Goal: Task Accomplishment & Management: Use online tool/utility

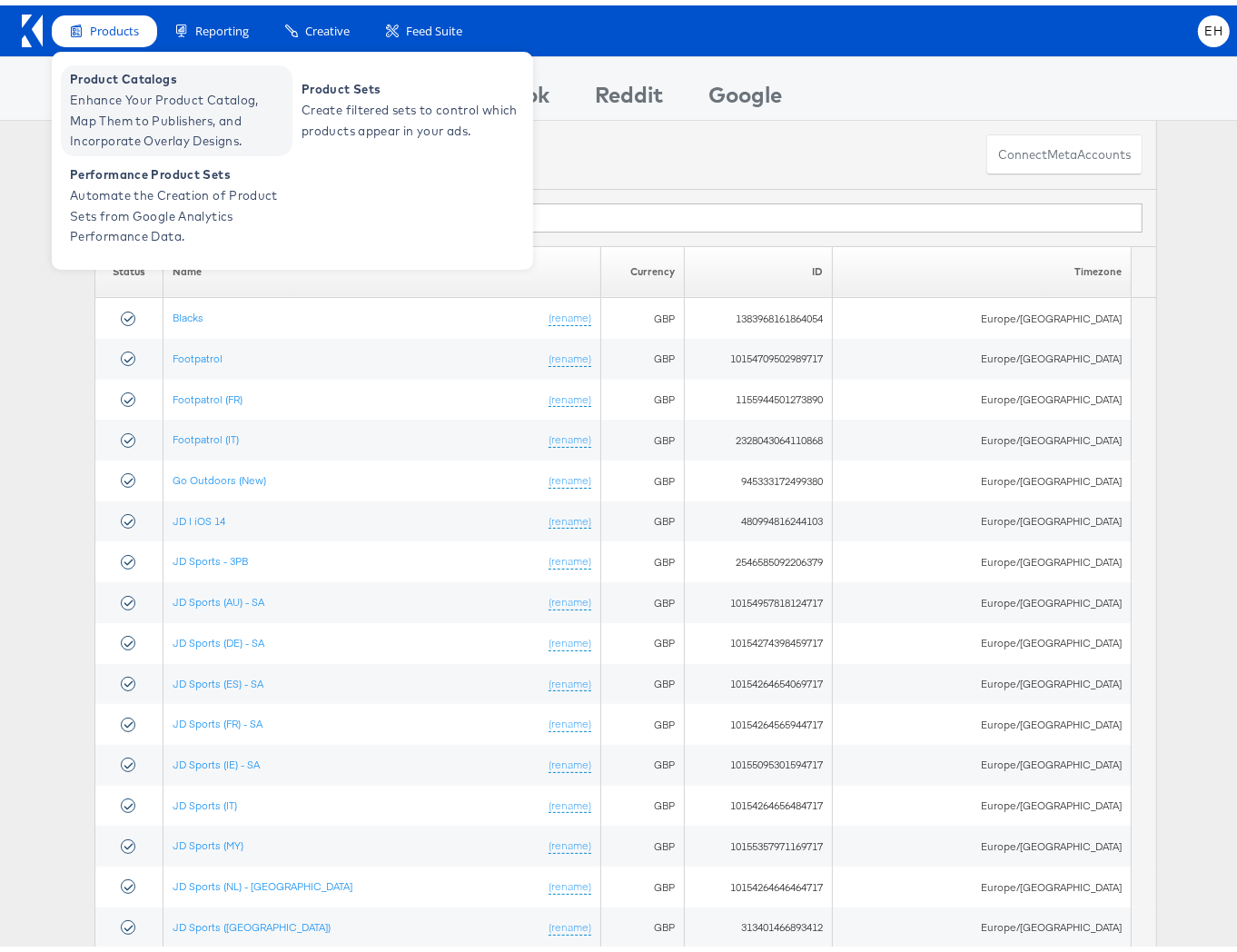
click at [133, 95] on span "Enhance Your Product Catalog, Map Them to Publishers, and Incorporate Overlay D…" at bounding box center [179, 116] width 218 height 62
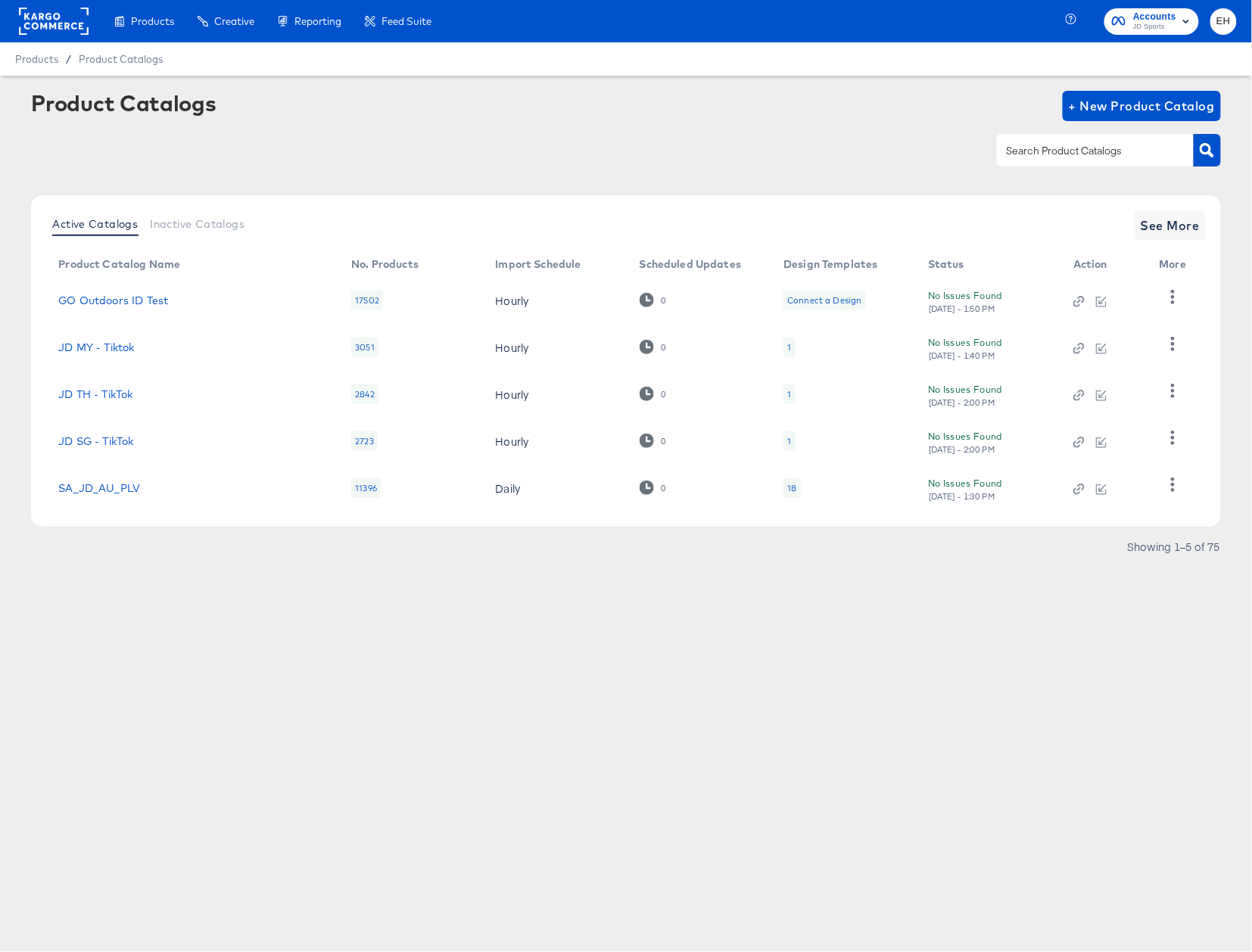
click at [1127, 150] on input "text" at bounding box center [1083, 150] width 161 height 17
type input "size"
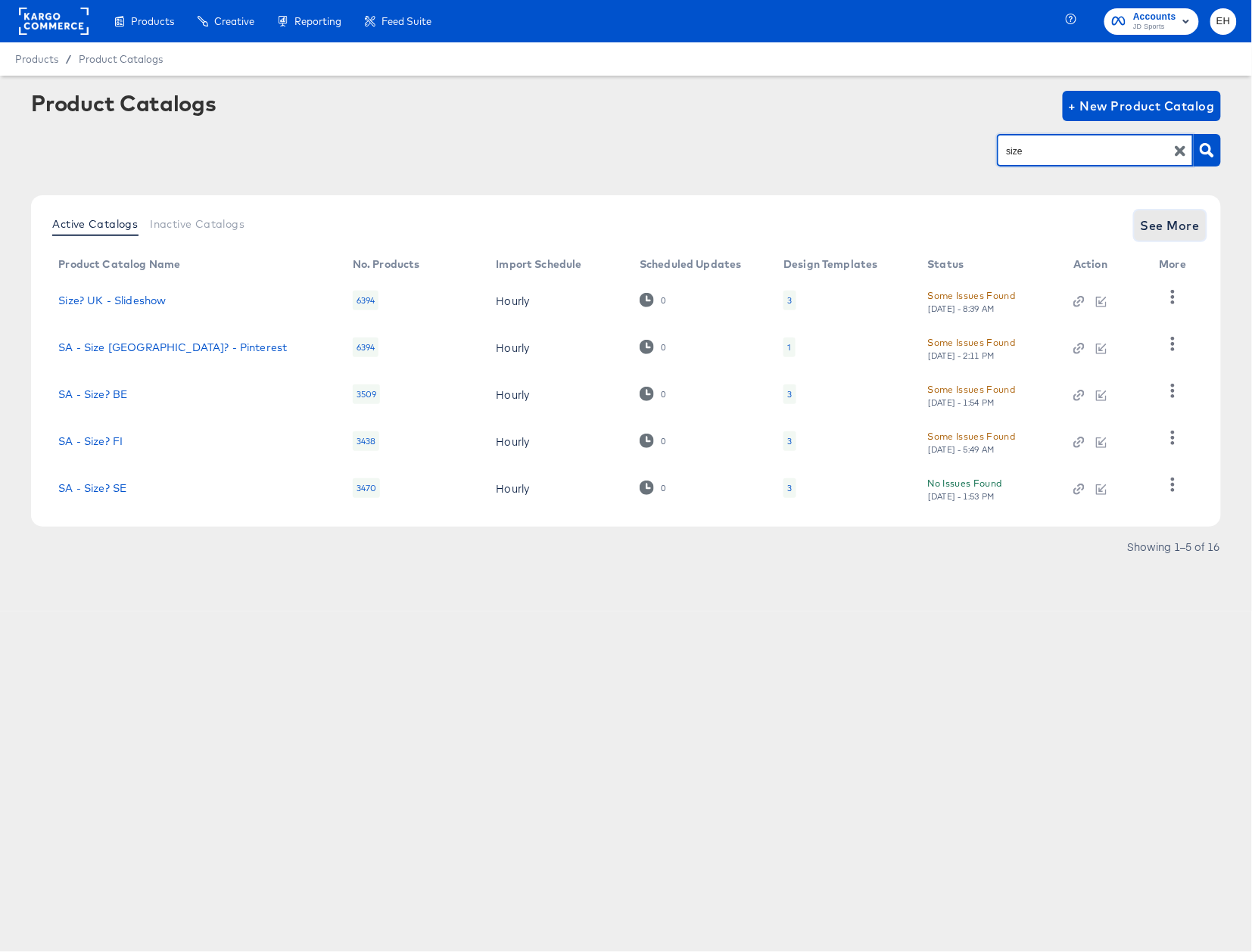
click at [1170, 237] on button "See More" at bounding box center [1171, 226] width 71 height 30
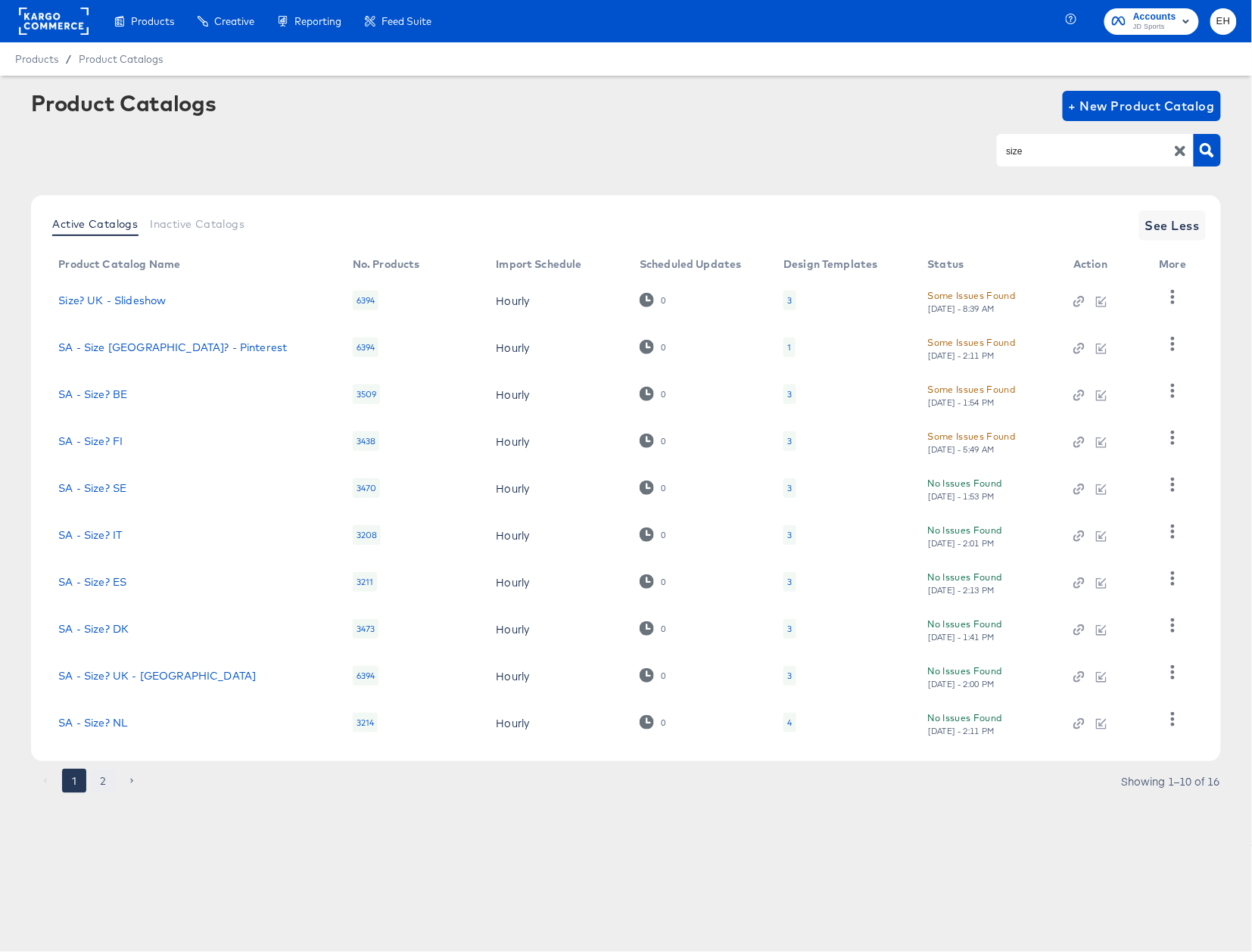
click at [106, 776] on button "2" at bounding box center [103, 781] width 24 height 24
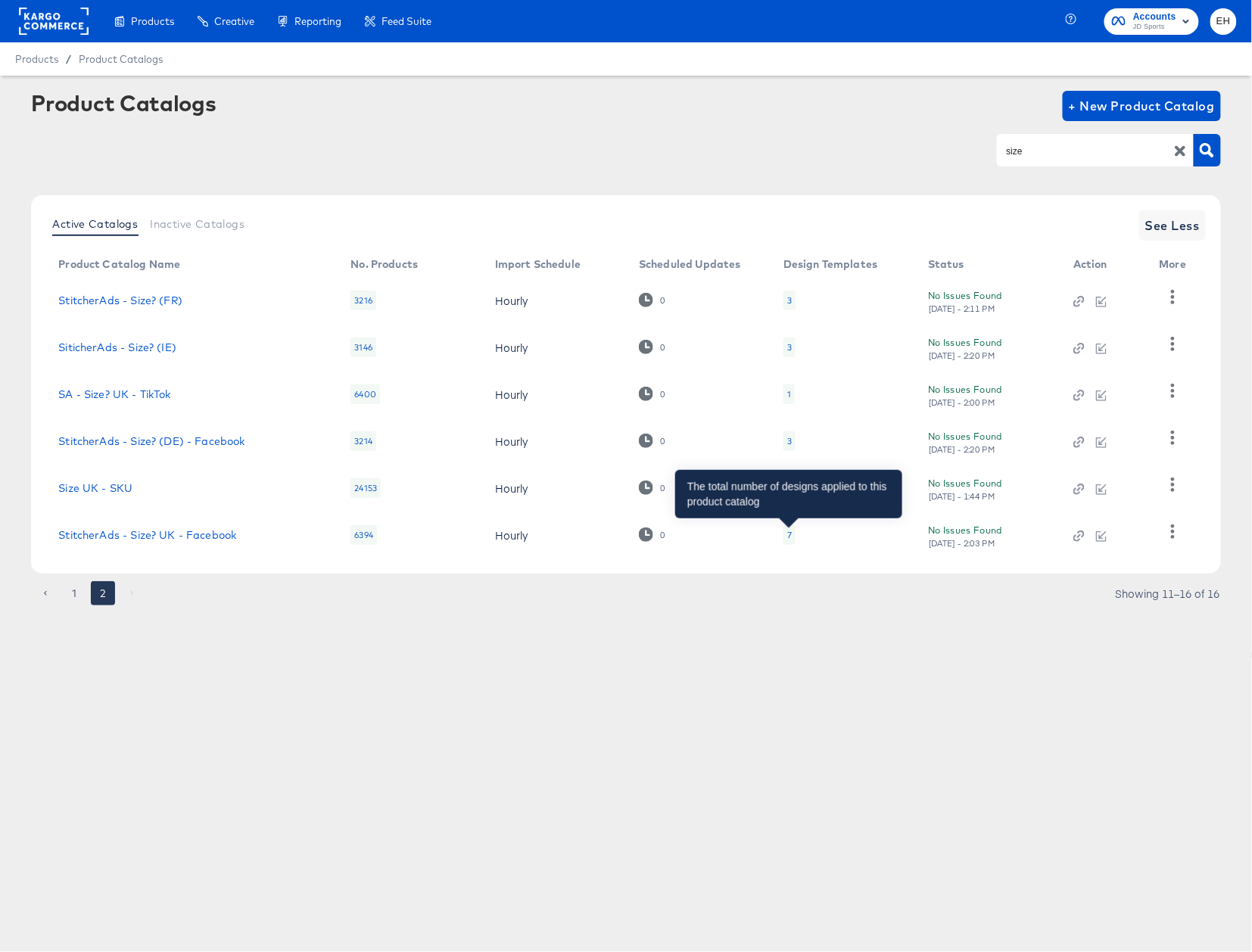
click at [788, 536] on div "7" at bounding box center [790, 535] width 5 height 12
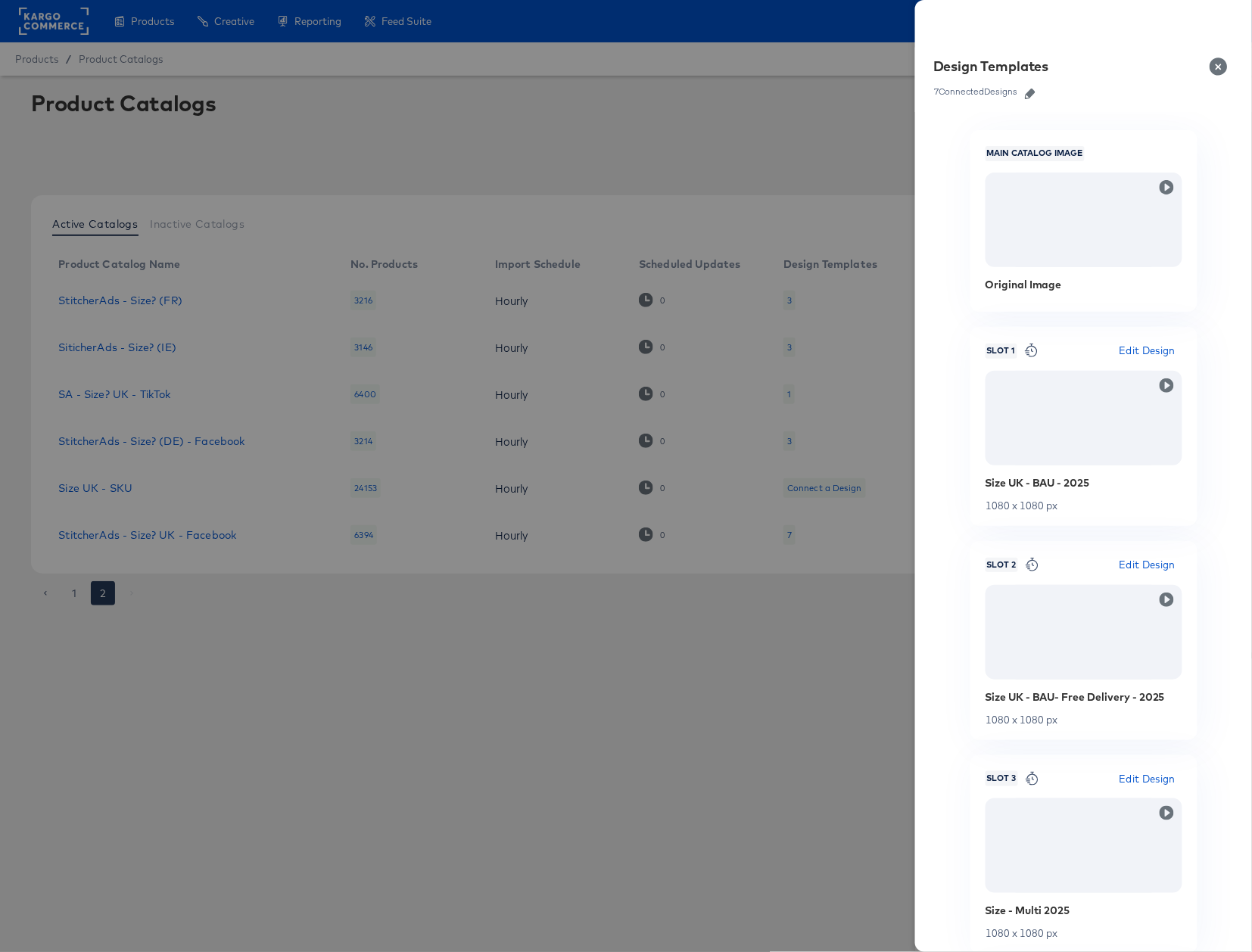
click at [1028, 92] on icon "button" at bounding box center [1030, 94] width 11 height 11
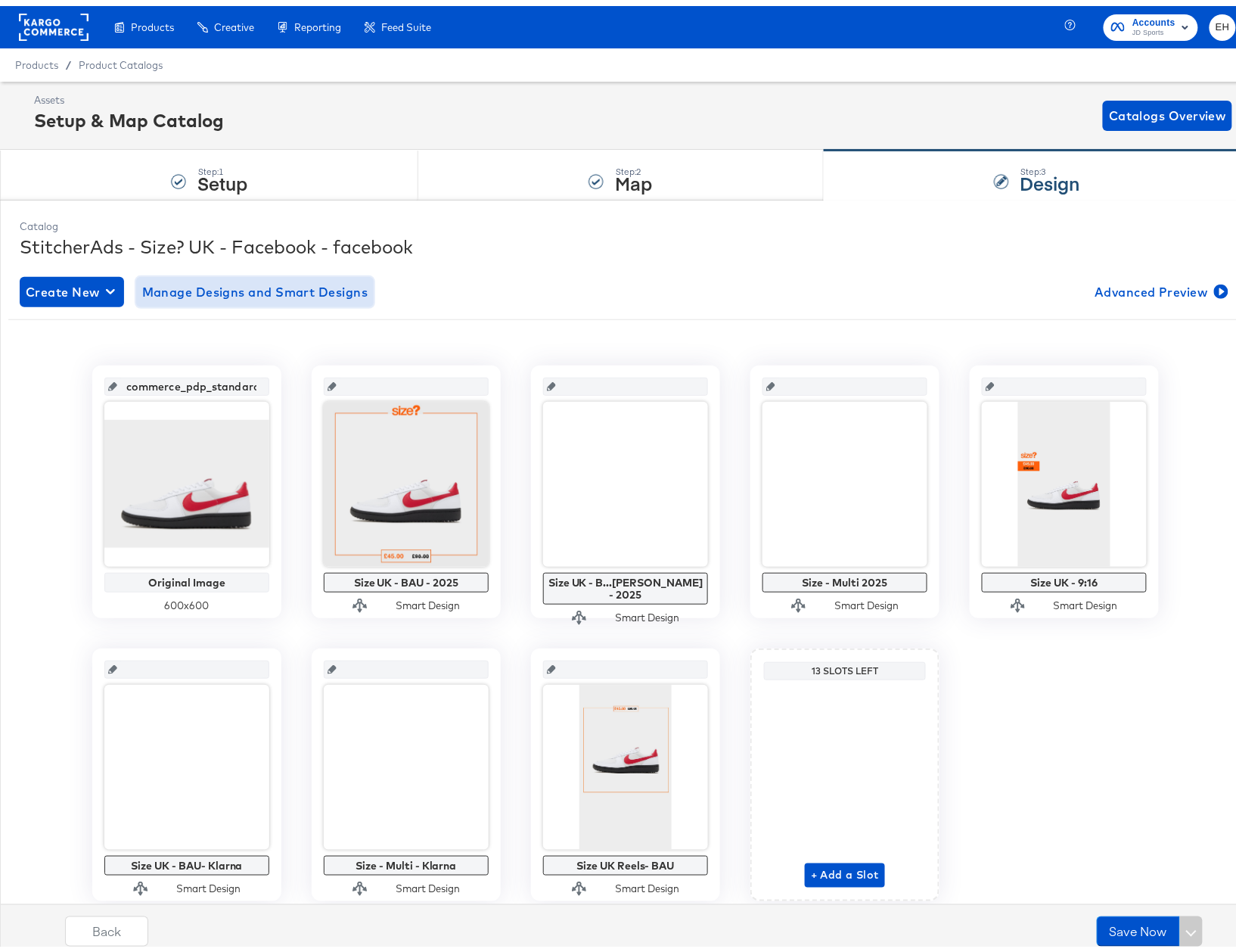
click at [201, 275] on button "Manage Designs and Smart Designs" at bounding box center [255, 286] width 239 height 30
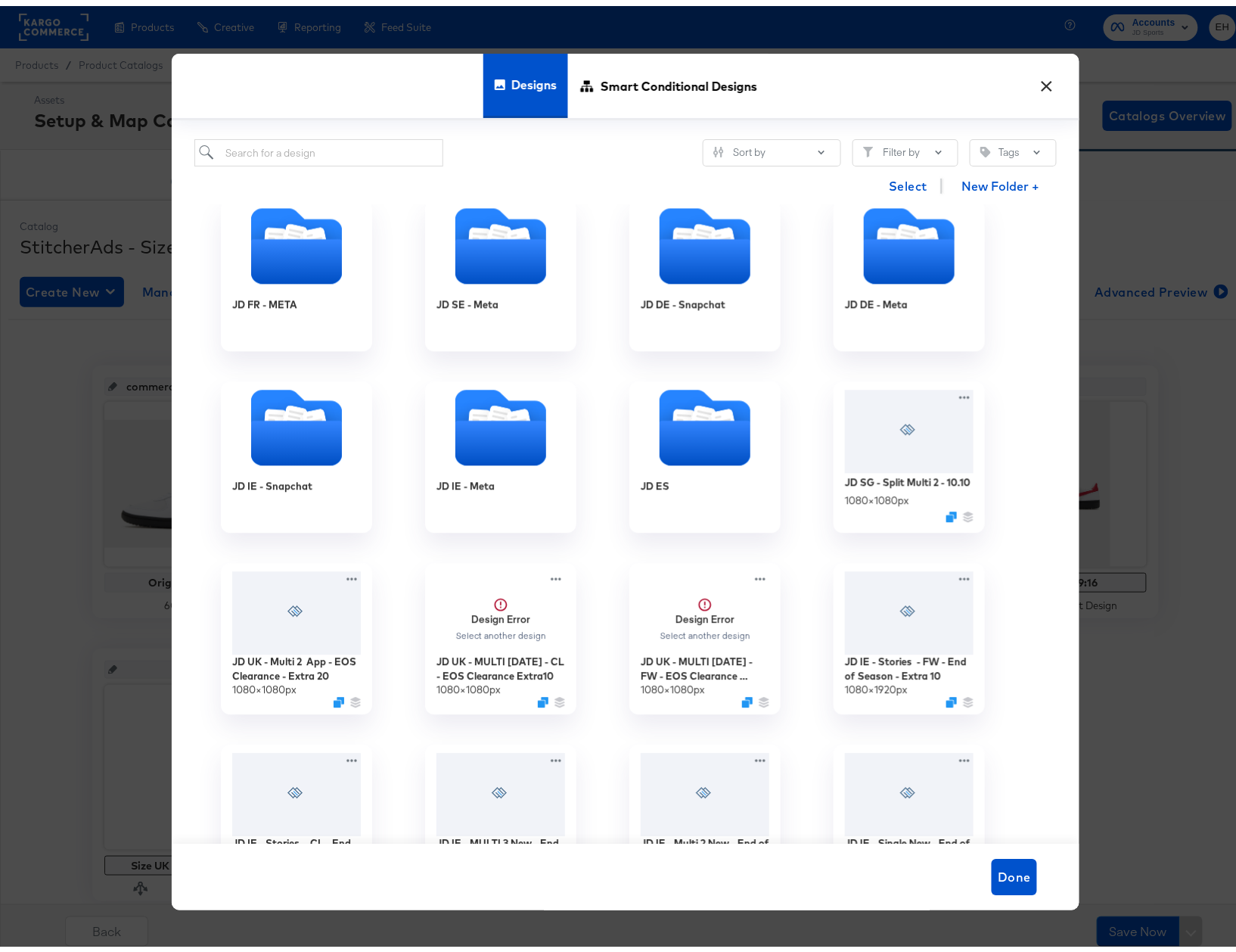
scroll to position [1412, 0]
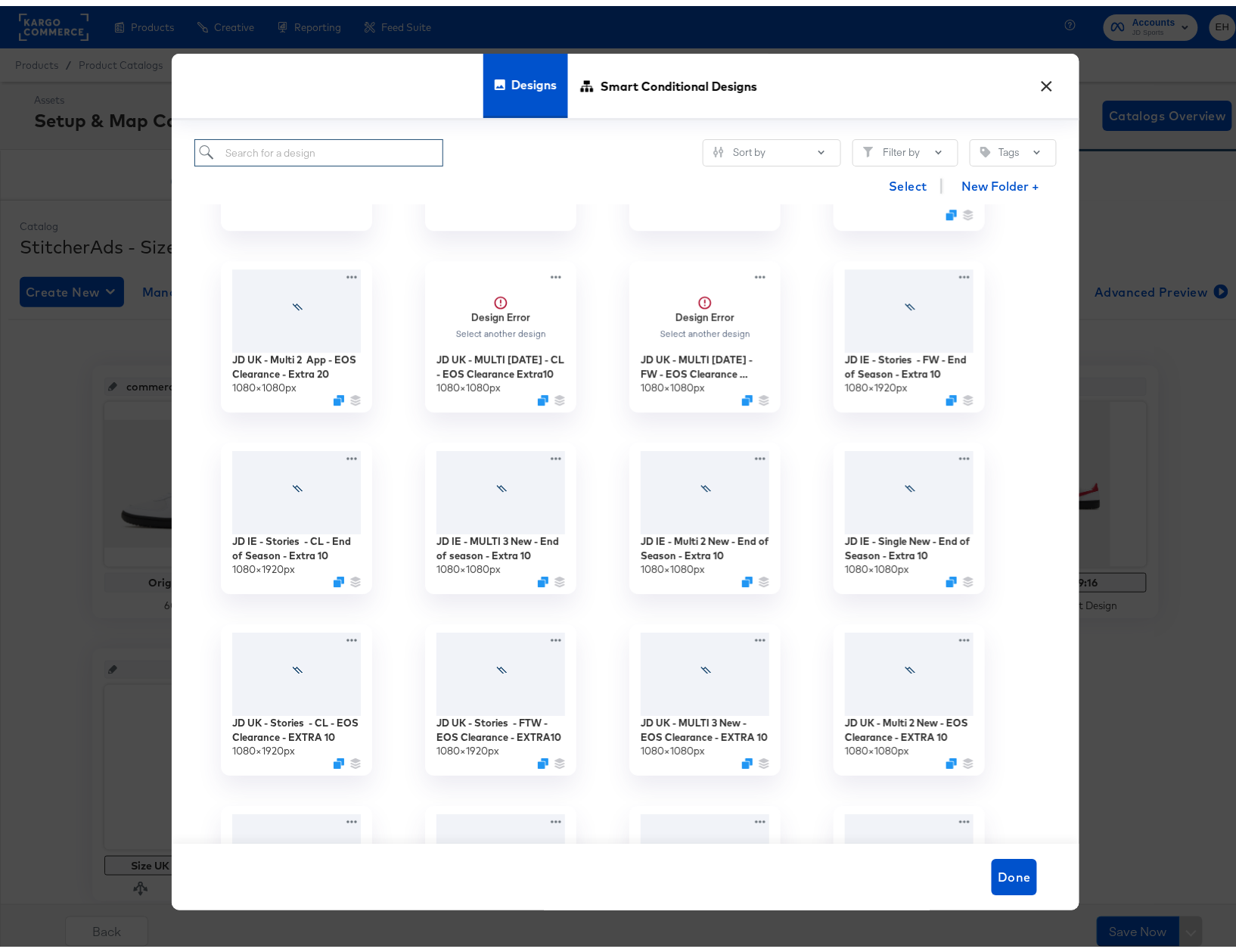
click at [318, 156] on input "search" at bounding box center [319, 147] width 249 height 28
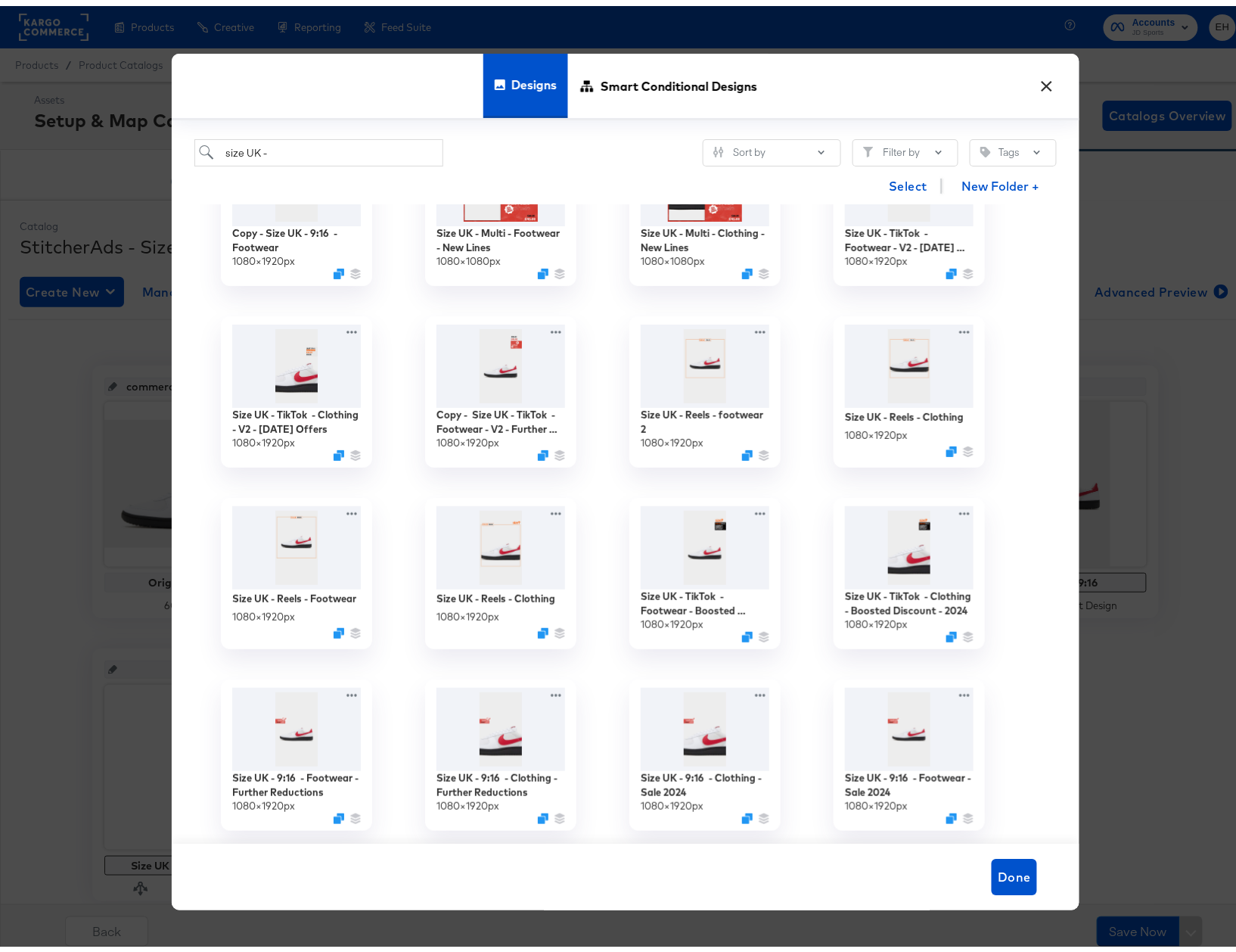
scroll to position [0, 0]
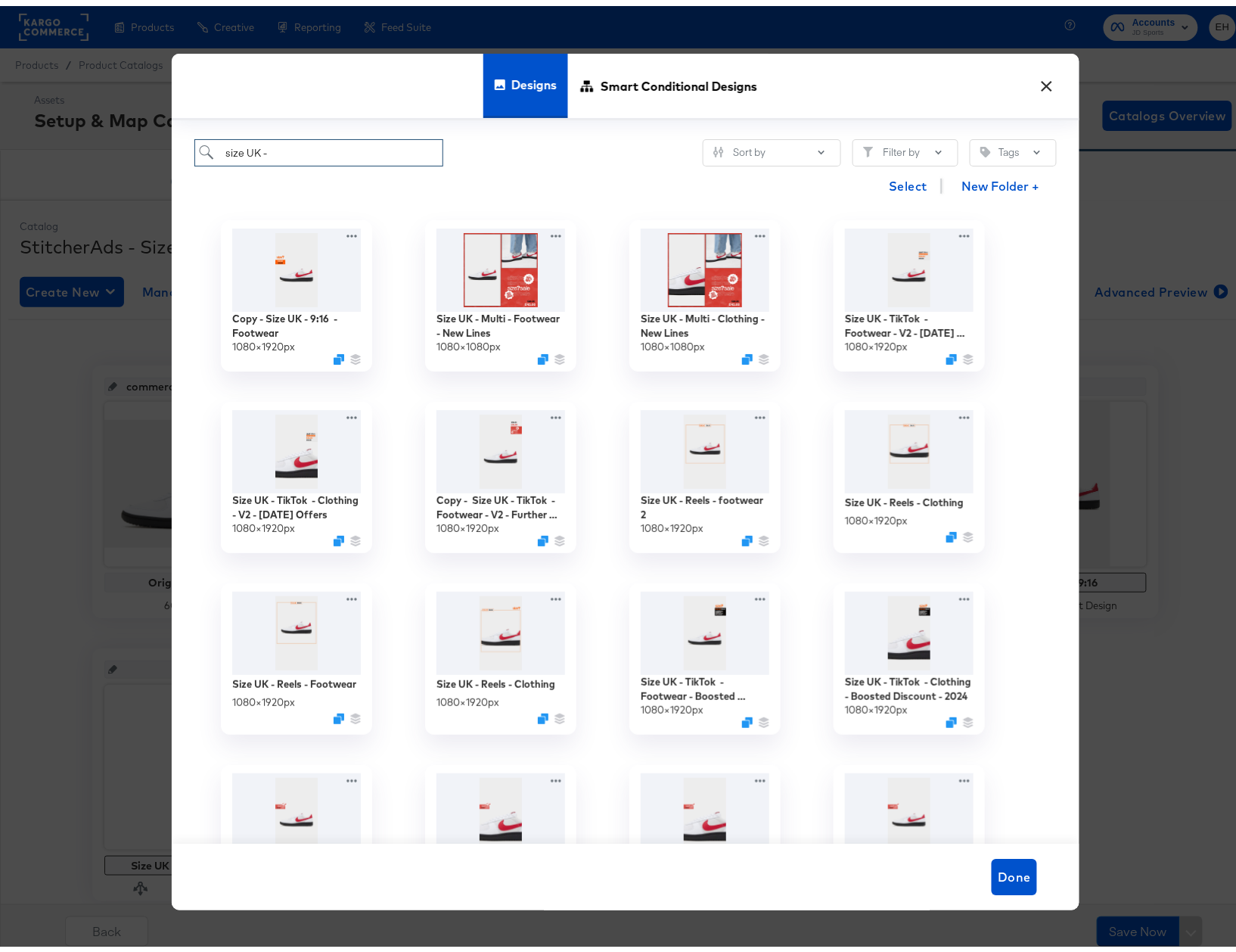
click at [315, 139] on input "size UK -" at bounding box center [319, 147] width 249 height 28
paste input "Size - BAU Clothing - 2025"
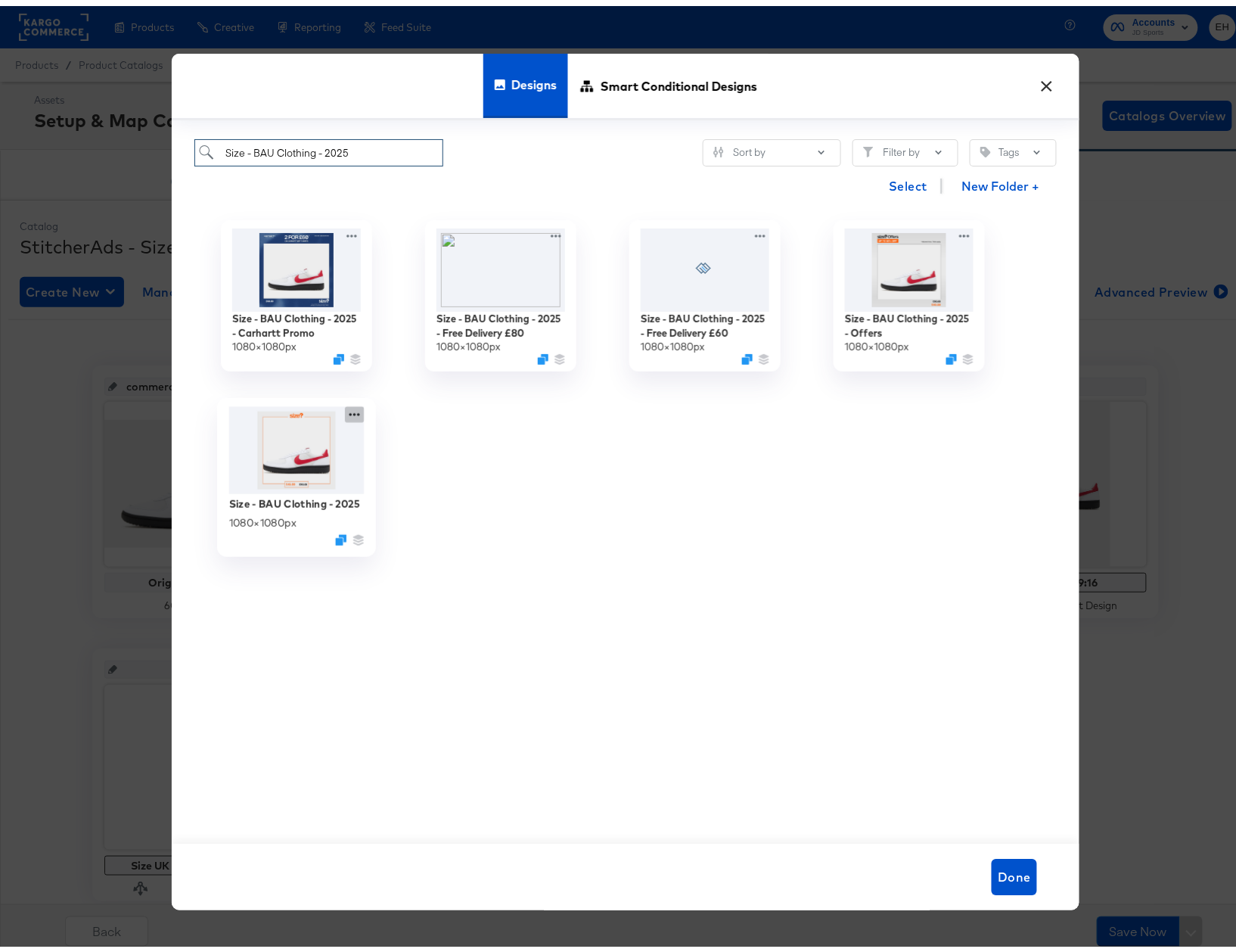
click at [349, 407] on icon at bounding box center [354, 409] width 19 height 16
type input "Size - BAU Clothing - 2025"
click at [425, 470] on div "Edit Design Edit Design" at bounding box center [425, 470] width 0 height 0
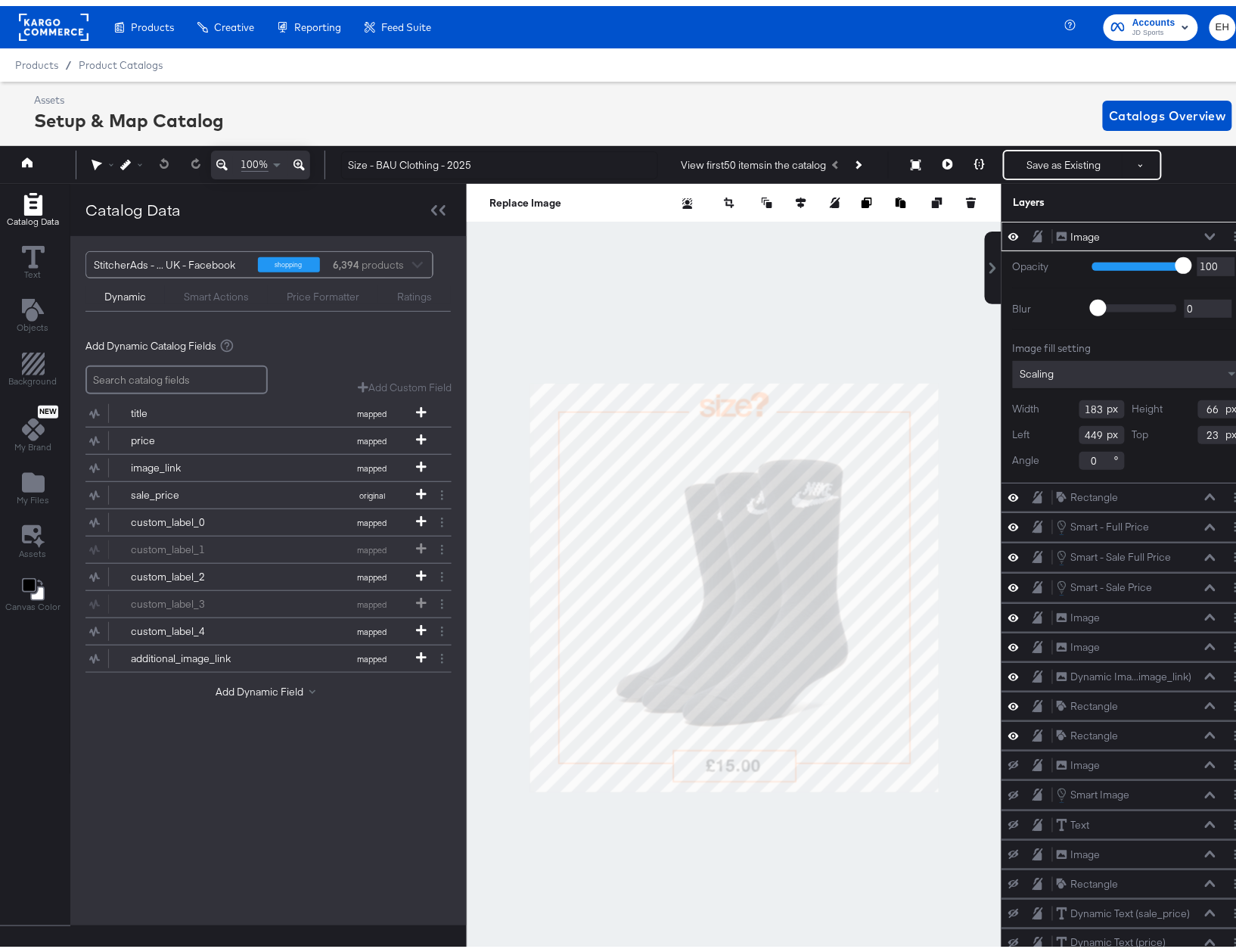
click at [220, 292] on div "Smart Actions" at bounding box center [217, 290] width 65 height 14
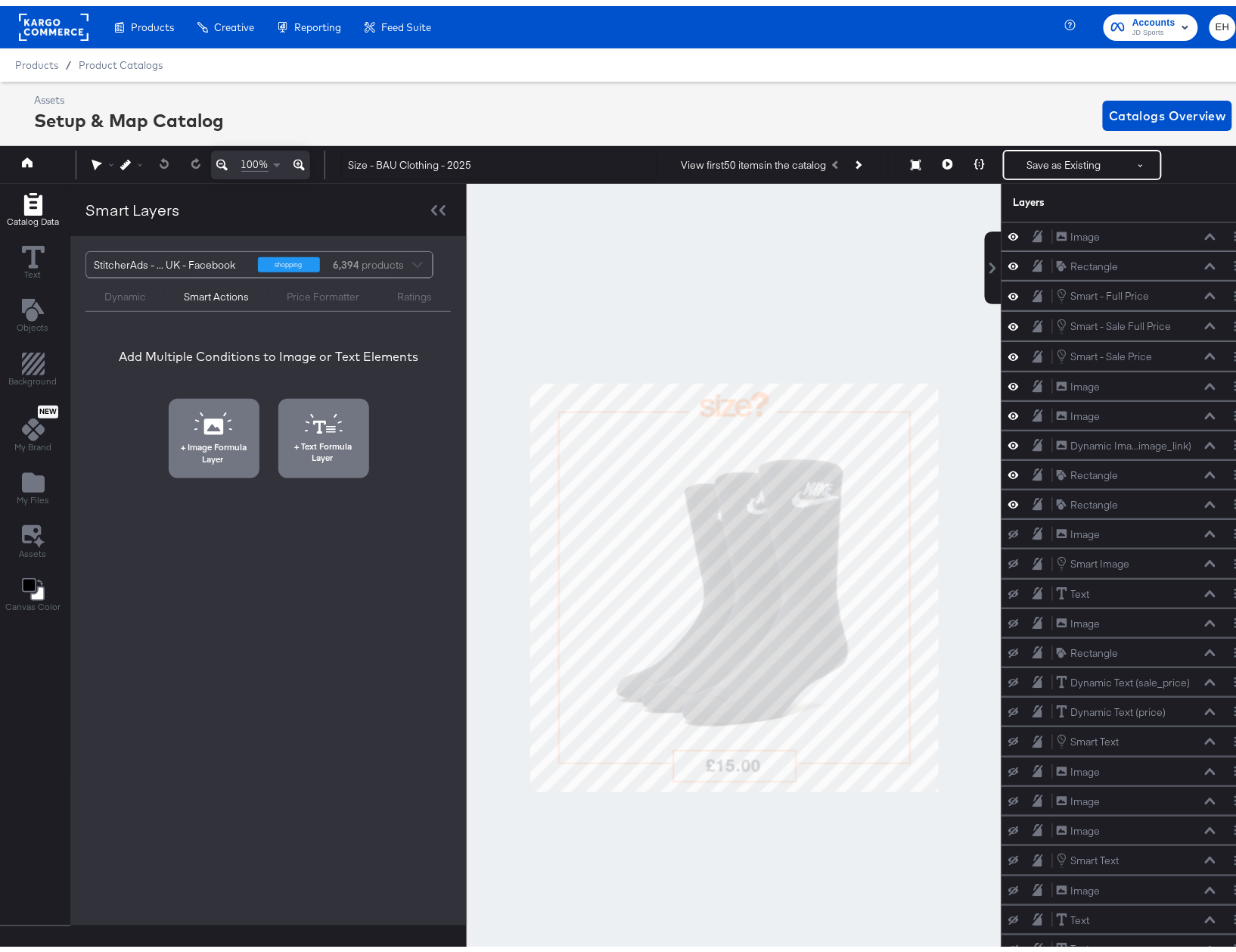
click at [127, 298] on div "Dynamic" at bounding box center [125, 290] width 42 height 14
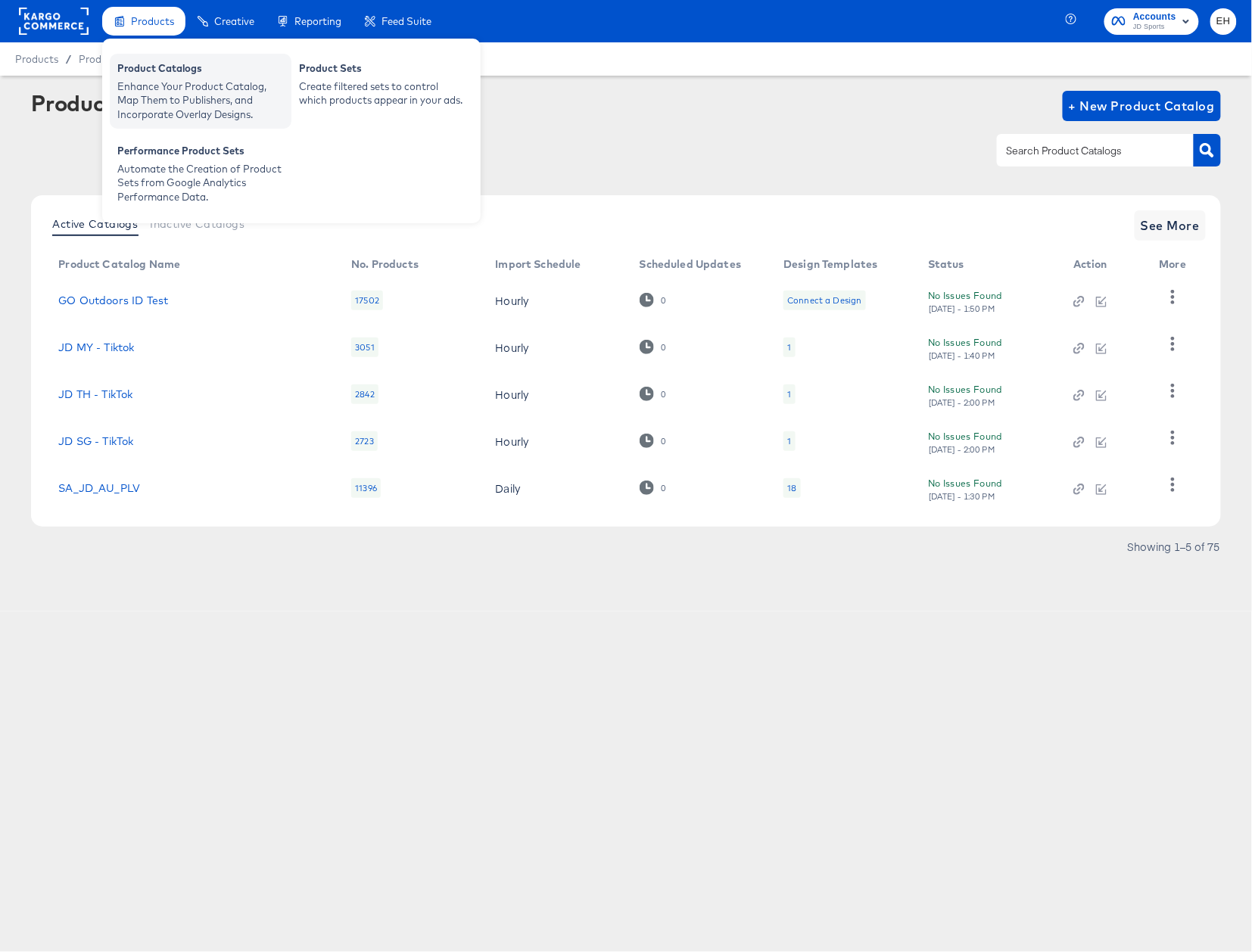
click at [144, 80] on div "Enhance Your Product Catalog, Map Them to Publishers, and Incorporate Overlay D…" at bounding box center [200, 101] width 166 height 43
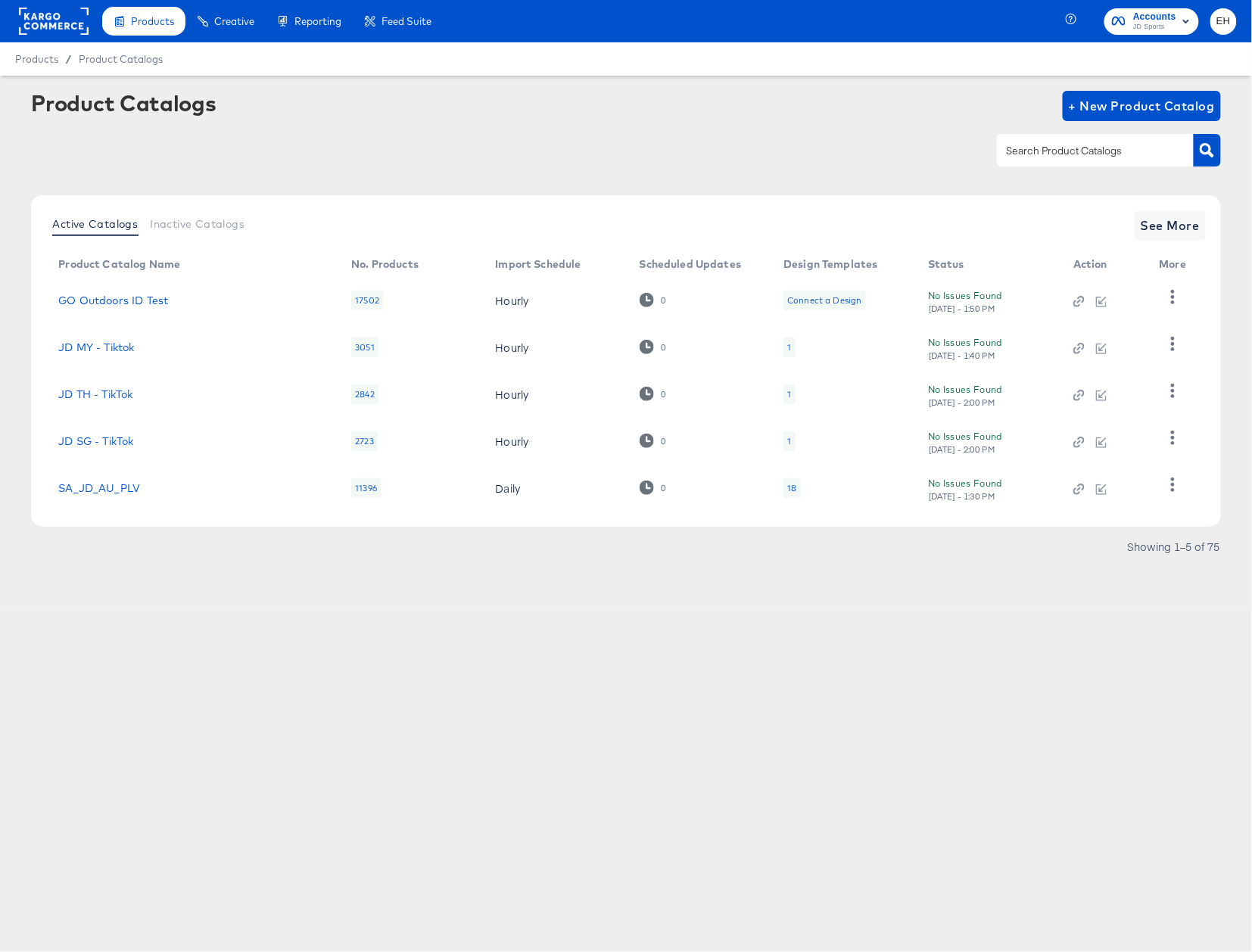
click at [1051, 147] on input "text" at bounding box center [1083, 150] width 161 height 17
type input "size"
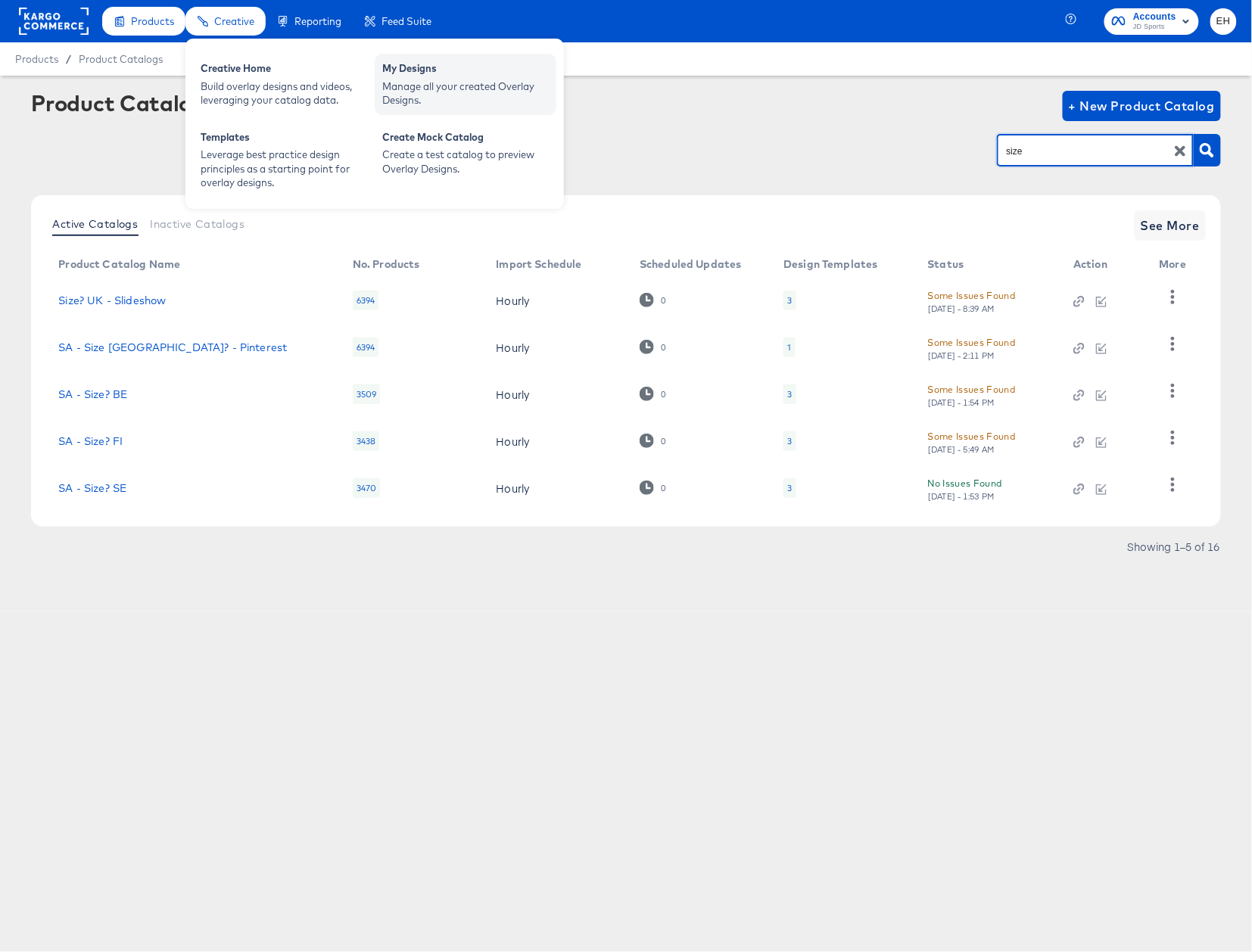
click at [500, 106] on div "Manage all your created Overlay Designs." at bounding box center [465, 93] width 166 height 28
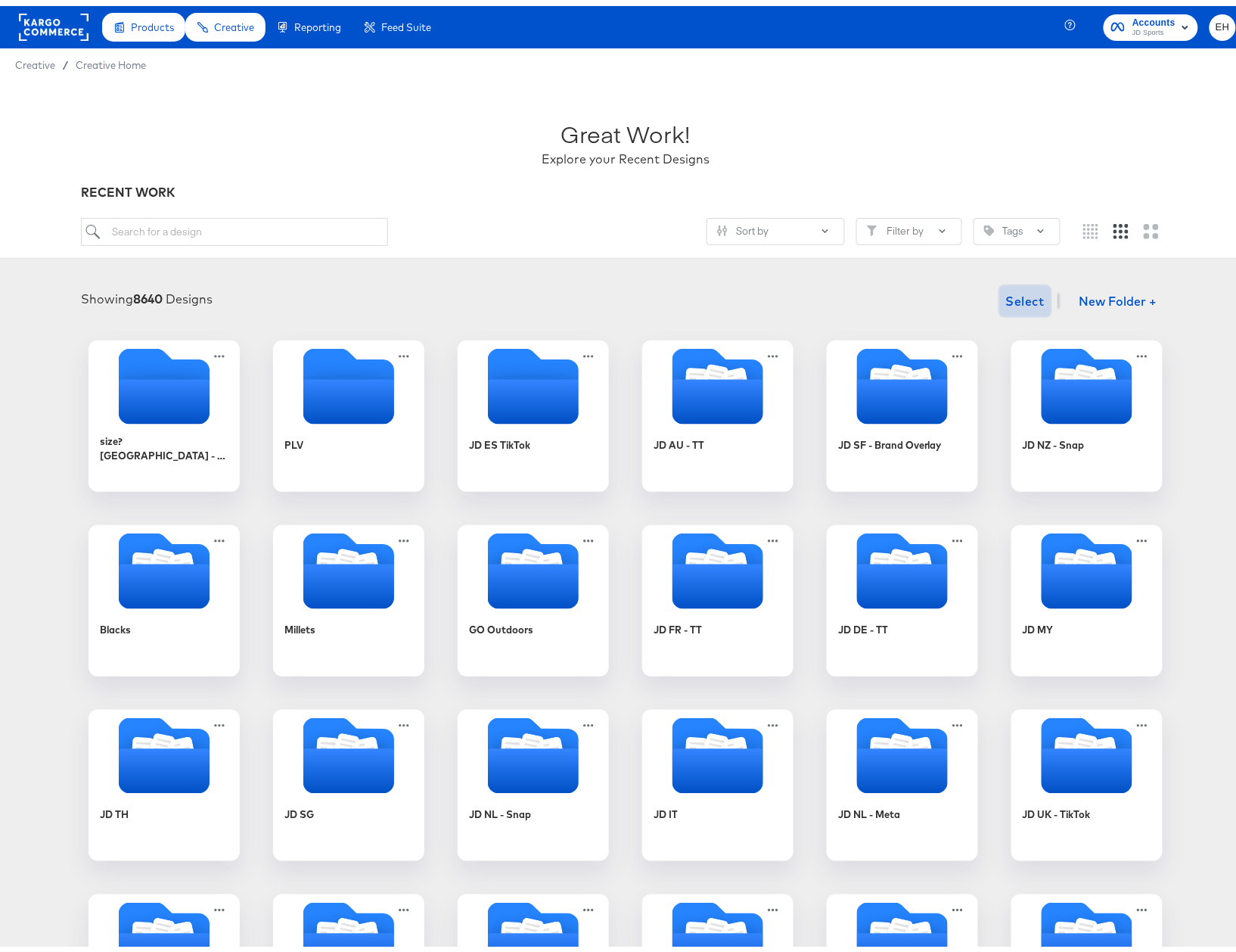
click at [1006, 293] on span "Select" at bounding box center [1025, 295] width 39 height 21
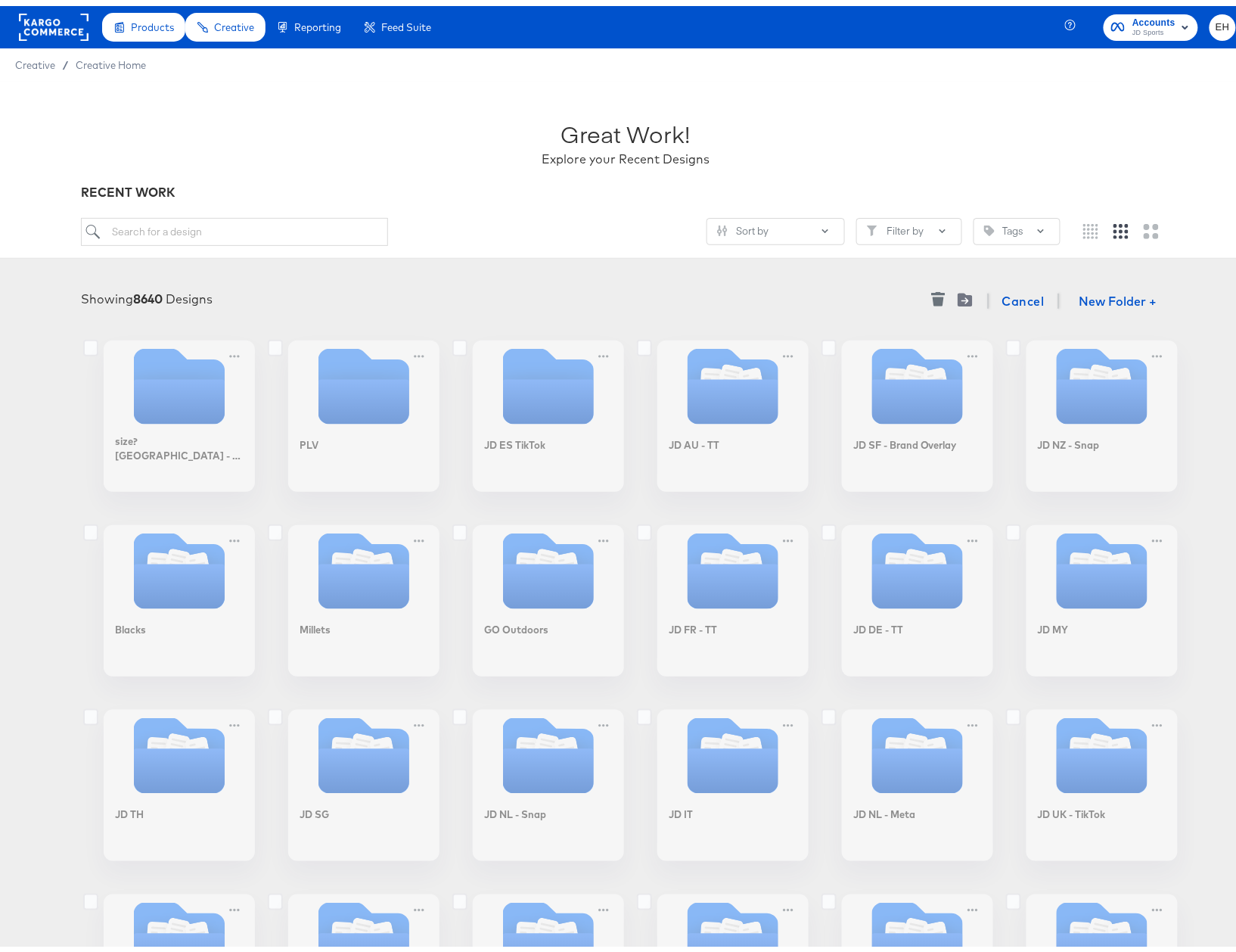
click at [824, 291] on div "Showing 8640 Designs Cancel New Folder +" at bounding box center [625, 295] width 1221 height 31
click at [1002, 295] on span "Cancel" at bounding box center [1023, 295] width 43 height 21
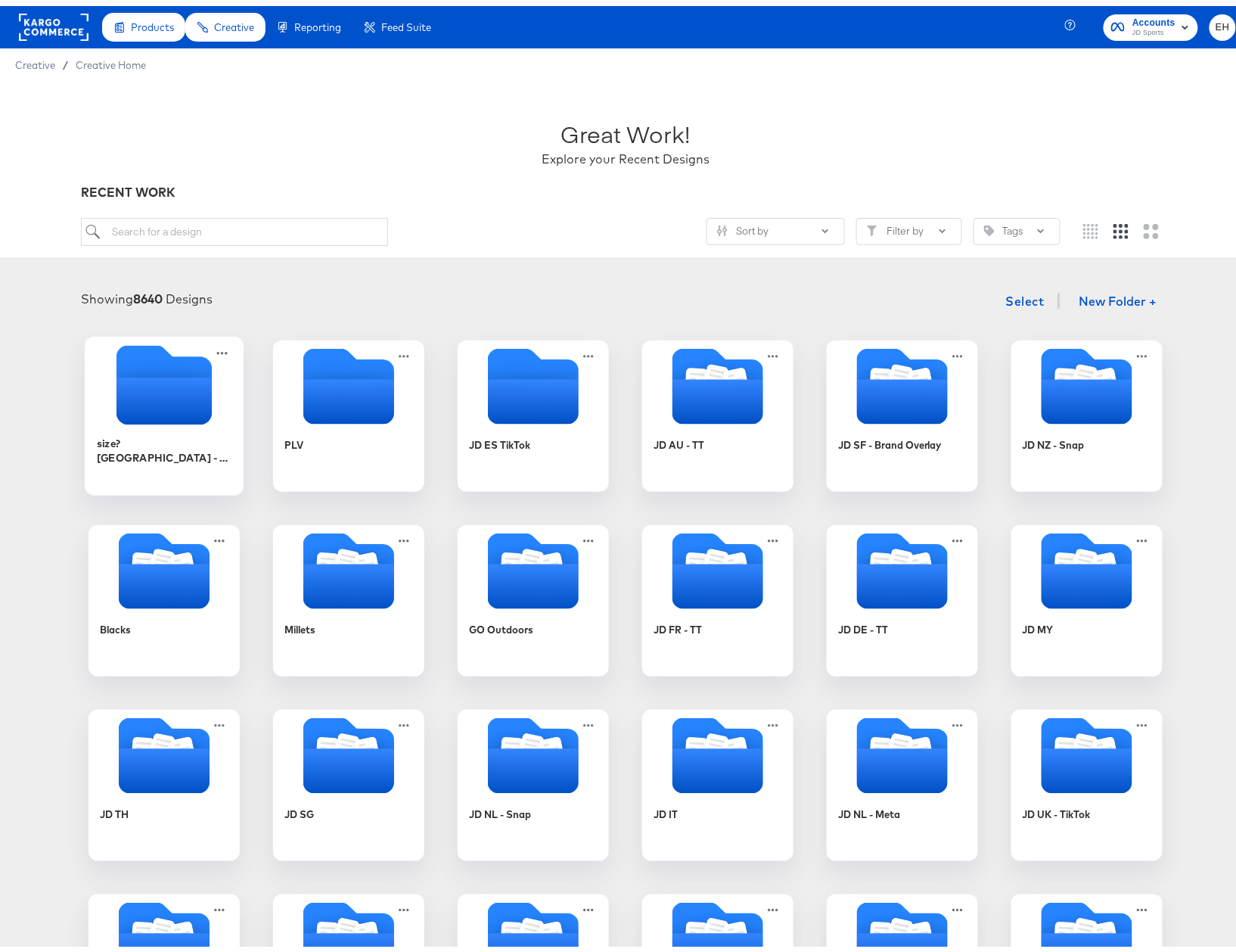
click at [173, 365] on icon "Empty folder" at bounding box center [163, 378] width 95 height 80
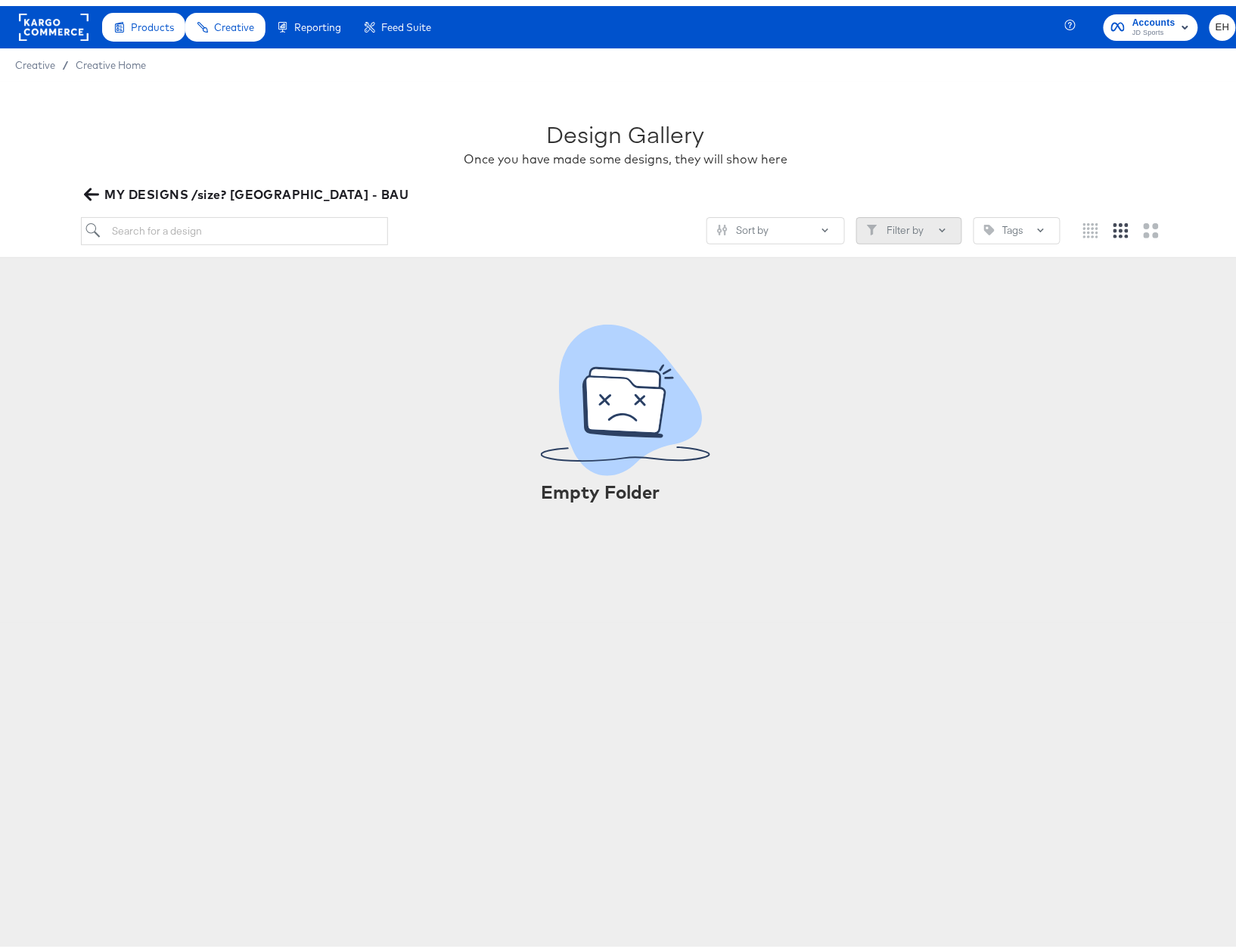
click at [897, 219] on button "Filter by" at bounding box center [909, 225] width 106 height 27
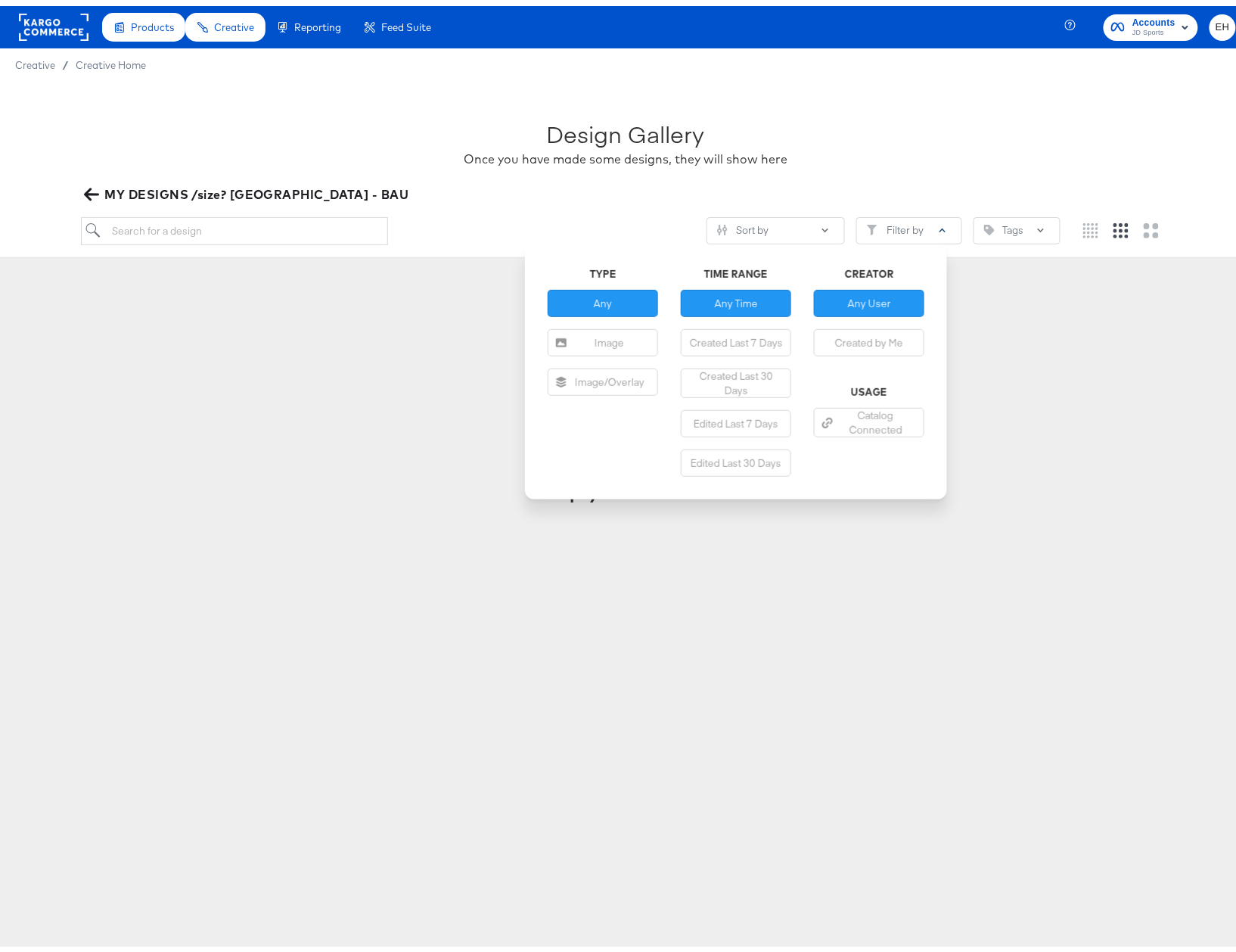
click at [902, 172] on div "Design Gallery Once you have made some designs, they will show here" at bounding box center [625, 131] width 1089 height 94
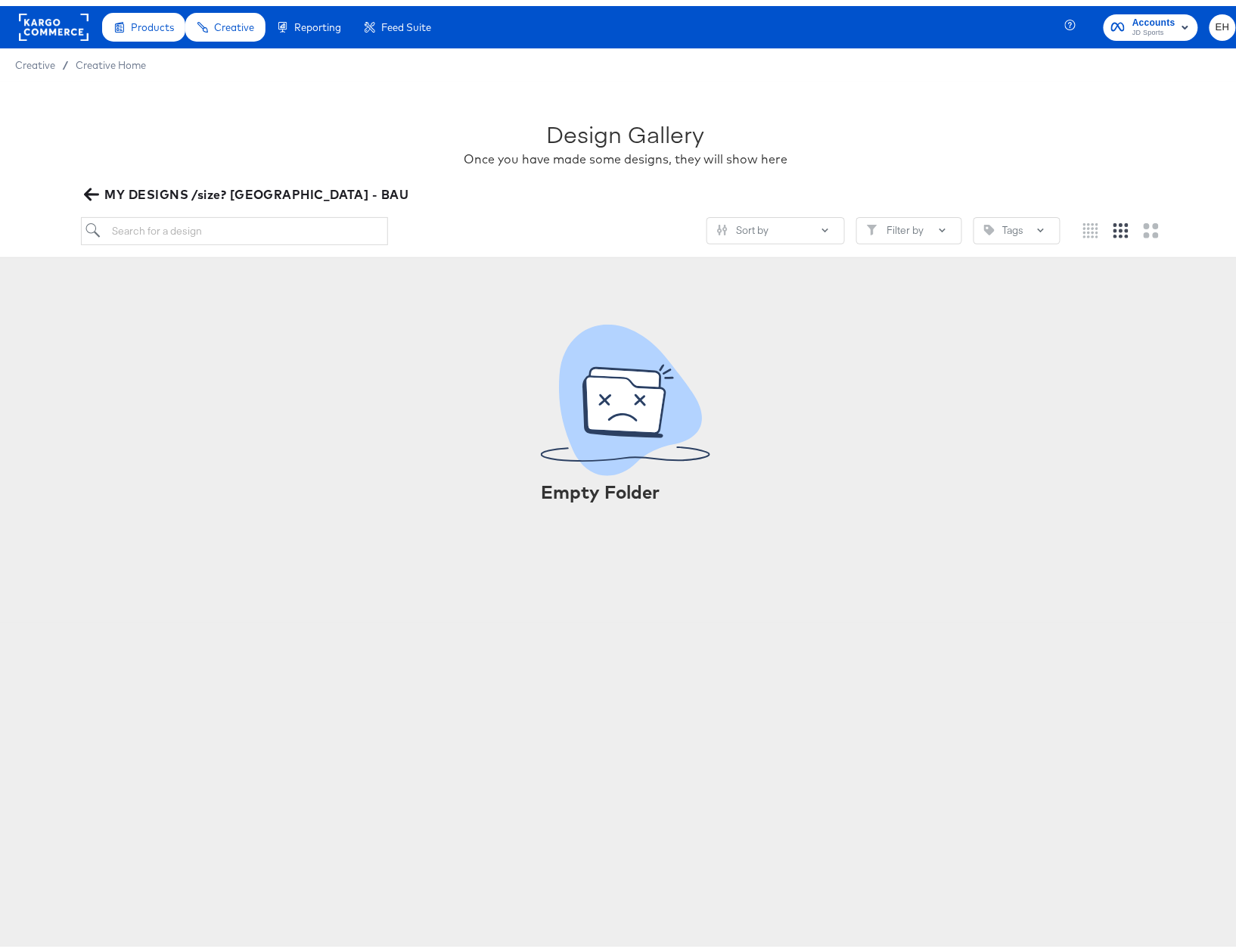
click at [85, 178] on button "MY DESIGNS /size? [GEOGRAPHIC_DATA] - BAU" at bounding box center [248, 188] width 333 height 21
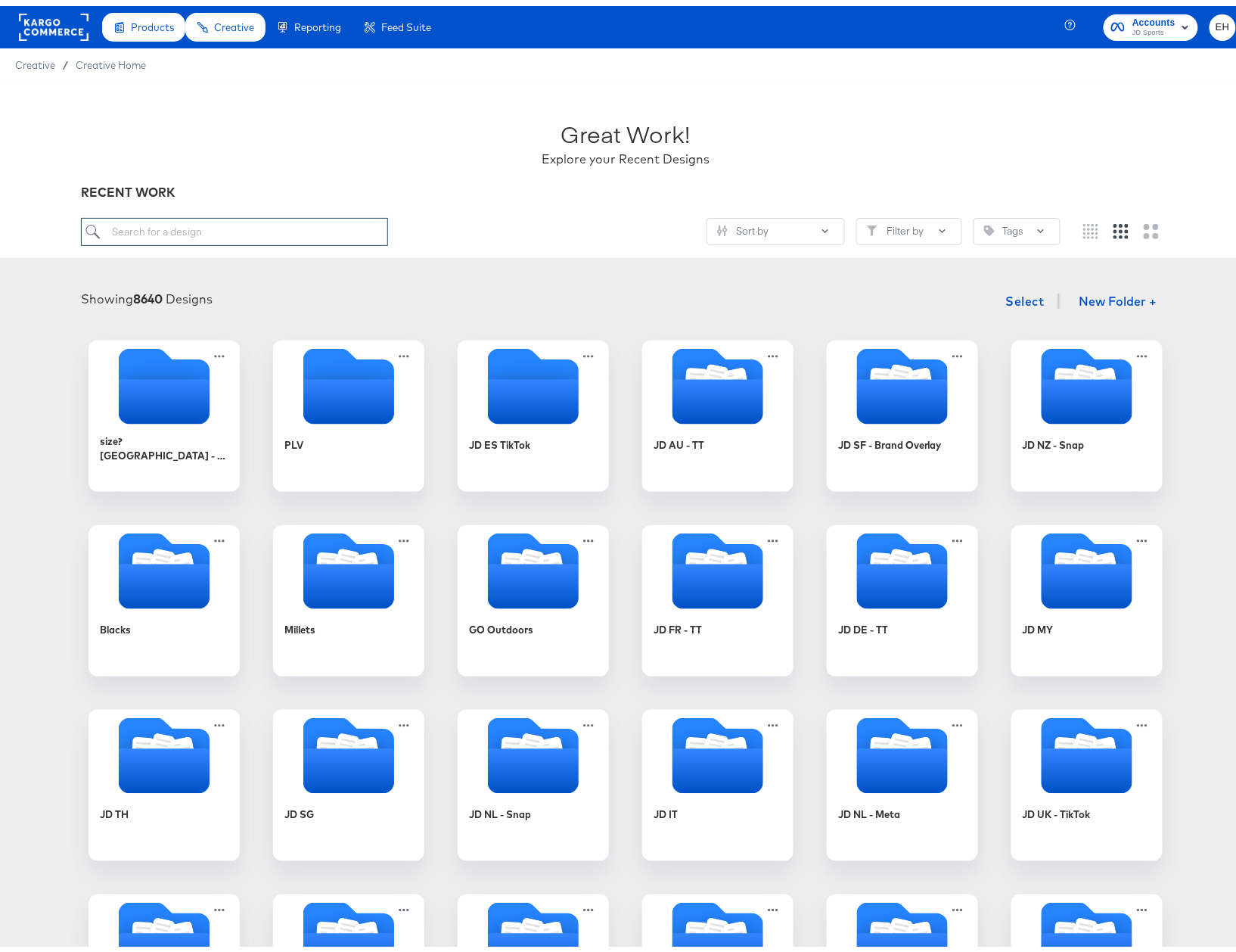
click at [281, 225] on input "search" at bounding box center [235, 226] width 307 height 28
paste input "Size - BAU Clothing - 2025"
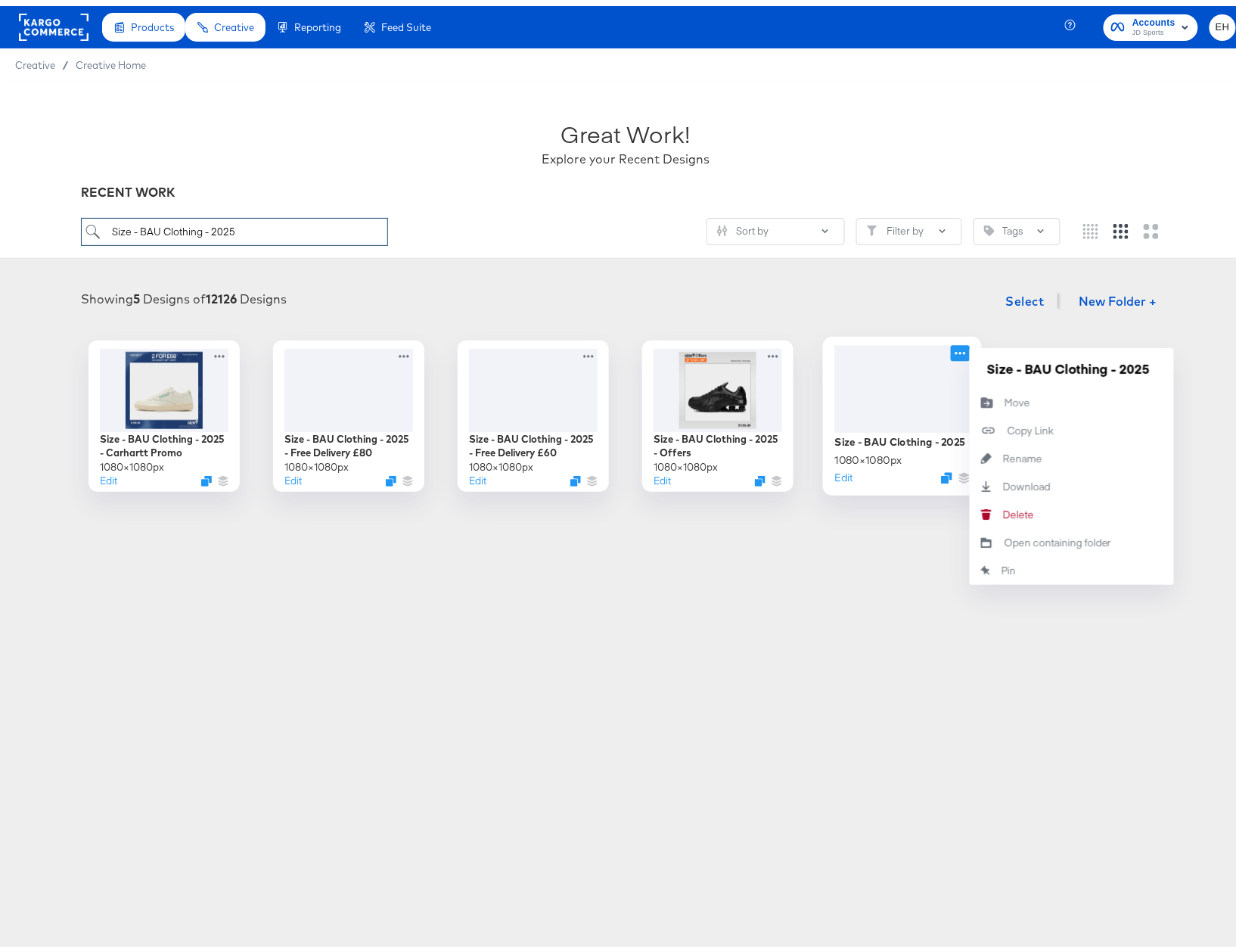
click at [957, 349] on icon at bounding box center [960, 346] width 19 height 16
click at [1004, 397] on div "Move Move" at bounding box center [1004, 397] width 0 height 0
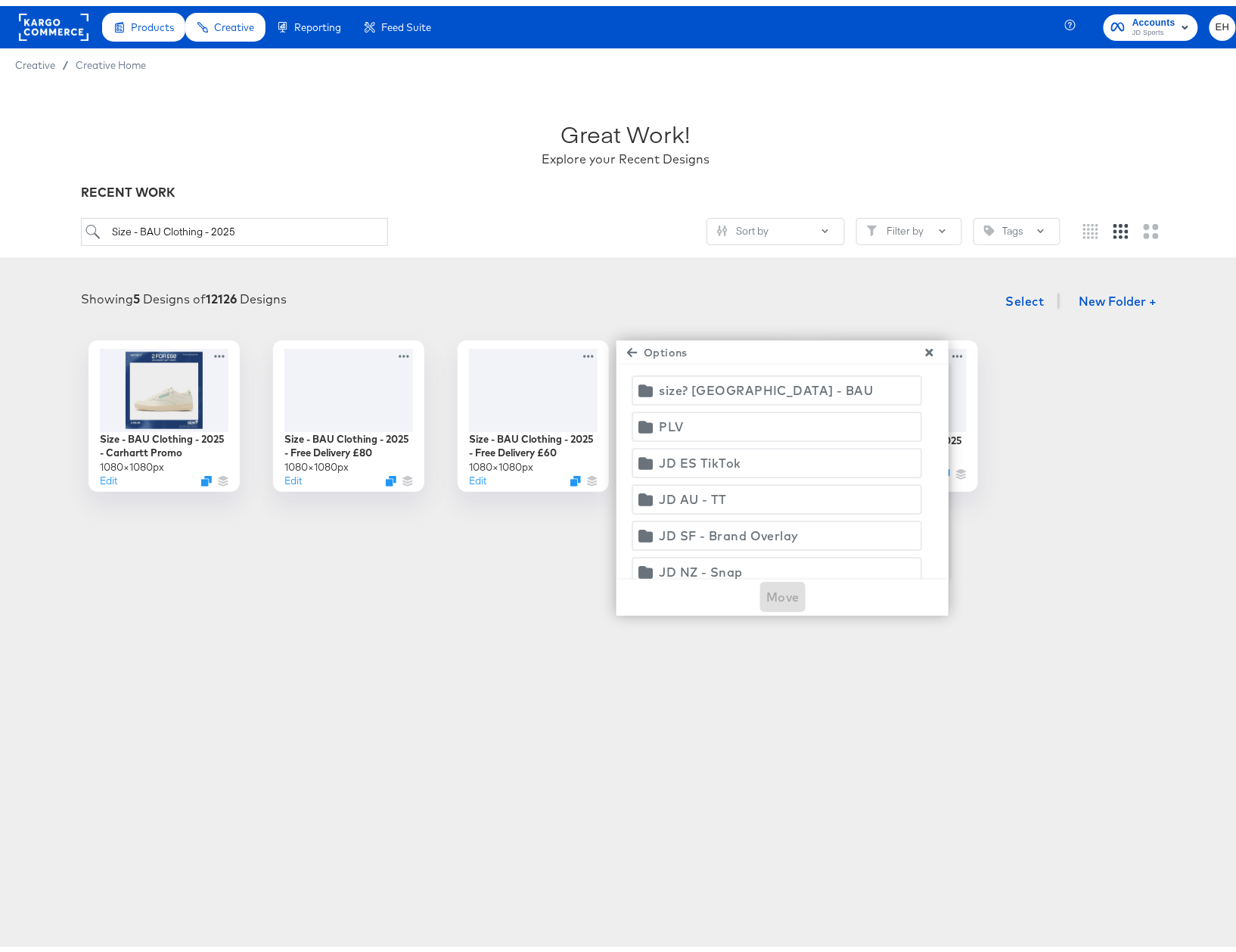
click at [742, 384] on div "size? [GEOGRAPHIC_DATA] - BAU" at bounding box center [766, 384] width 214 height 21
click at [781, 591] on span "Move" at bounding box center [783, 591] width 33 height 21
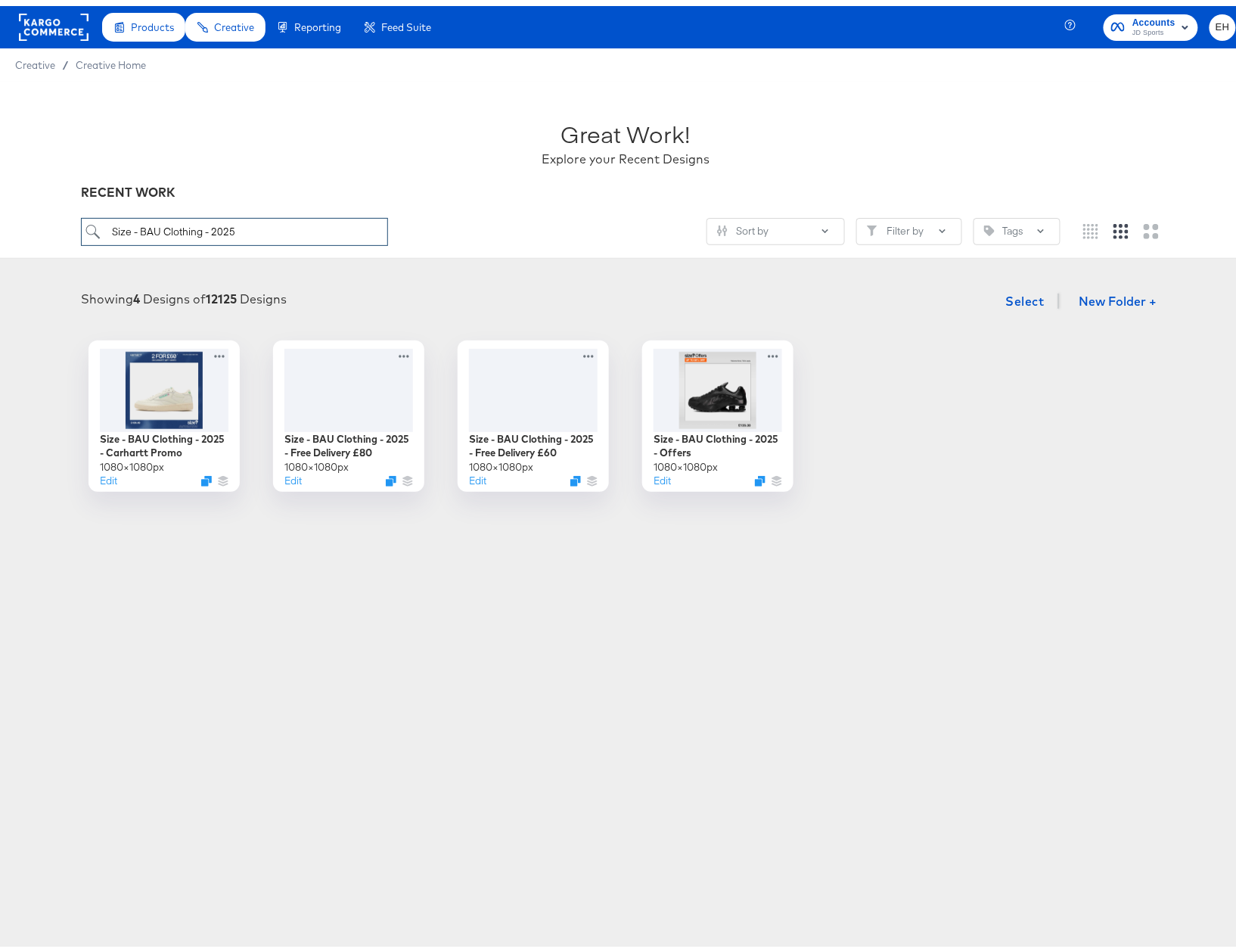
click at [201, 221] on input "Size - BAU Clothing - 2025" at bounding box center [235, 226] width 307 height 28
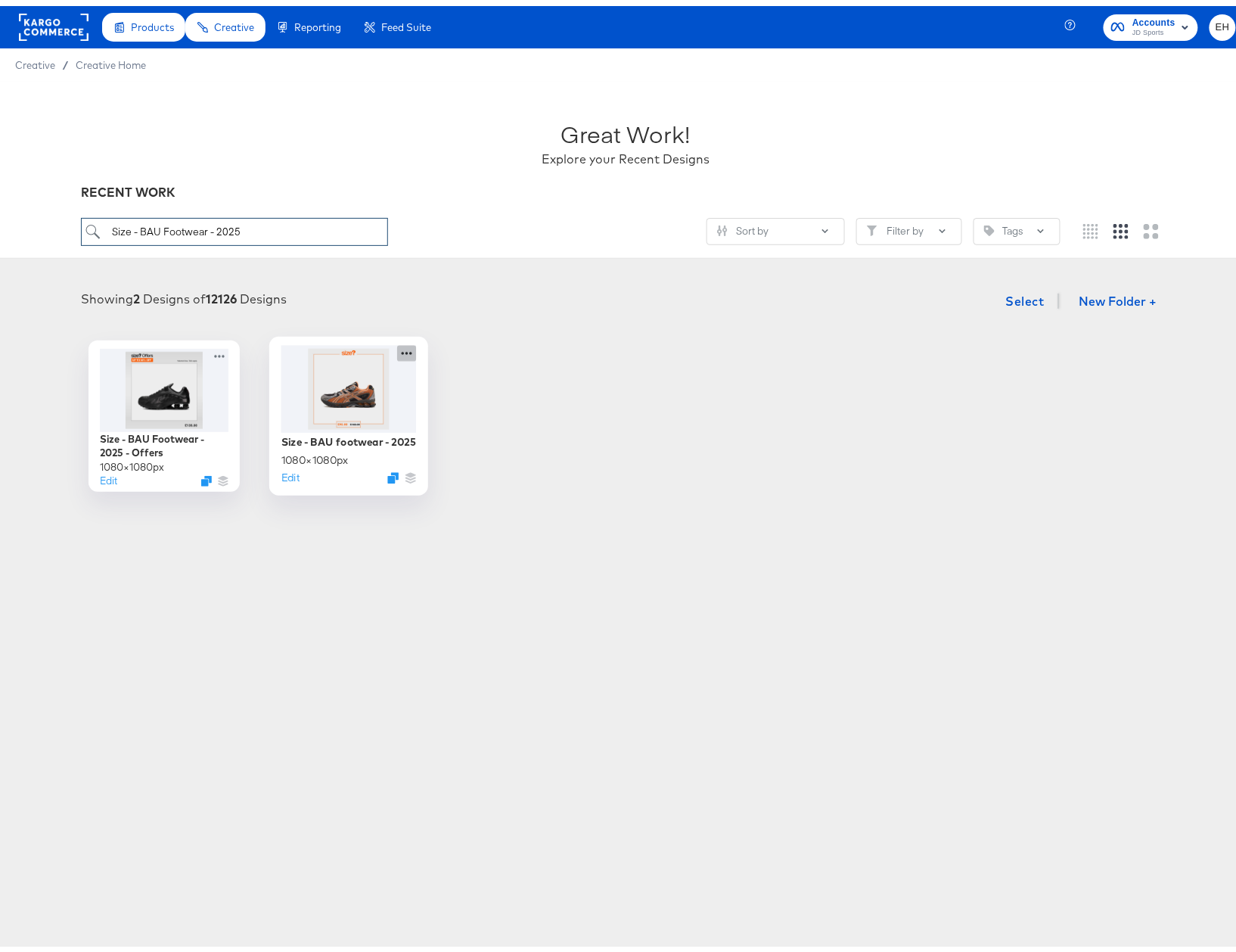
click at [400, 349] on icon at bounding box center [406, 346] width 19 height 16
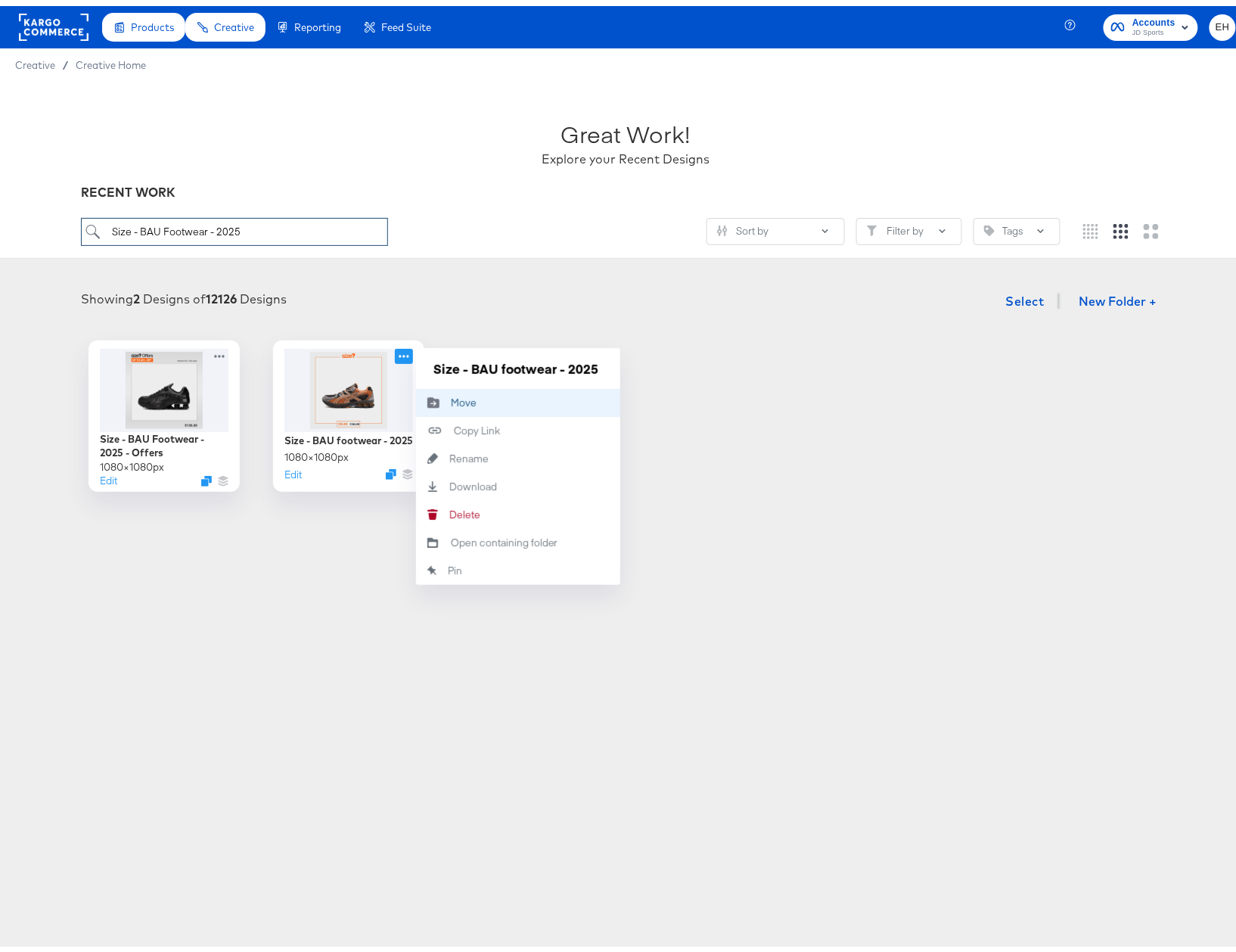
type input "Size - BAU Footwear - 2025"
click at [475, 400] on button "Move Move" at bounding box center [518, 397] width 204 height 28
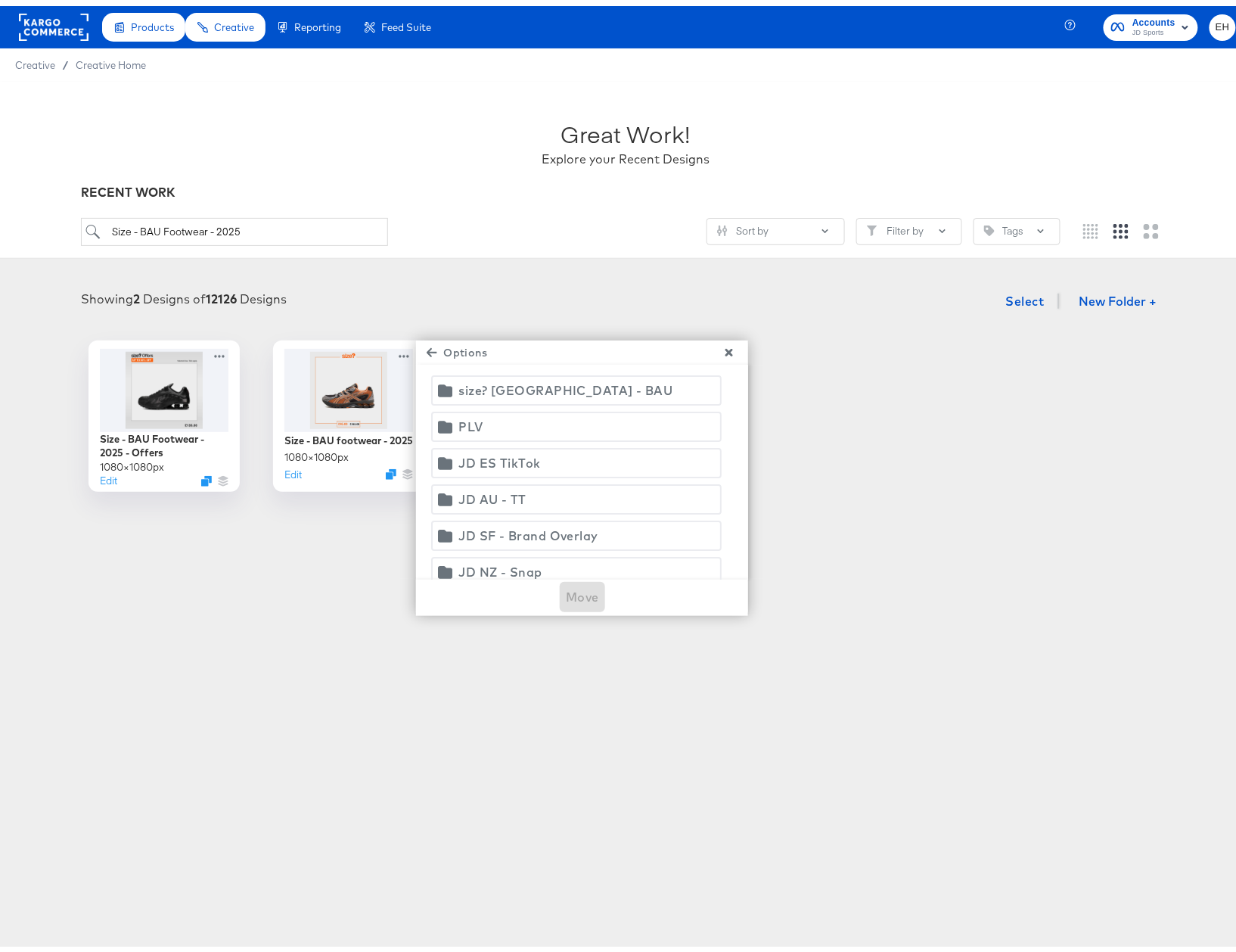
click at [542, 394] on div "size? [GEOGRAPHIC_DATA] - BAU" at bounding box center [565, 384] width 214 height 21
click at [576, 580] on button "Move" at bounding box center [583, 591] width 46 height 30
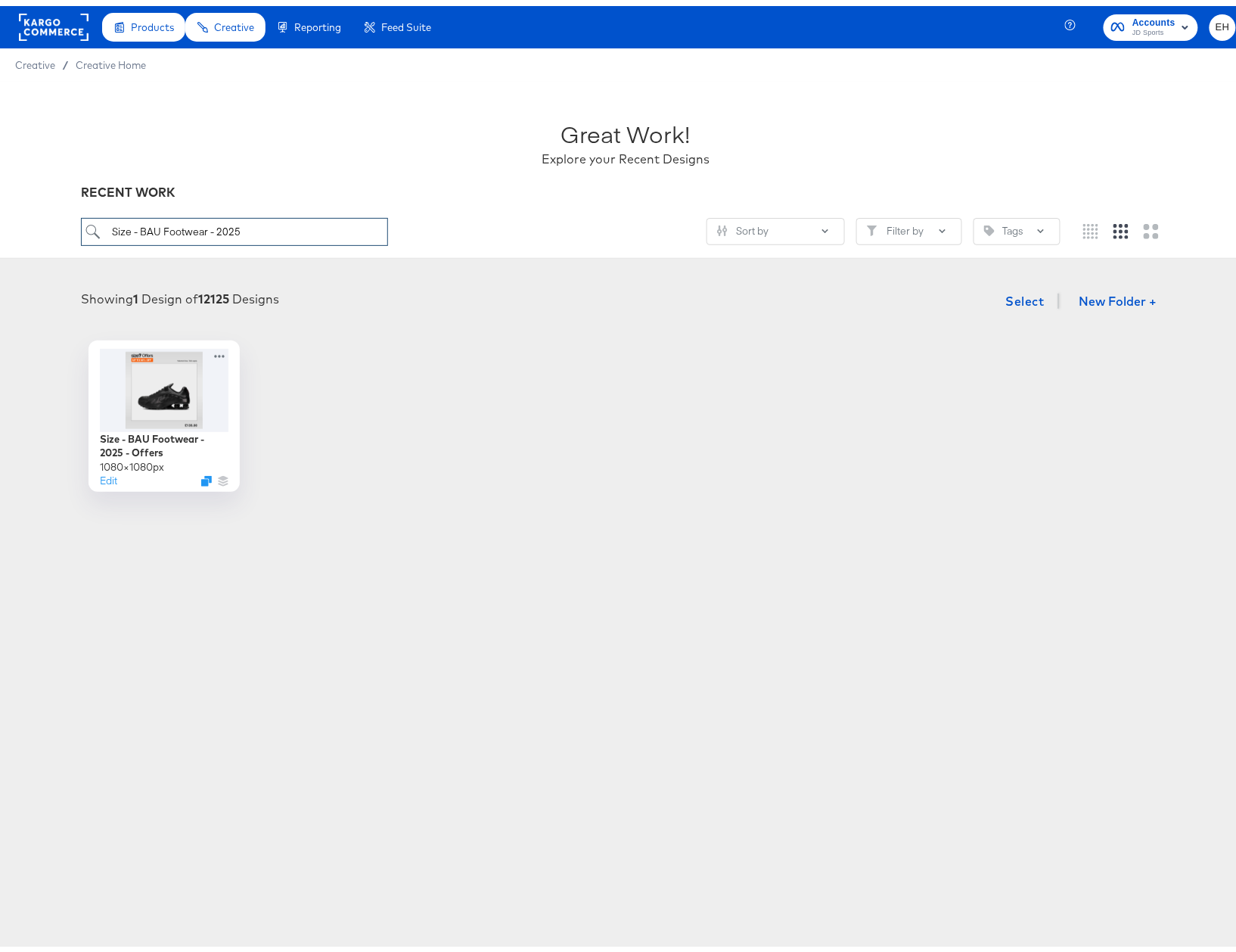
drag, startPoint x: 219, startPoint y: 227, endPoint x: 4, endPoint y: 210, distance: 215.7
click at [56, 227] on div "Great Work! Explore your Recent Designs RECENT WORK Size - BAU Footwear - 2025 …" at bounding box center [625, 164] width 1251 height 177
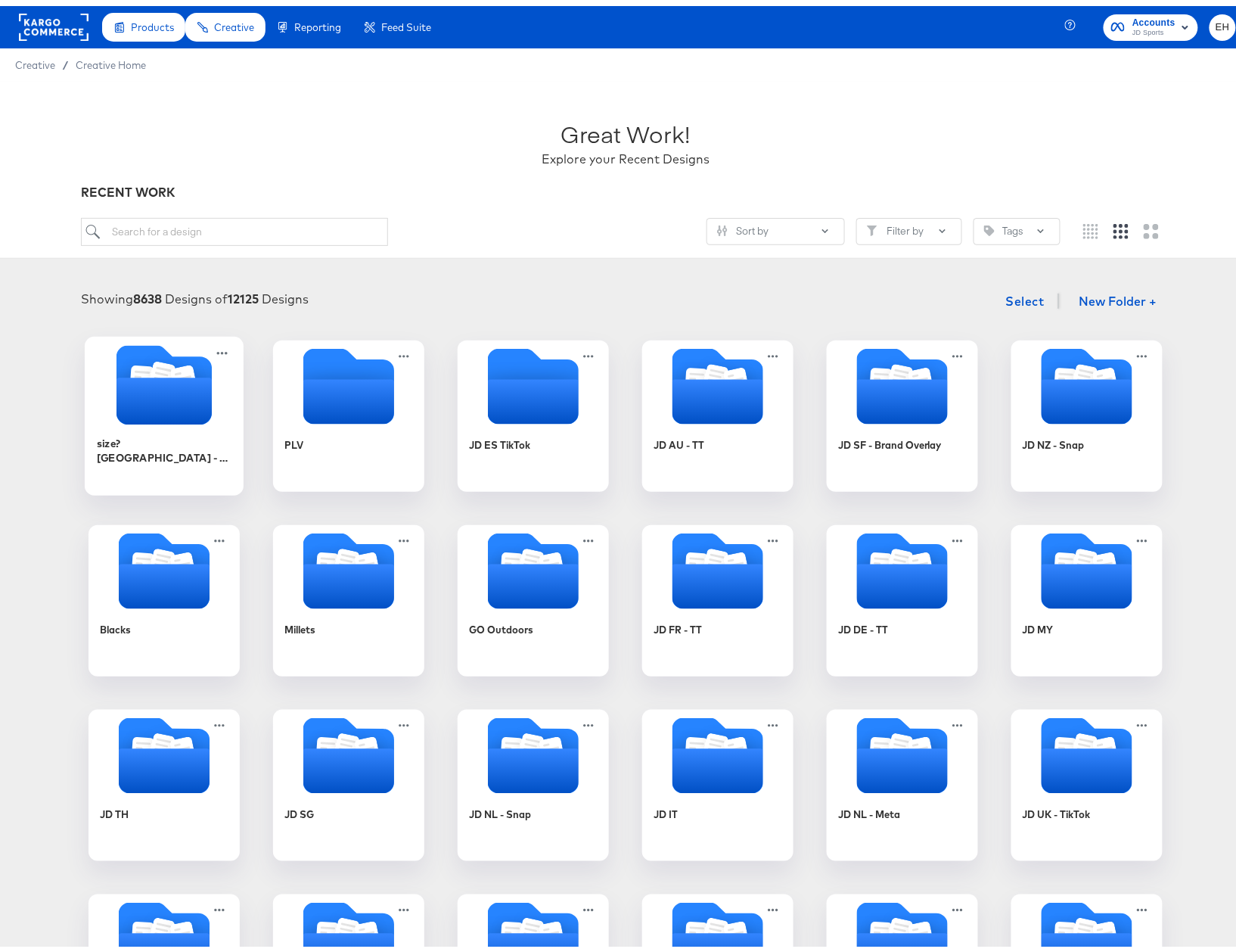
click at [125, 401] on icon "Folder" at bounding box center [163, 395] width 95 height 47
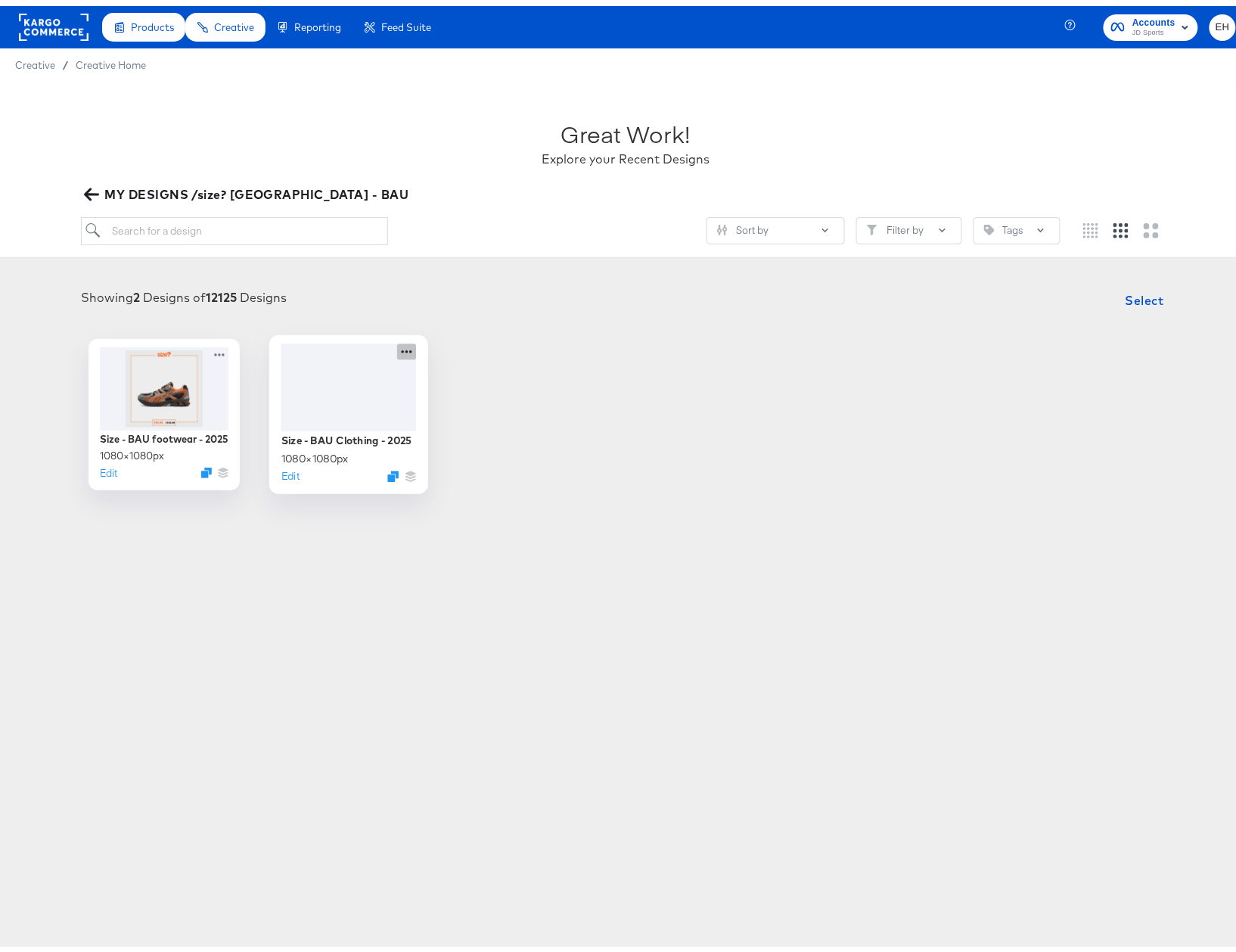
click at [397, 349] on icon at bounding box center [406, 345] width 19 height 16
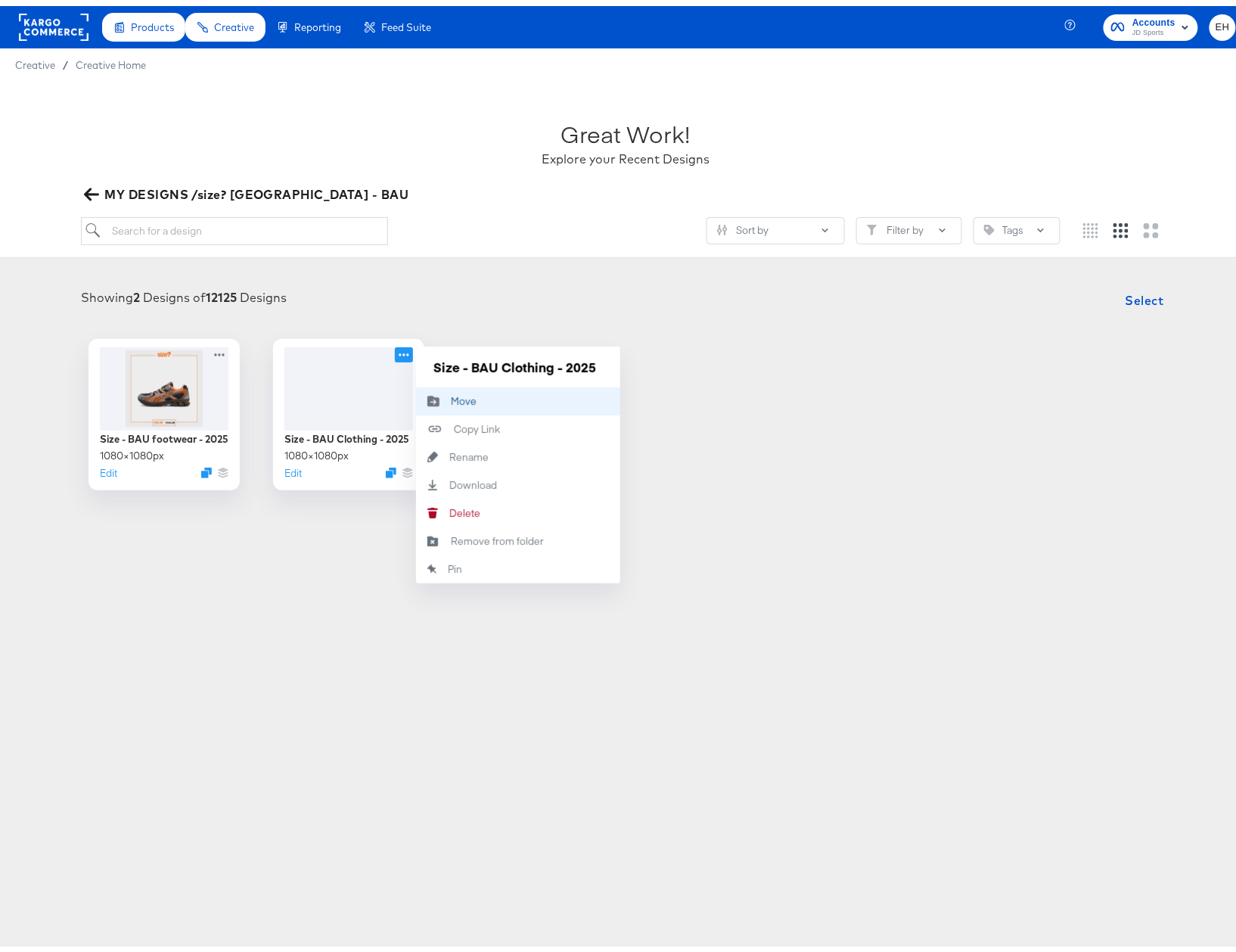
click at [448, 387] on button "Move Move" at bounding box center [518, 395] width 204 height 28
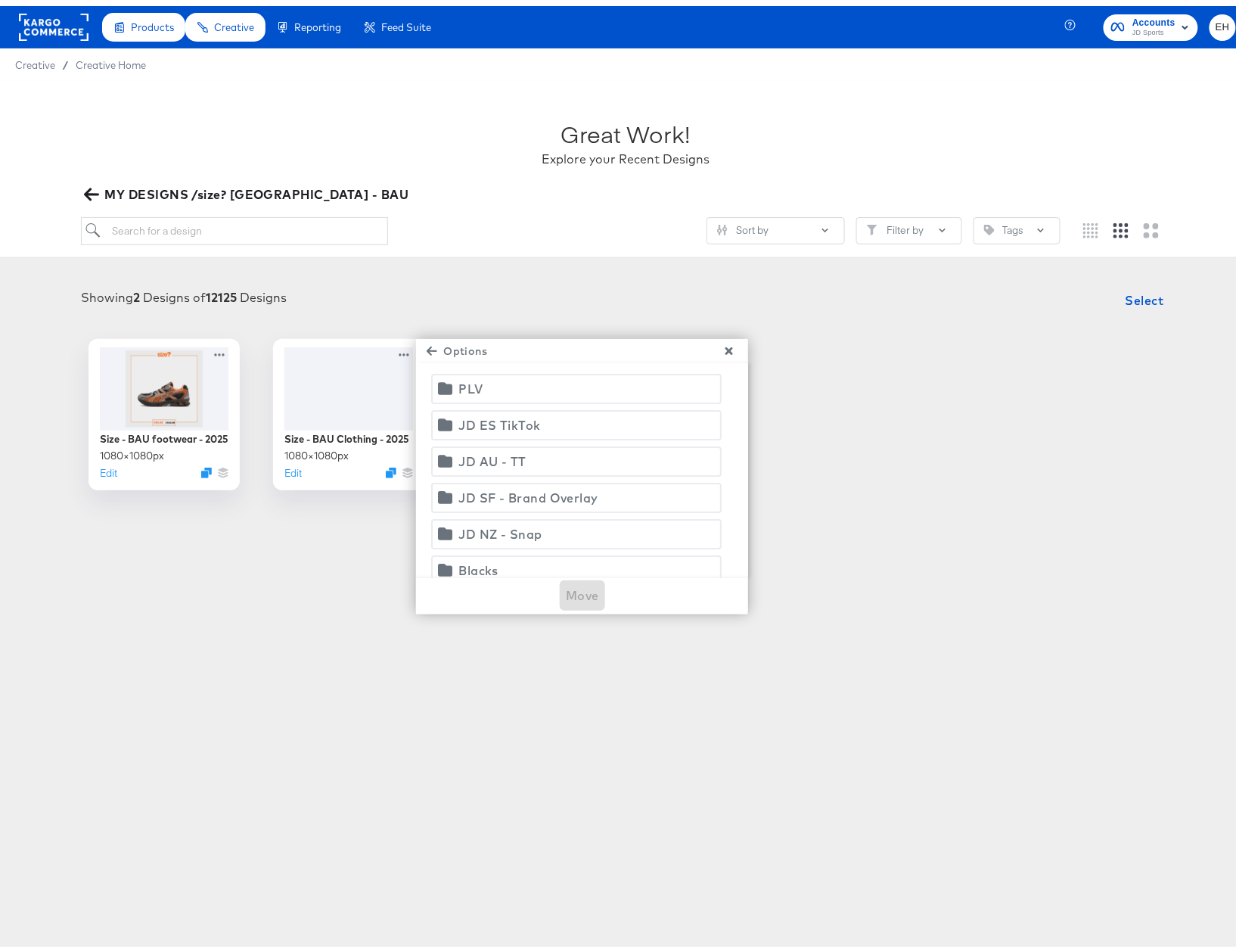
click at [428, 346] on icon "button" at bounding box center [432, 345] width 11 height 9
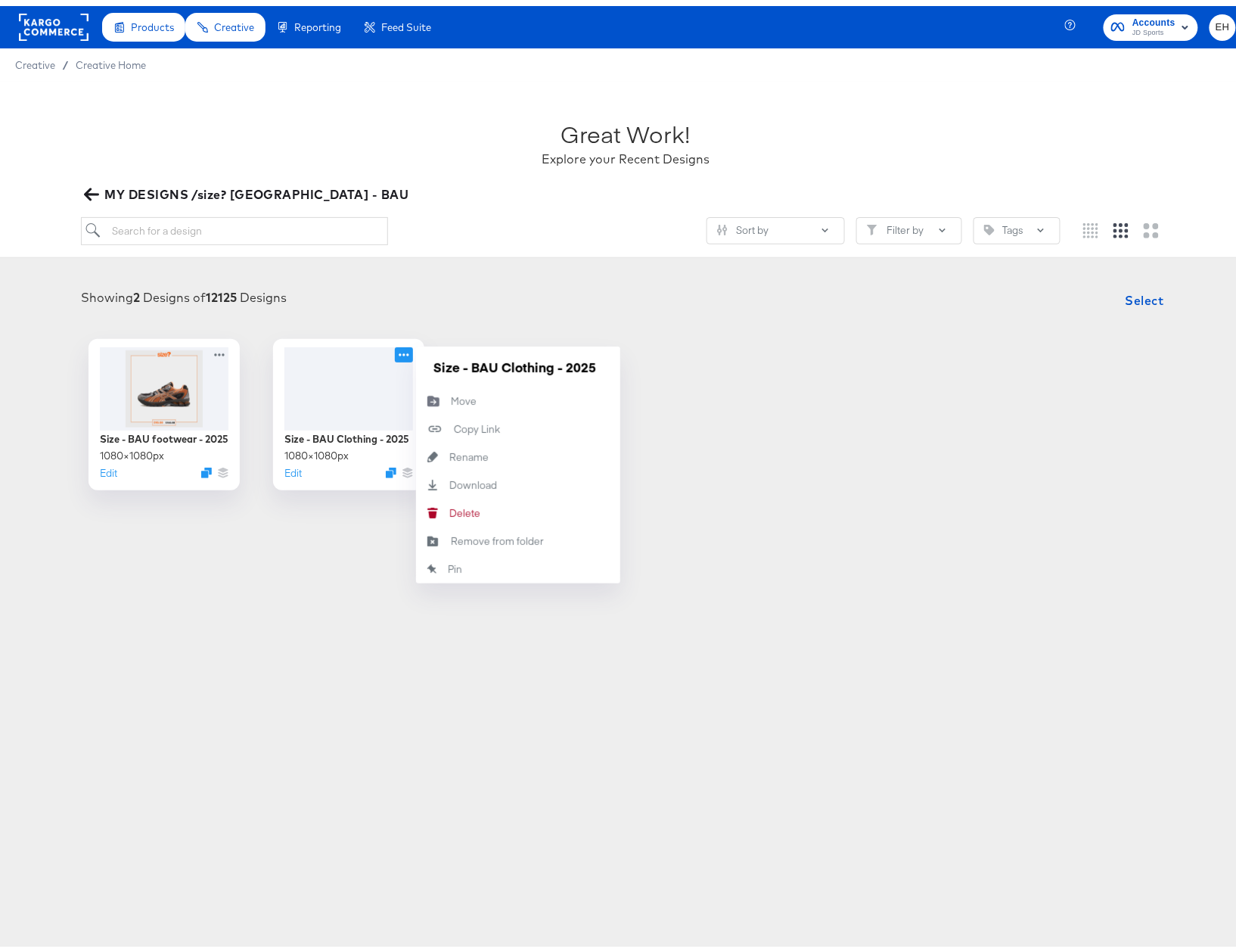
click at [772, 464] on div "Size - BAU footwear - 2025 1080 × 1080 px Edit Size - BAU Clothing - 2025 1080 …" at bounding box center [625, 408] width 1221 height 151
click at [397, 348] on icon at bounding box center [406, 345] width 19 height 16
click at [508, 301] on div "Showing 2 Designs of 12125 Designs Select" at bounding box center [625, 294] width 1221 height 30
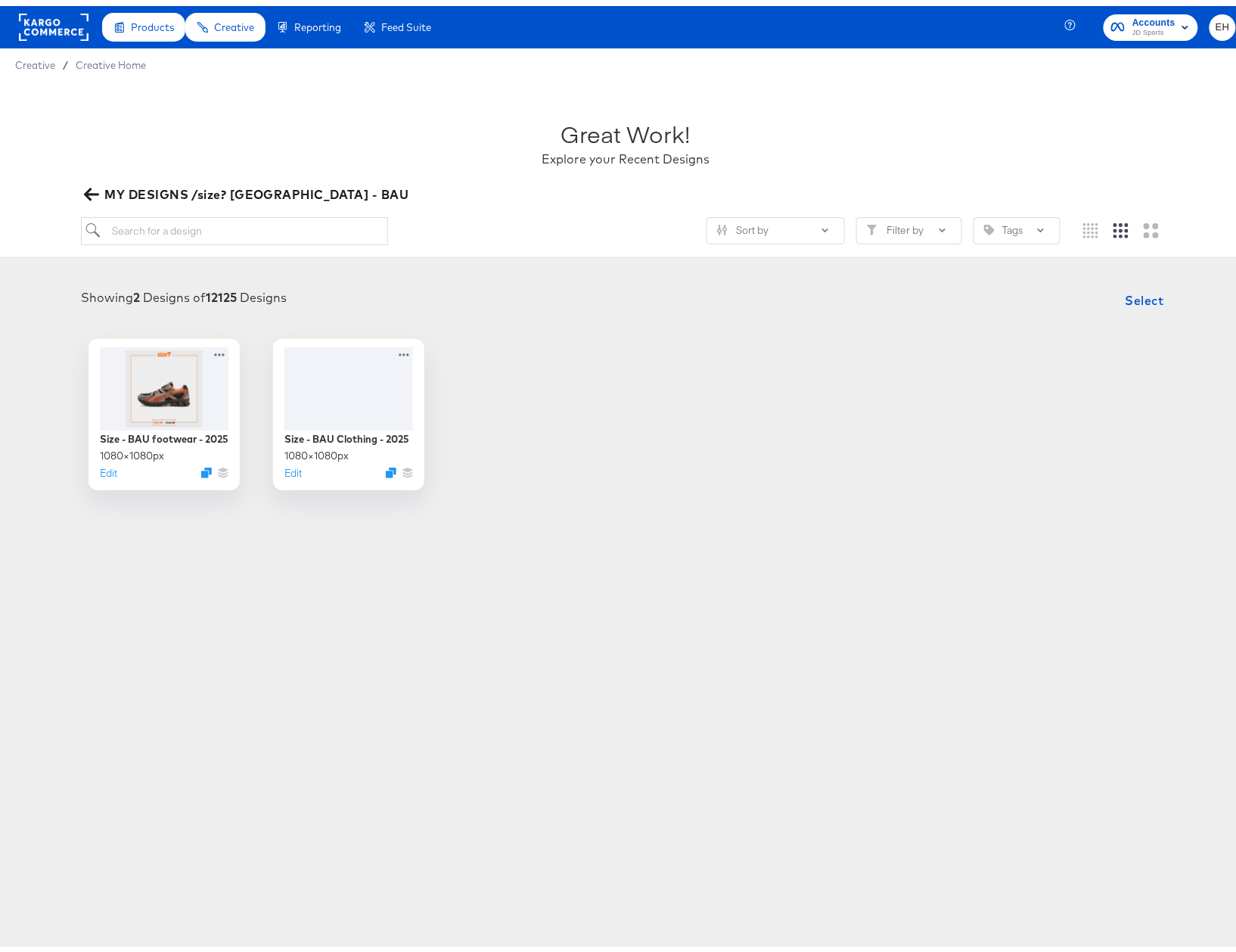
click at [88, 185] on icon "button" at bounding box center [91, 188] width 14 height 12
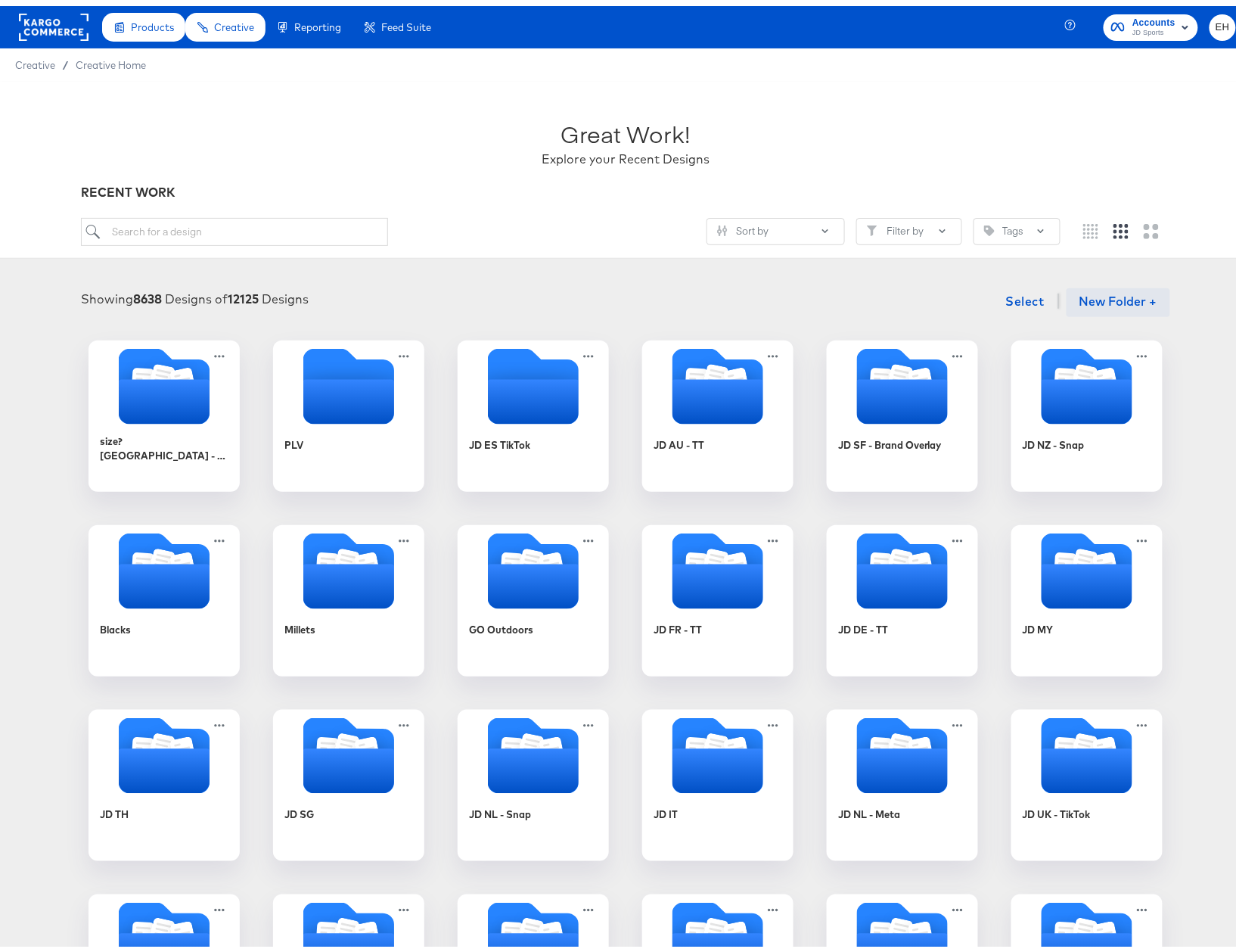
click at [1097, 294] on button "New Folder +" at bounding box center [1118, 296] width 103 height 29
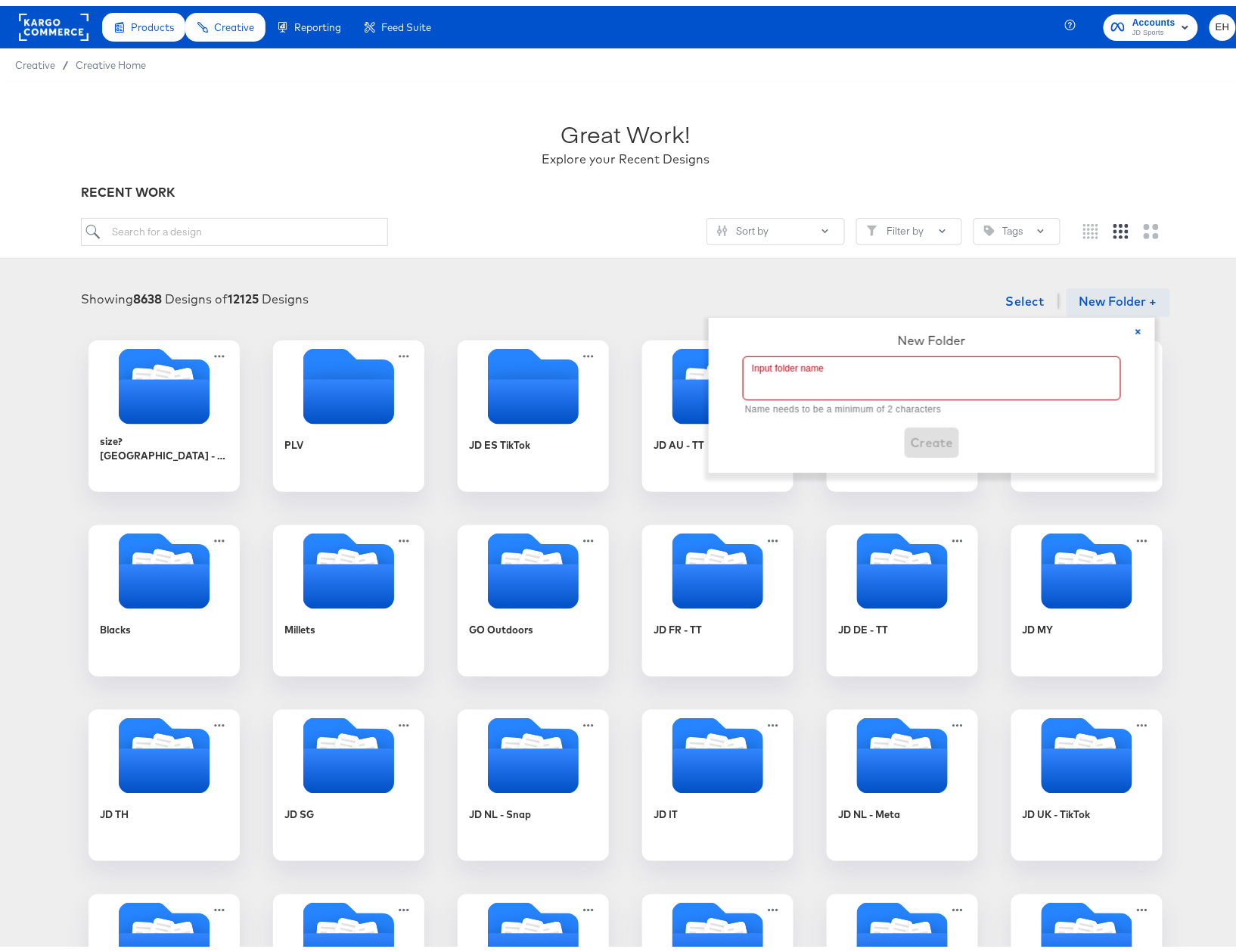
click at [906, 362] on input "text" at bounding box center [932, 372] width 377 height 43
type input "FP UK - BAU"
click at [926, 418] on span "Create" at bounding box center [932, 420] width 43 height 21
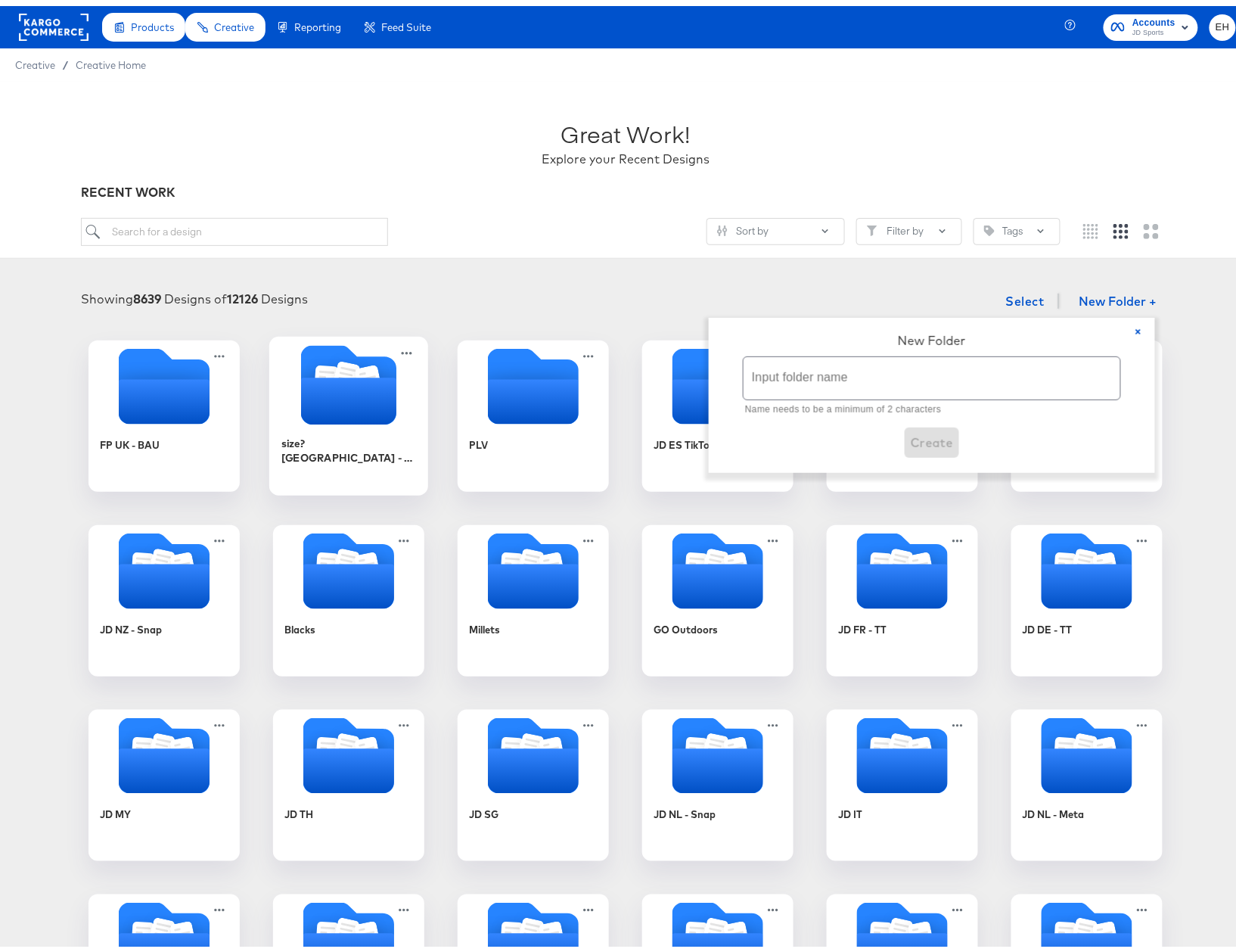
click at [368, 381] on icon "Folder" at bounding box center [348, 395] width 95 height 47
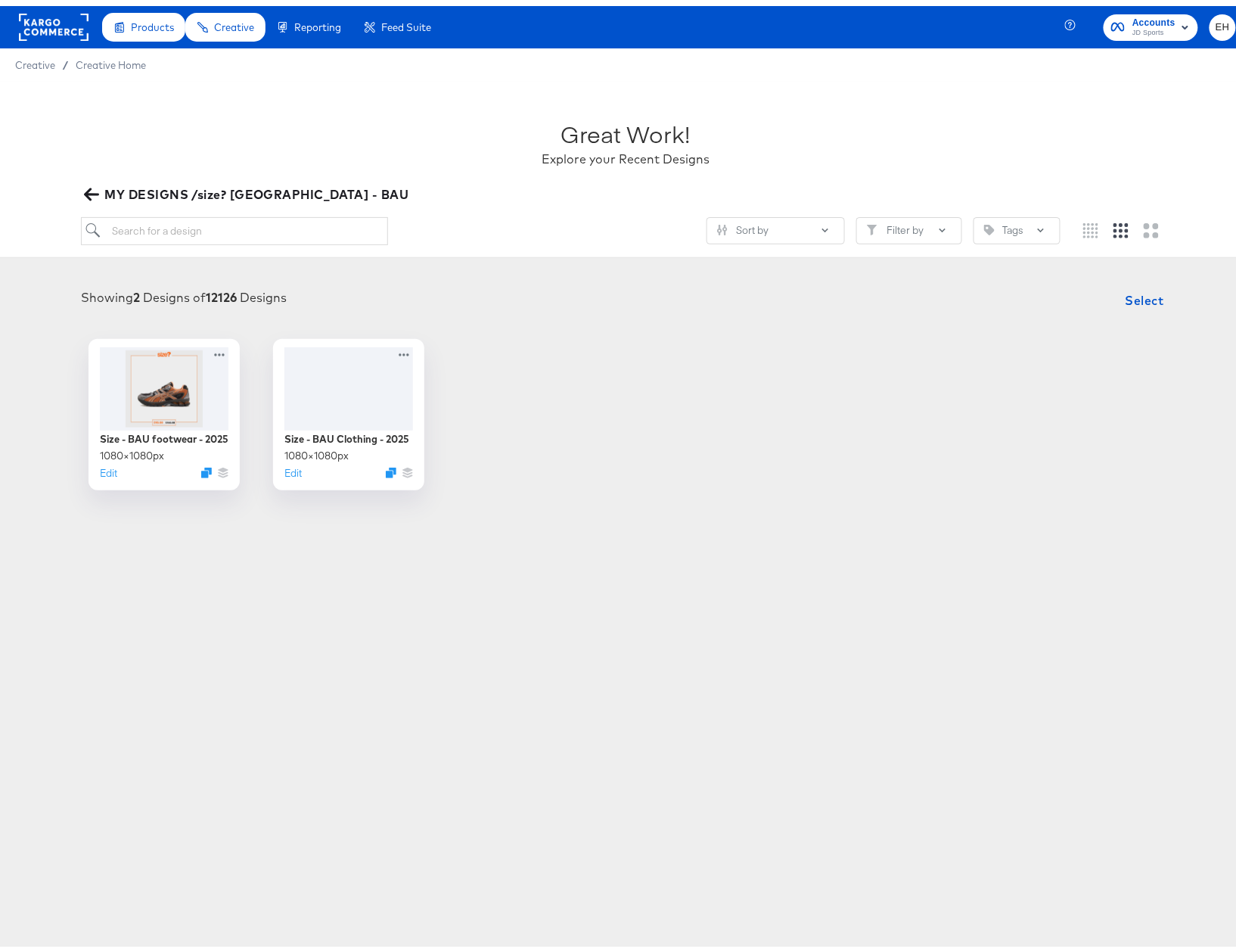
drag, startPoint x: 495, startPoint y: 397, endPoint x: 552, endPoint y: 348, distance: 75.2
click at [552, 348] on div "Size - BAU footwear - 2025 1080 × 1080 px Edit Size - BAU Clothing - 2025 1080 …" at bounding box center [625, 408] width 1221 height 151
click at [949, 330] on div "Showing 2 Designs of 12126 Designs Select Size - BAU footwear - 2025 1080 × 108…" at bounding box center [625, 381] width 1221 height 205
click at [805, 349] on div "Size - BAU footwear - 2025 1080 × 1080 px Edit Size - BAU Clothing - 2025 1080 …" at bounding box center [625, 408] width 1221 height 151
click at [760, 355] on div "Size - BAU footwear - 2025 1080 × 1080 px Edit Size - BAU Clothing - 2025 1080 …" at bounding box center [625, 408] width 1221 height 151
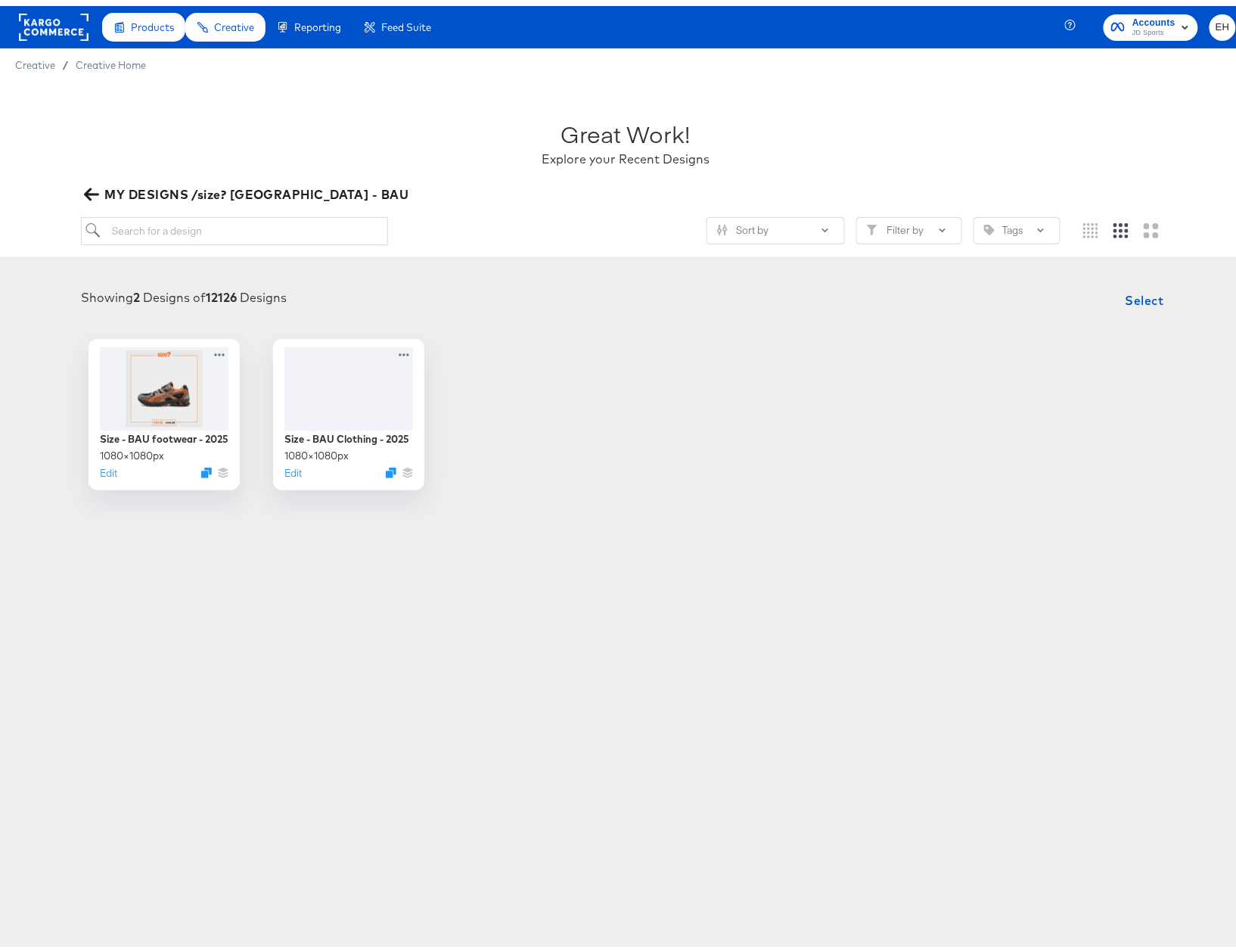
click at [754, 356] on div "Size - BAU footwear - 2025 1080 × 1080 px Edit Size - BAU Clothing - 2025 1080 …" at bounding box center [625, 408] width 1221 height 151
click at [1004, 225] on button "Tags" at bounding box center [1017, 225] width 87 height 27
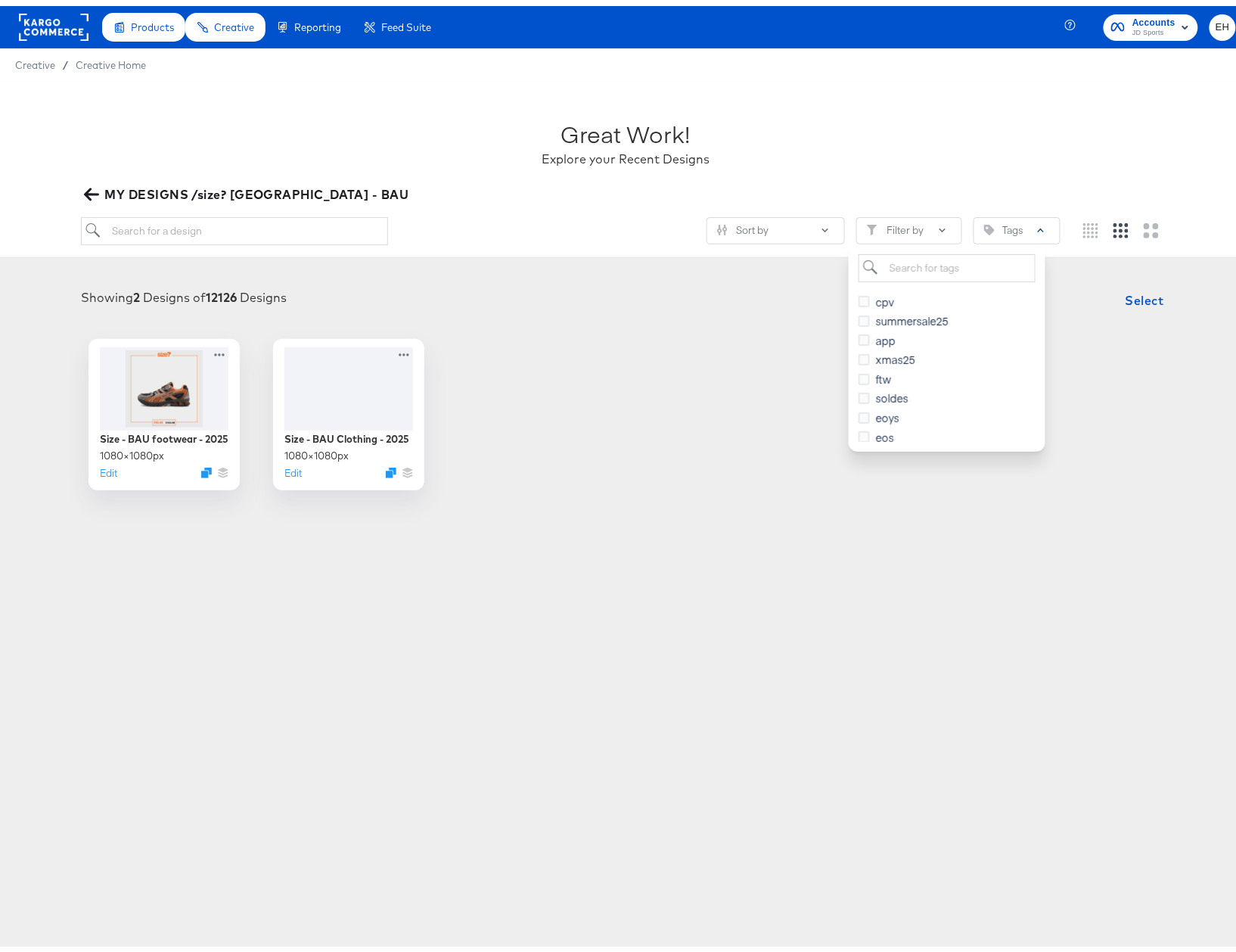
click at [1081, 307] on div "Showing 2 Designs of 12126 Designs Select" at bounding box center [625, 294] width 1221 height 30
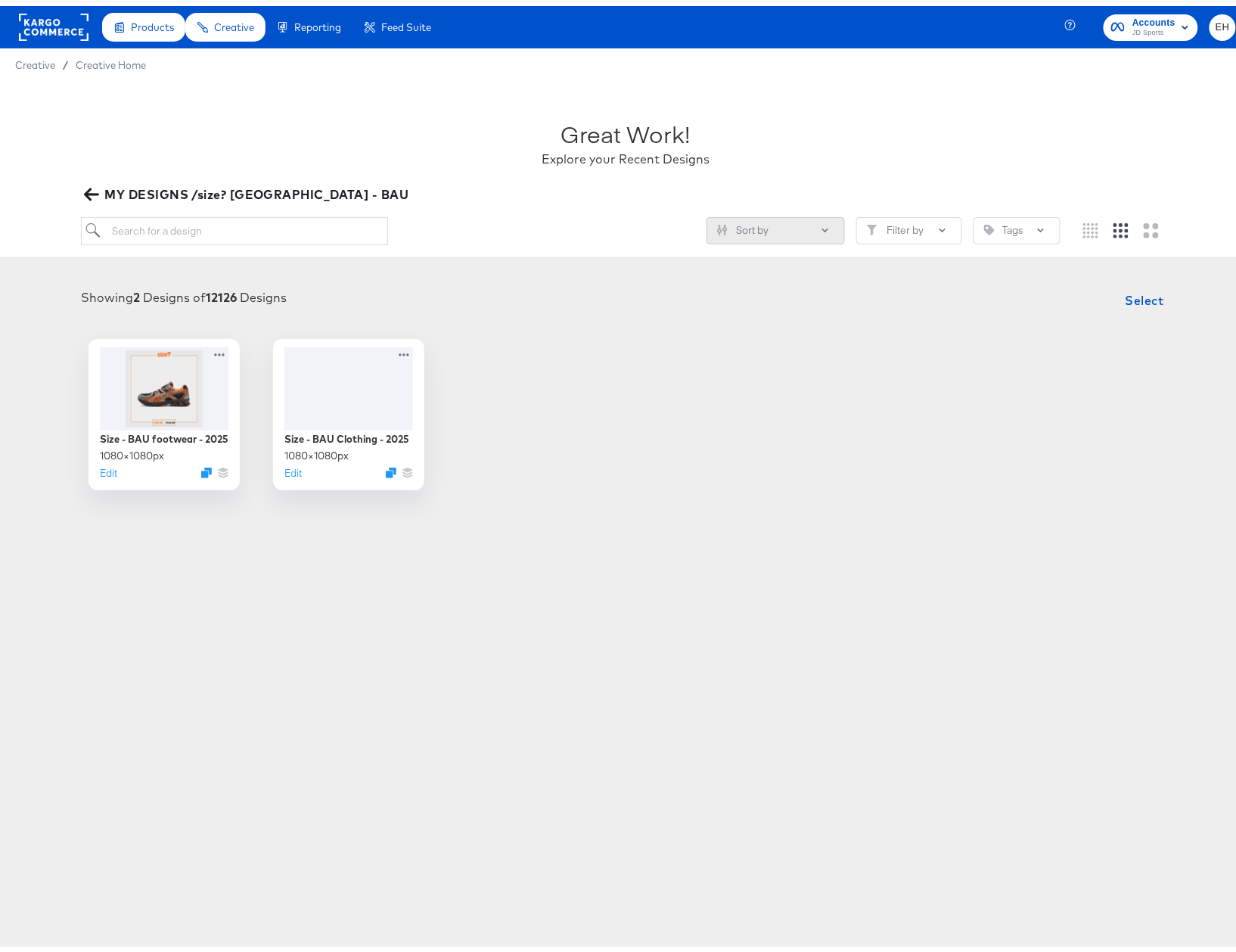
click at [806, 225] on button "Sort by" at bounding box center [776, 225] width 138 height 27
click at [561, 303] on div "Showing 2 Designs of 12126 Designs Select" at bounding box center [625, 294] width 1221 height 30
drag, startPoint x: 502, startPoint y: 355, endPoint x: 85, endPoint y: 194, distance: 447.0
click at [85, 194] on icon "button" at bounding box center [91, 188] width 14 height 14
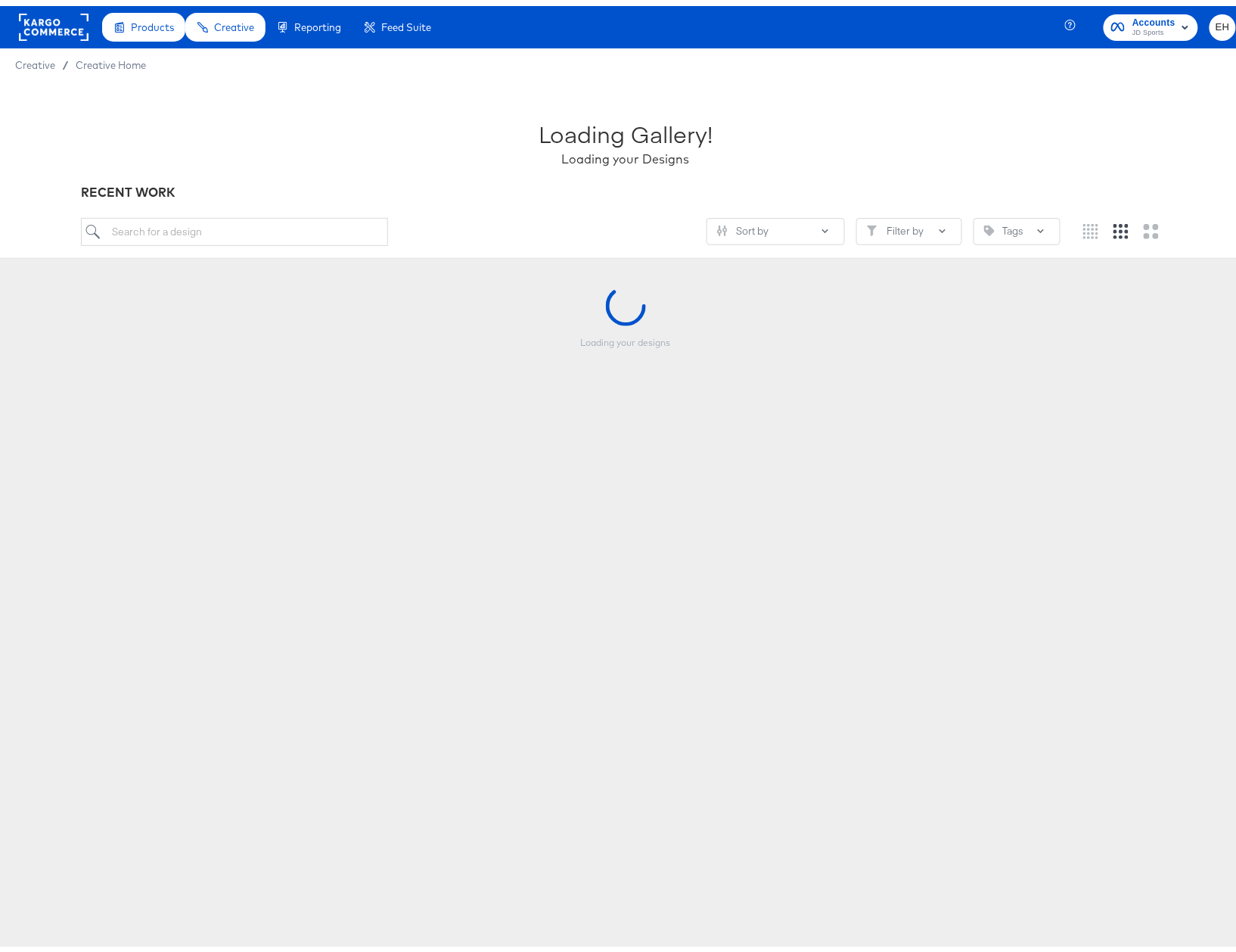
click at [219, 153] on div "Loading Gallery! Loading your Designs" at bounding box center [625, 131] width 1089 height 94
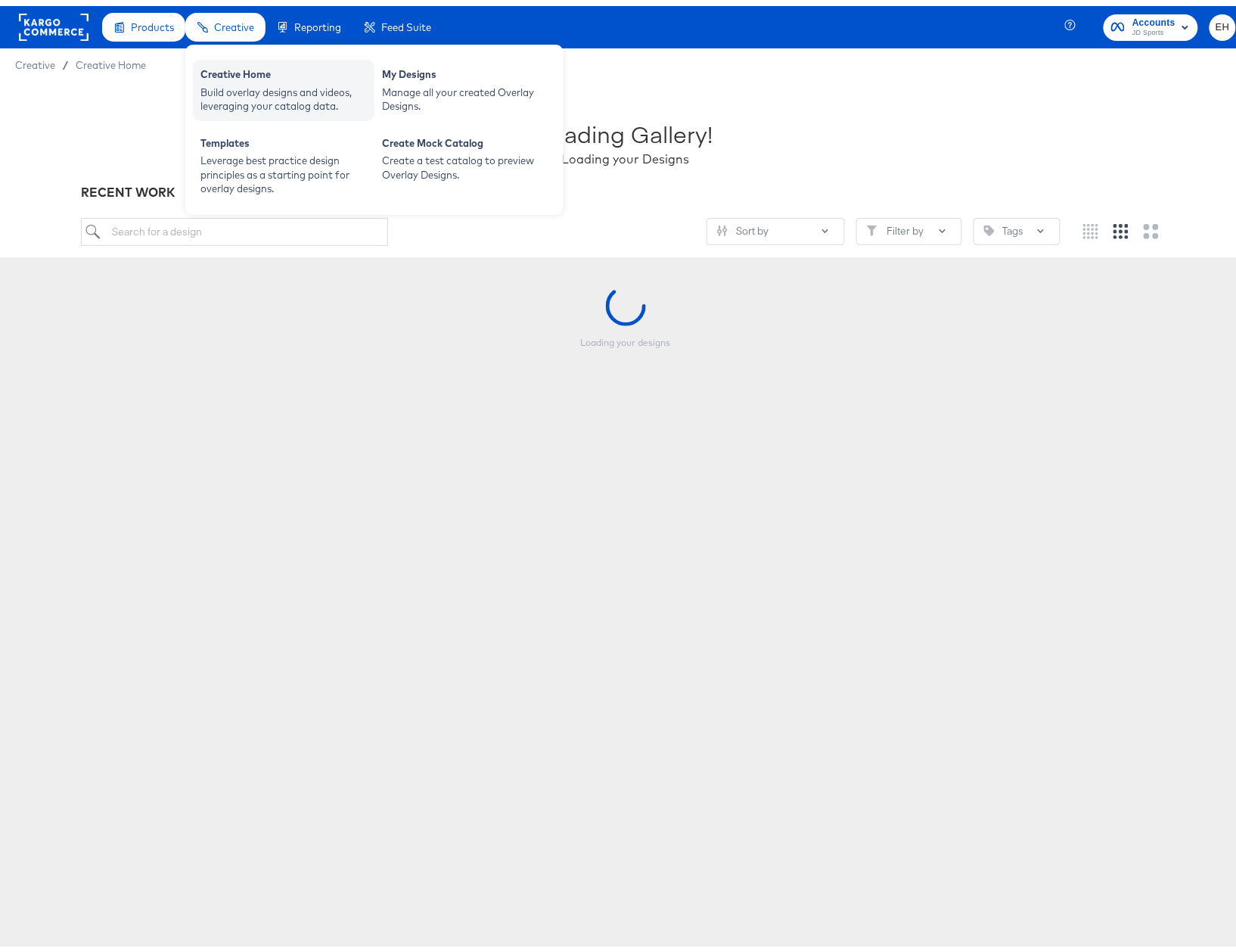
click at [239, 81] on div "Build overlay designs and videos, leveraging your catalog data." at bounding box center [283, 93] width 166 height 28
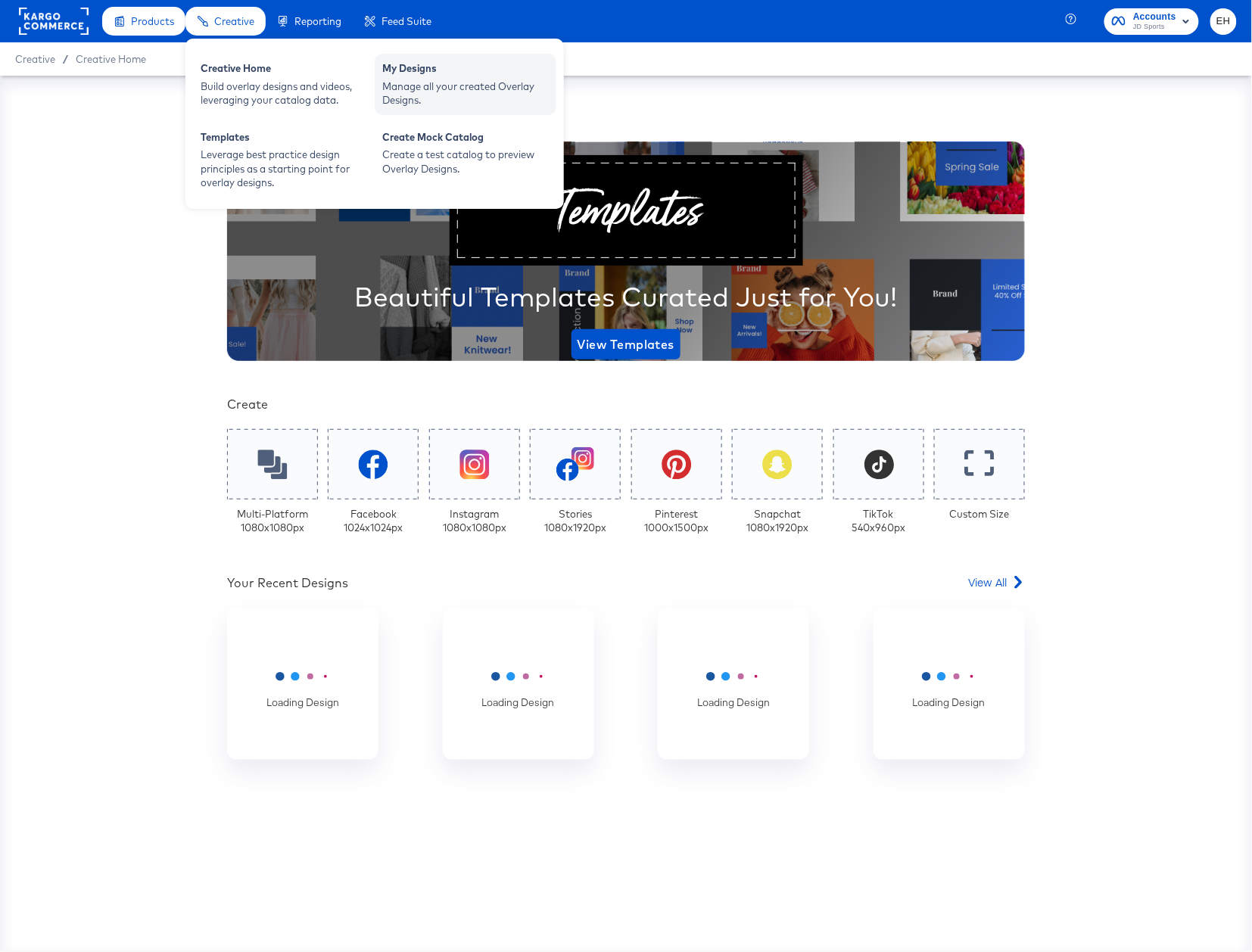
click at [398, 80] on div "Manage all your created Overlay Designs." at bounding box center [465, 93] width 166 height 28
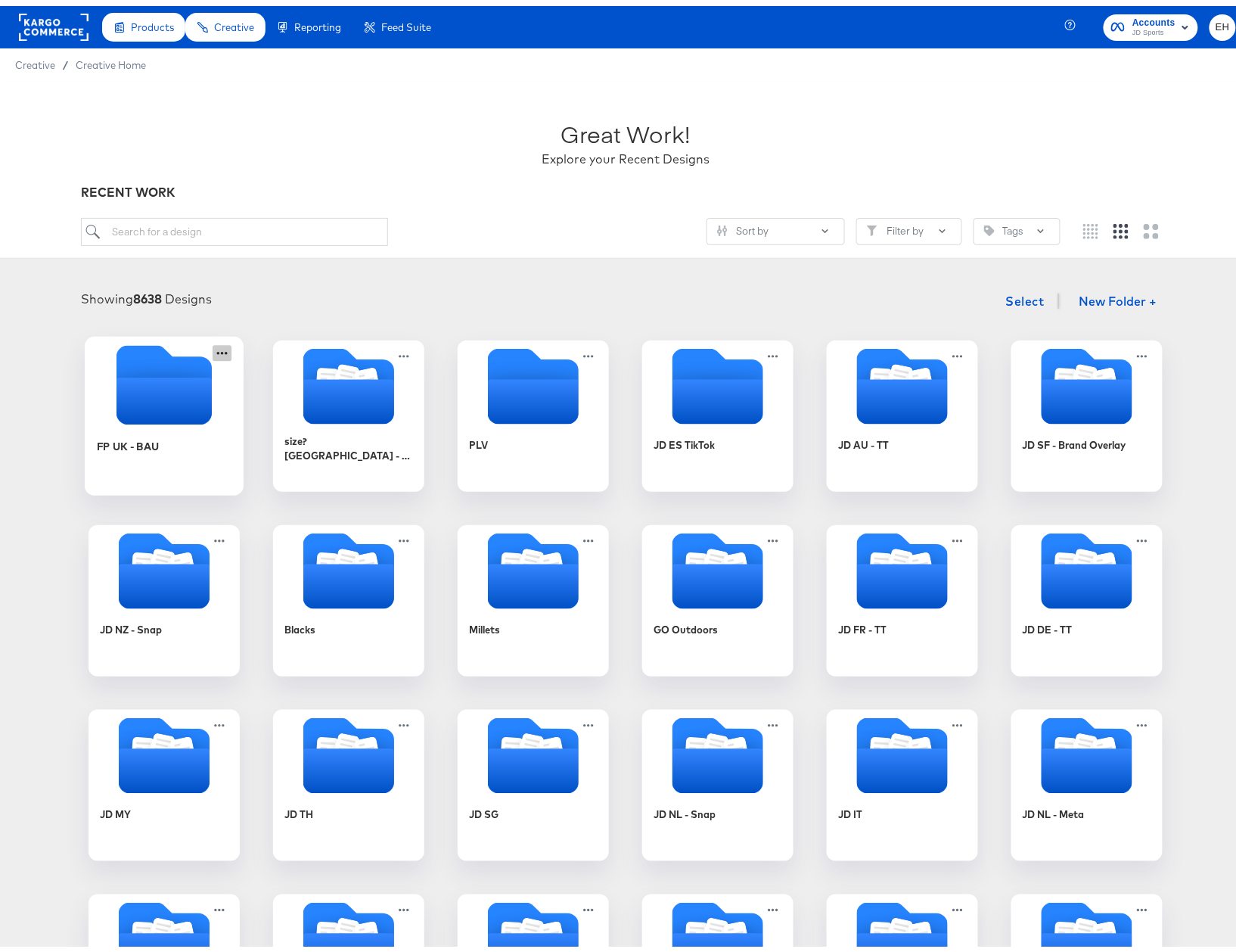
click at [218, 340] on icon at bounding box center [222, 346] width 19 height 16
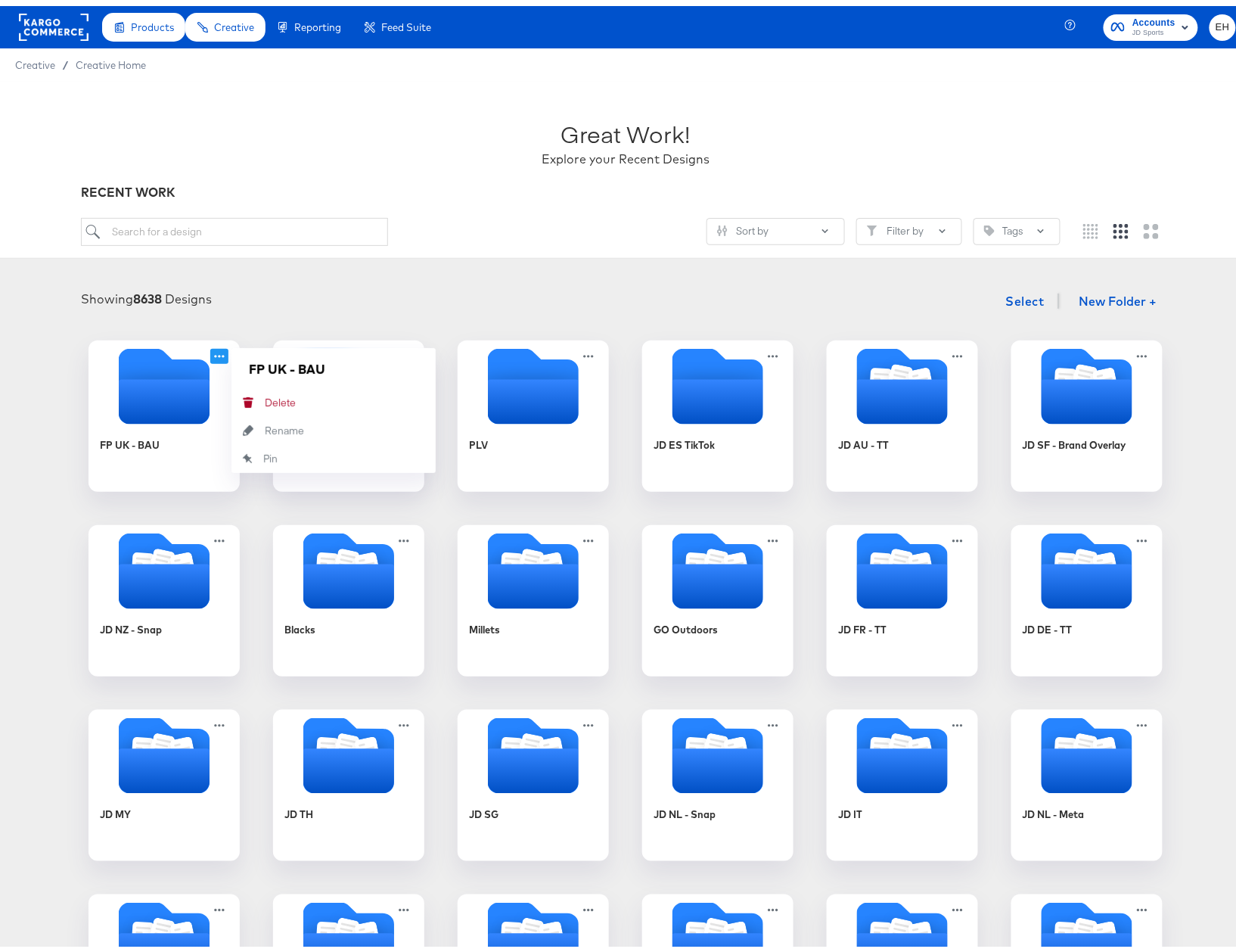
click at [261, 291] on div "Showing 8638 Designs Select New Folder +" at bounding box center [625, 295] width 1221 height 31
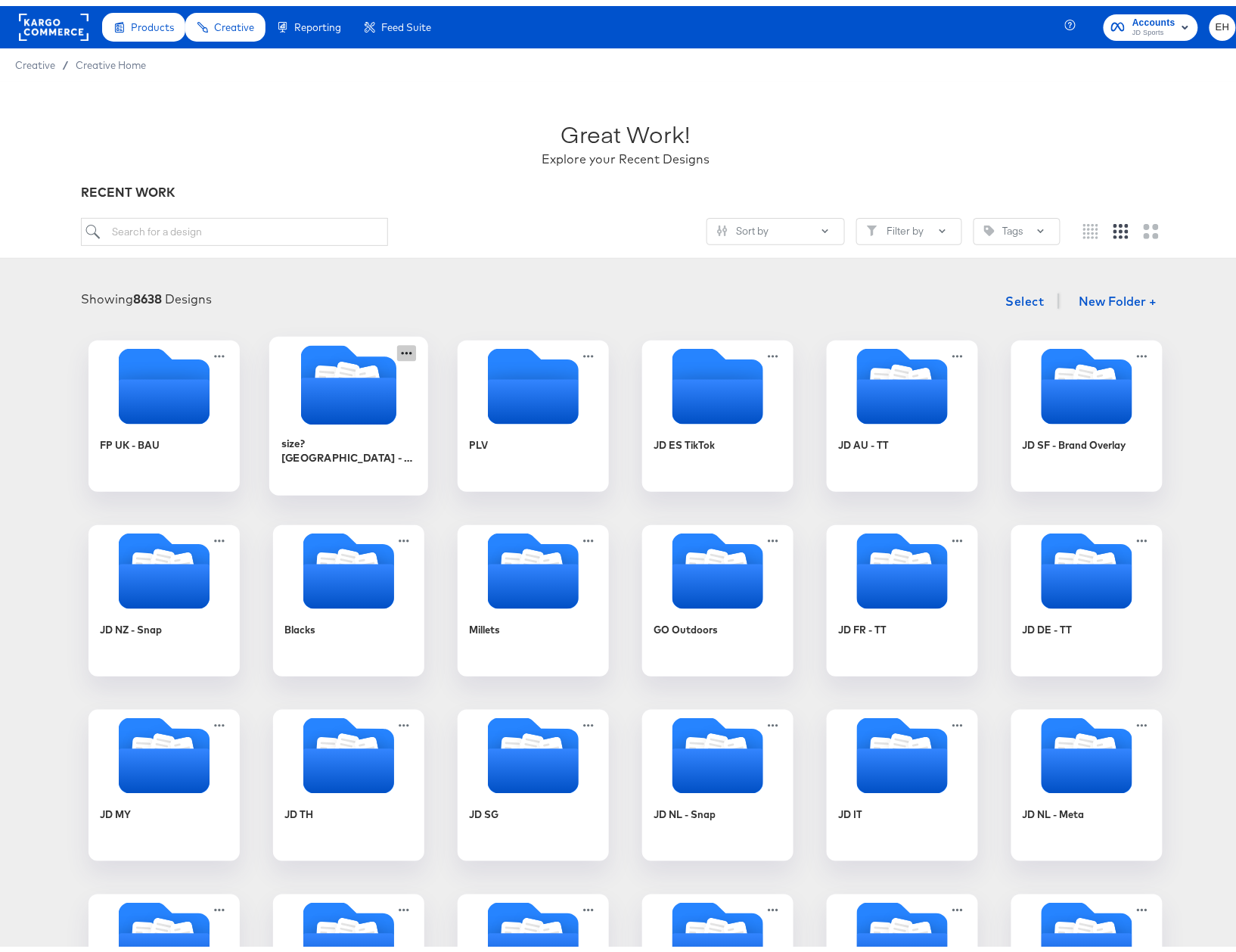
click at [403, 343] on icon at bounding box center [406, 346] width 19 height 16
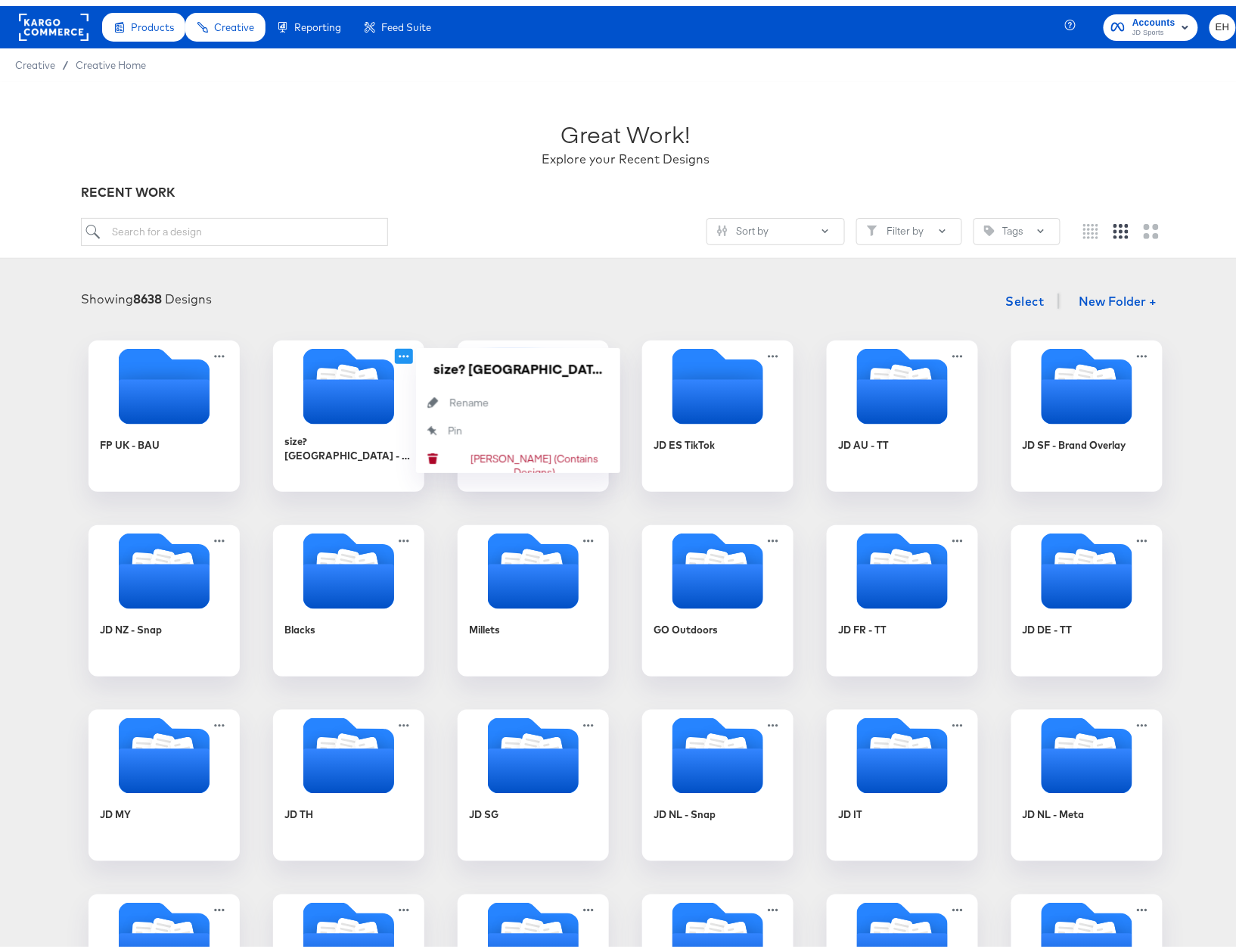
click at [360, 294] on div "Showing 8638 Designs Select New Folder +" at bounding box center [625, 295] width 1221 height 31
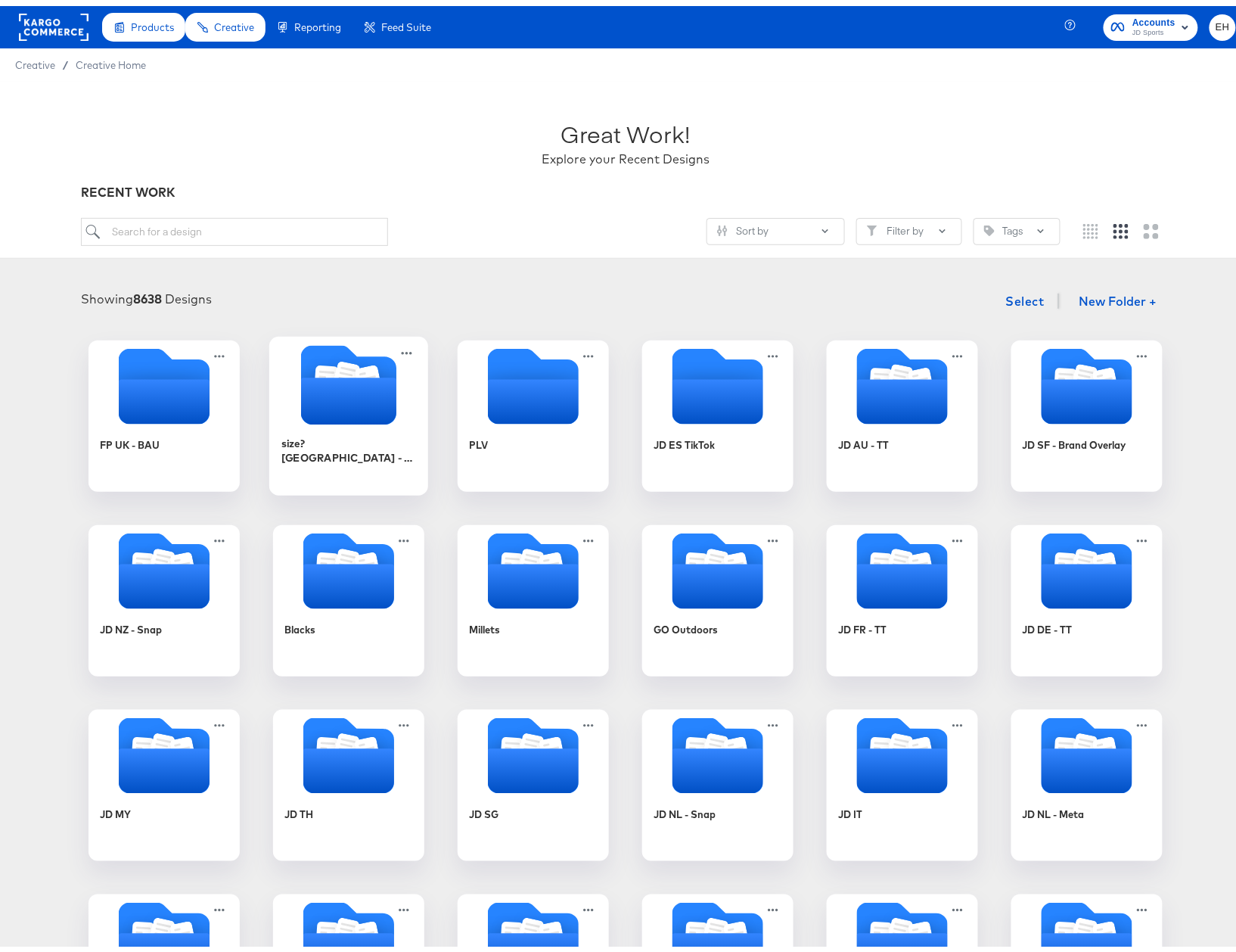
click at [309, 394] on icon "Folder" at bounding box center [348, 395] width 95 height 47
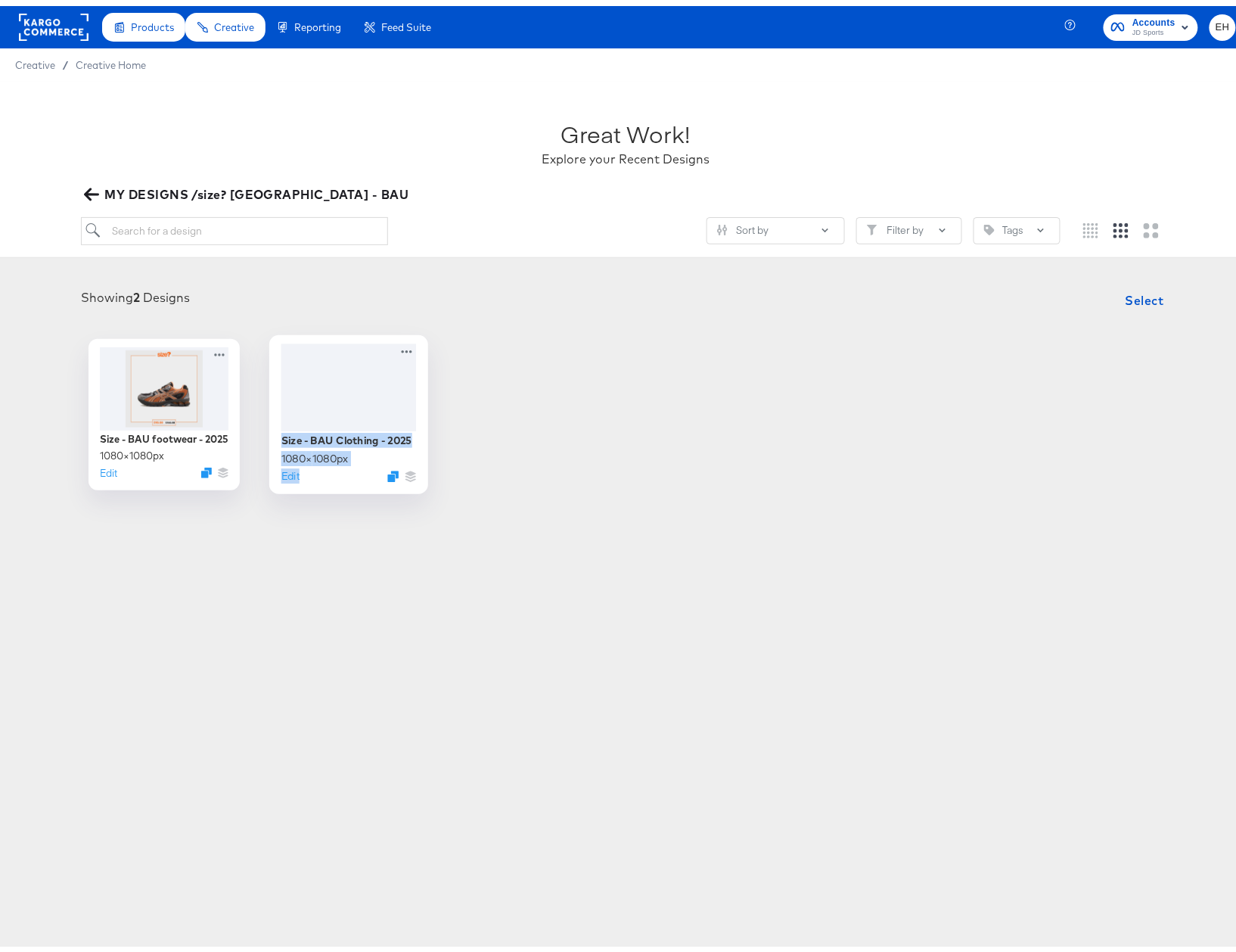
drag, startPoint x: 287, startPoint y: 381, endPoint x: 415, endPoint y: 499, distance: 174.1
click at [410, 504] on article "Great Work! Explore your Recent Designs MY DESIGNS /size? UK - BAU Sort by Filt…" at bounding box center [625, 316] width 1251 height 481
click at [520, 511] on article "Great Work! Explore your Recent Designs MY DESIGNS /size? UK - BAU Sort by Filt…" at bounding box center [625, 316] width 1251 height 481
click at [1126, 302] on span "Select" at bounding box center [1145, 294] width 39 height 21
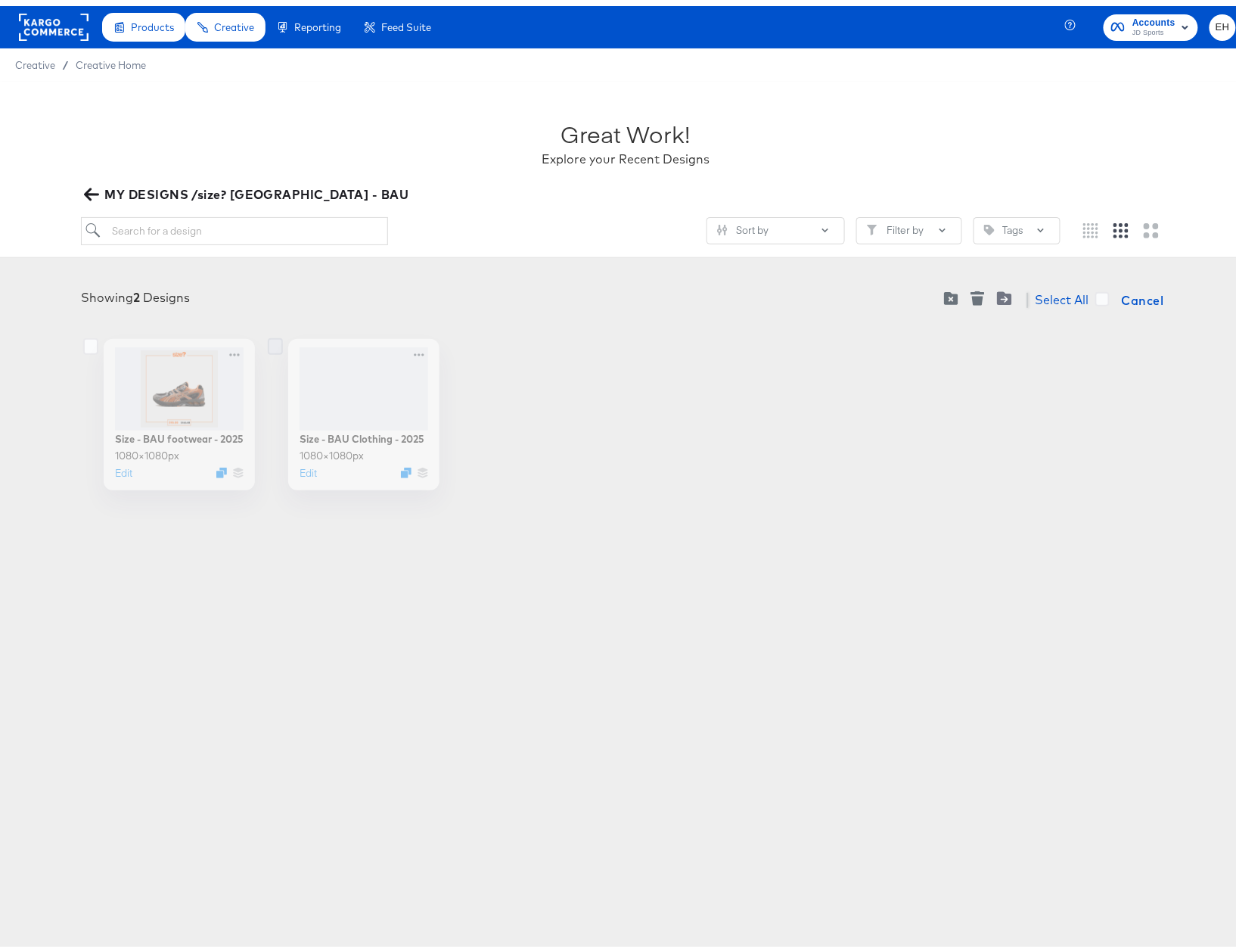
click at [270, 337] on icon at bounding box center [276, 340] width 15 height 17
click at [0, 0] on input "checkbox" at bounding box center [0, 0] width 0 height 0
click at [406, 343] on div "Size - BAU Clothing - 2025 1080 × 1080 px Edit" at bounding box center [348, 408] width 151 height 151
click at [407, 346] on div "Size - BAU Clothing - 2025 1080 × 1080 px Edit" at bounding box center [348, 408] width 151 height 151
click at [499, 322] on div "Showing 2 Designs Select All Cancel Size - BAU footwear - 2025 1080 × 1080 px E…" at bounding box center [625, 381] width 1221 height 205
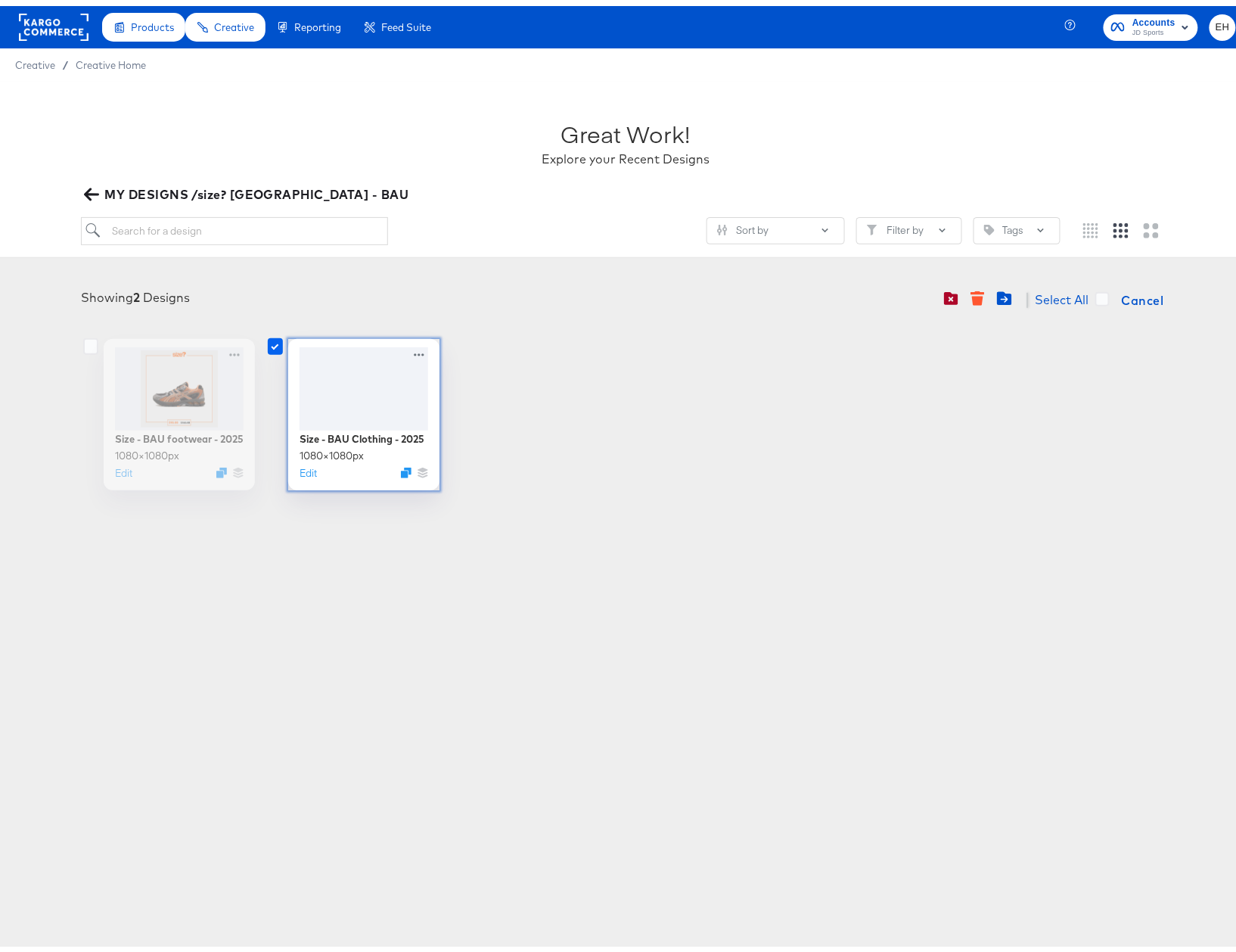
click at [270, 340] on icon at bounding box center [276, 340] width 15 height 17
click at [0, 0] on input "checkbox" at bounding box center [0, 0] width 0 height 0
click at [1122, 296] on span "Cancel" at bounding box center [1143, 294] width 43 height 21
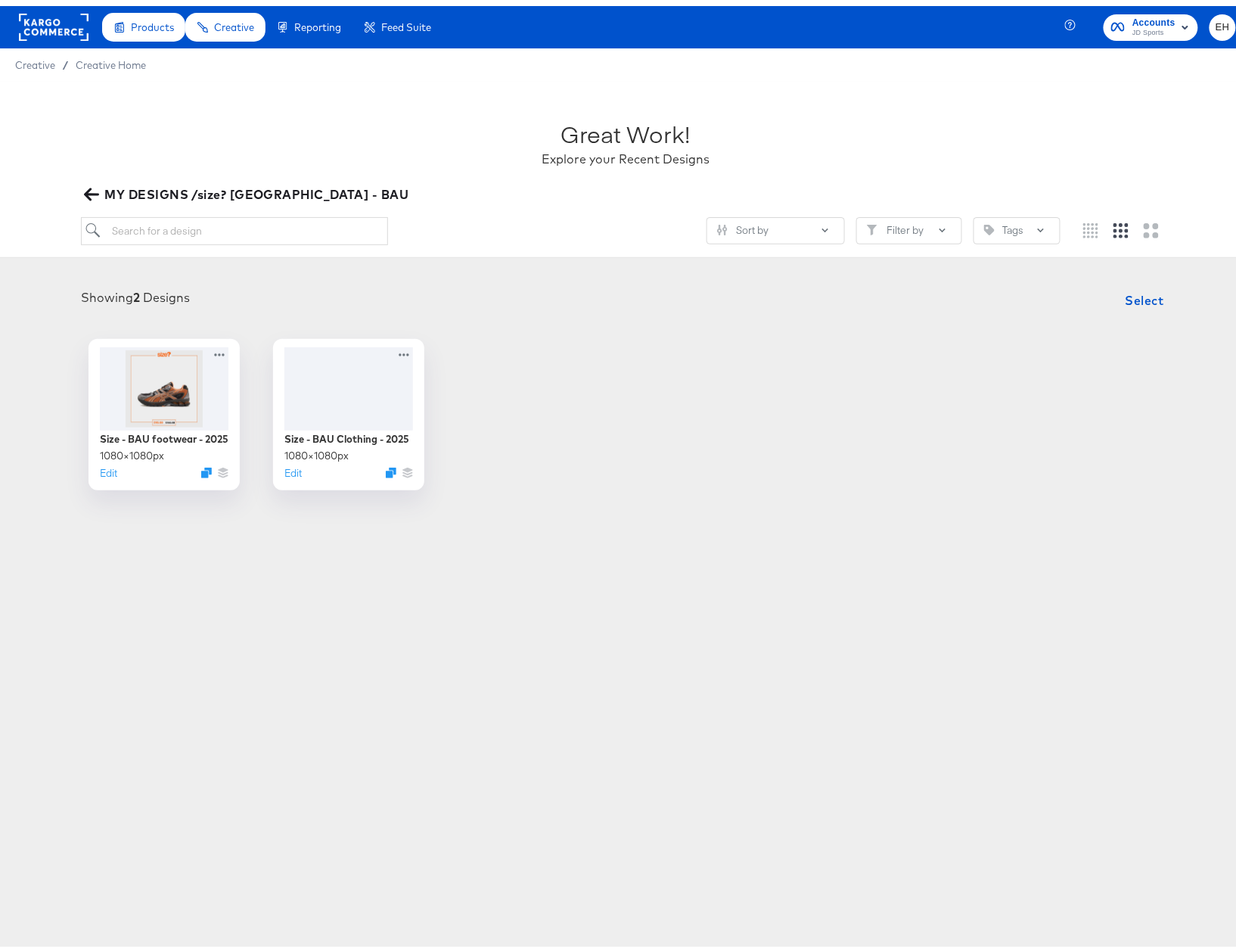
click at [95, 186] on icon "button" at bounding box center [91, 188] width 14 height 14
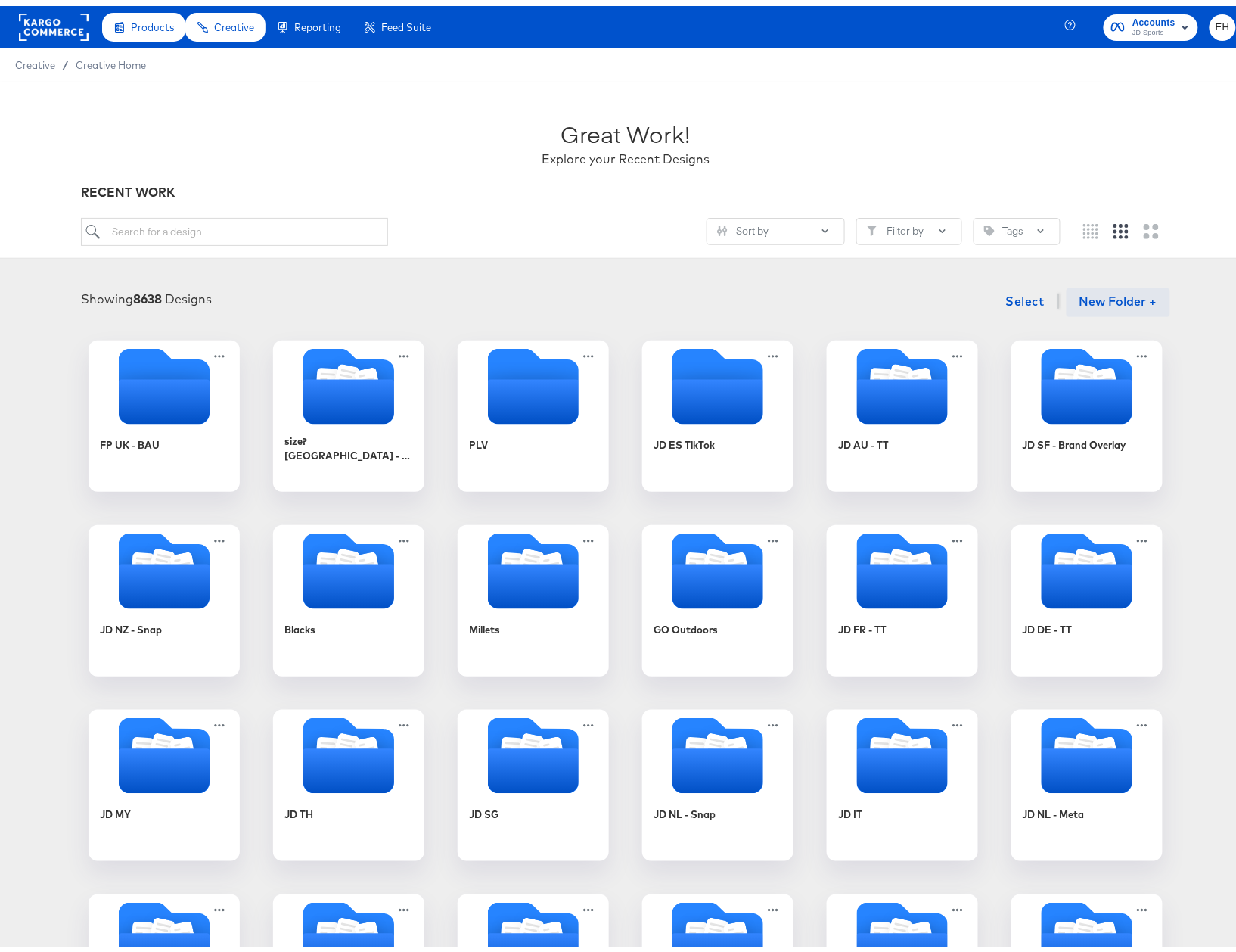
click at [1084, 285] on button "New Folder +" at bounding box center [1118, 296] width 103 height 29
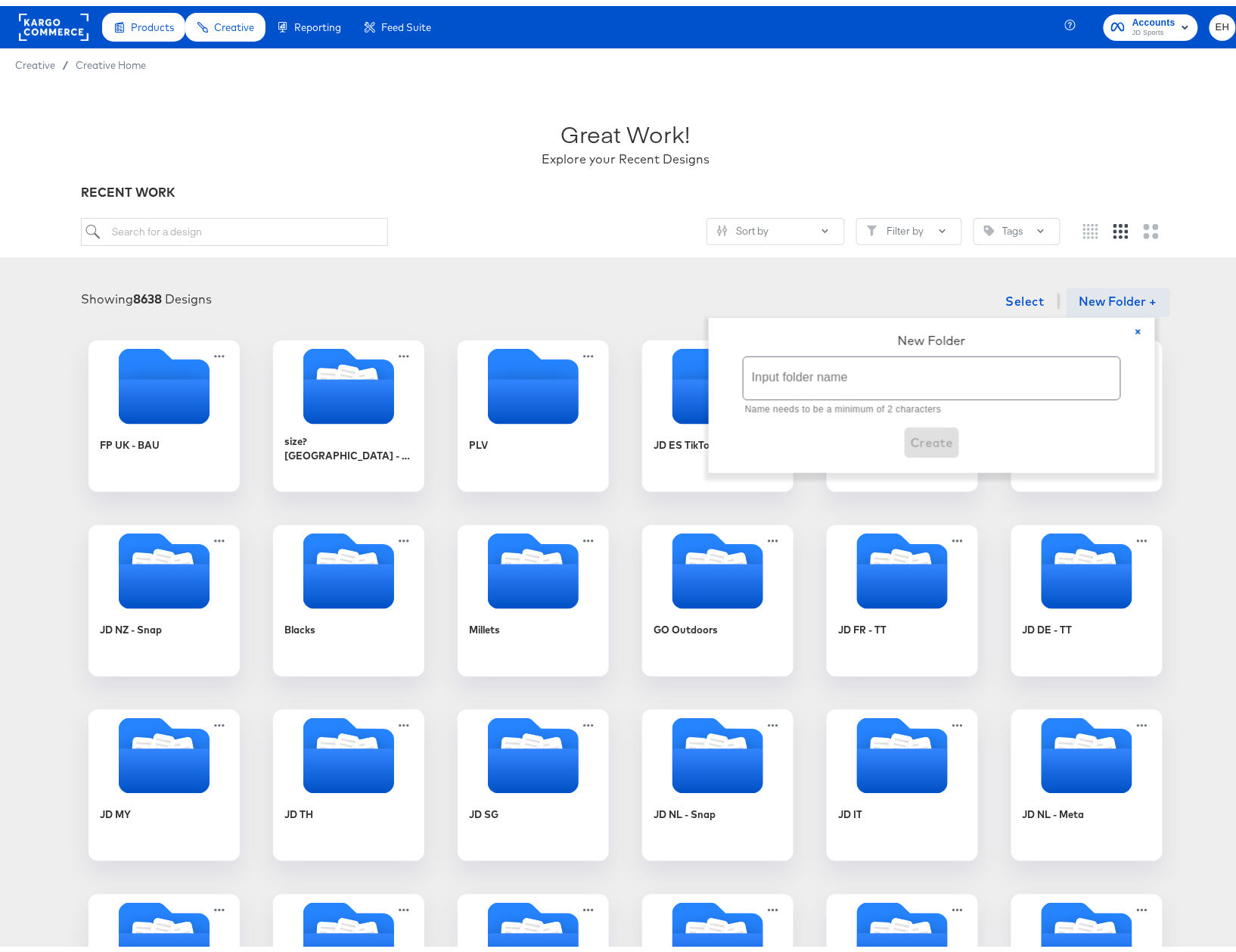
click at [970, 369] on input "text" at bounding box center [932, 372] width 377 height 43
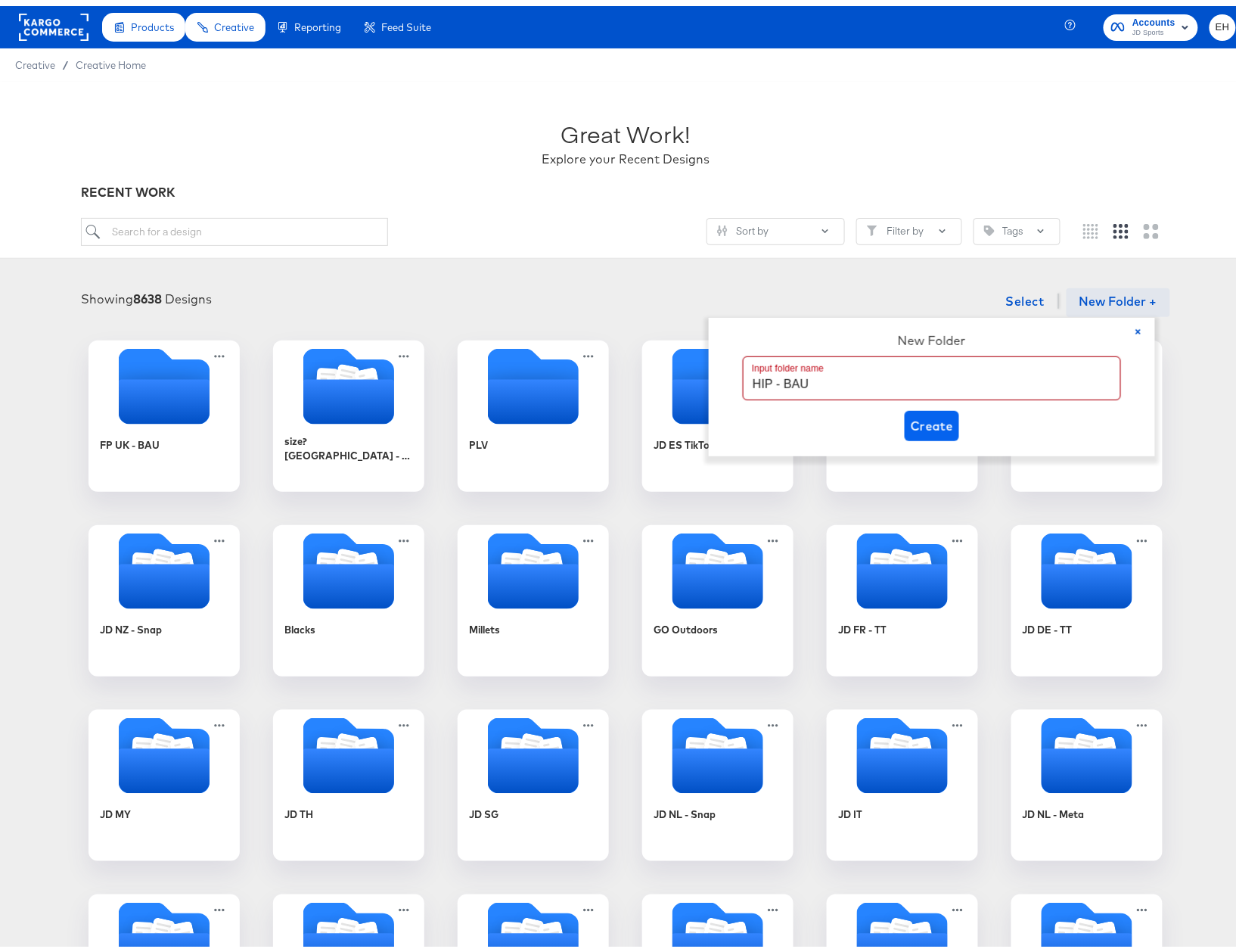
type input "HIP - BAU"
click at [941, 415] on span "Create" at bounding box center [932, 420] width 43 height 21
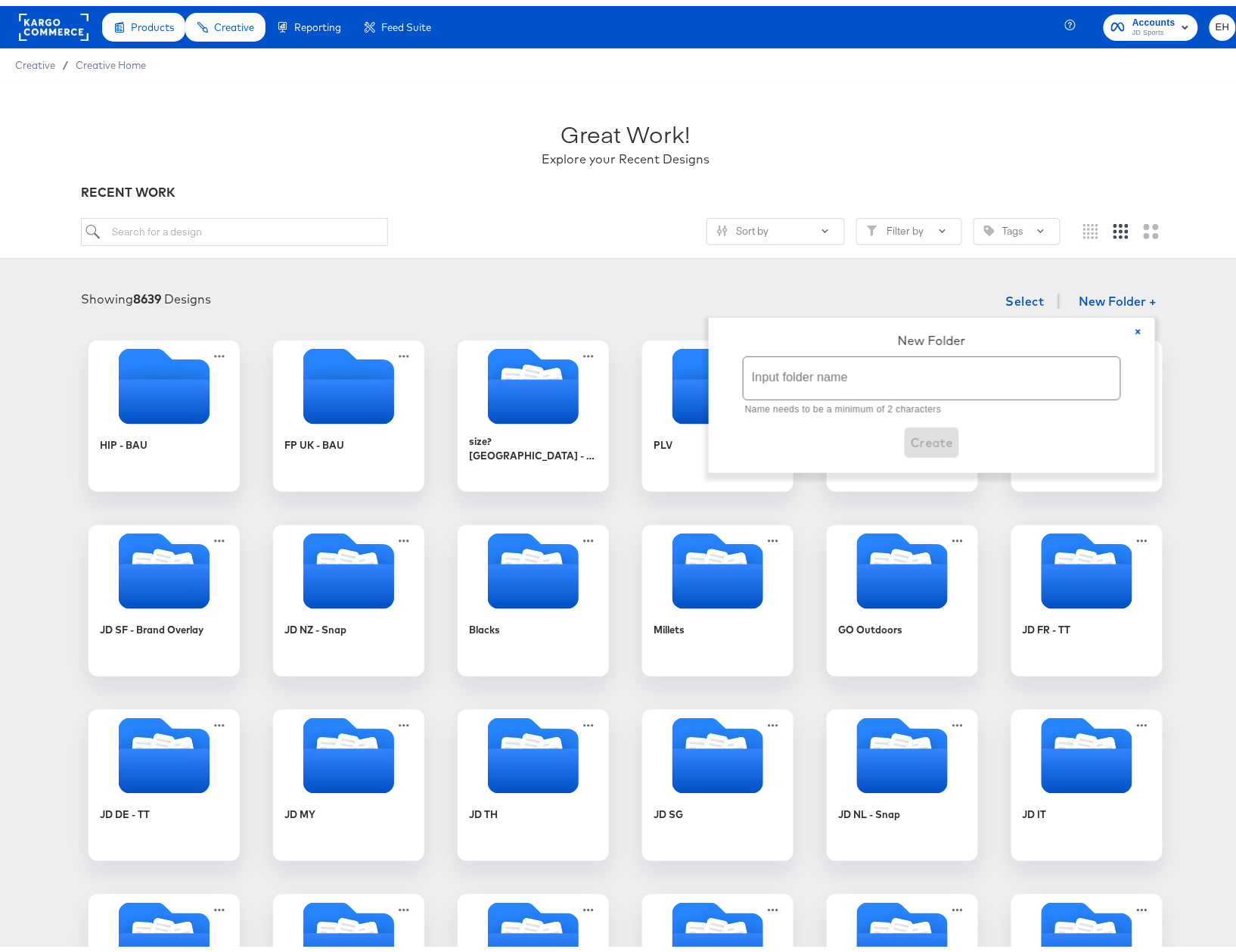
click at [1205, 312] on div "Showing 8639 Designs Select New Folder + × New Folder Input folder name Name ne…" at bounding box center [625, 751] width 1221 height 944
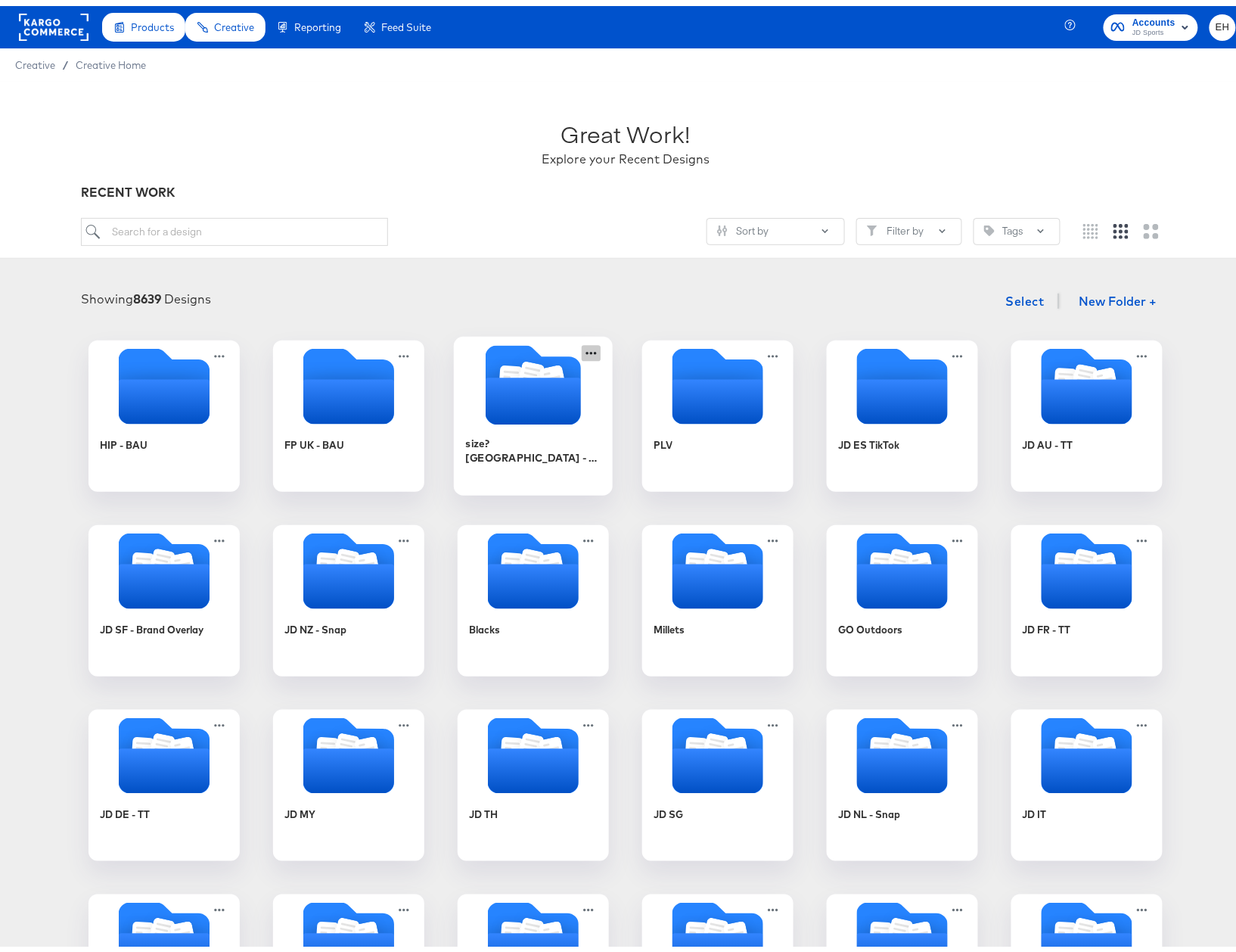
click at [582, 346] on icon at bounding box center [591, 346] width 19 height 16
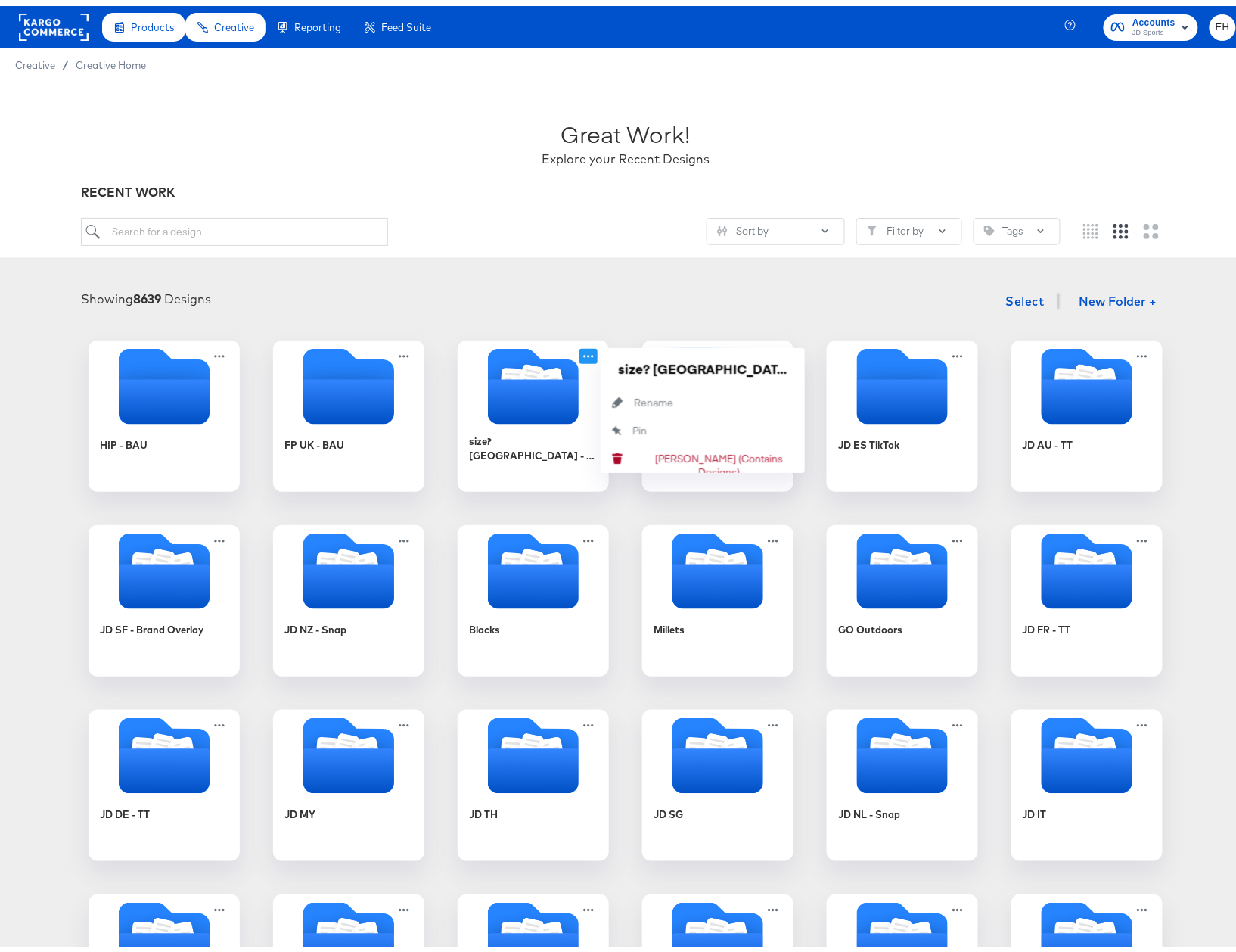
click at [567, 279] on div "Showing 8639 Designs Select New Folder + HIP - BAU FP [GEOGRAPHIC_DATA] - BAU s…" at bounding box center [625, 752] width 1251 height 975
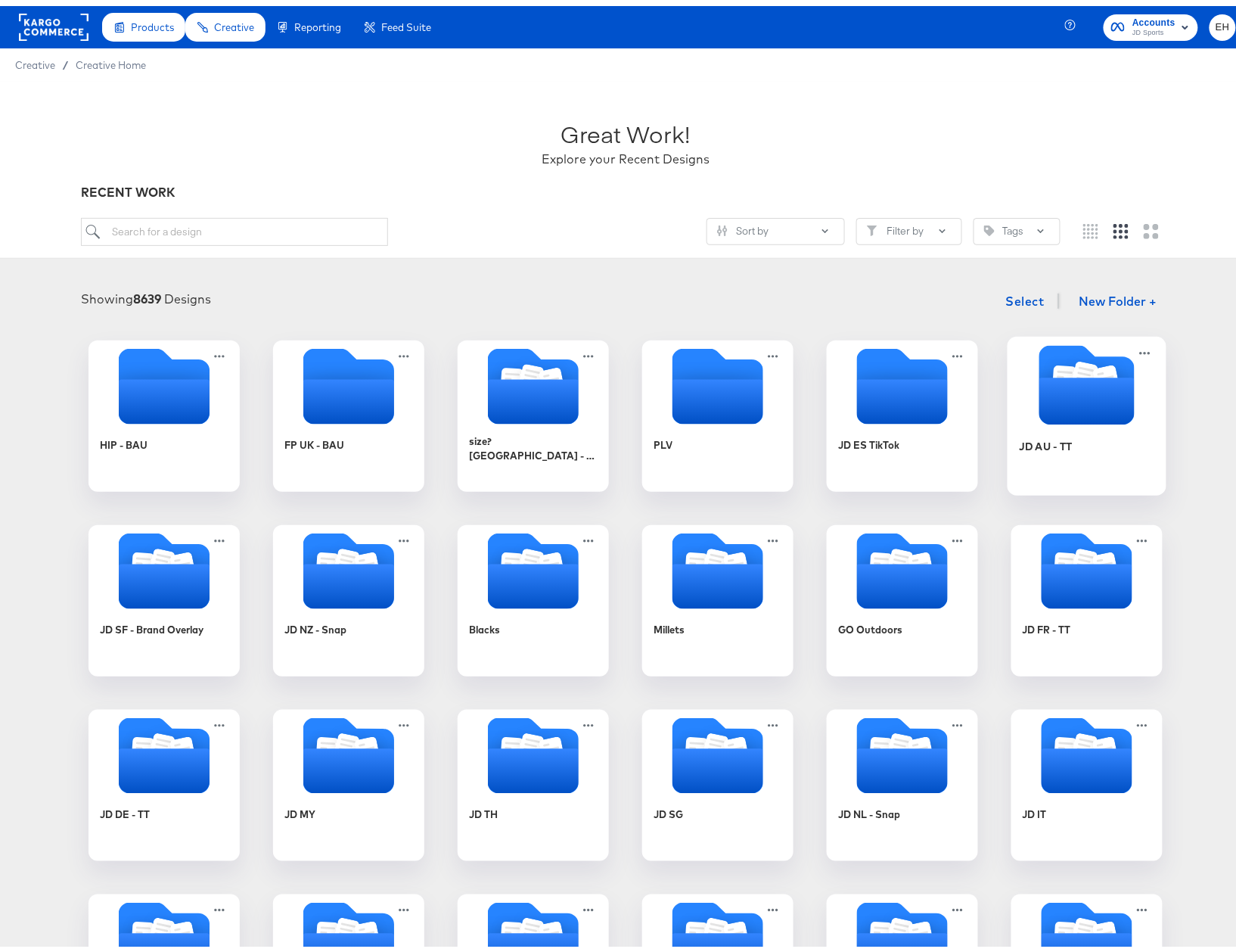
click at [1069, 409] on icon "Folder" at bounding box center [1086, 395] width 95 height 47
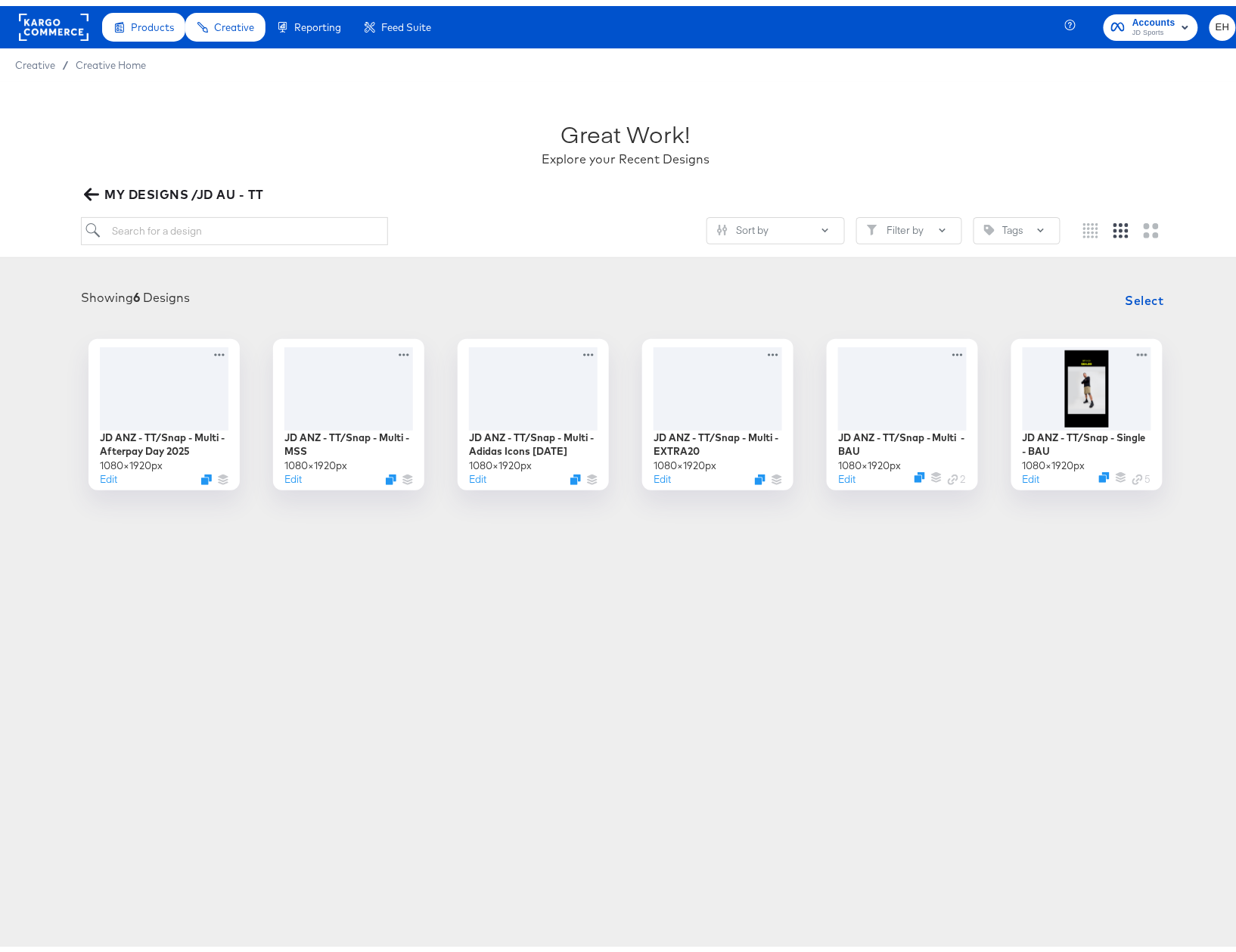
click at [107, 188] on span "MY DESIGNS /JD AU - TT" at bounding box center [175, 188] width 176 height 21
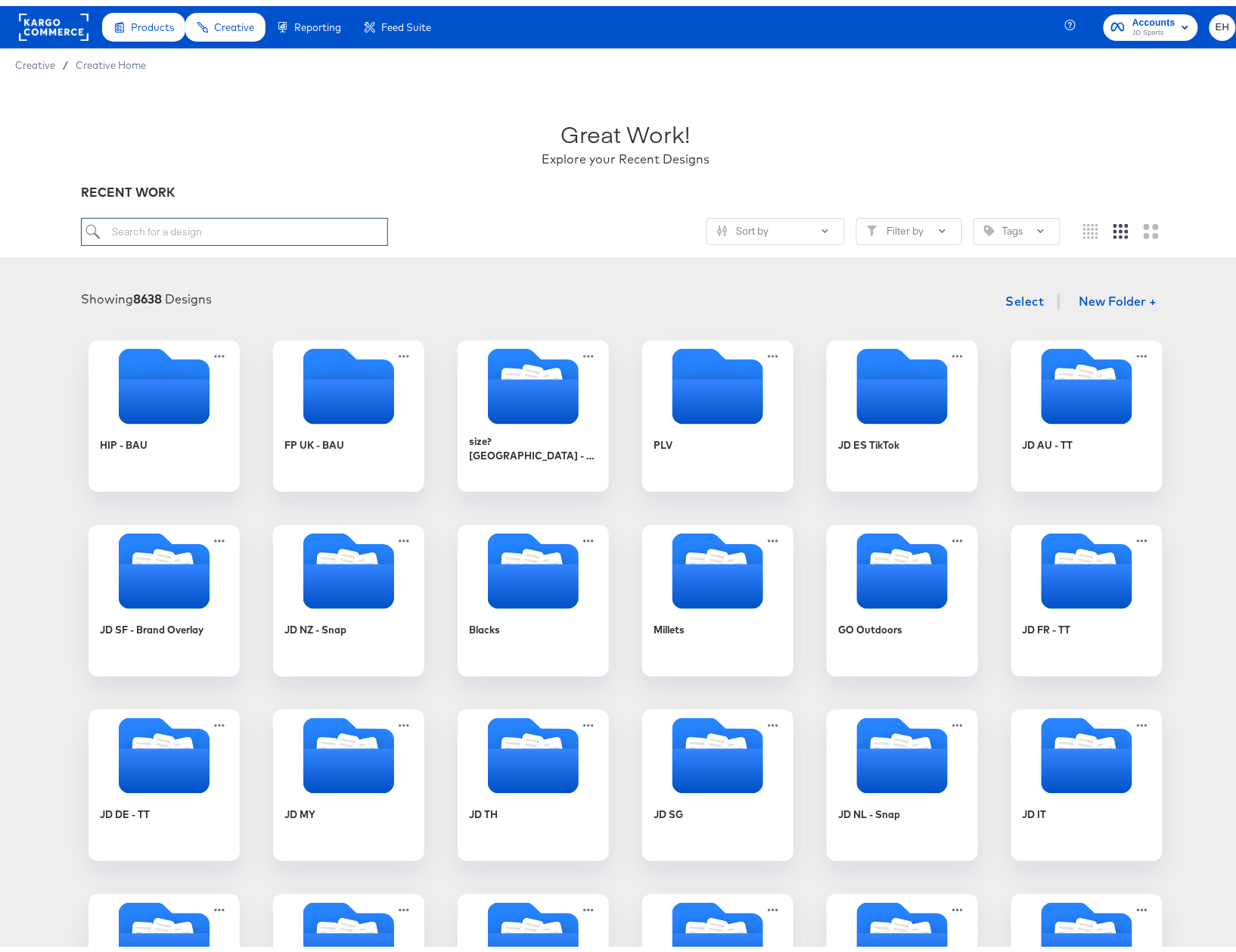
click at [188, 228] on input "search" at bounding box center [235, 226] width 307 height 28
click at [232, 228] on input "search" at bounding box center [235, 226] width 307 height 28
paste input "footpatrol - BAU- Footwear"
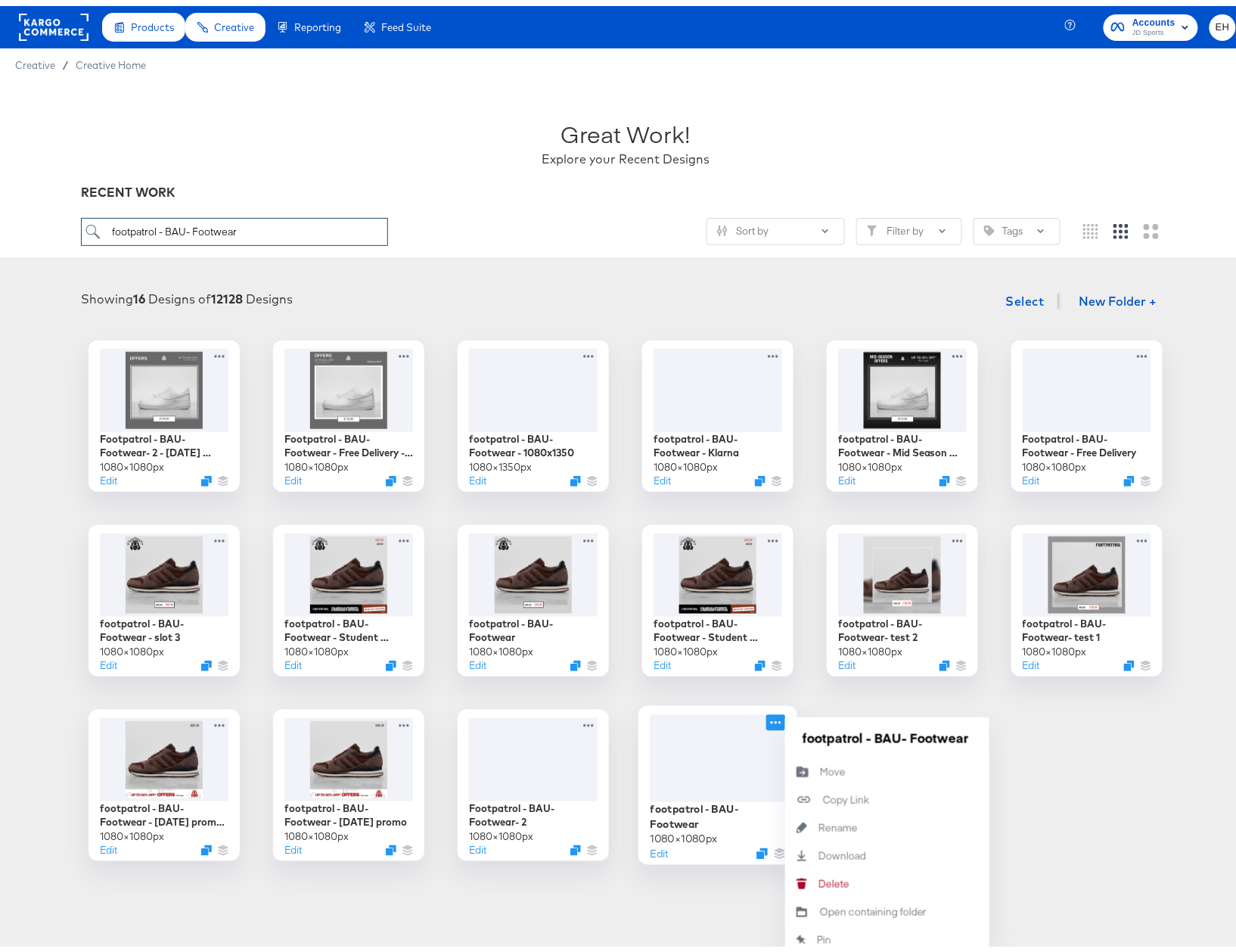
click at [769, 714] on icon at bounding box center [776, 716] width 19 height 16
click at [841, 761] on button "Move Move" at bounding box center [887, 766] width 204 height 28
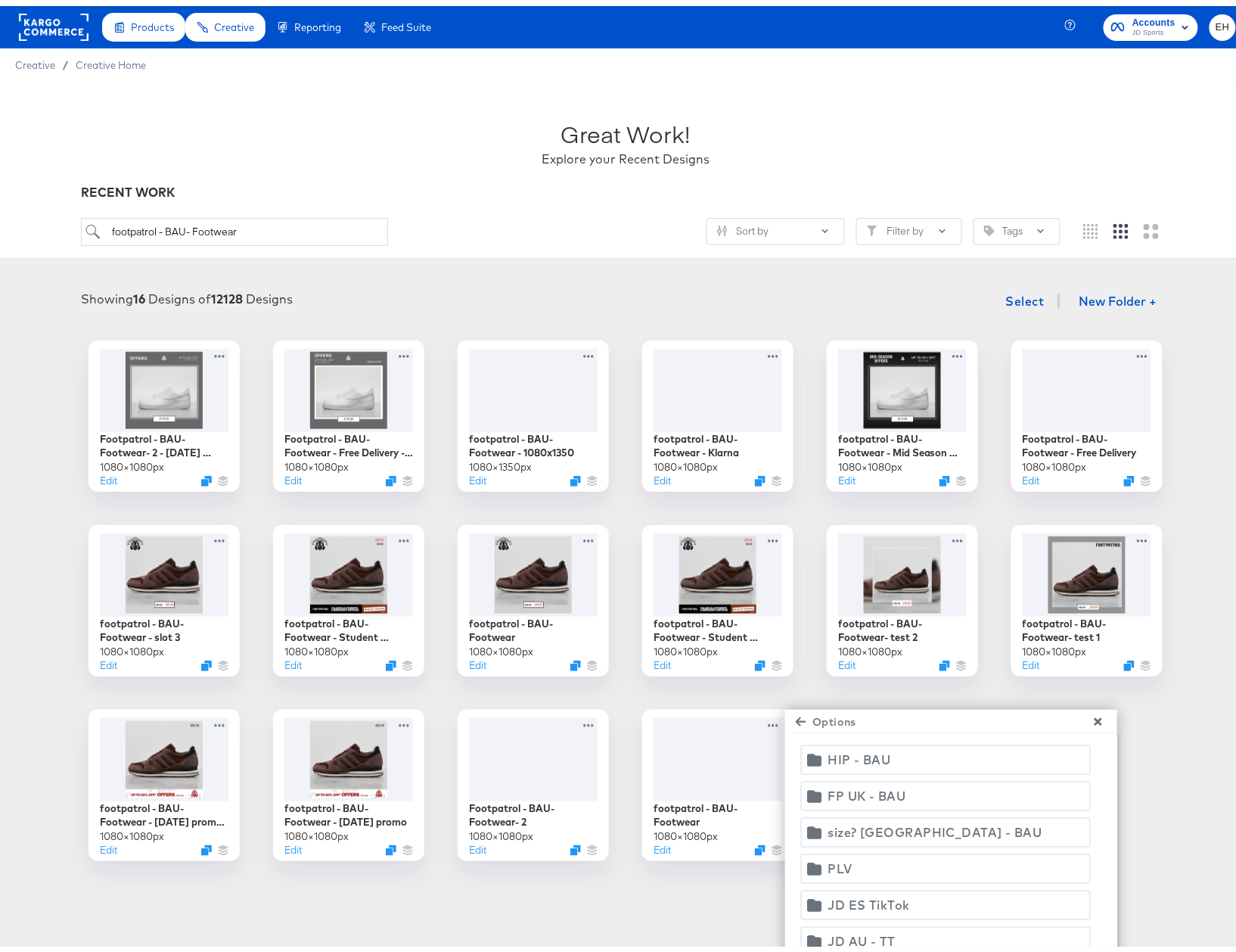
click at [930, 789] on span "FP UK - BAU" at bounding box center [945, 790] width 270 height 21
click at [942, 948] on button "Move" at bounding box center [952, 960] width 46 height 30
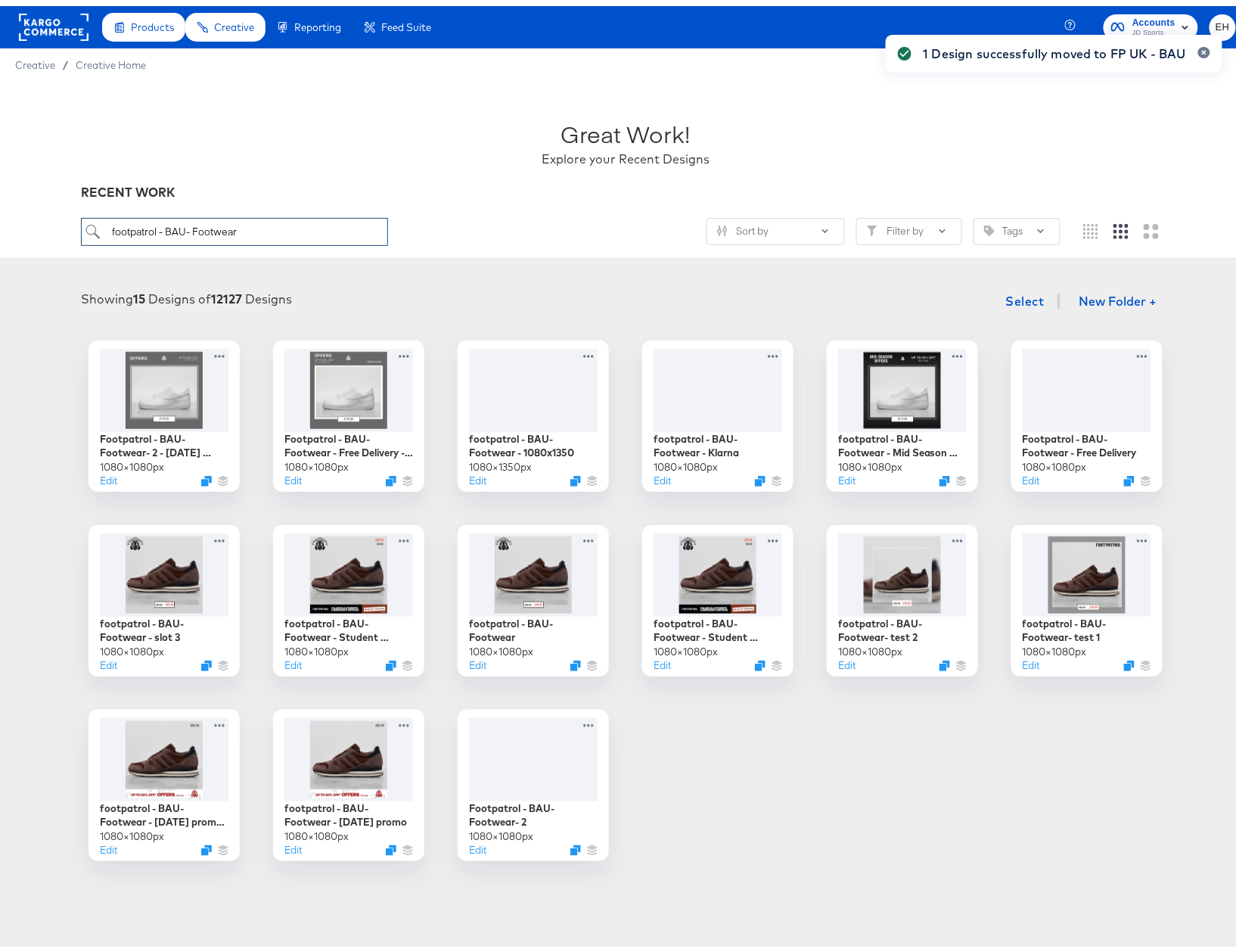
drag, startPoint x: 194, startPoint y: 224, endPoint x: 915, endPoint y: 207, distance: 721.2
click at [906, 207] on div "Great Work! Explore your Recent Designs RECENT WORK footpatrol - BAU- Footwear …" at bounding box center [625, 501] width 1251 height 852
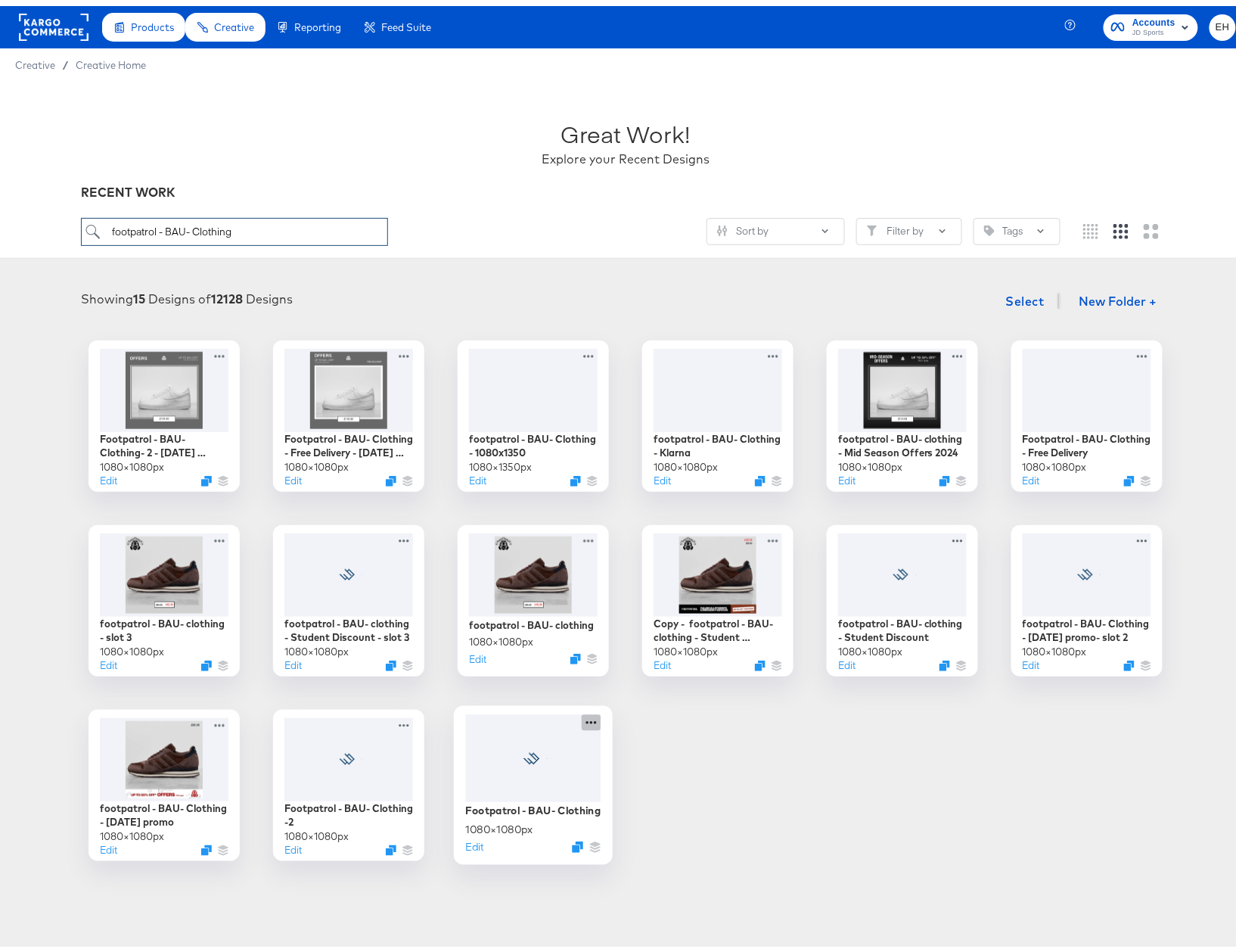
click at [587, 715] on icon at bounding box center [591, 716] width 19 height 16
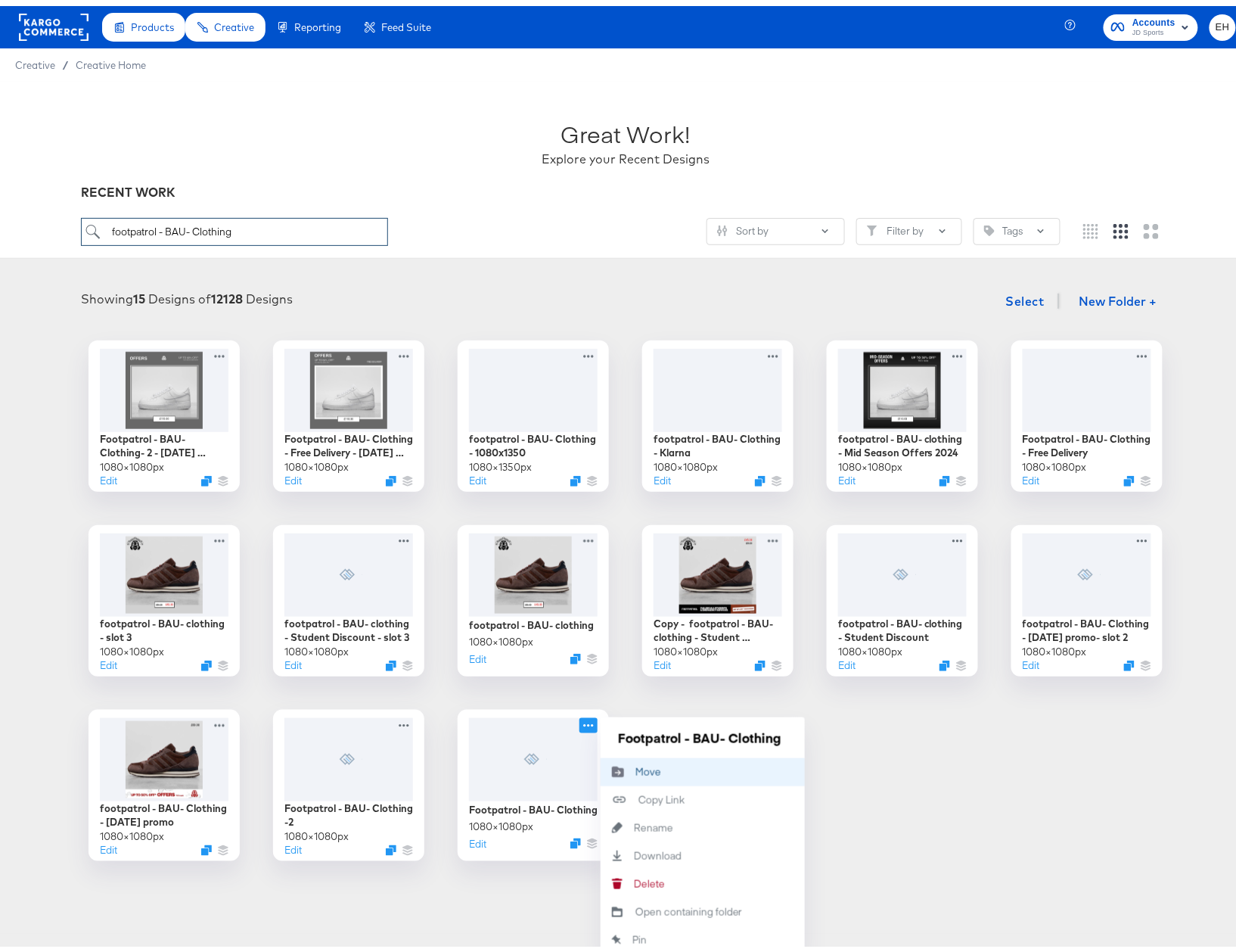
type input "footpatrol - BAU- Clothing"
click at [667, 769] on button "Move Move" at bounding box center [703, 766] width 204 height 28
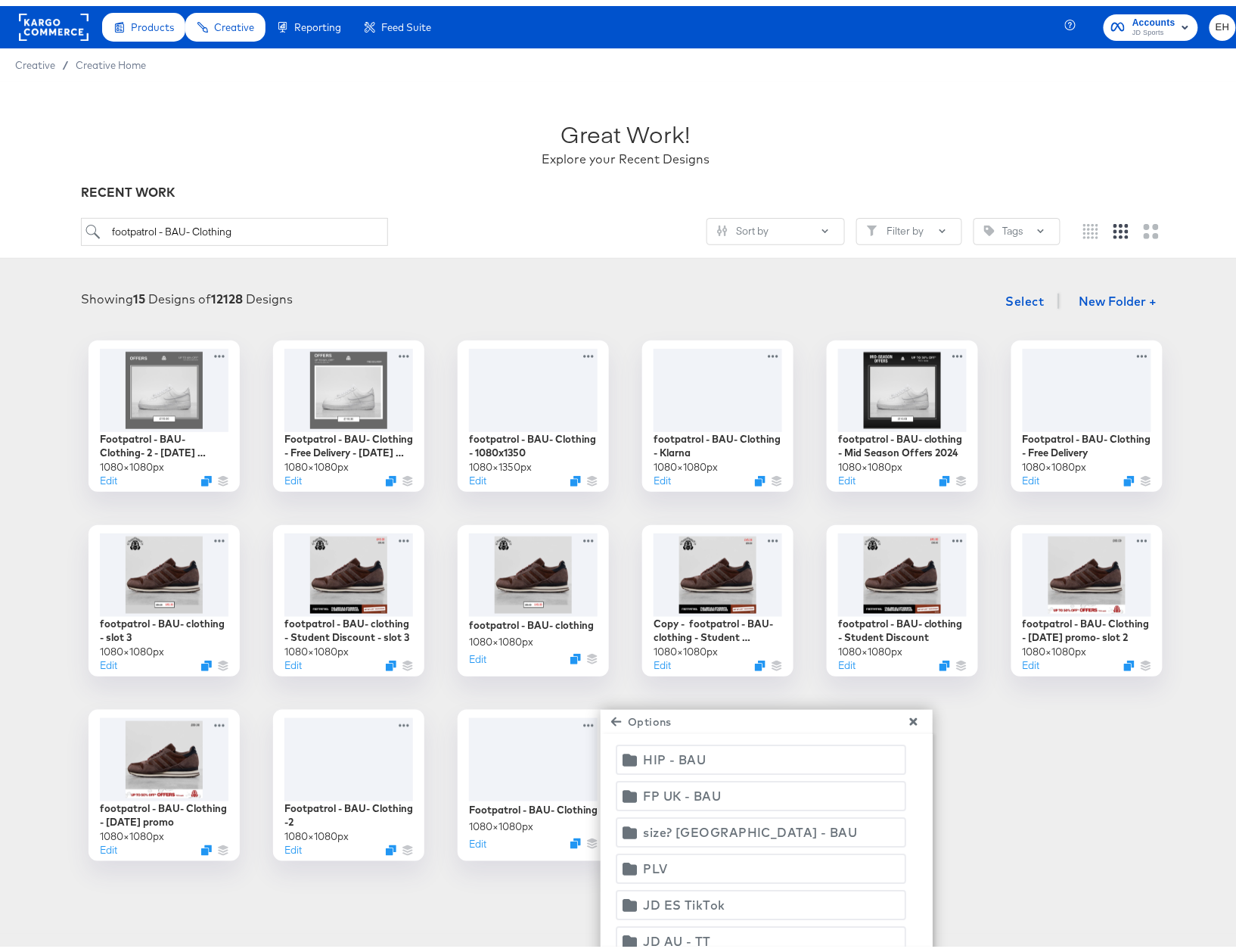
click at [714, 781] on span "FP UK - BAU" at bounding box center [761, 790] width 270 height 21
click at [772, 949] on button "Move" at bounding box center [767, 960] width 46 height 30
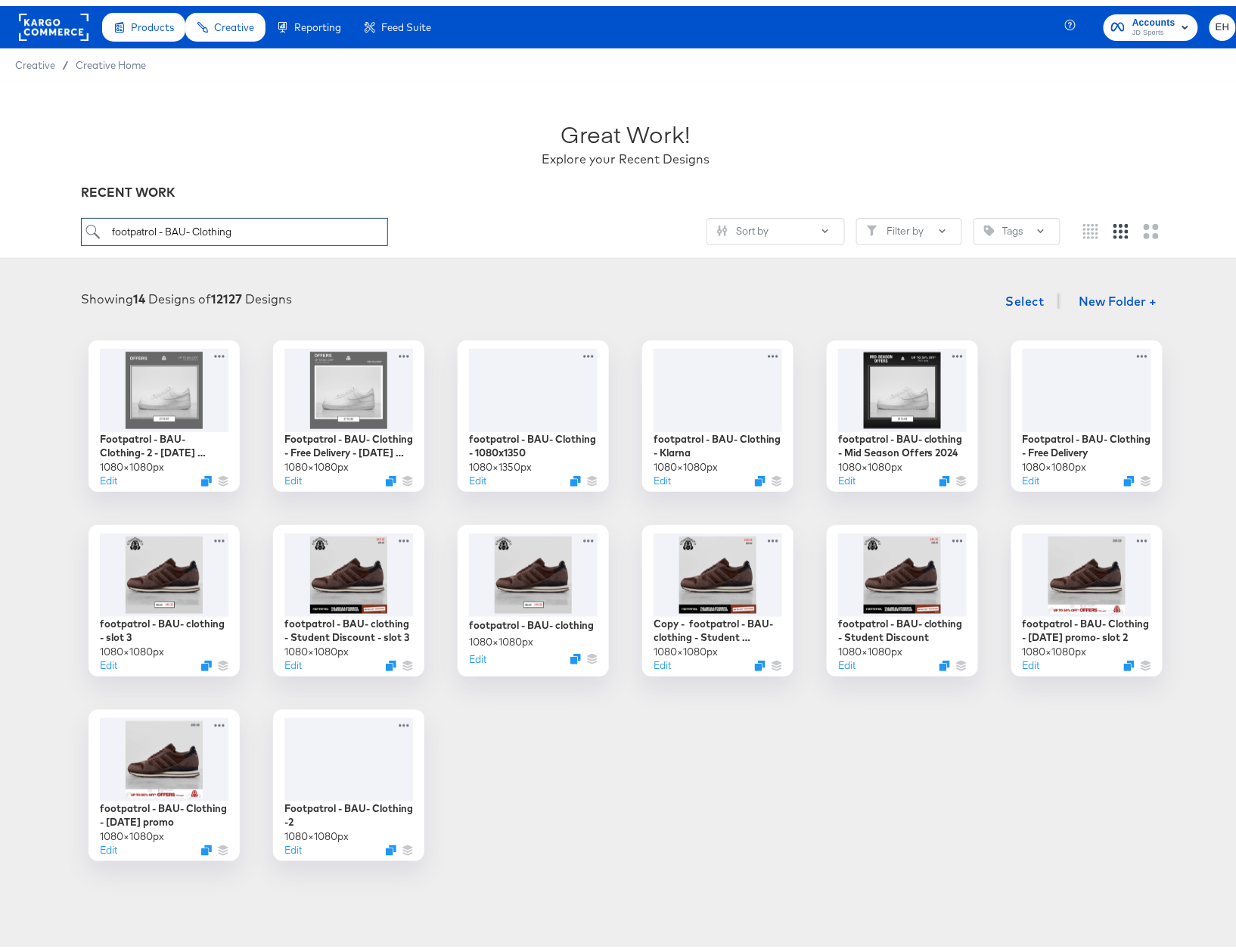
drag, startPoint x: 481, startPoint y: 245, endPoint x: 601, endPoint y: 246, distance: 120.0
click at [601, 246] on div "footpatrol - BAU- Clothing Sort by Filter by Tags" at bounding box center [625, 232] width 1089 height 40
click at [88, 64] on span "Creative Home" at bounding box center [111, 59] width 71 height 12
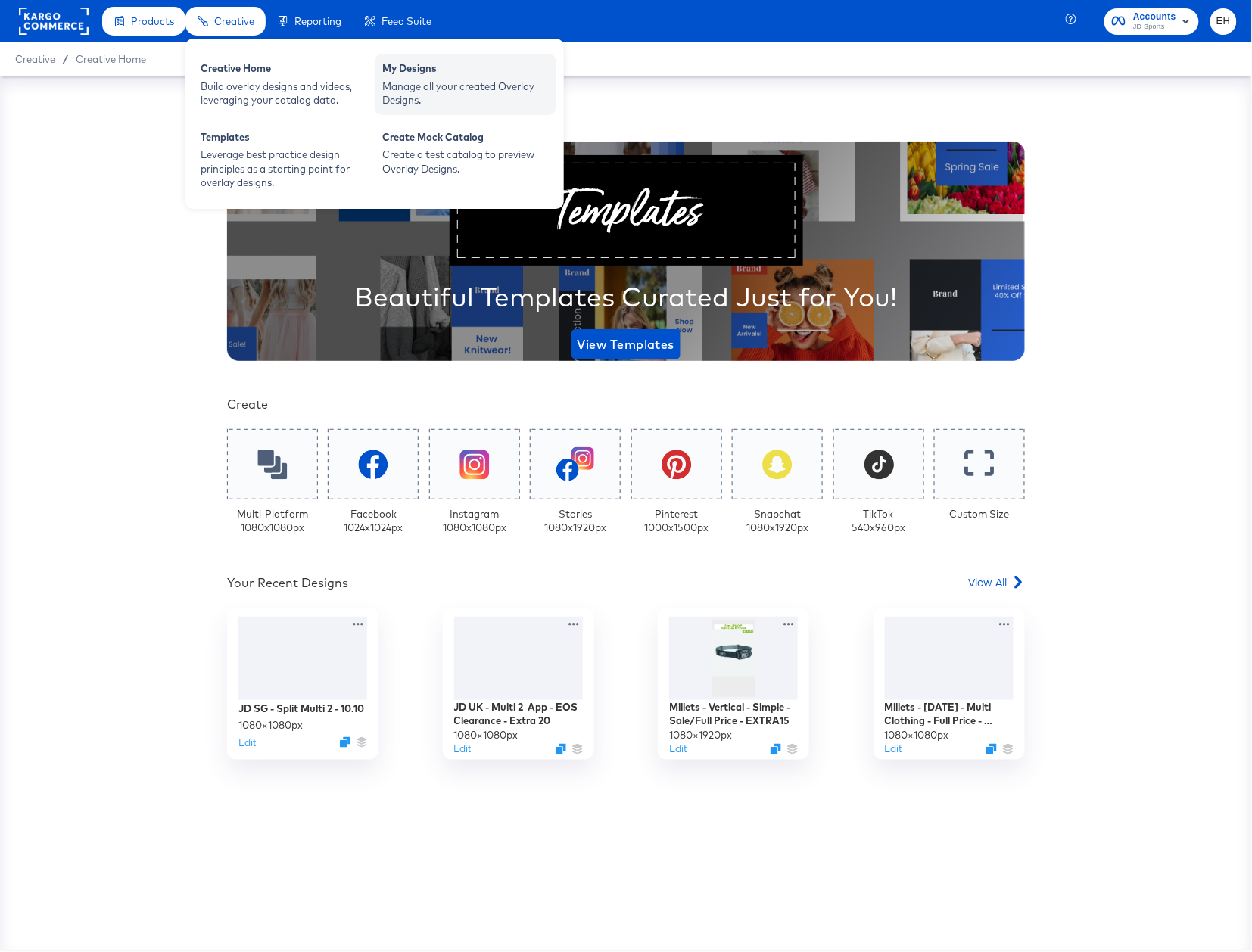
click at [436, 91] on div "Manage all your created Overlay Designs." at bounding box center [465, 93] width 166 height 28
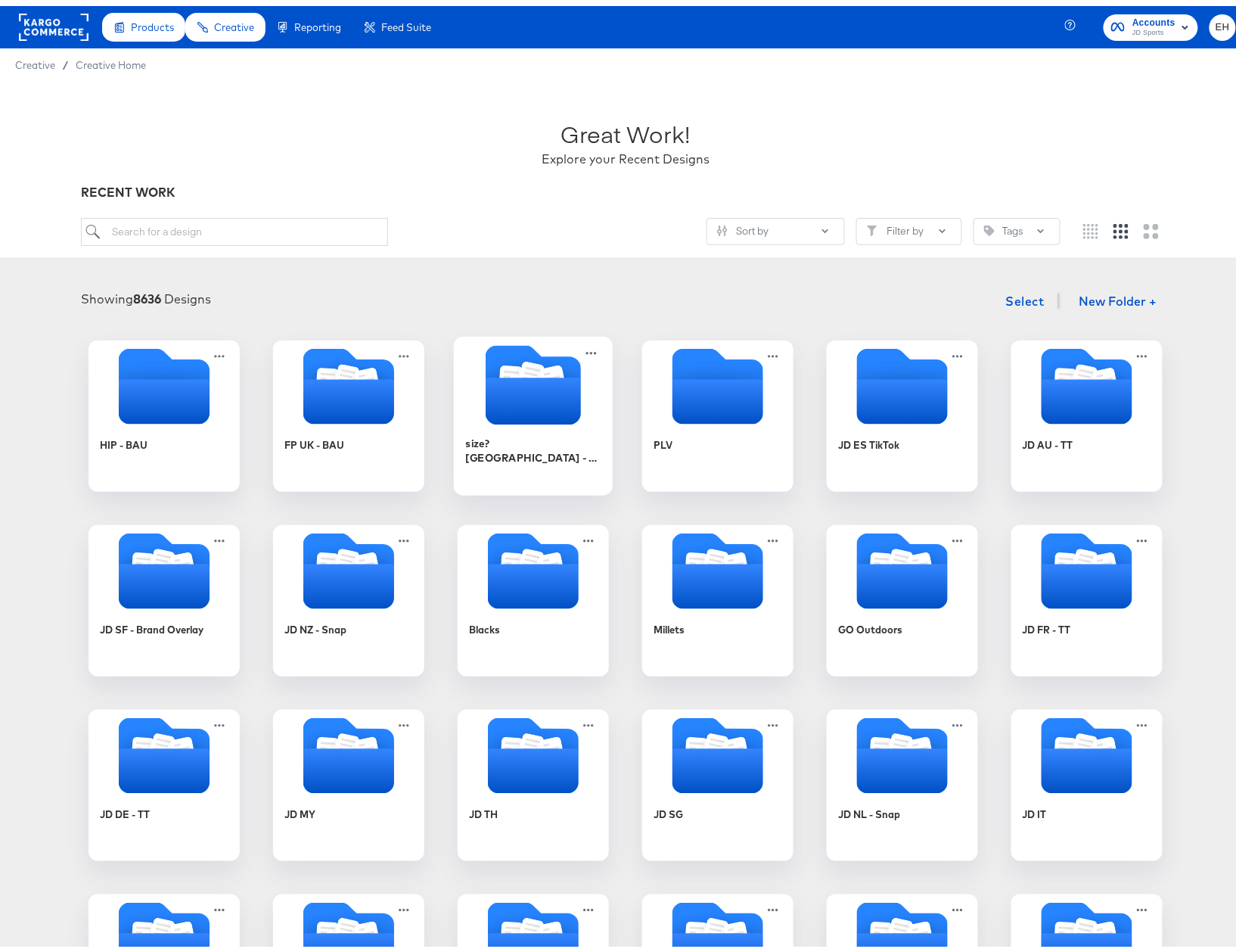
click at [528, 410] on icon "Folder" at bounding box center [533, 395] width 95 height 47
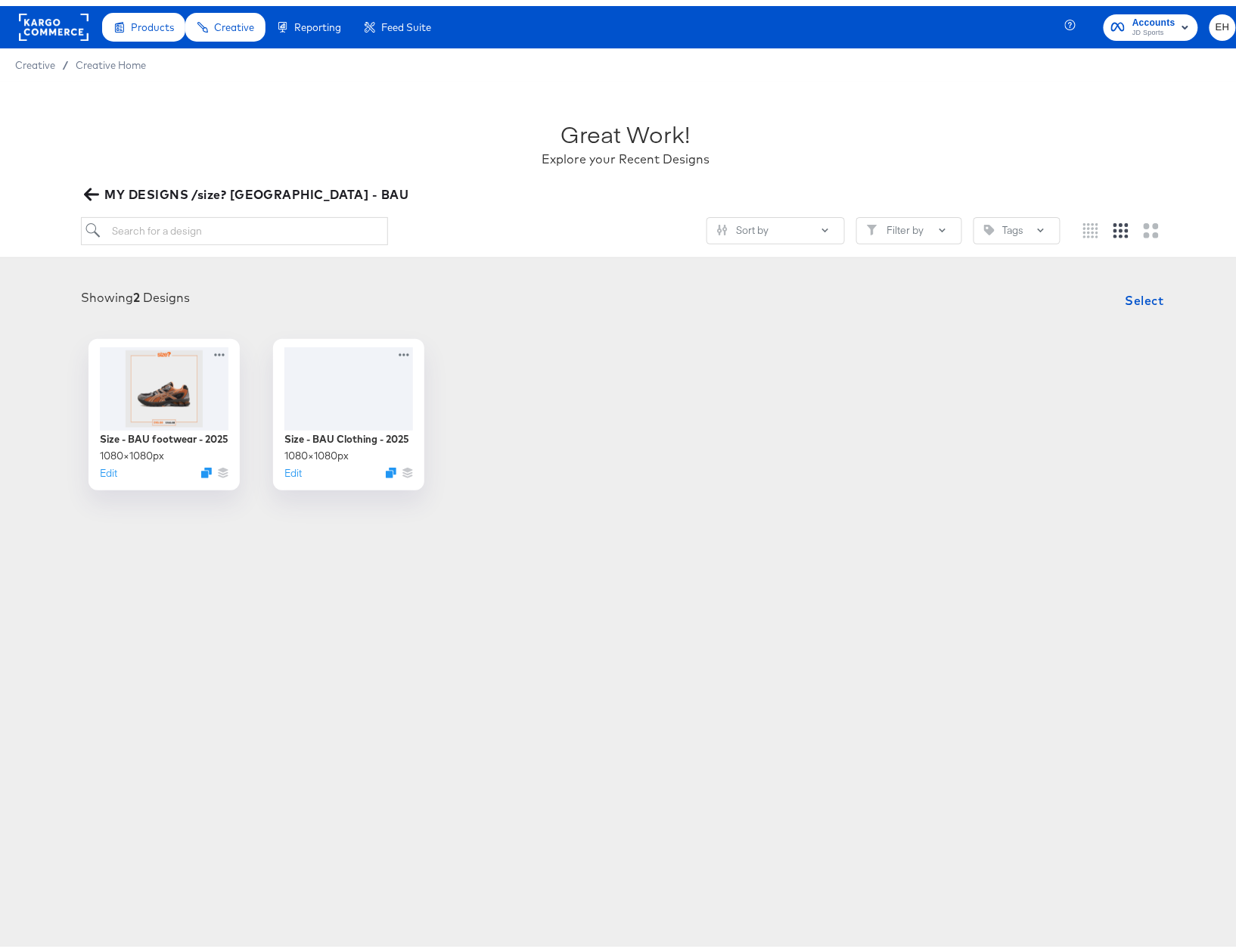
click at [490, 507] on article "Great Work! Explore your Recent Designs MY DESIGNS /size? UK - BAU Sort by Filt…" at bounding box center [625, 316] width 1251 height 481
click at [89, 188] on icon "button" at bounding box center [91, 188] width 14 height 12
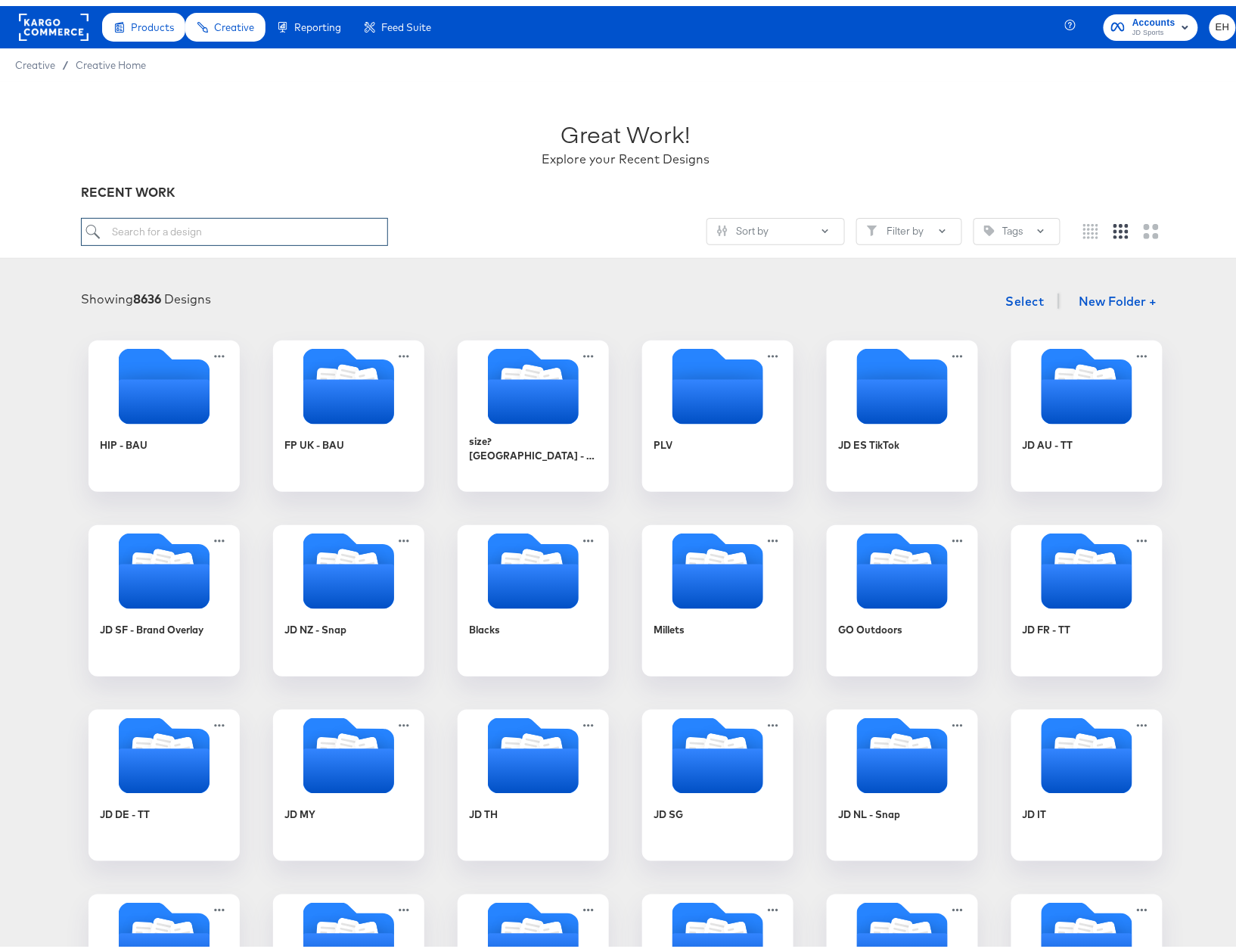
click at [252, 225] on input "search" at bounding box center [235, 226] width 307 height 28
type input "f"
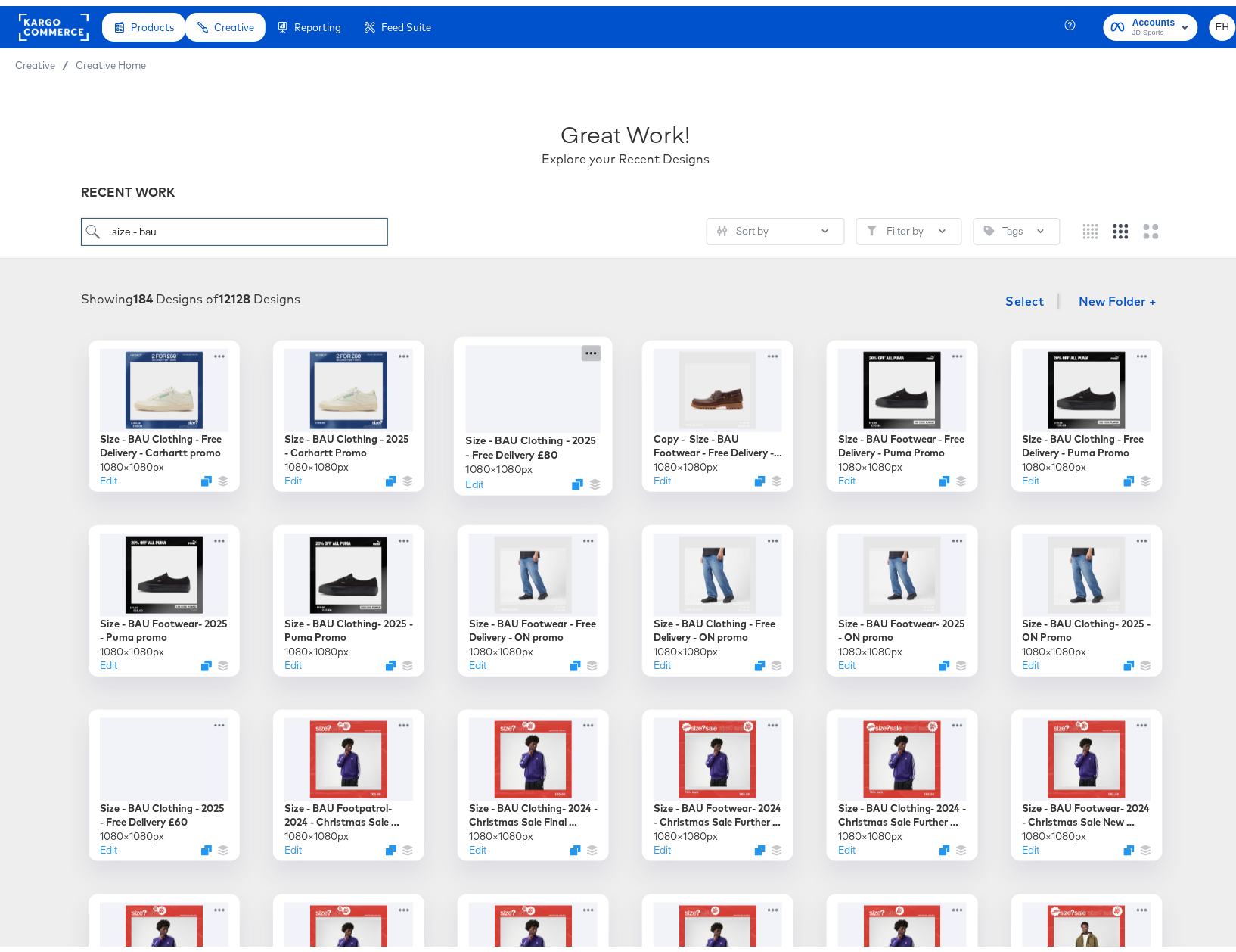
click at [591, 343] on icon at bounding box center [591, 346] width 19 height 16
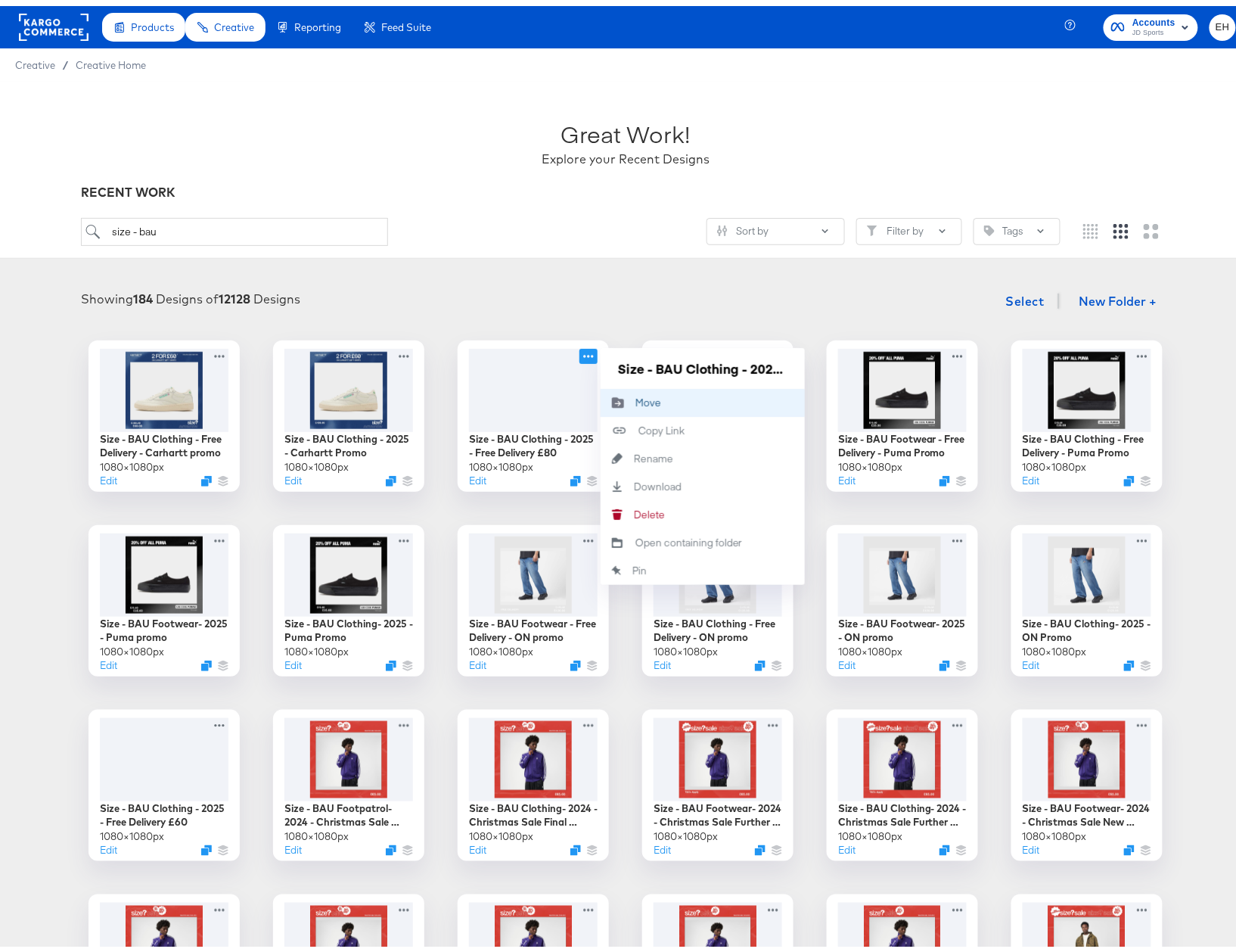
click at [658, 397] on button "Move Move" at bounding box center [703, 397] width 204 height 28
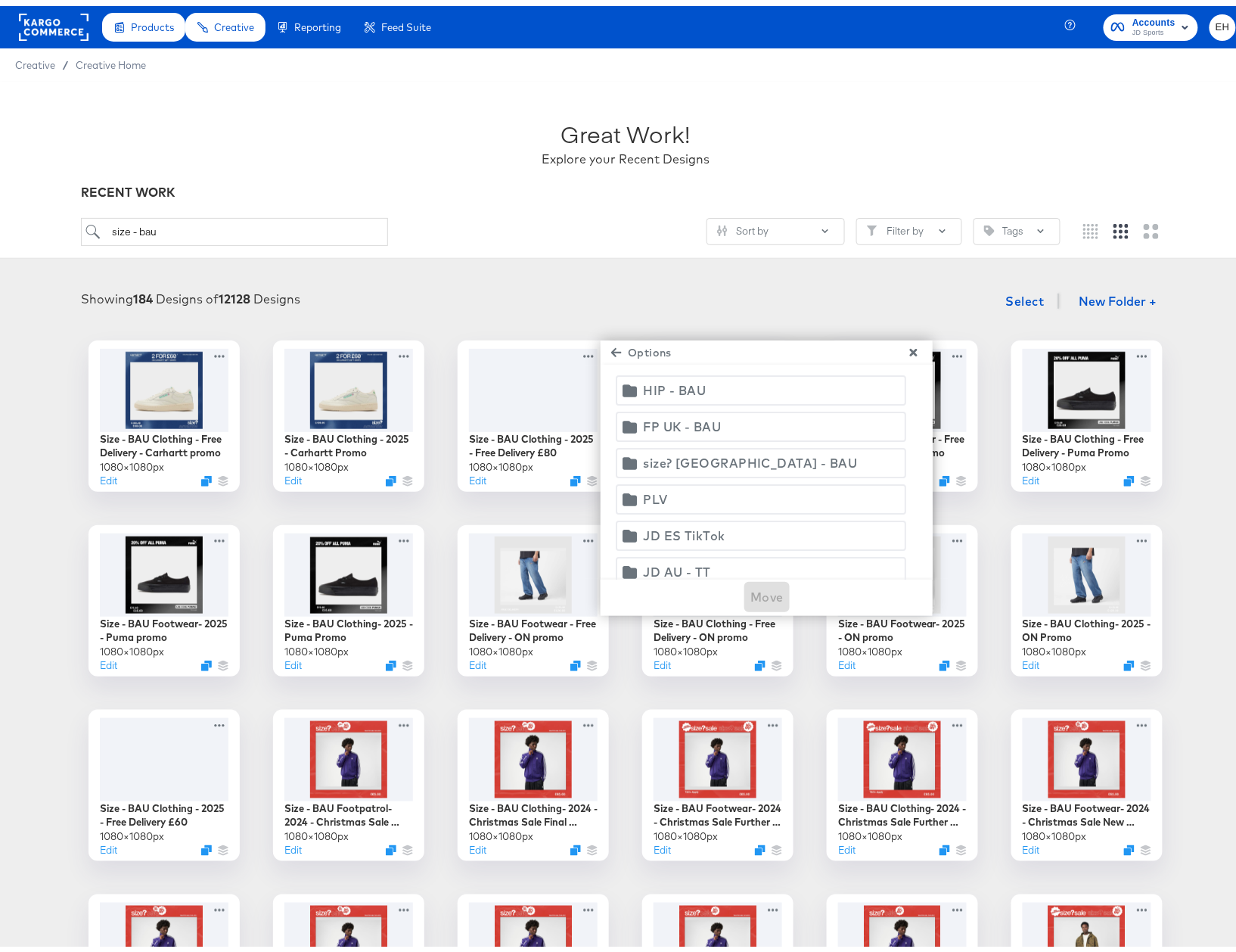
click at [735, 448] on span "size? [GEOGRAPHIC_DATA] - BAU" at bounding box center [761, 457] width 270 height 21
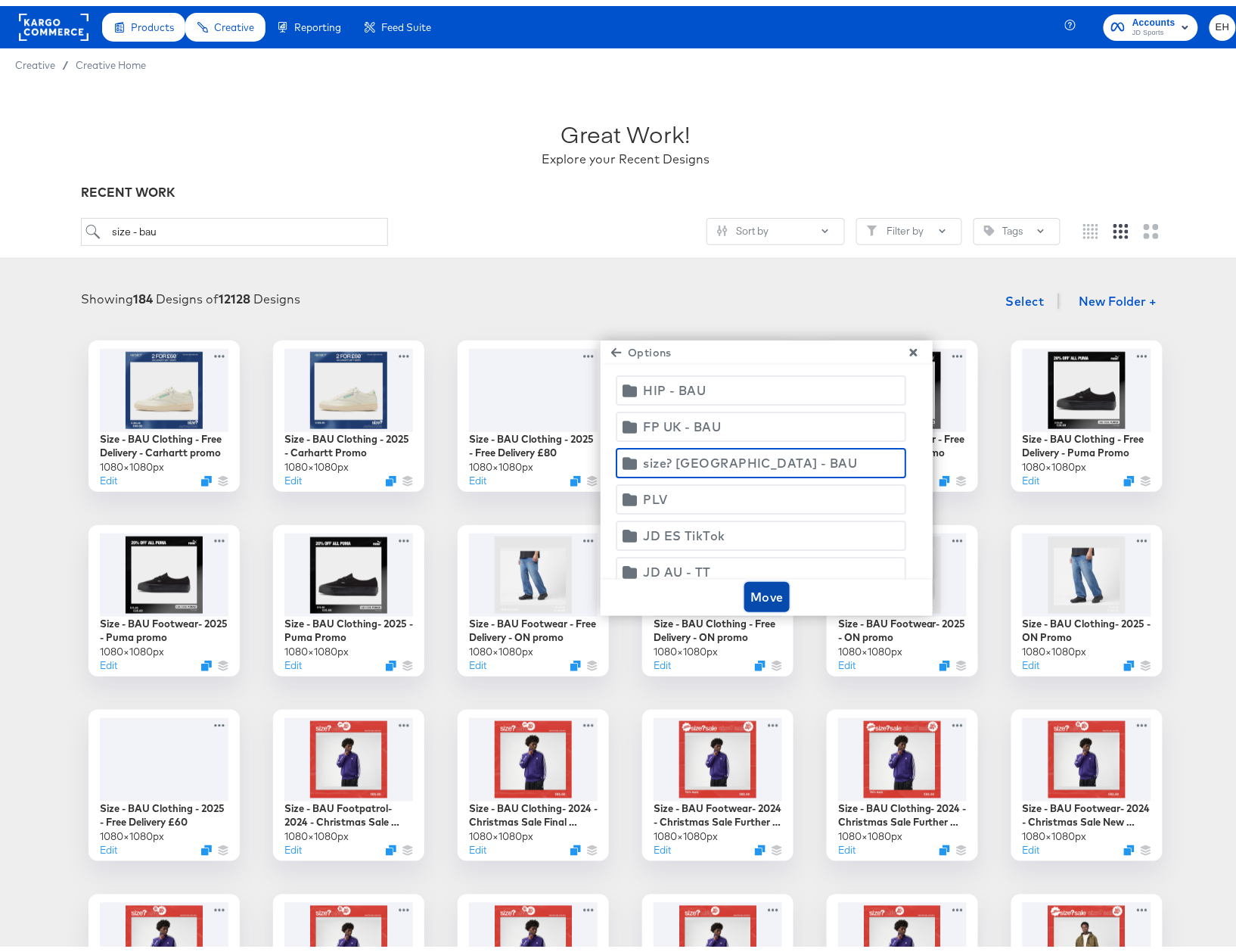
click at [755, 591] on span "Move" at bounding box center [767, 591] width 33 height 21
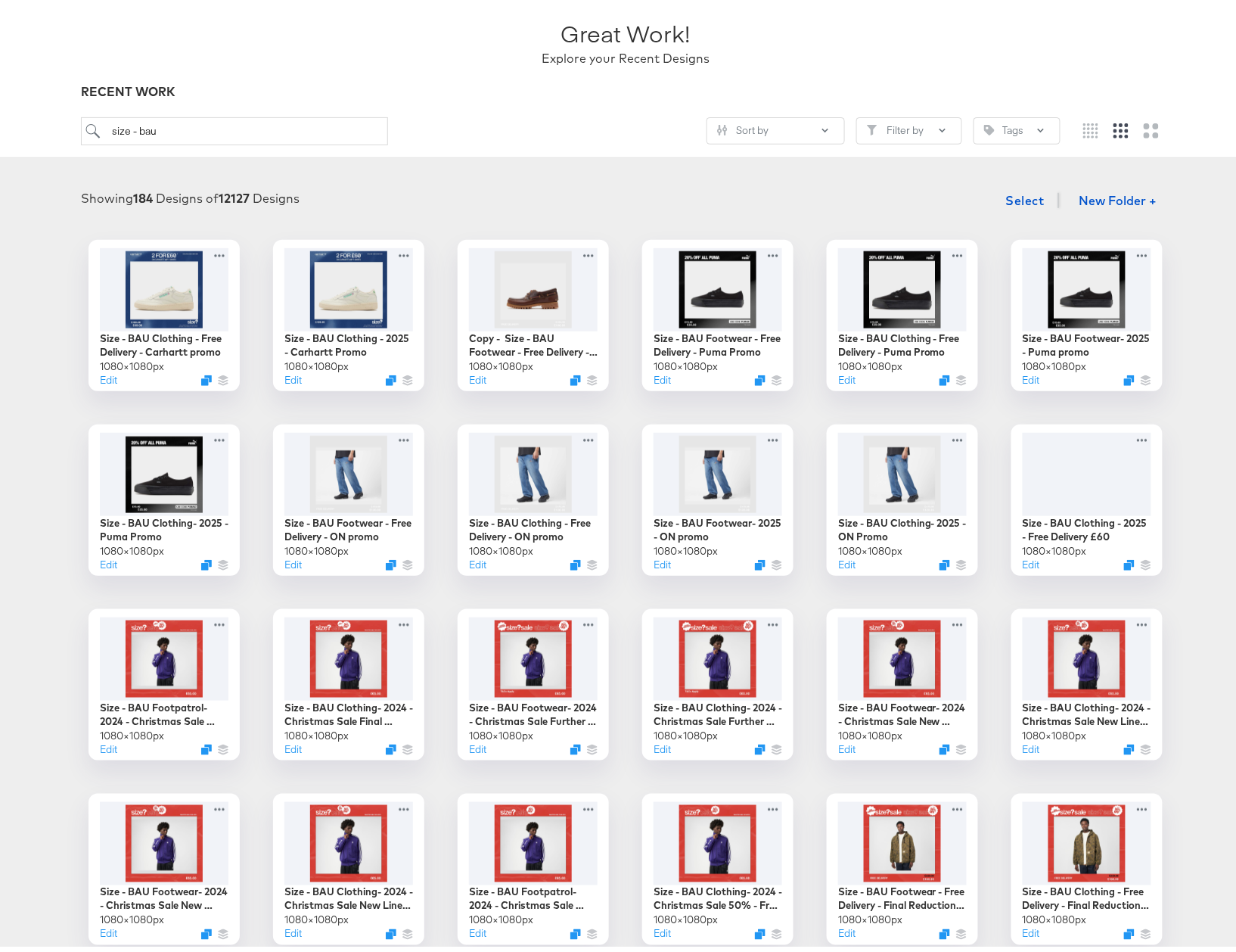
scroll to position [73, 0]
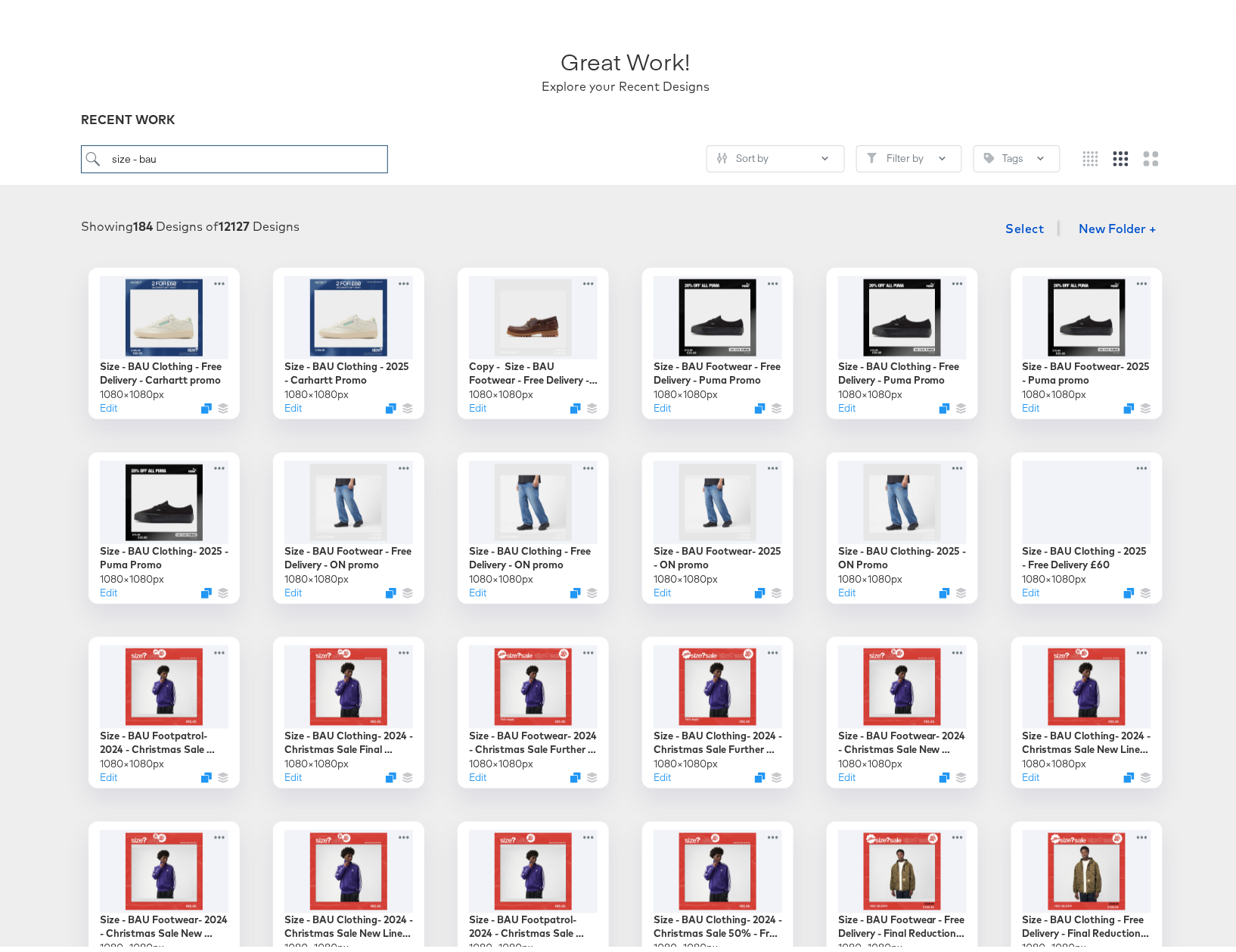
click at [270, 150] on input "size - bau" at bounding box center [235, 153] width 307 height 28
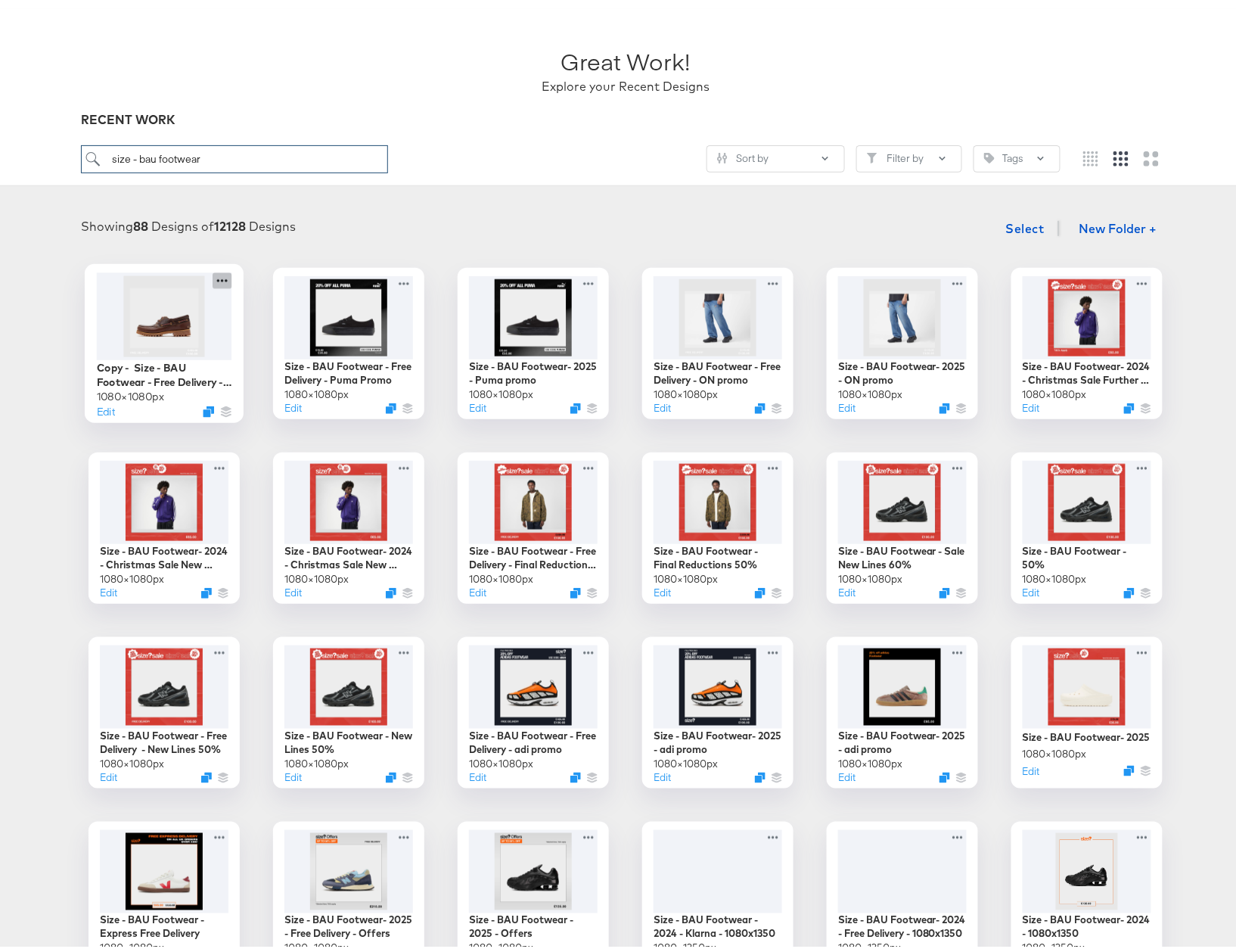
click at [220, 276] on icon at bounding box center [222, 274] width 19 height 16
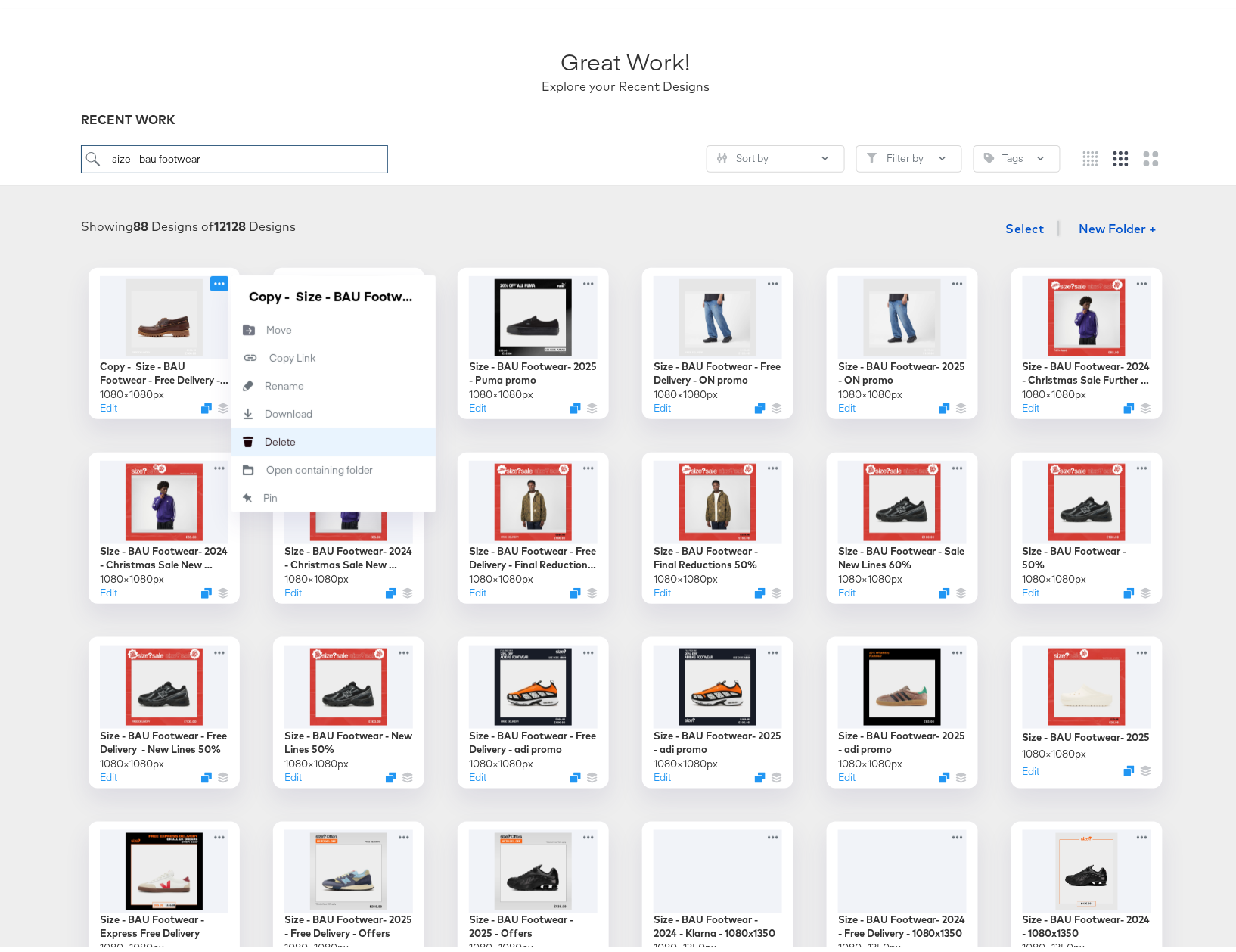
type input "size - bau footwear"
click at [295, 430] on button "[PERSON_NAME]" at bounding box center [333, 436] width 204 height 28
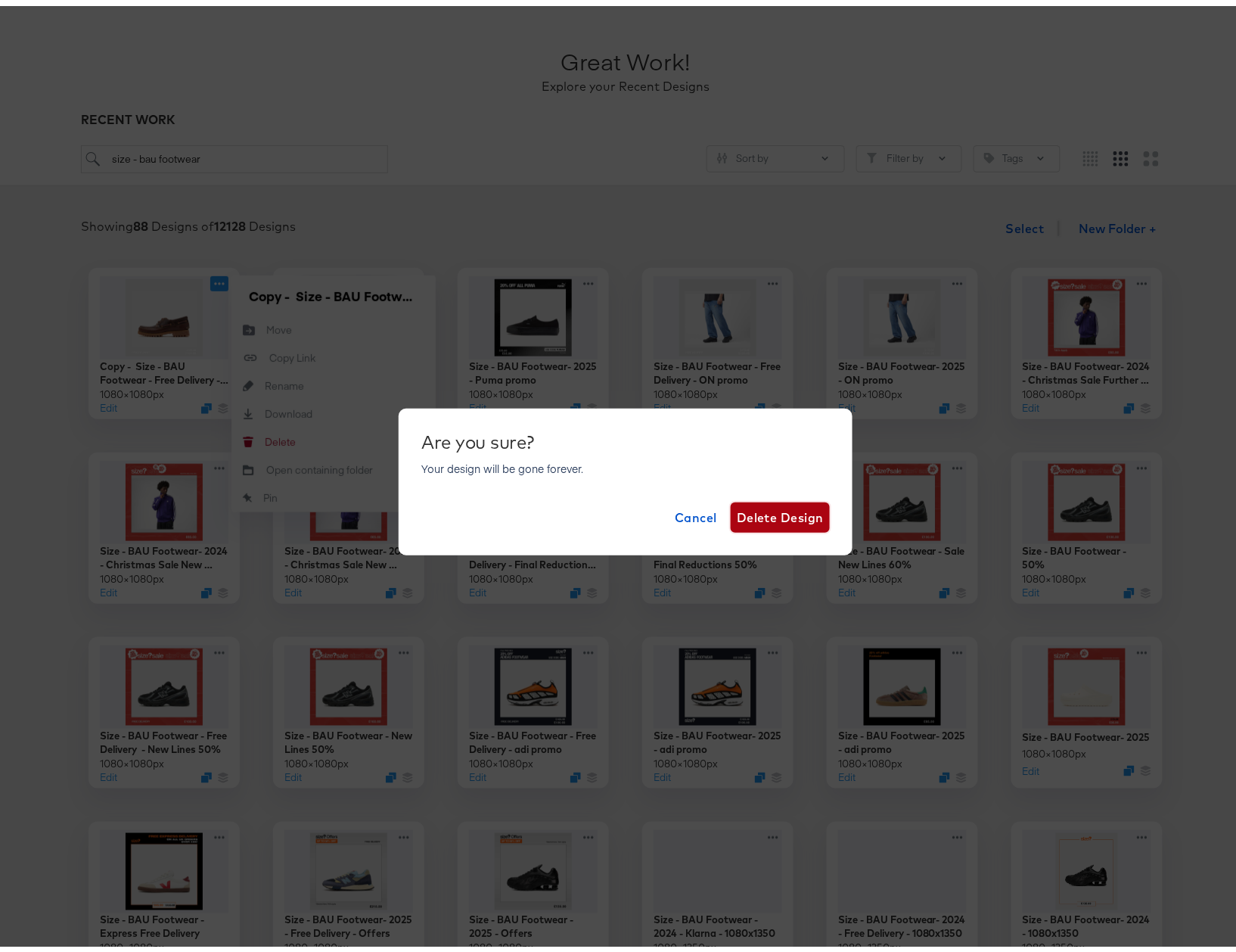
click at [751, 510] on span "Delete Design" at bounding box center [780, 511] width 87 height 21
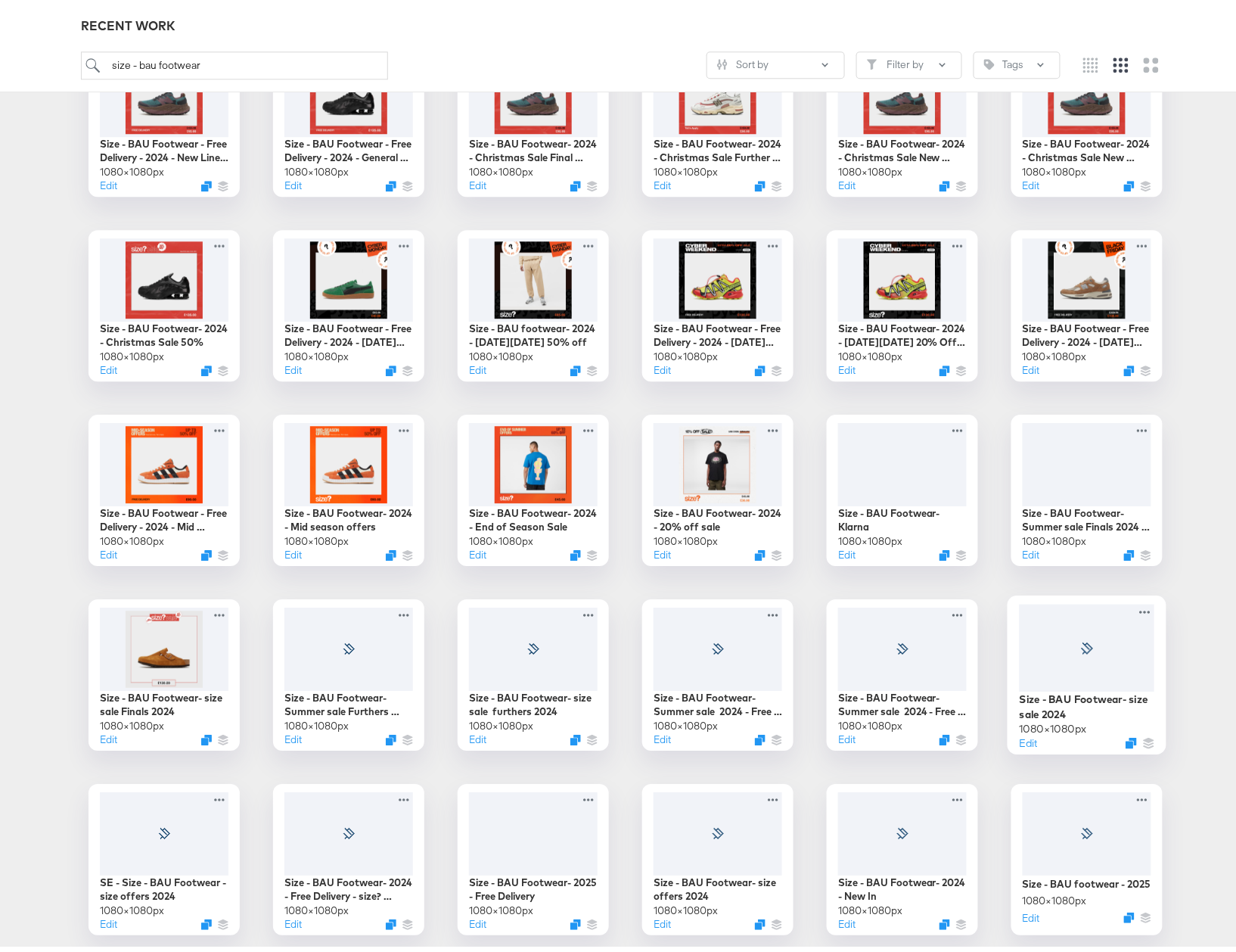
scroll to position [1283, 0]
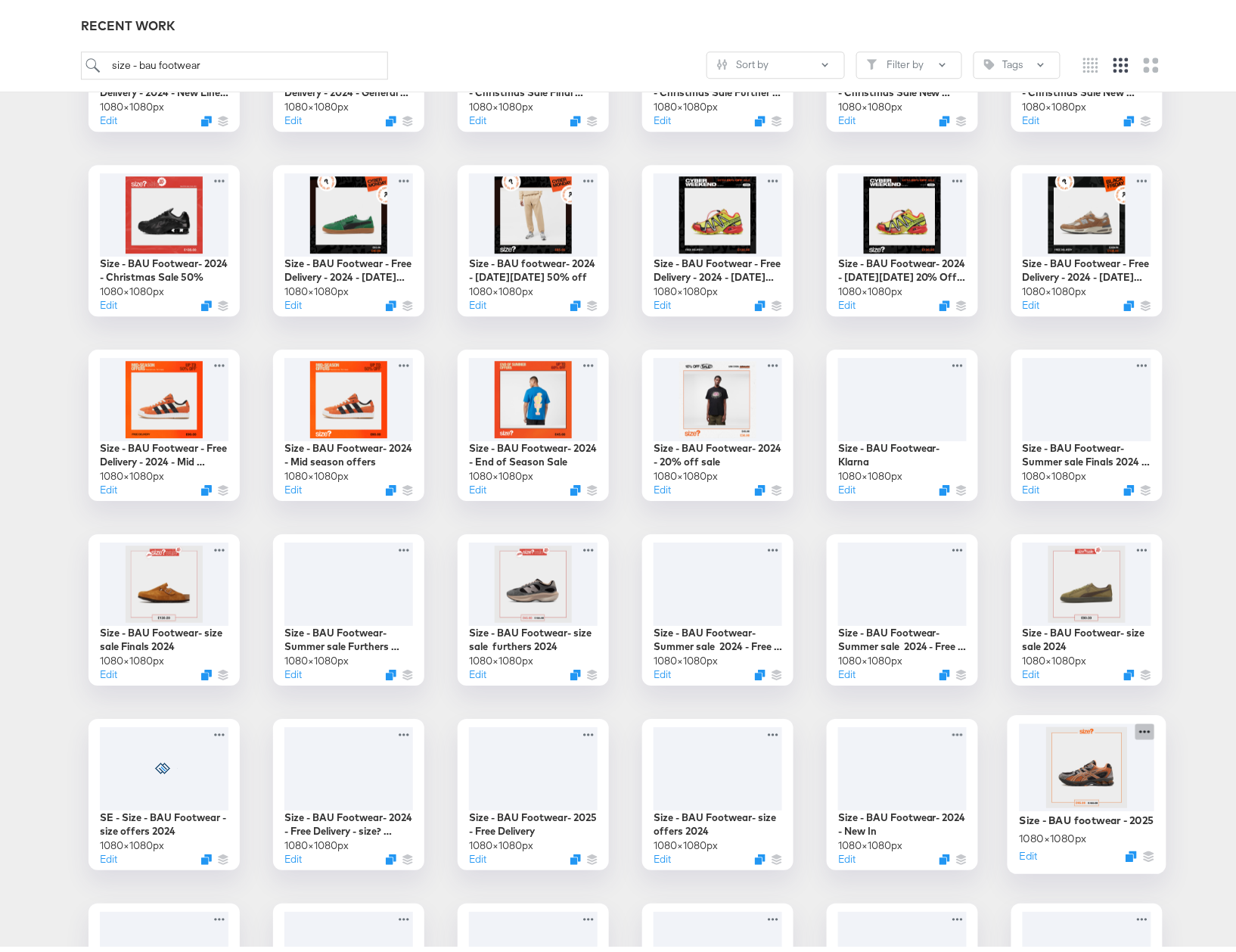
click at [1138, 729] on icon at bounding box center [1145, 725] width 19 height 16
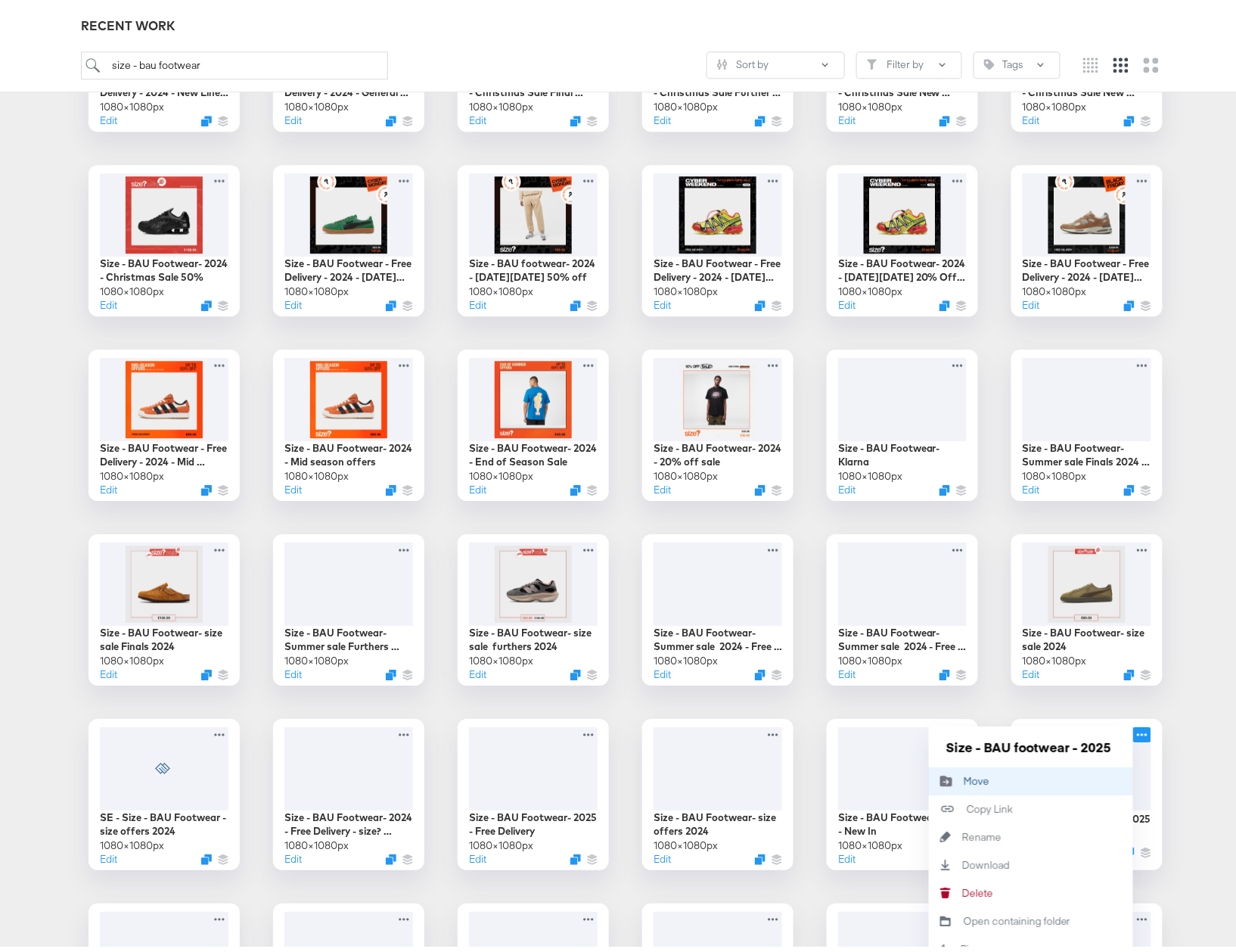
click at [1029, 778] on button "Move Move" at bounding box center [1031, 775] width 204 height 28
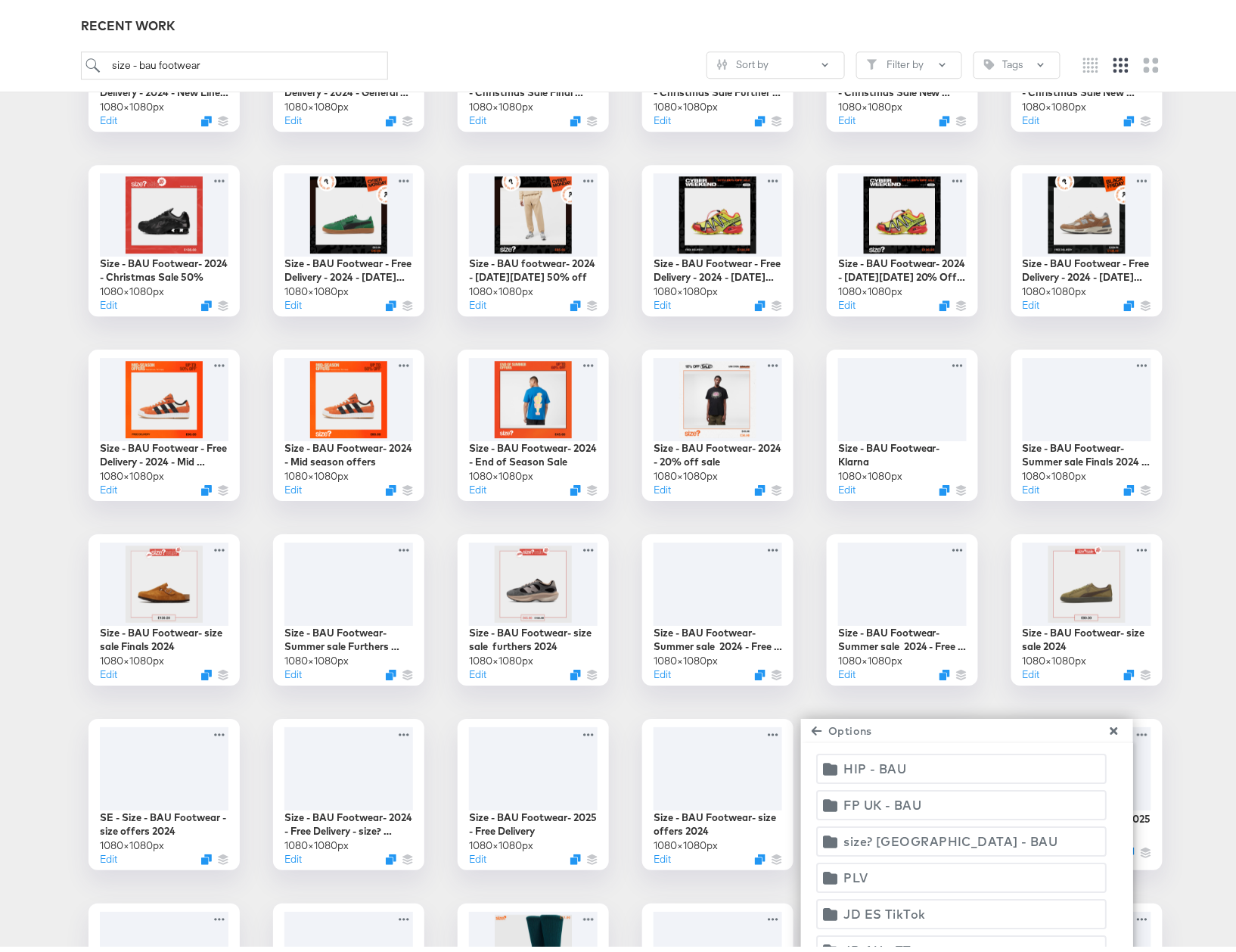
click at [938, 837] on span "size? [GEOGRAPHIC_DATA] - BAU" at bounding box center [961, 835] width 270 height 21
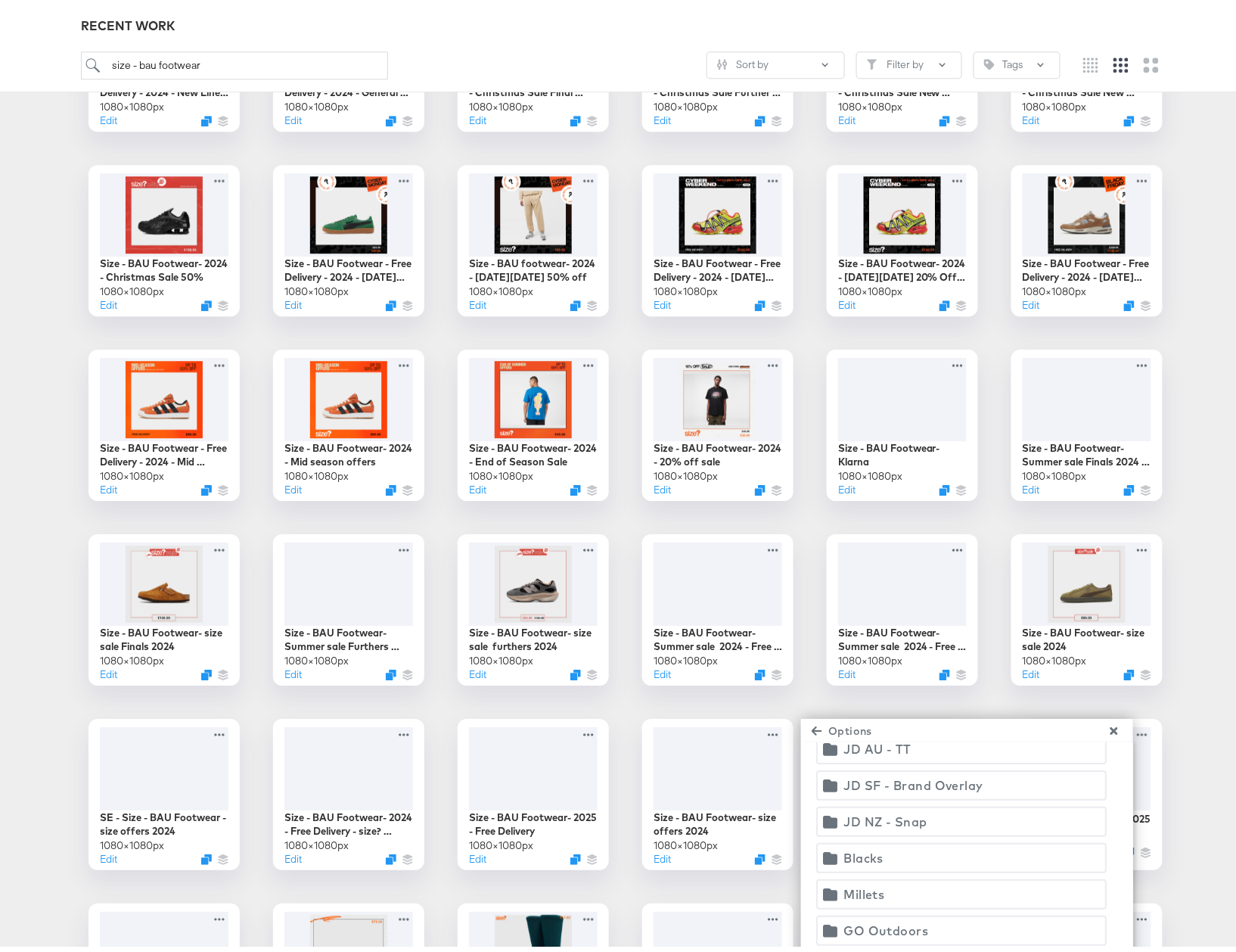
scroll to position [1485, 0]
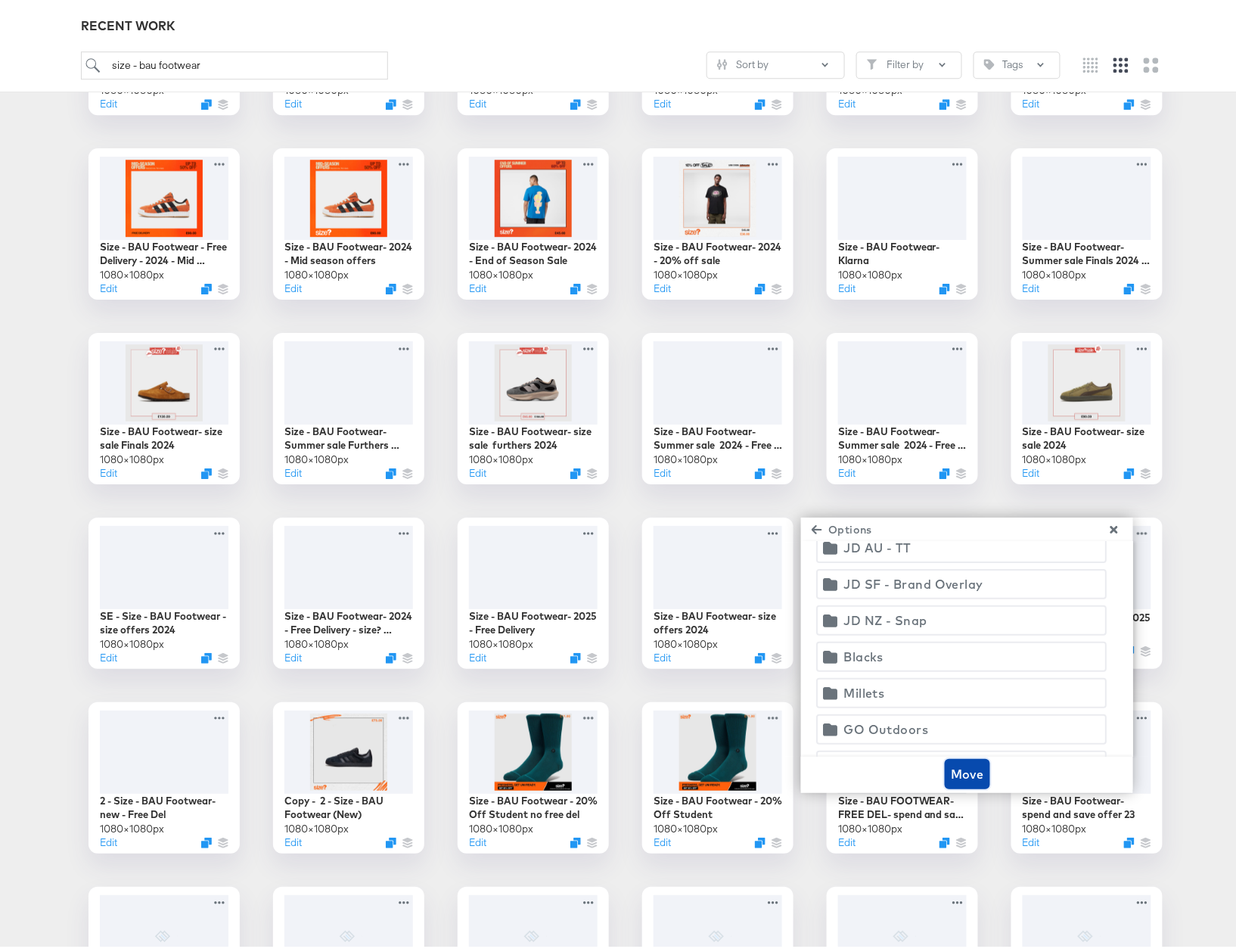
click at [951, 772] on span "Move" at bounding box center [968, 768] width 33 height 21
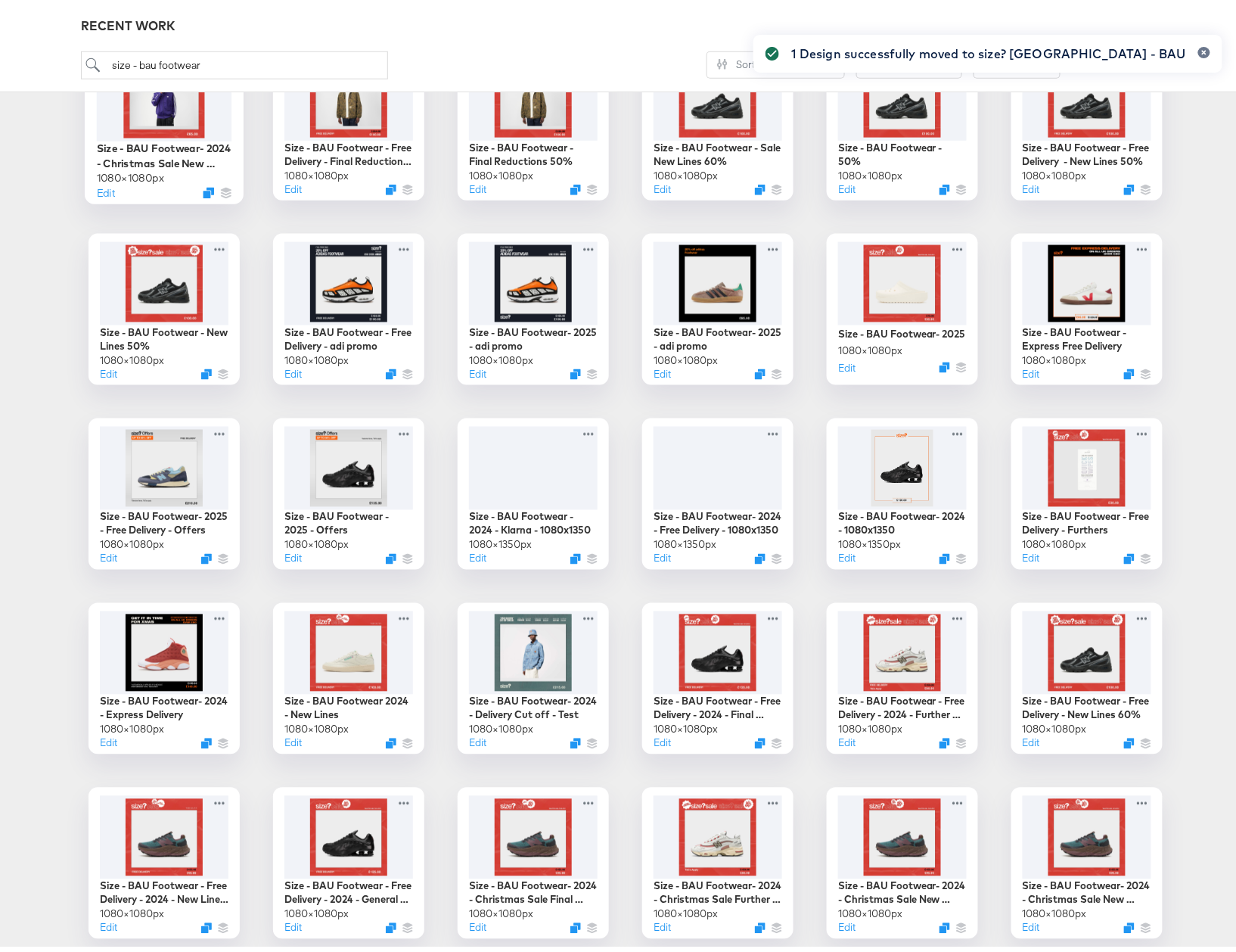
scroll to position [0, 0]
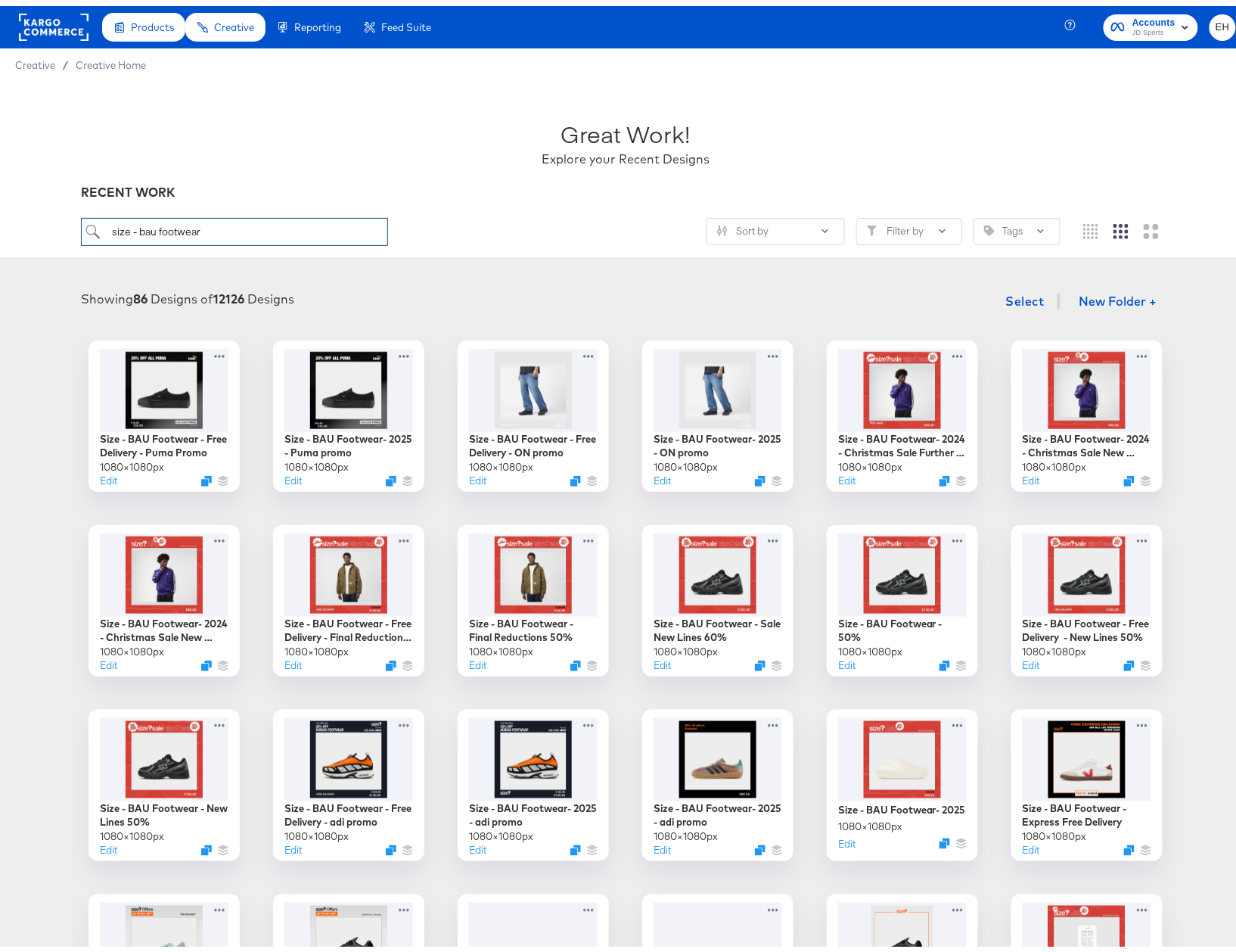
drag, startPoint x: 213, startPoint y: 228, endPoint x: -2, endPoint y: 179, distance: 220.5
click at [0, 179] on html "Products Creative Reporting Feed Suite Accounts JD Sports EH Creative / Creativ…" at bounding box center [625, 476] width 1251 height 952
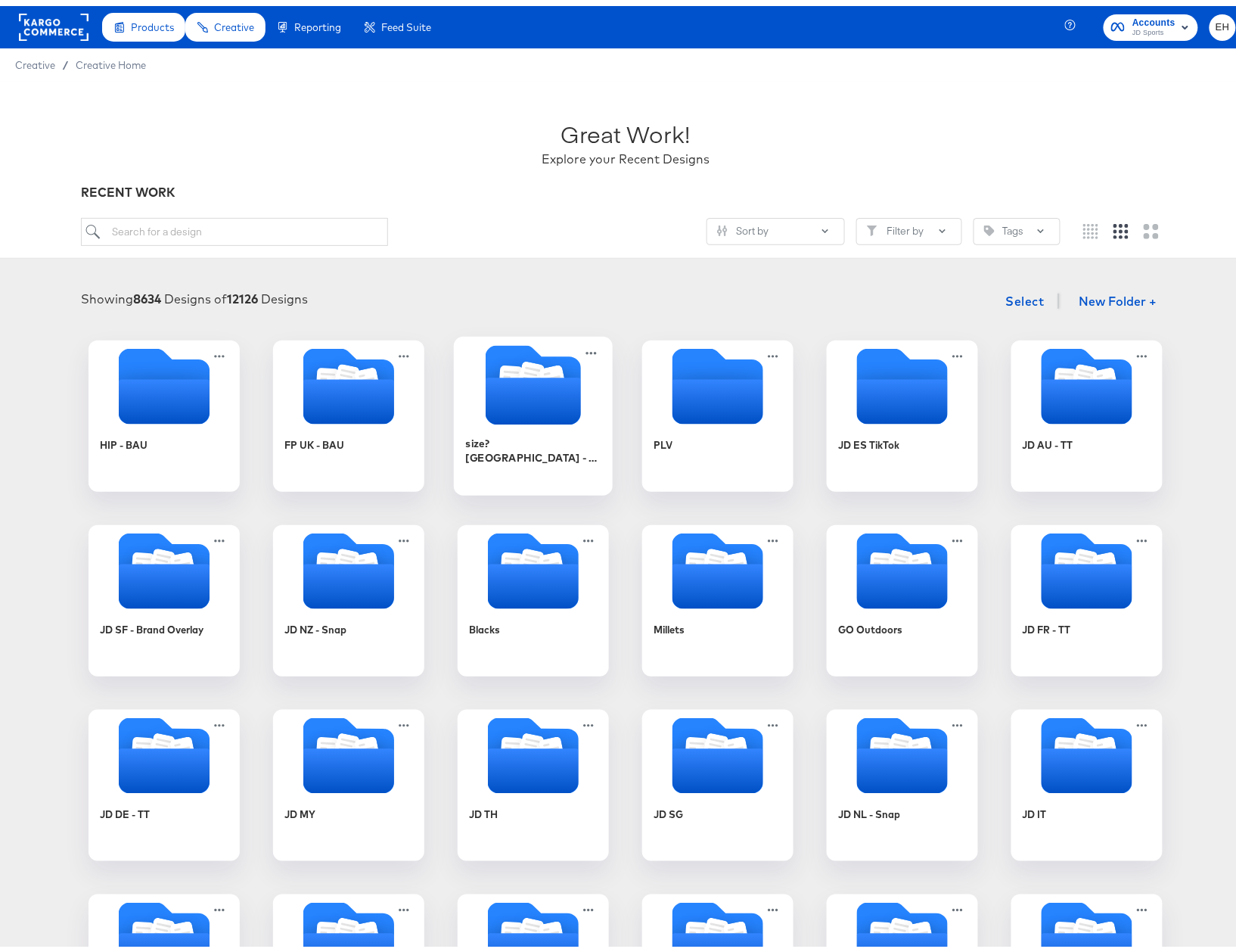
click at [525, 419] on div at bounding box center [533, 381] width 159 height 84
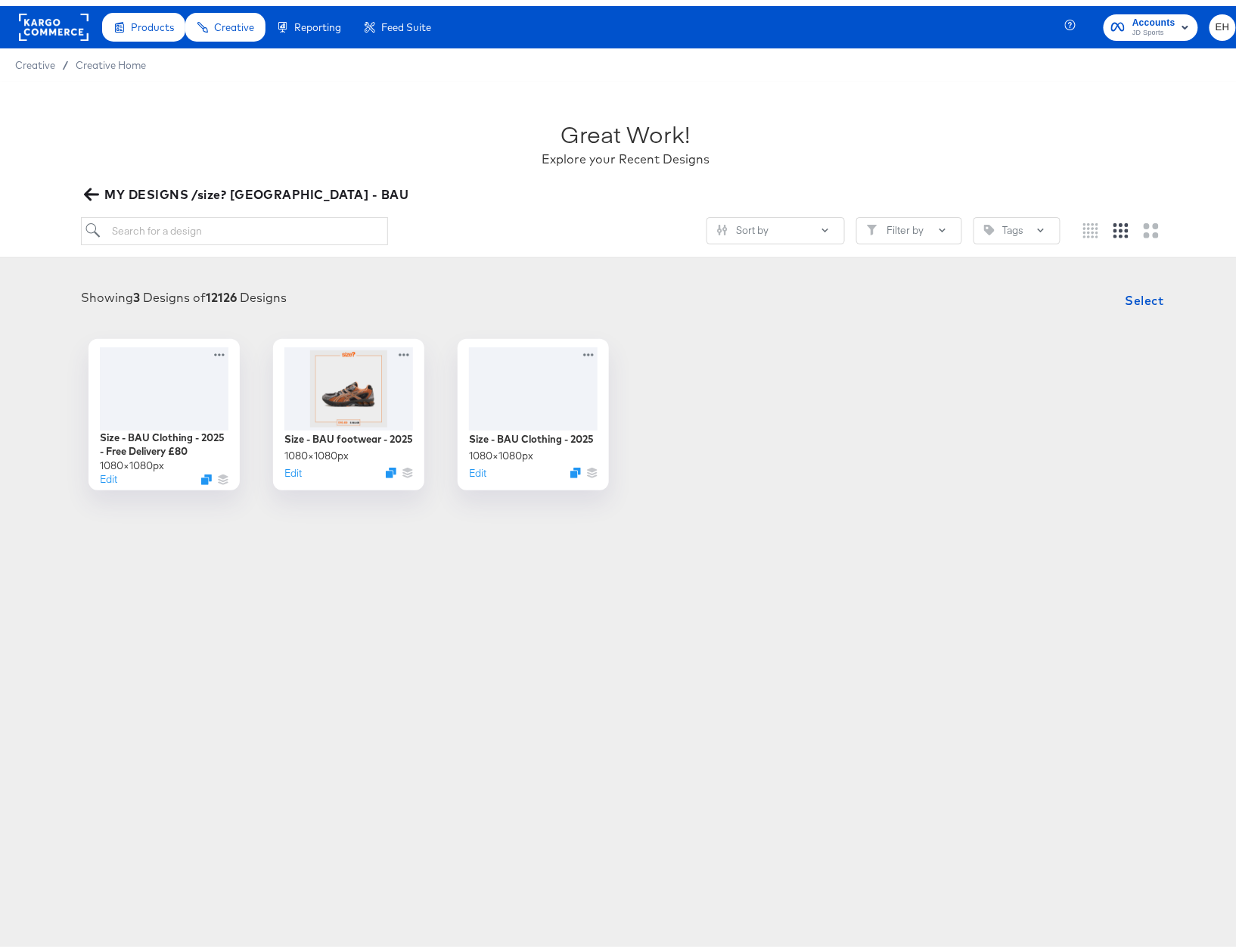
click at [92, 183] on icon "button" at bounding box center [91, 188] width 14 height 14
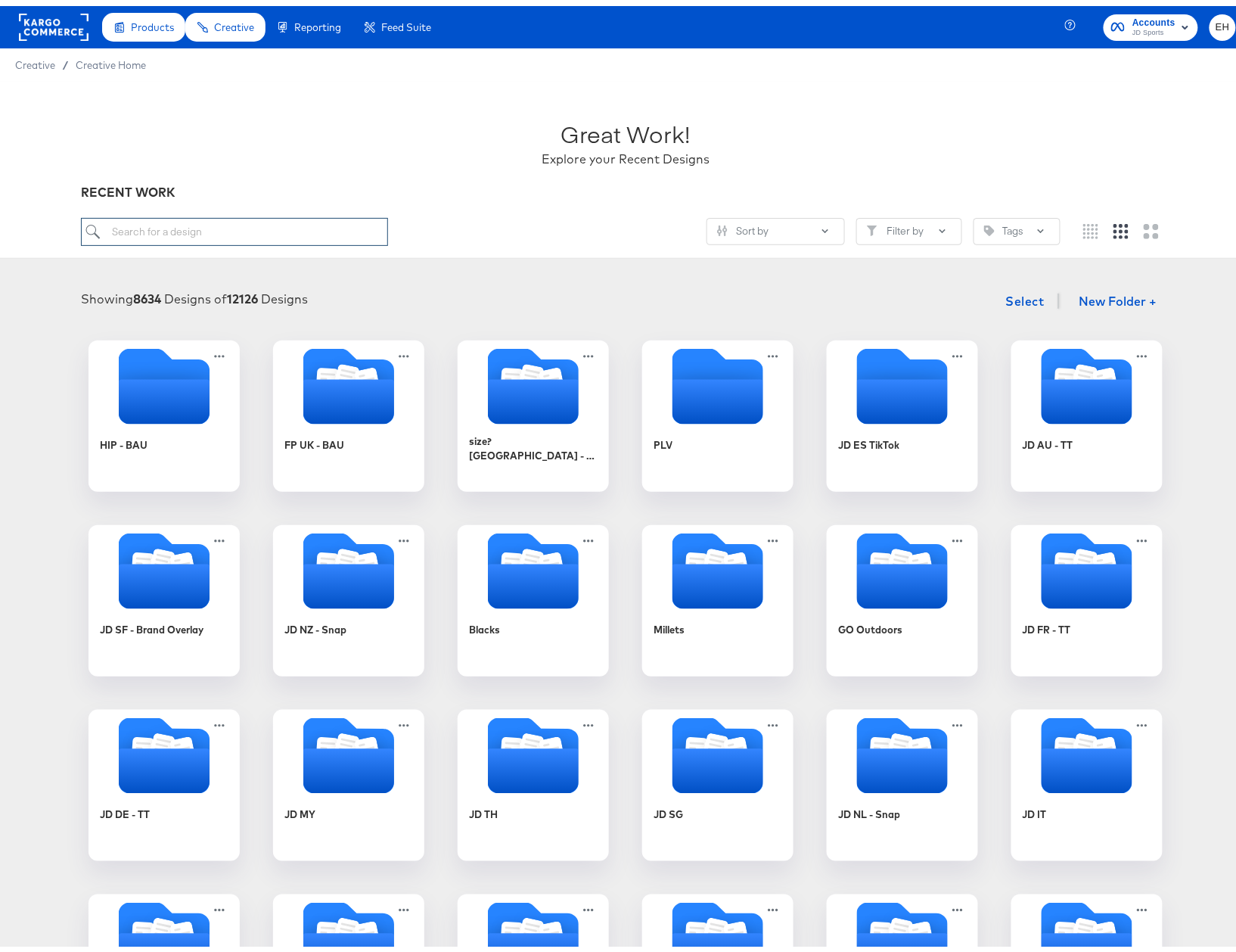
click at [191, 222] on input "search" at bounding box center [235, 226] width 307 height 28
click at [294, 228] on input "search" at bounding box center [235, 226] width 307 height 28
paste input "Size - BAU Footwear- 2025 - Free Delivery"
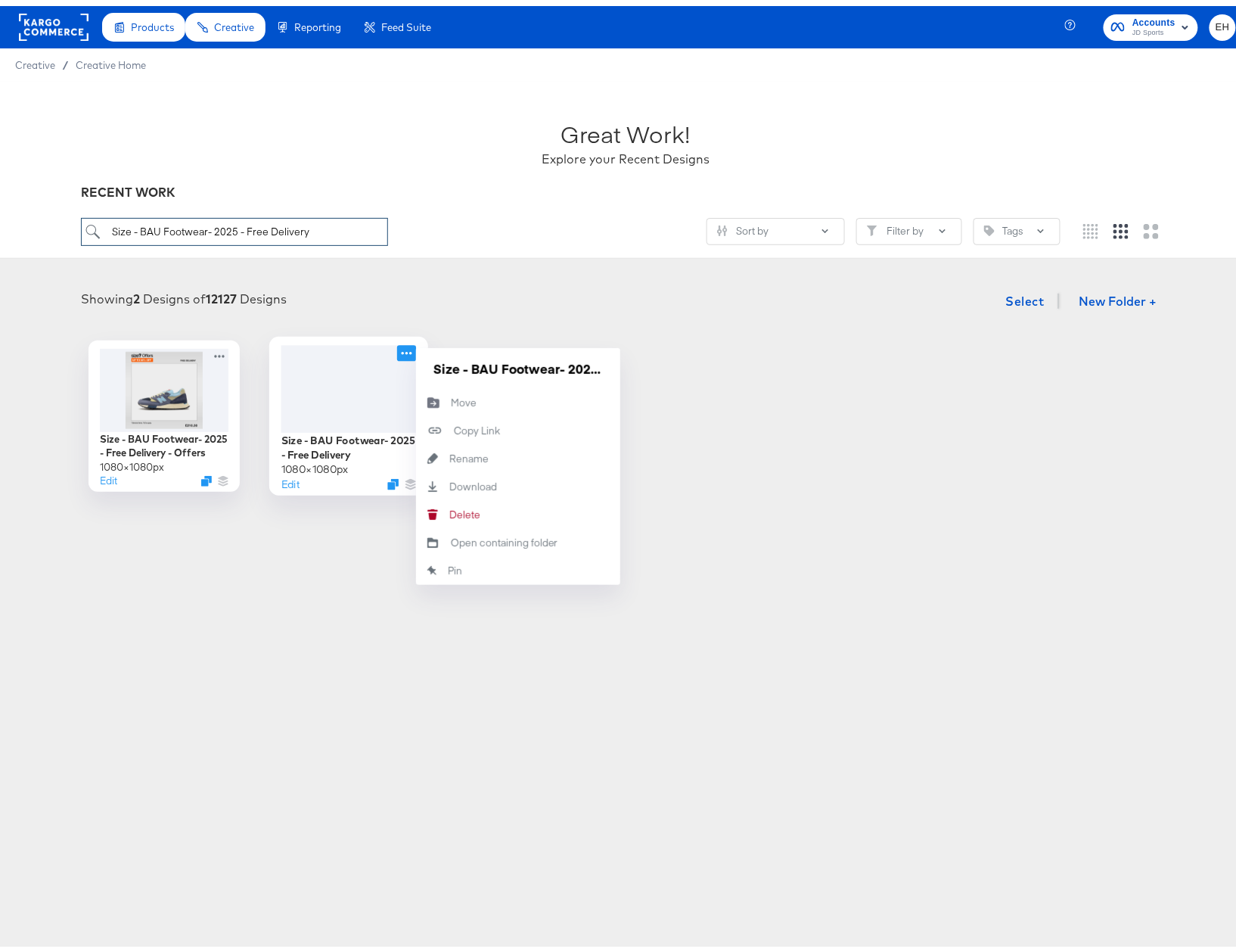
click at [400, 346] on icon at bounding box center [406, 346] width 19 height 16
type input "Size - BAU Footwear- 2025 - Free Delivery"
click at [478, 401] on button "Move Move" at bounding box center [518, 397] width 204 height 28
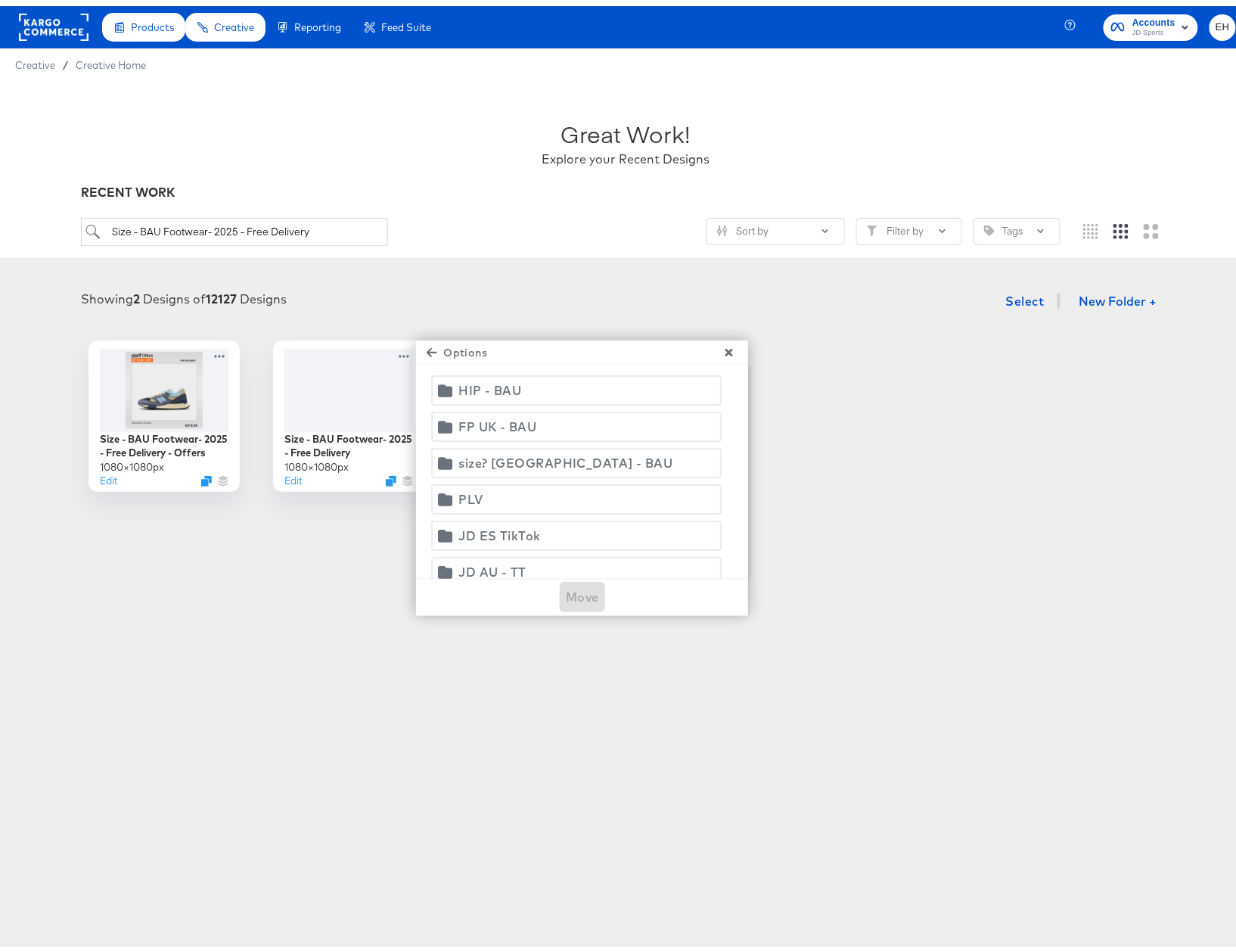
click at [551, 457] on span "size? [GEOGRAPHIC_DATA] - BAU" at bounding box center [577, 457] width 270 height 21
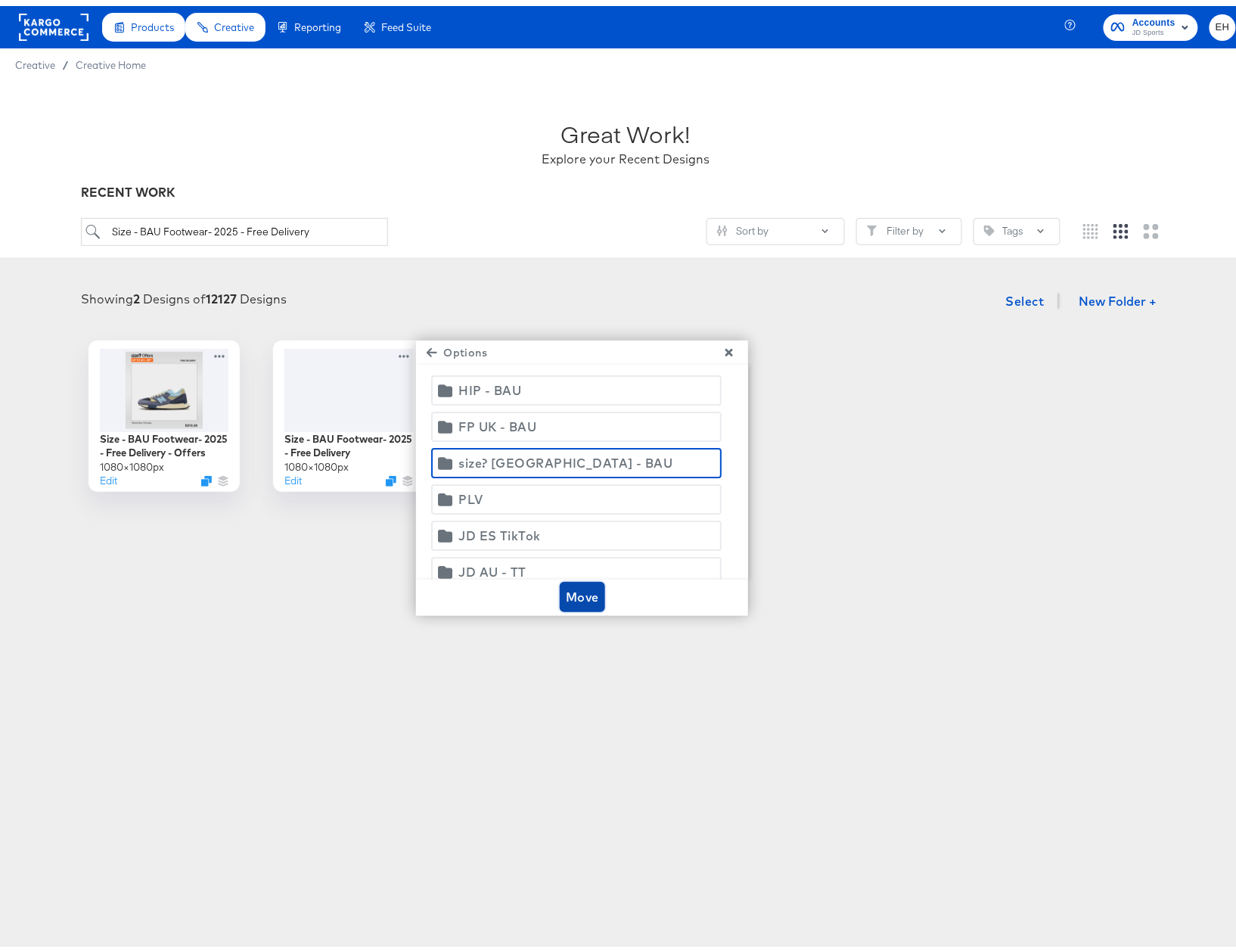
click at [583, 595] on span "Move" at bounding box center [583, 591] width 33 height 21
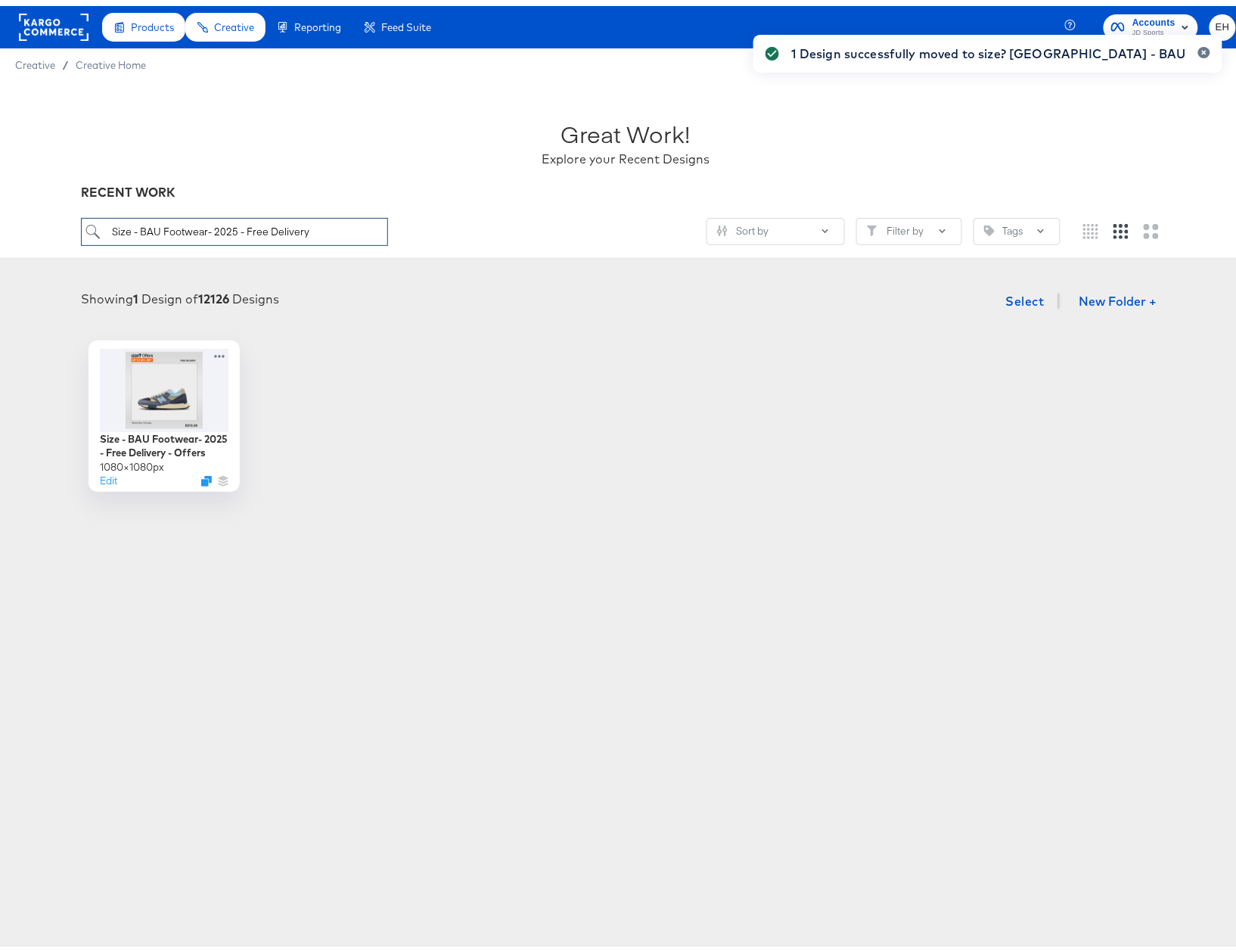
click at [0, 230] on html "Products Creative Reporting Feed Suite Accounts JD Sports EH Creative / Creativ…" at bounding box center [625, 476] width 1251 height 952
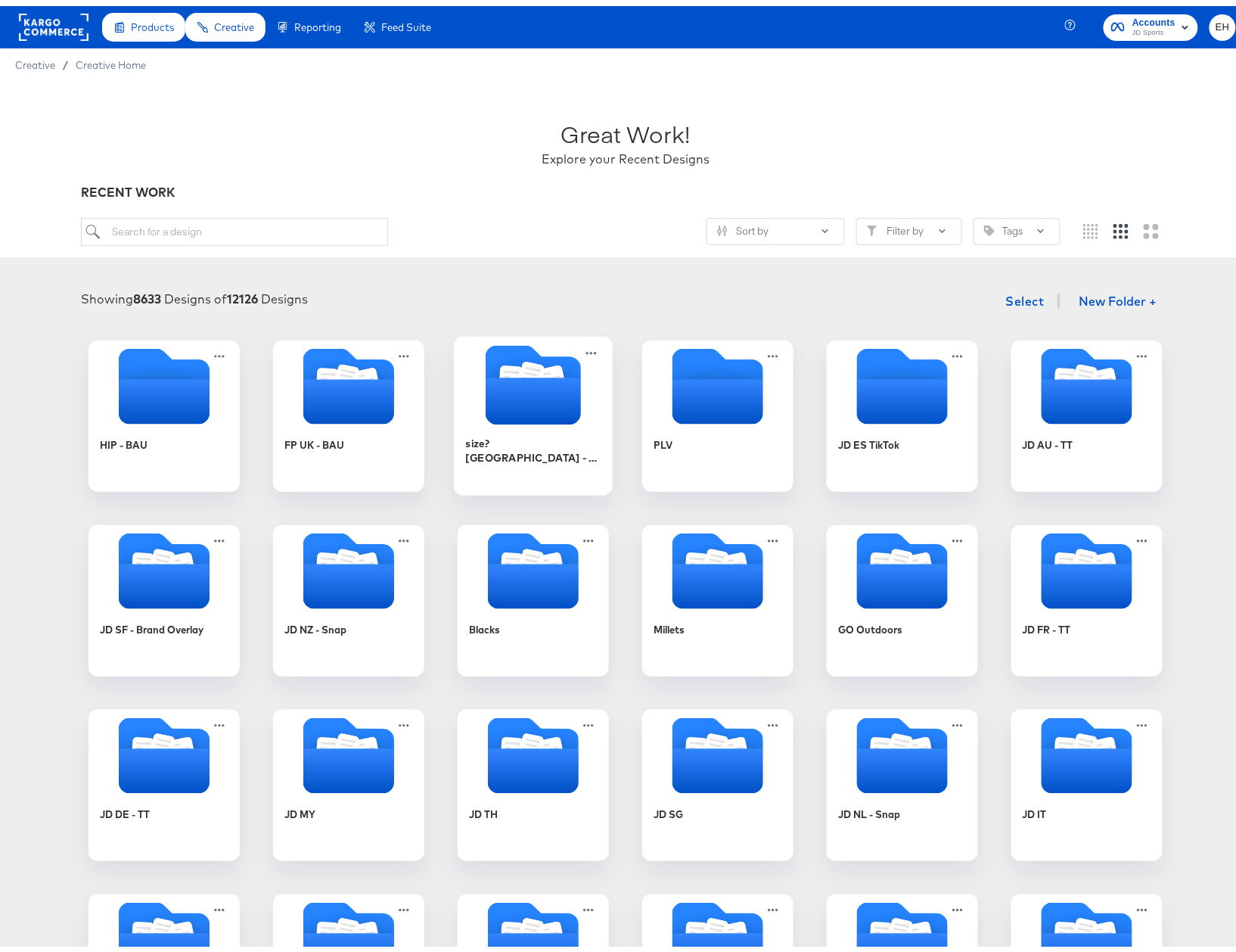
click at [496, 392] on icon "Folder" at bounding box center [533, 395] width 95 height 47
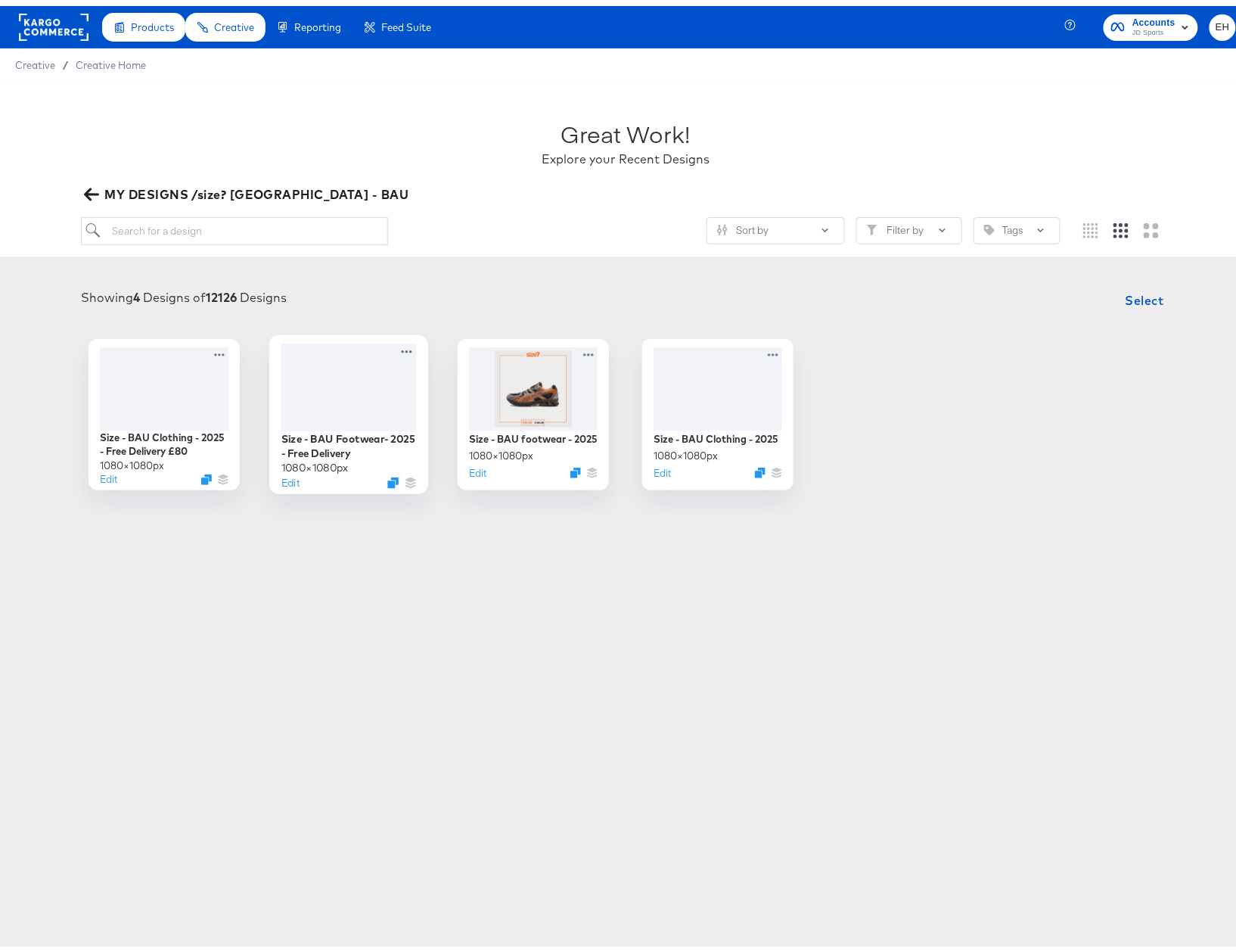
click at [286, 467] on div "1080 × 1080 px" at bounding box center [315, 461] width 68 height 14
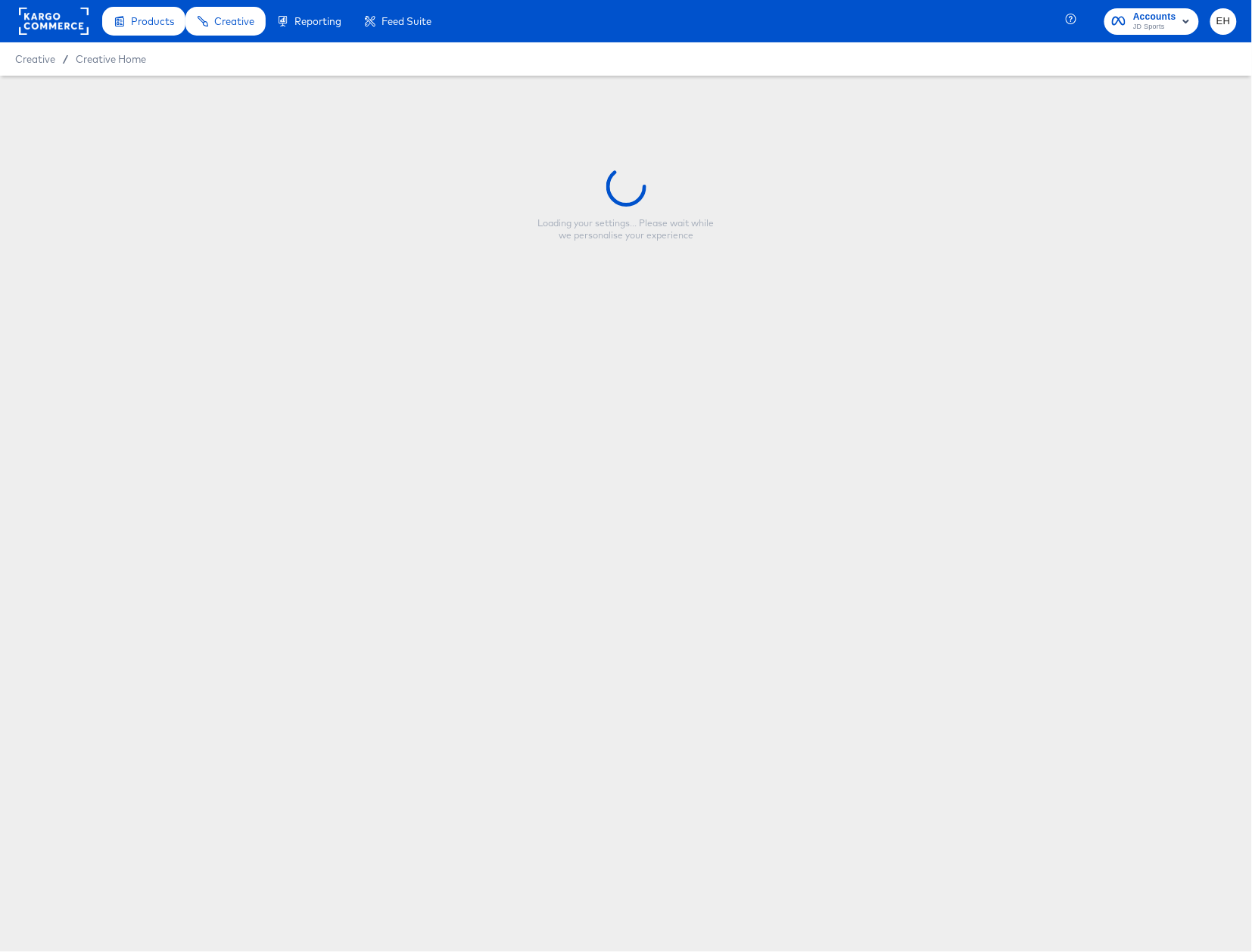
type input "Size - BAU Footwear- 2025 - Free Delivery"
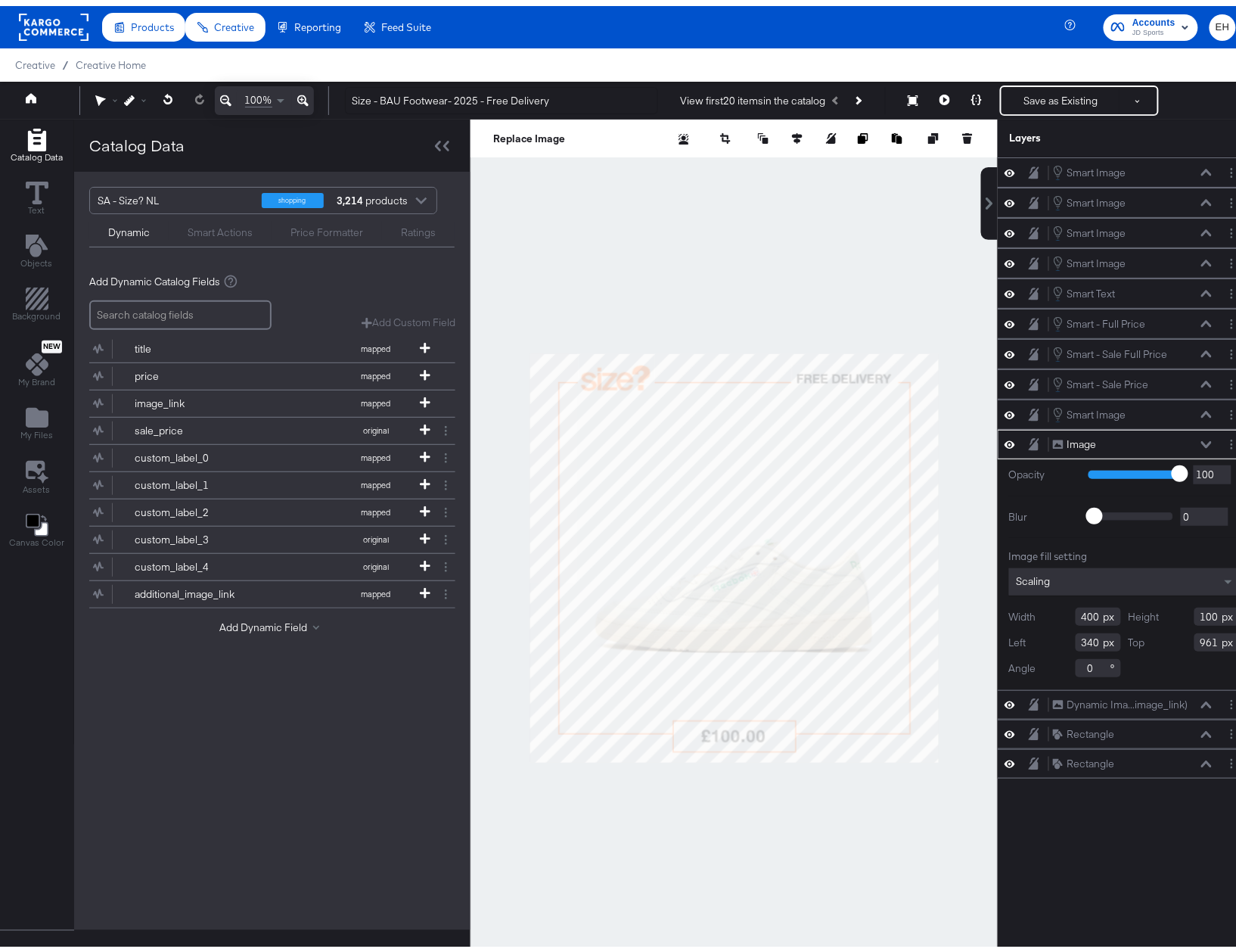
click at [220, 234] on div "Smart Actions" at bounding box center [220, 226] width 65 height 14
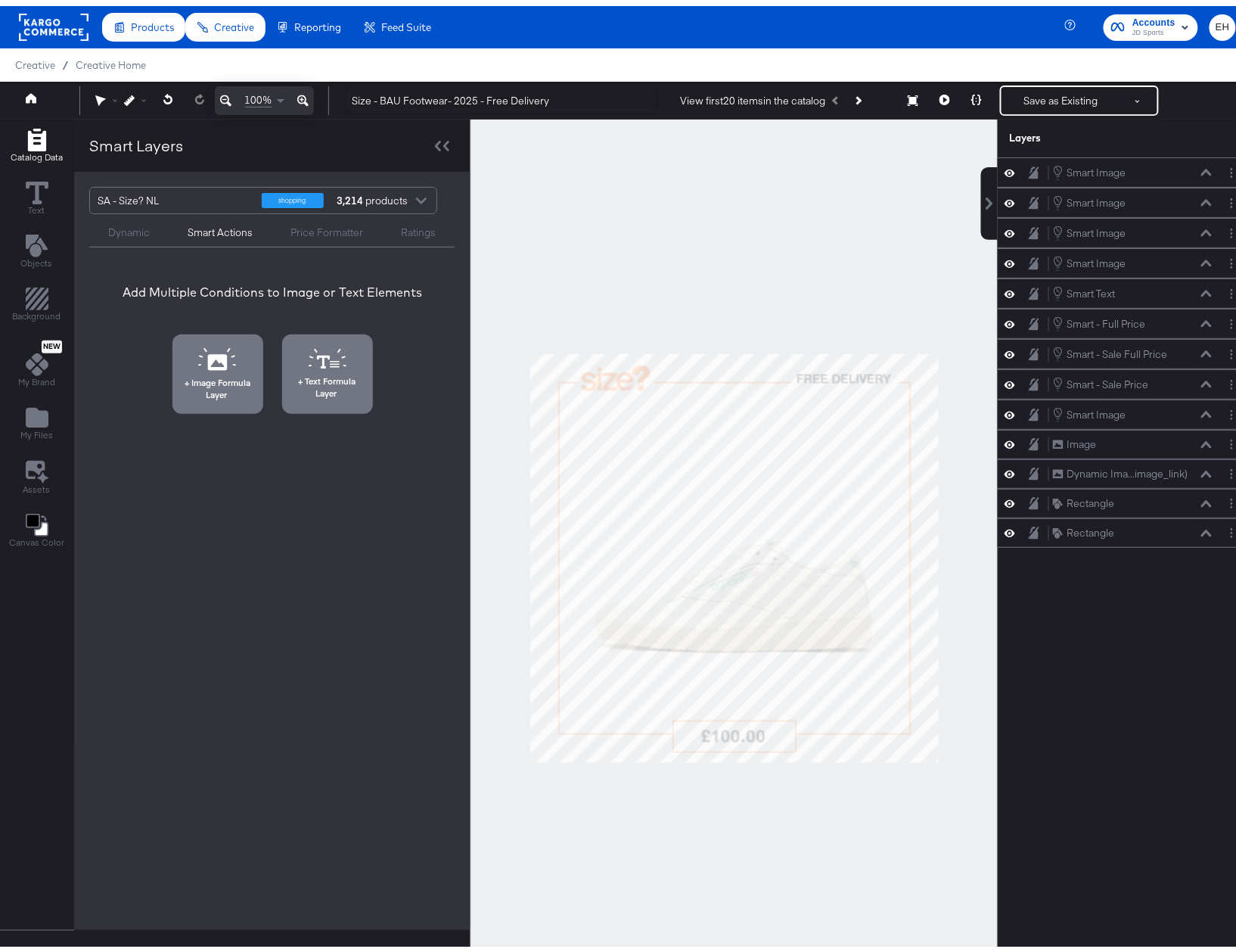
click at [136, 232] on div "Dynamic" at bounding box center [128, 226] width 42 height 14
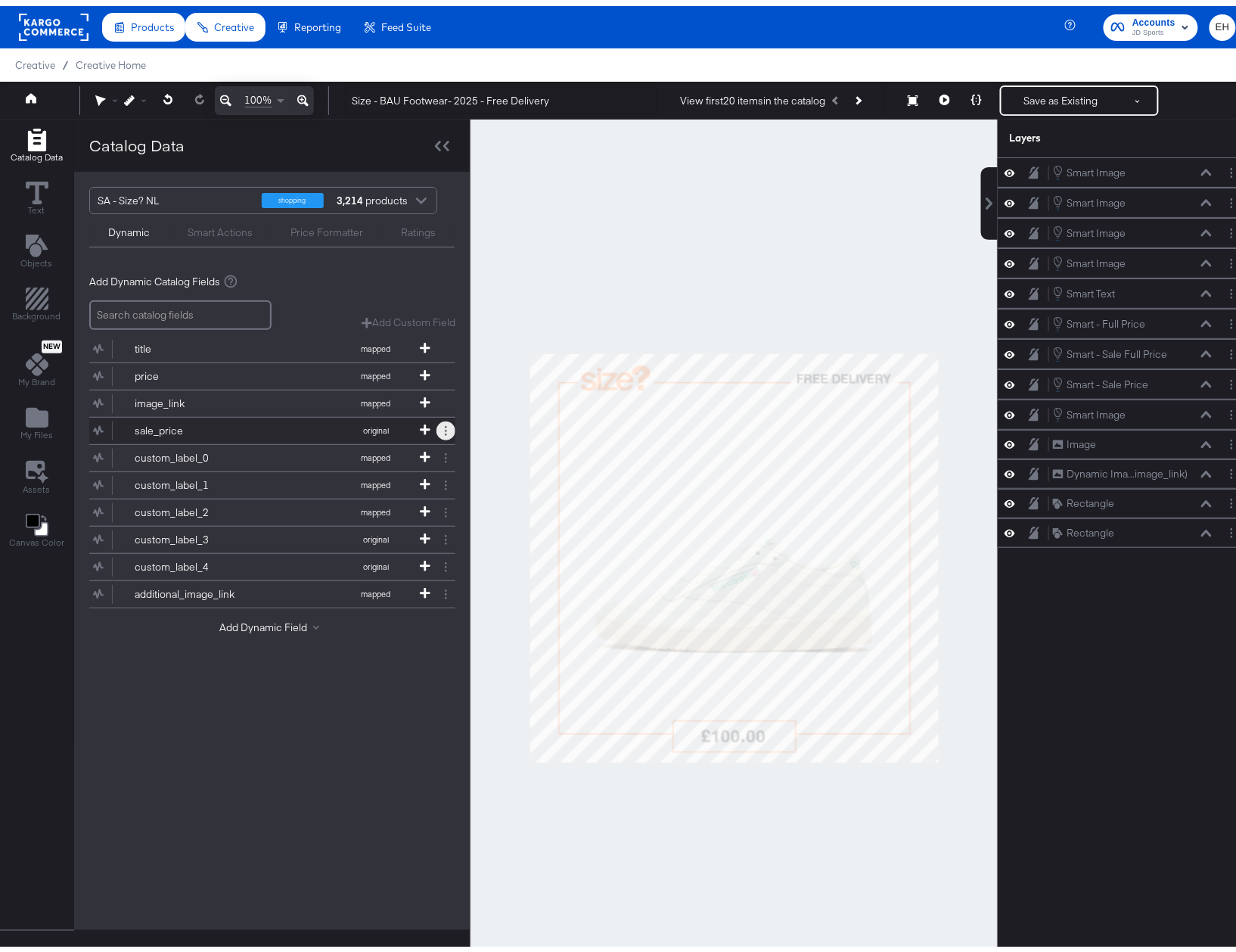
click at [441, 422] on button at bounding box center [446, 425] width 19 height 19
click at [188, 452] on div "custom_label_0" at bounding box center [189, 452] width 109 height 14
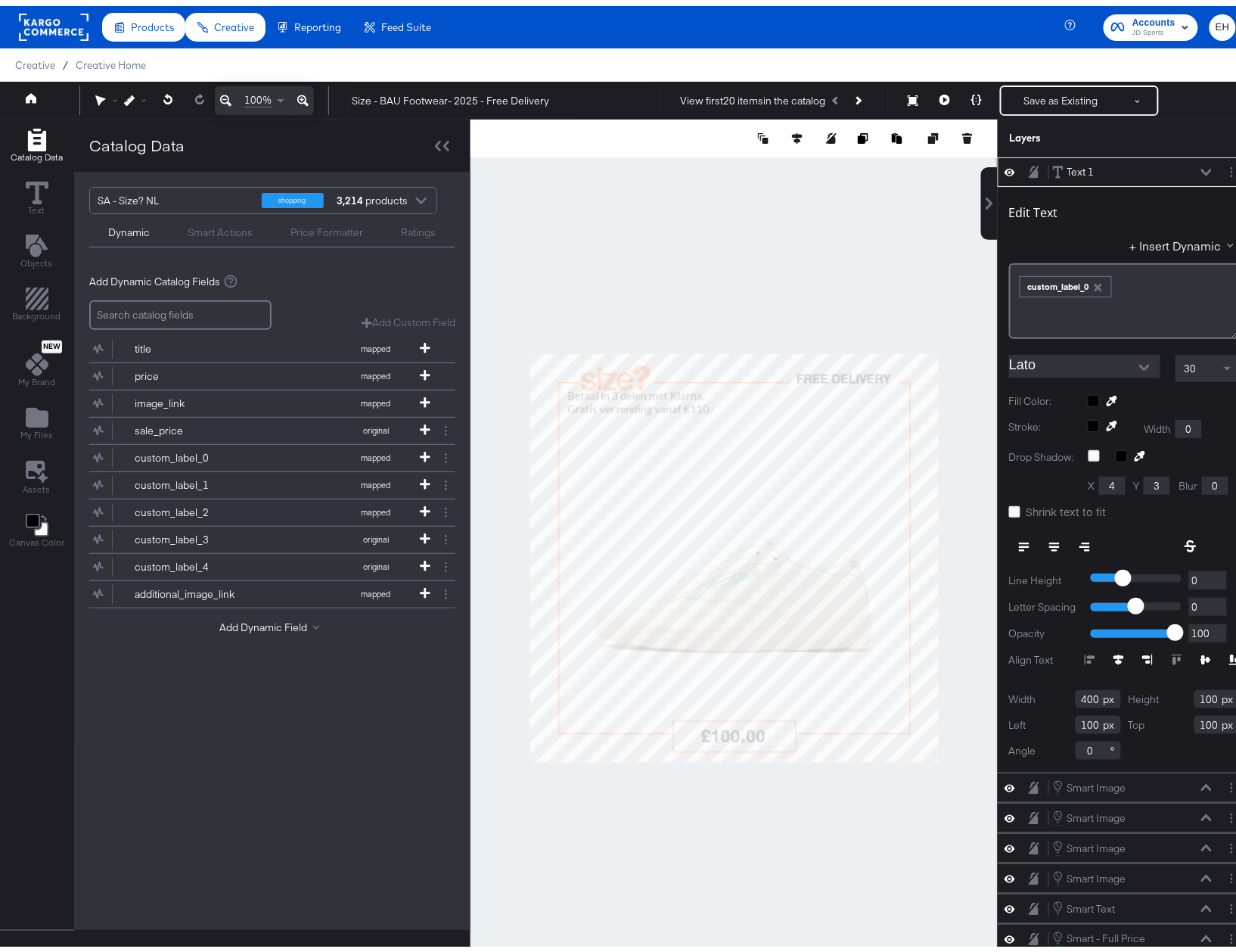
click at [1201, 167] on icon at bounding box center [1206, 166] width 11 height 7
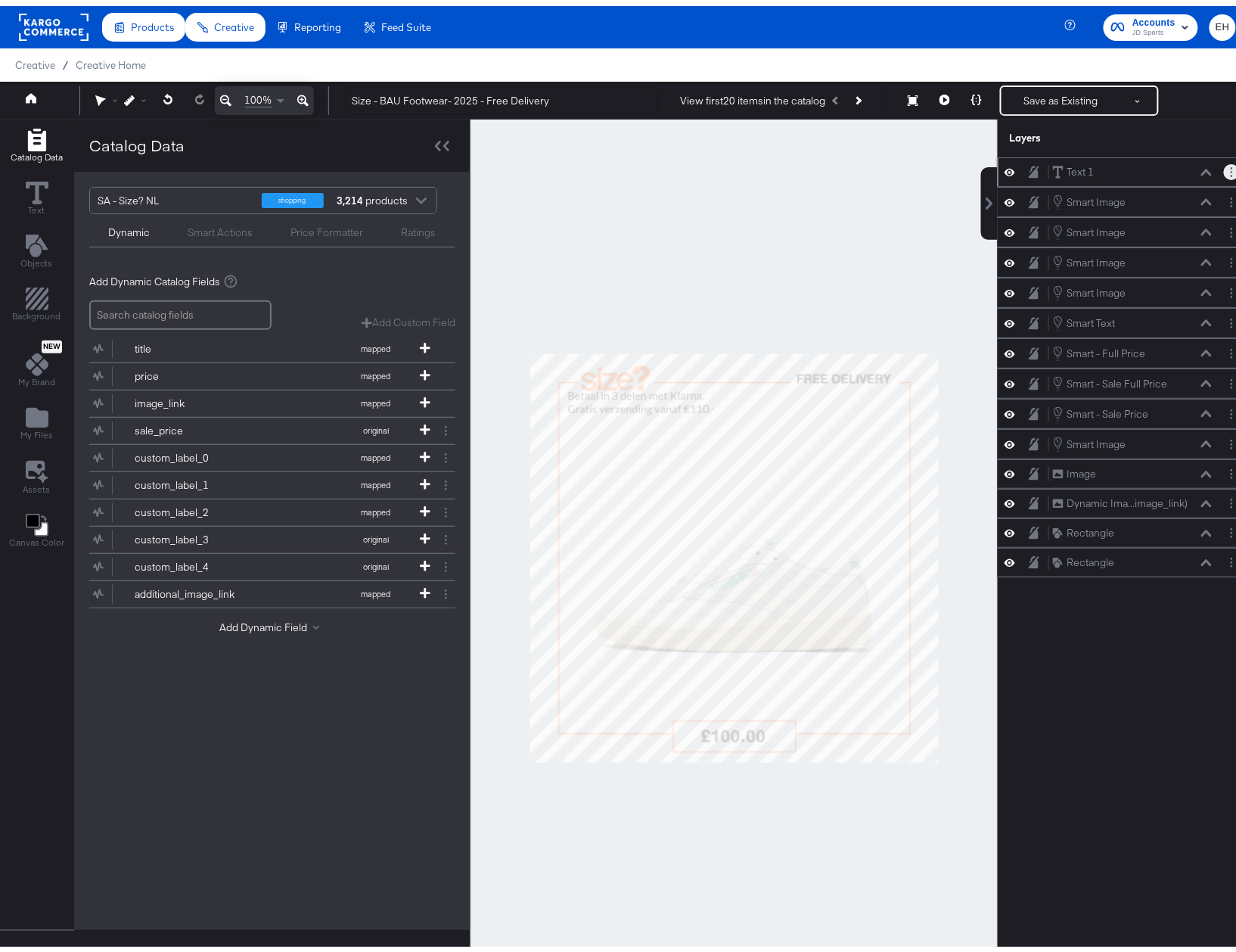
click at [1224, 169] on button "Layer Options" at bounding box center [1231, 166] width 16 height 16
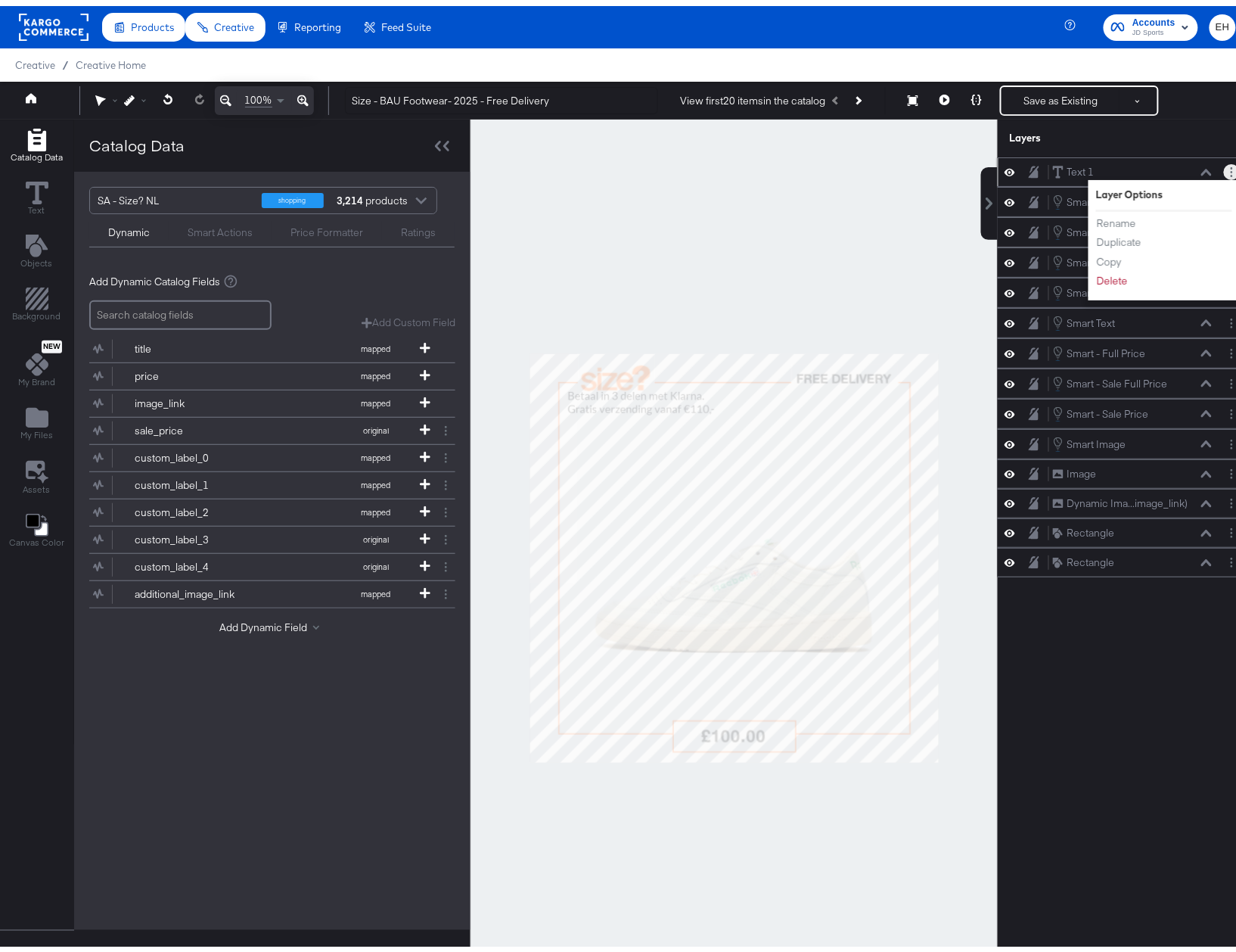
click at [1224, 164] on button "Layer Options" at bounding box center [1231, 166] width 16 height 16
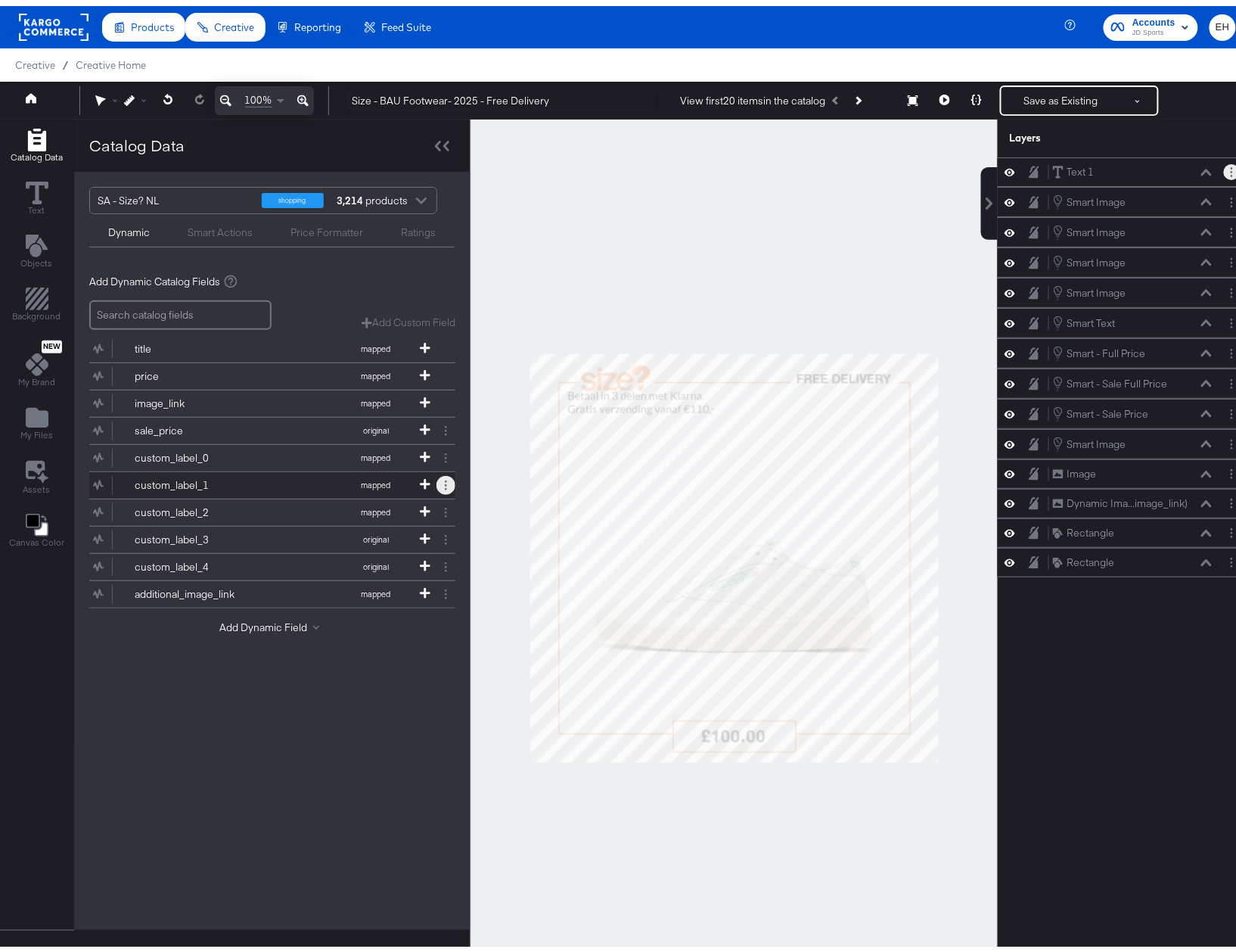
click at [445, 484] on icon at bounding box center [446, 479] width 2 height 10
click at [303, 628] on button "Add Dynamic Field" at bounding box center [272, 621] width 106 height 14
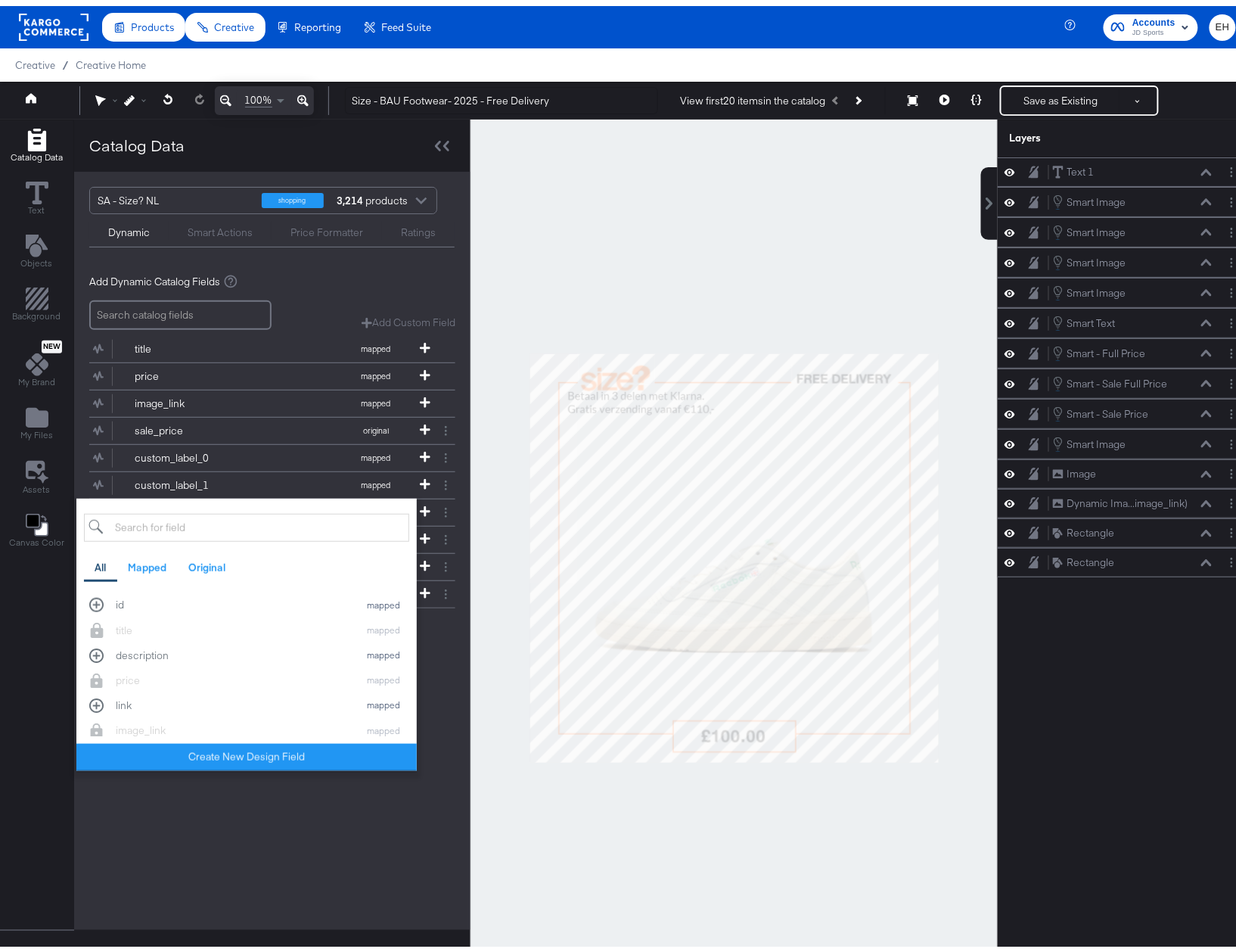
drag, startPoint x: 237, startPoint y: 894, endPoint x: 241, endPoint y: 887, distance: 8.1
click at [237, 893] on div "SA - Size? NL shopping 3,214 products Dynamic Smart Actions Price Formatter Rat…" at bounding box center [273, 545] width 397 height 758
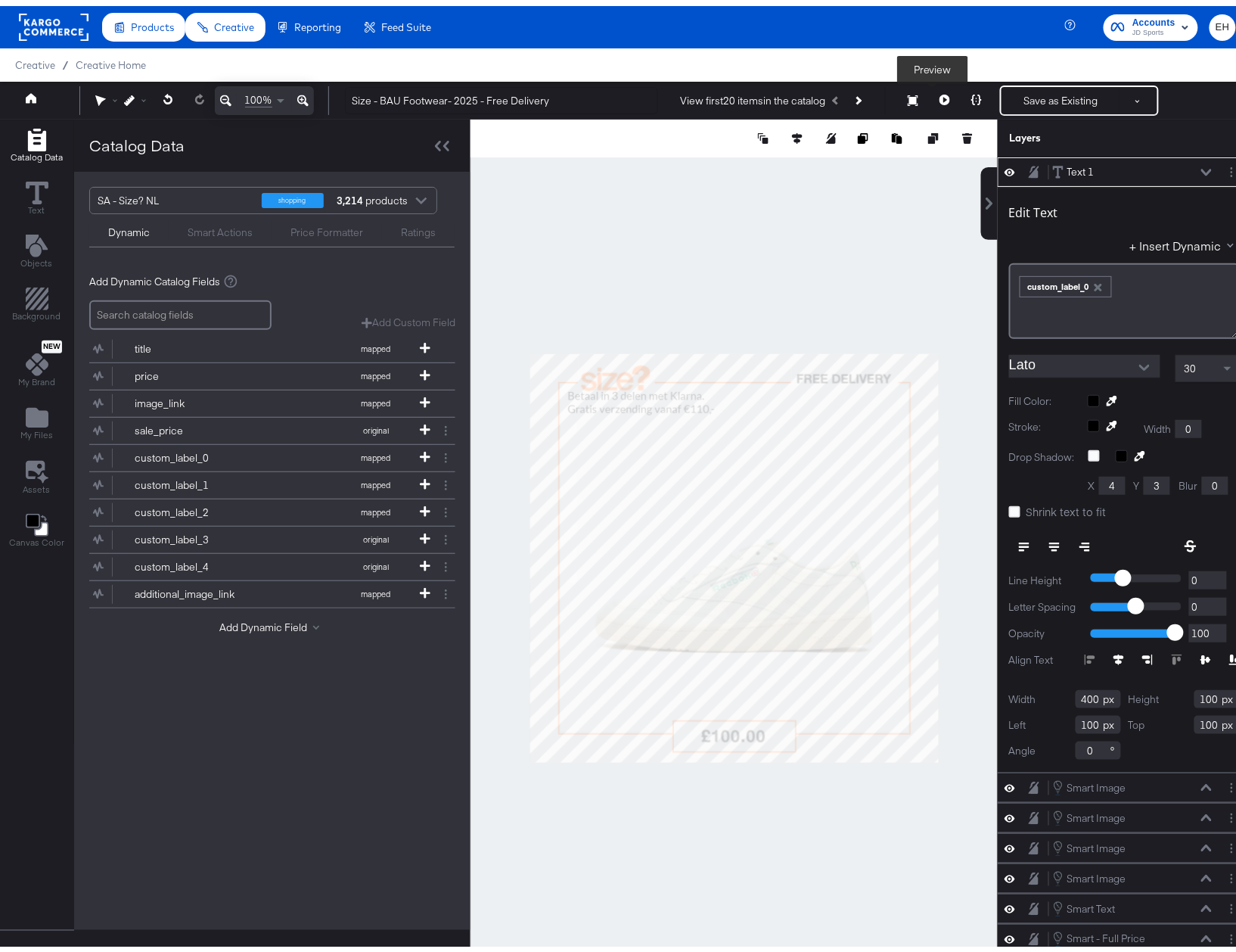
click at [940, 94] on icon at bounding box center [945, 94] width 11 height 11
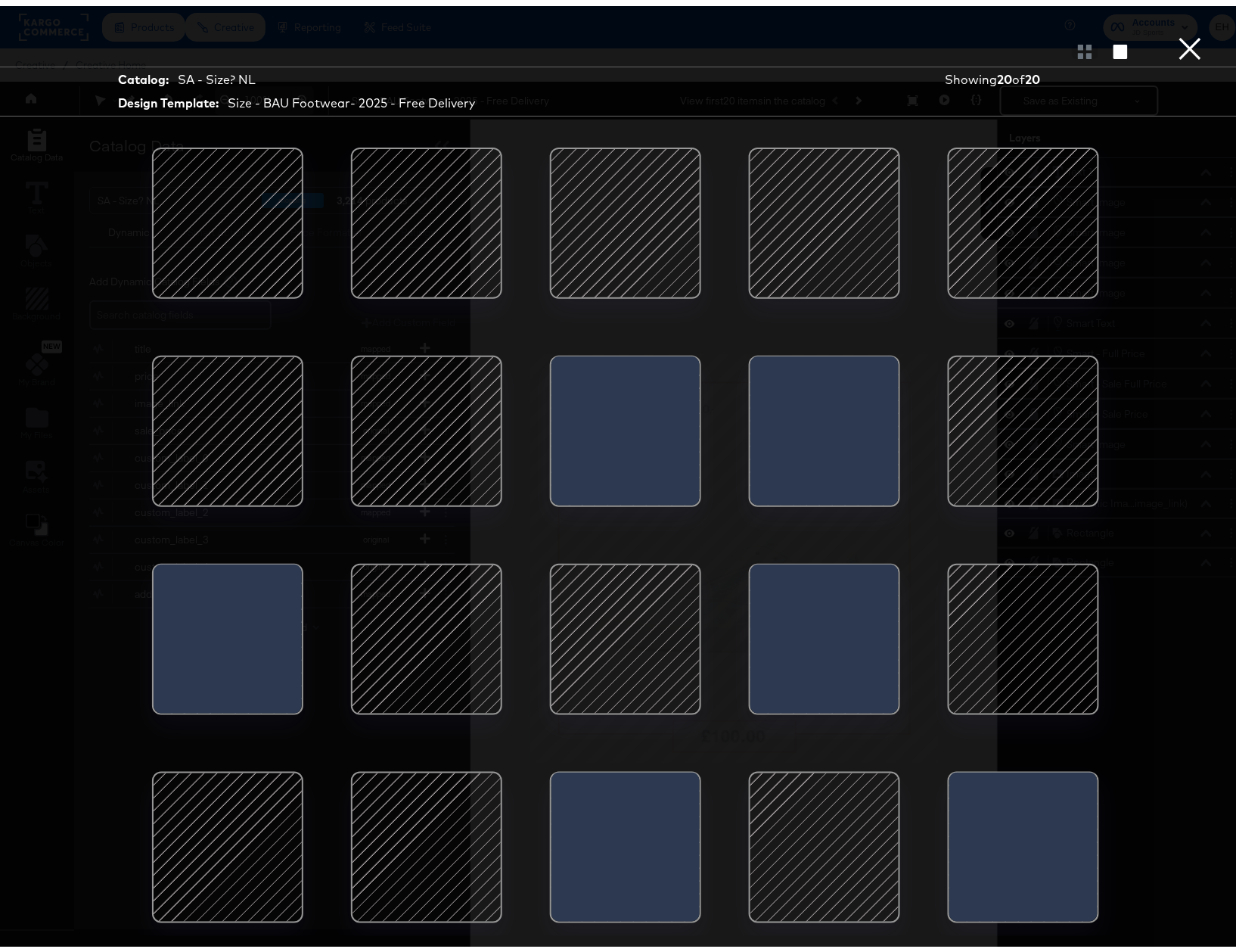
click at [1184, 30] on button "×" at bounding box center [1190, 15] width 30 height 30
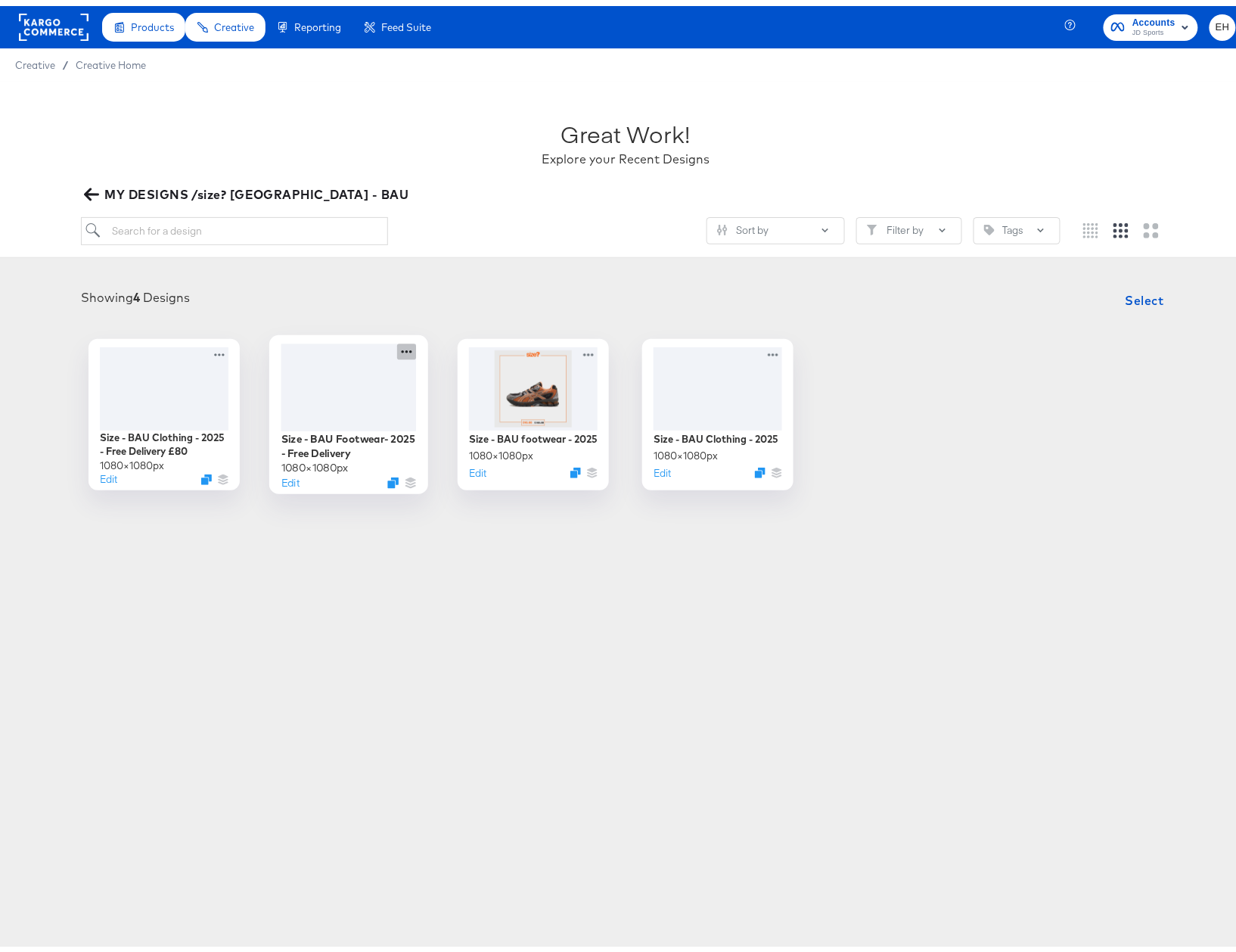
click at [404, 340] on icon at bounding box center [406, 345] width 19 height 16
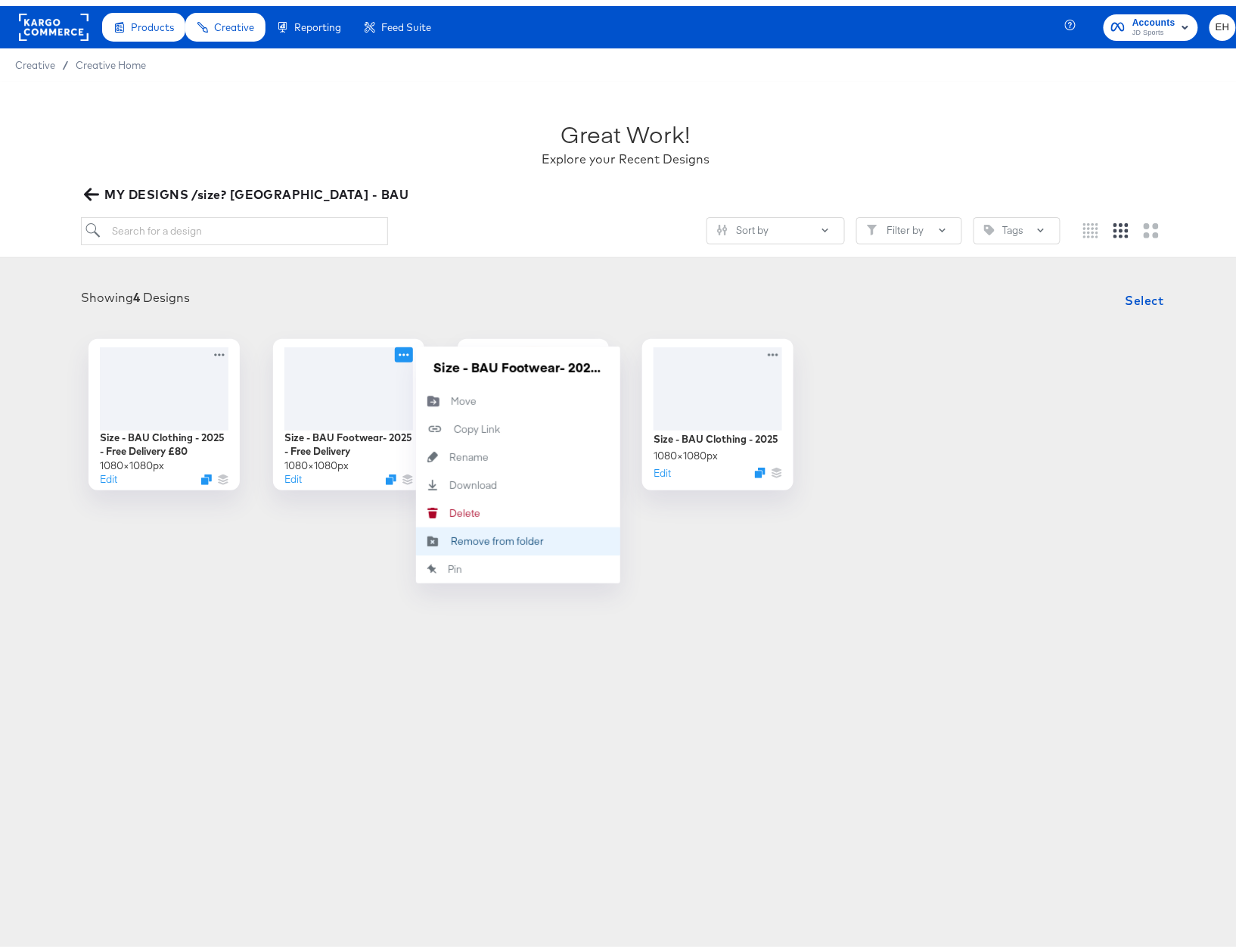
click at [450, 535] on div "Remove from folder Remove from folder" at bounding box center [450, 535] width 0 height 0
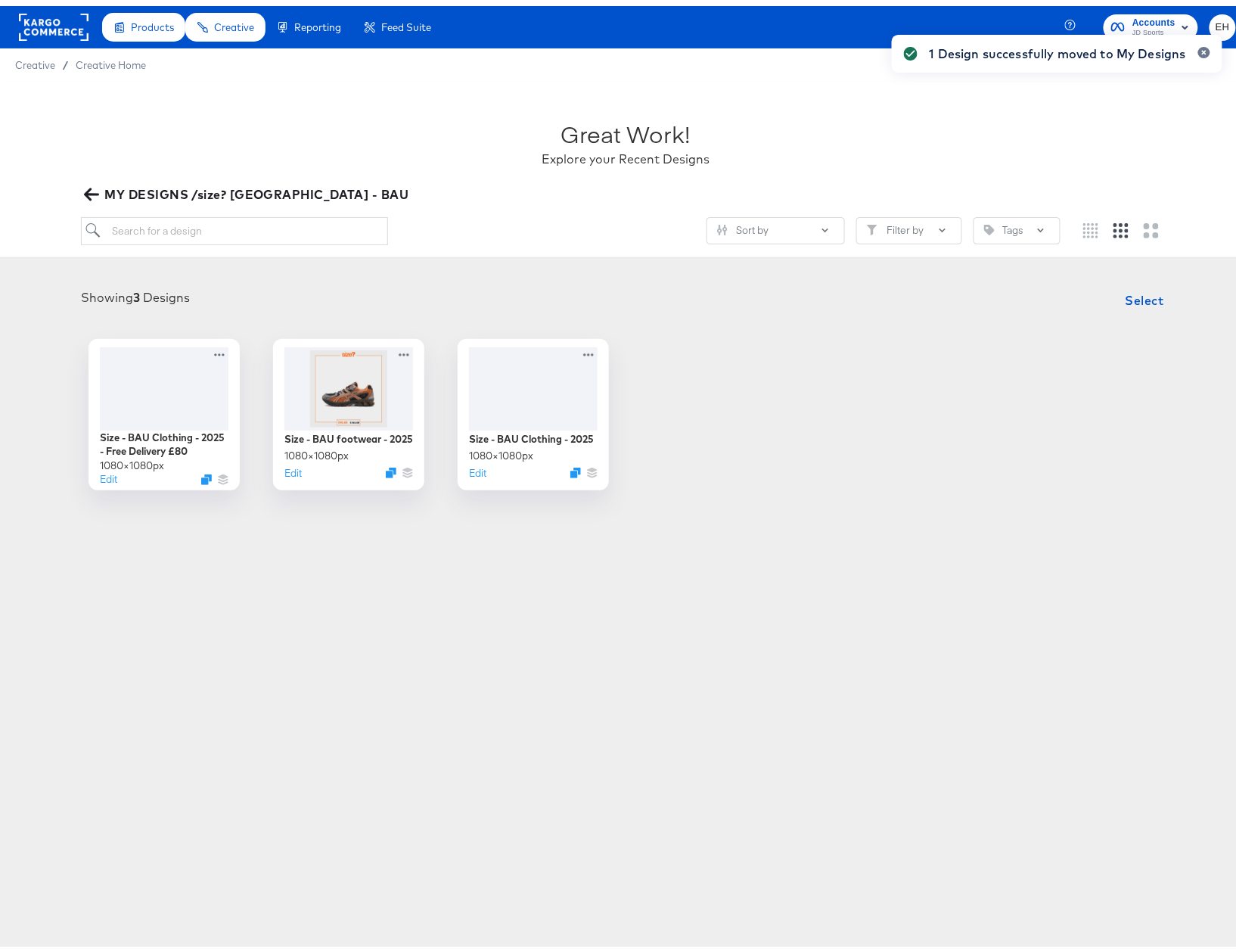
click at [92, 185] on icon "button" at bounding box center [91, 188] width 14 height 14
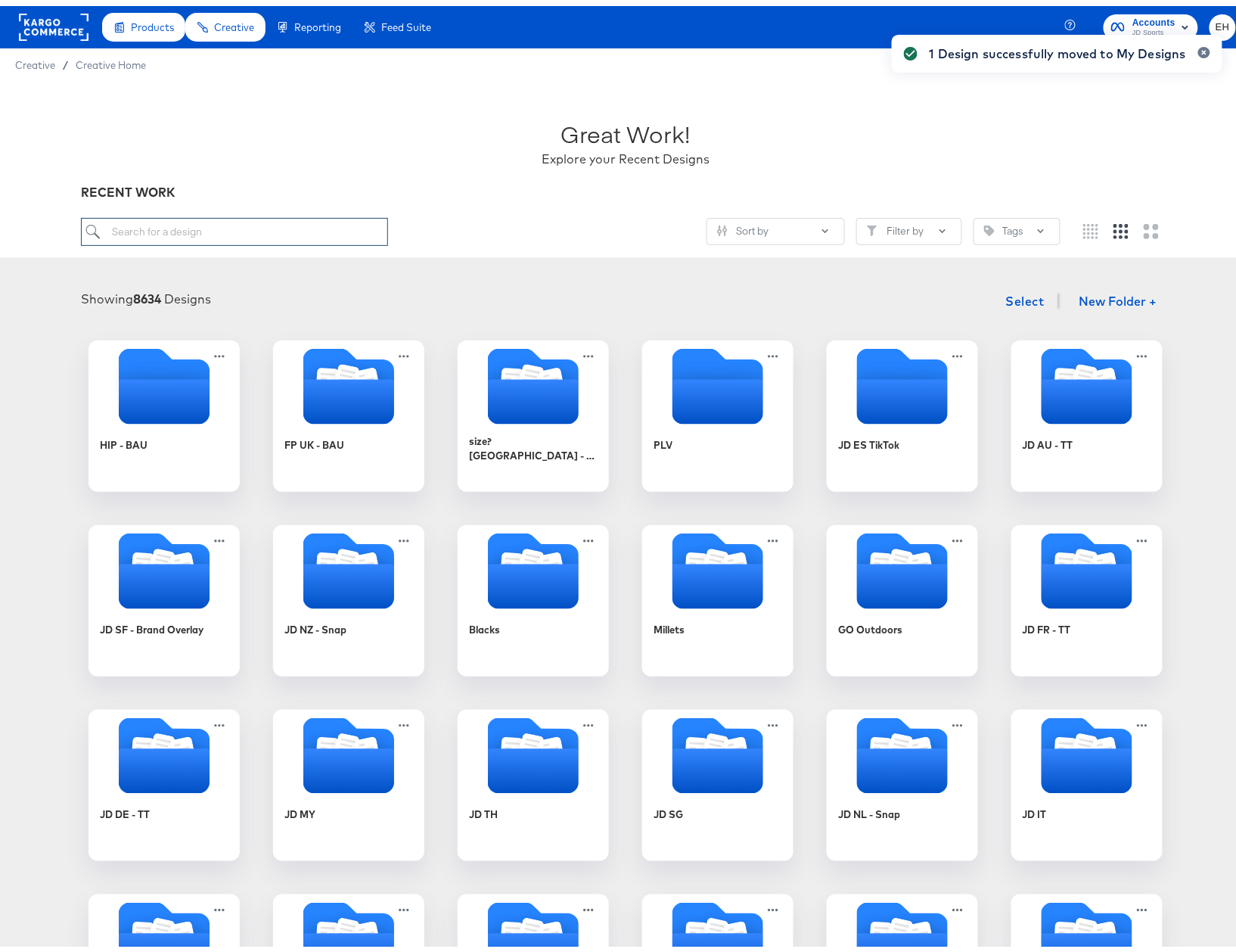
click at [153, 216] on input "search" at bounding box center [235, 226] width 307 height 28
paste input "Size - BAU Footwear- 2025 - Free Delivery"
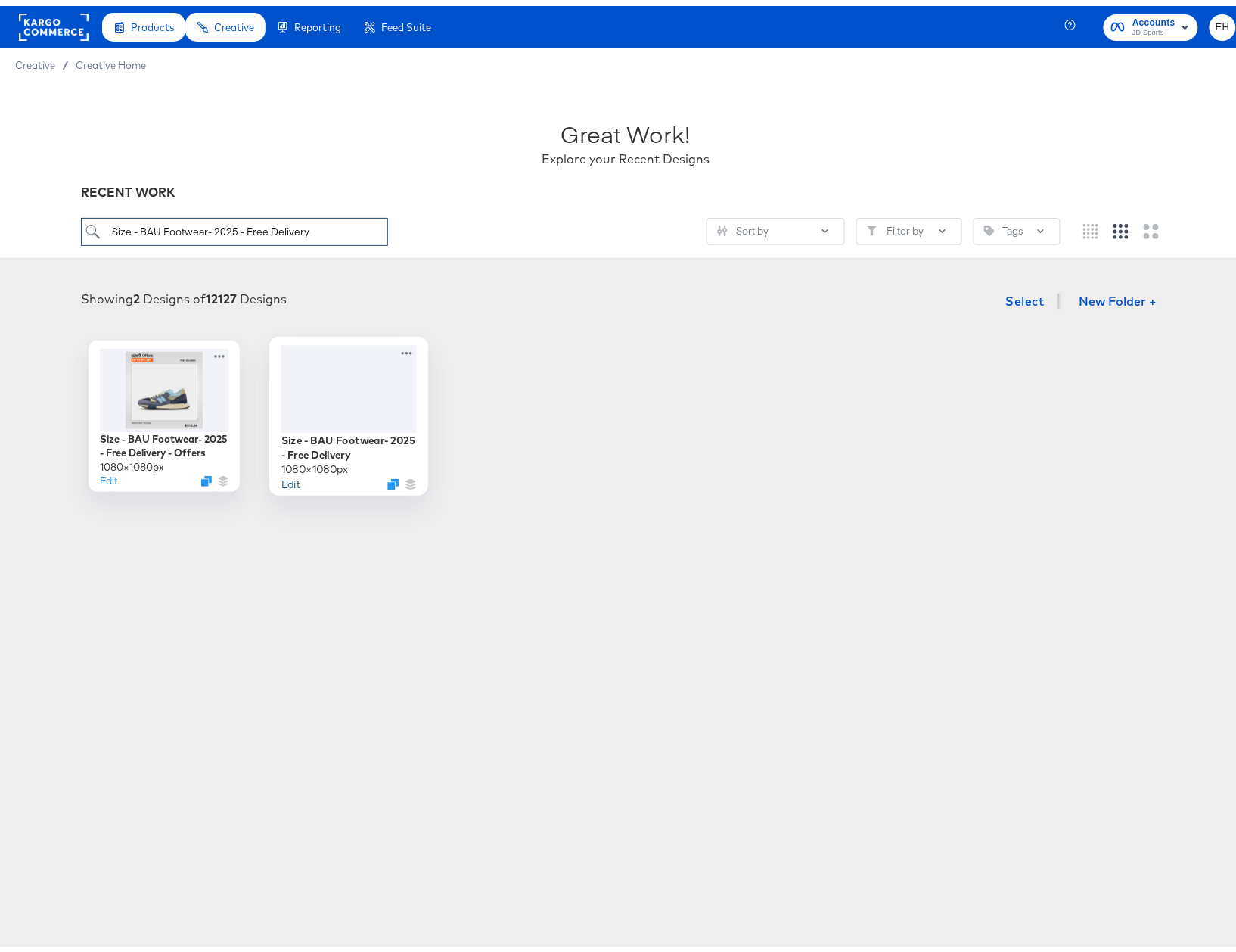
type input "Size - BAU Footwear- 2025 - Free Delivery"
click at [281, 472] on button "Edit" at bounding box center [290, 477] width 18 height 14
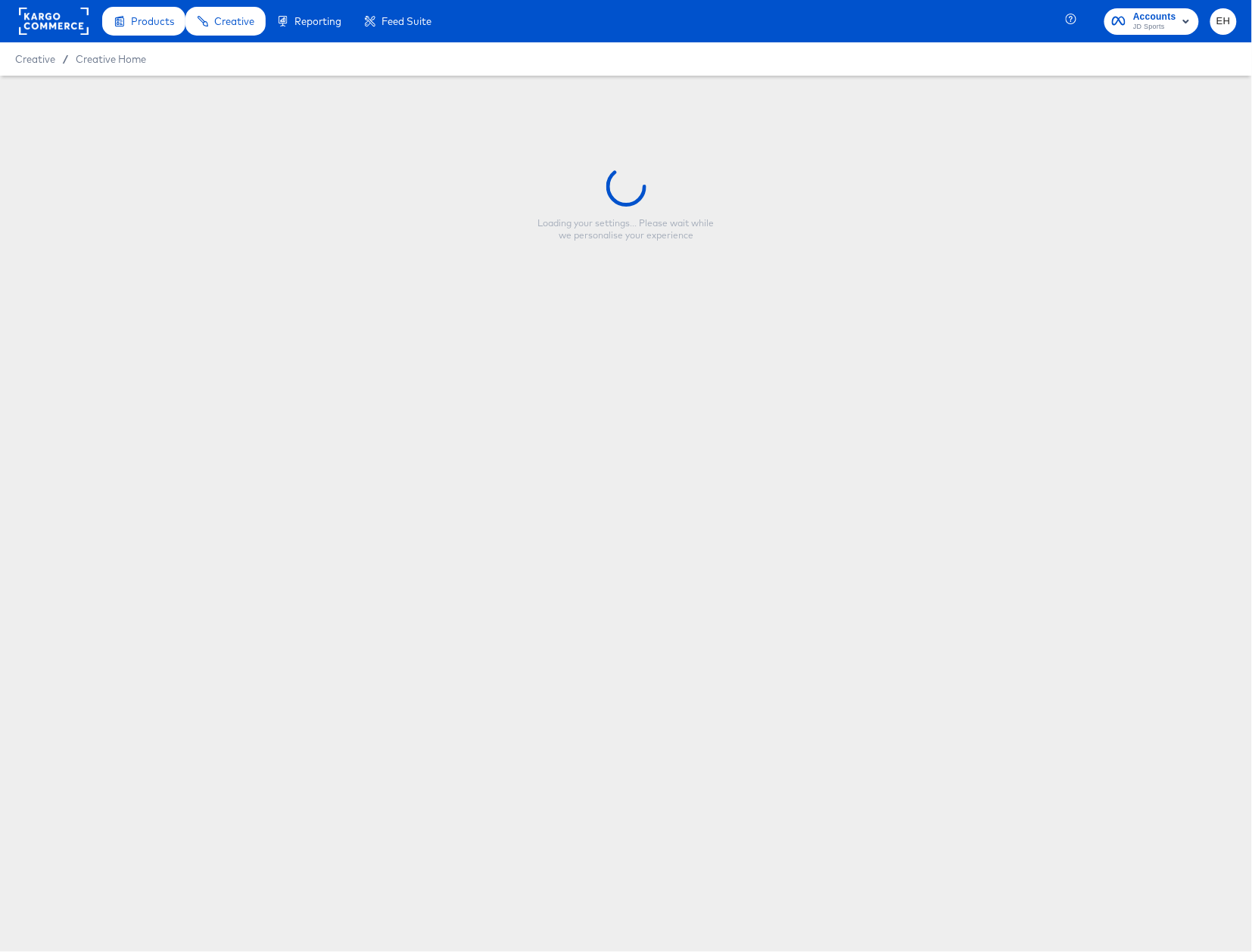
type input "Size - BAU Footwear- 2025 - Free Delivery"
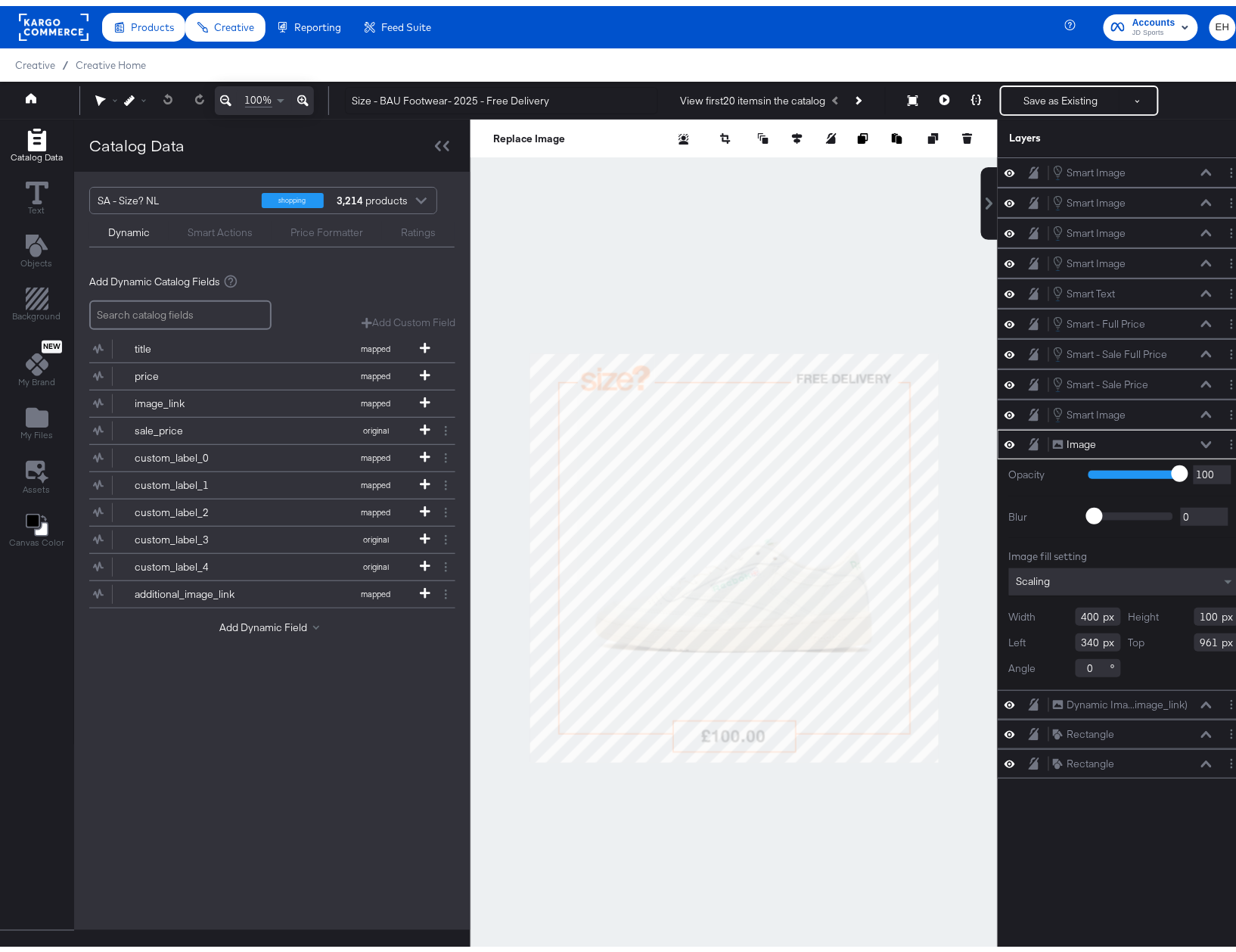
click at [422, 256] on div "SA - Size? NL shopping 3,214 products Dynamic Smart Actions Price Formatter Rat…" at bounding box center [273, 210] width 397 height 90
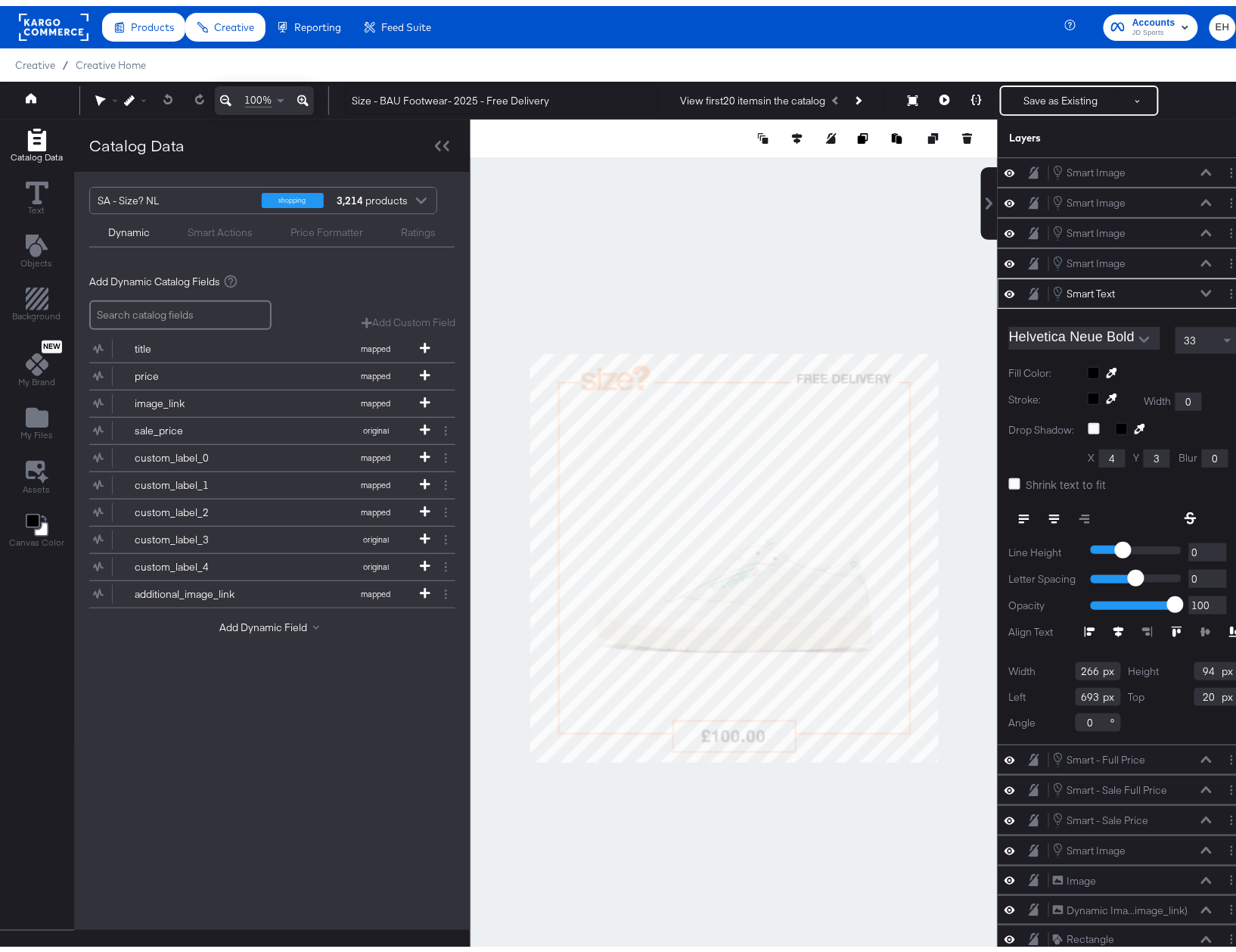
click at [303, 93] on icon at bounding box center [302, 95] width 11 height 11
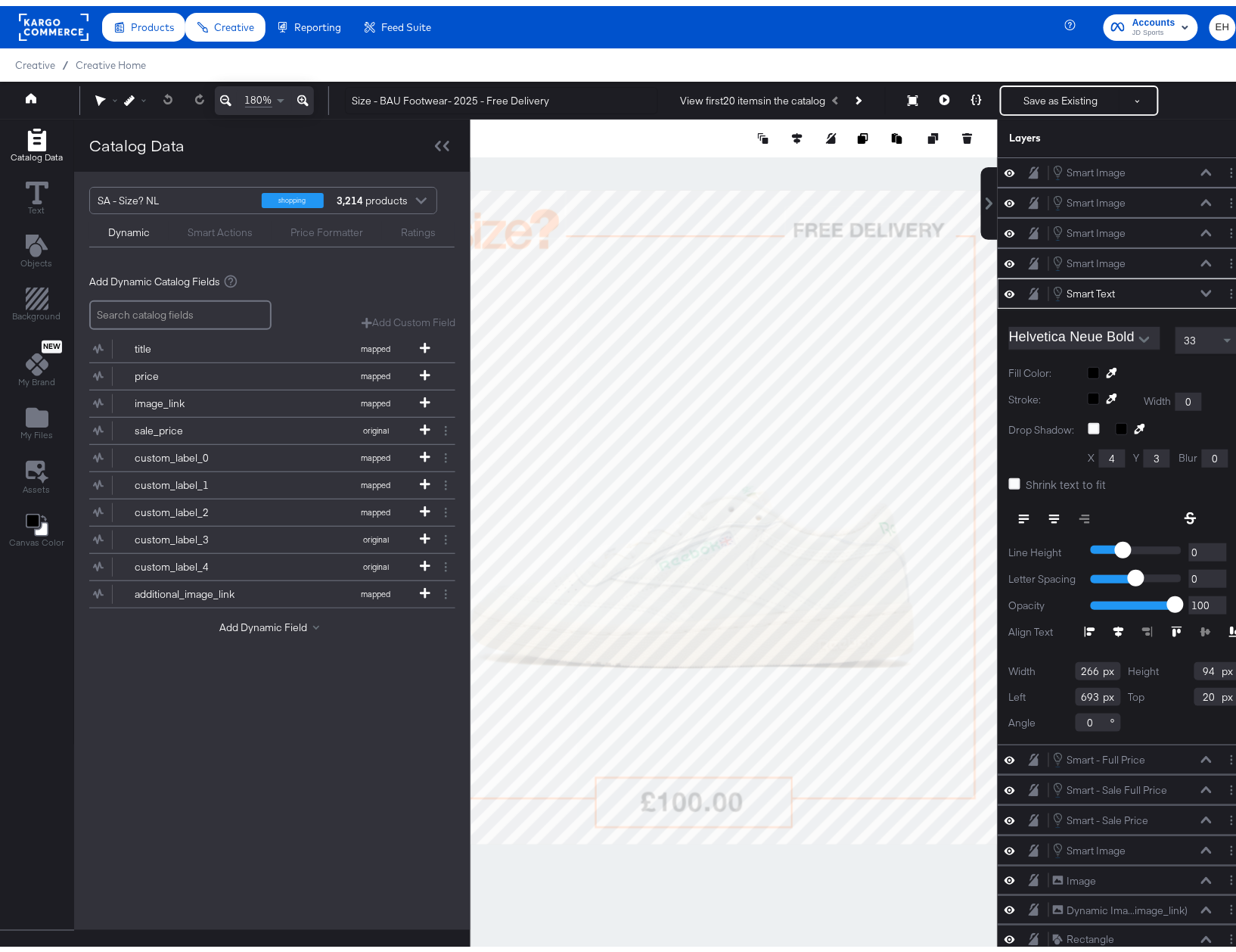
click at [303, 93] on icon at bounding box center [302, 95] width 11 height 11
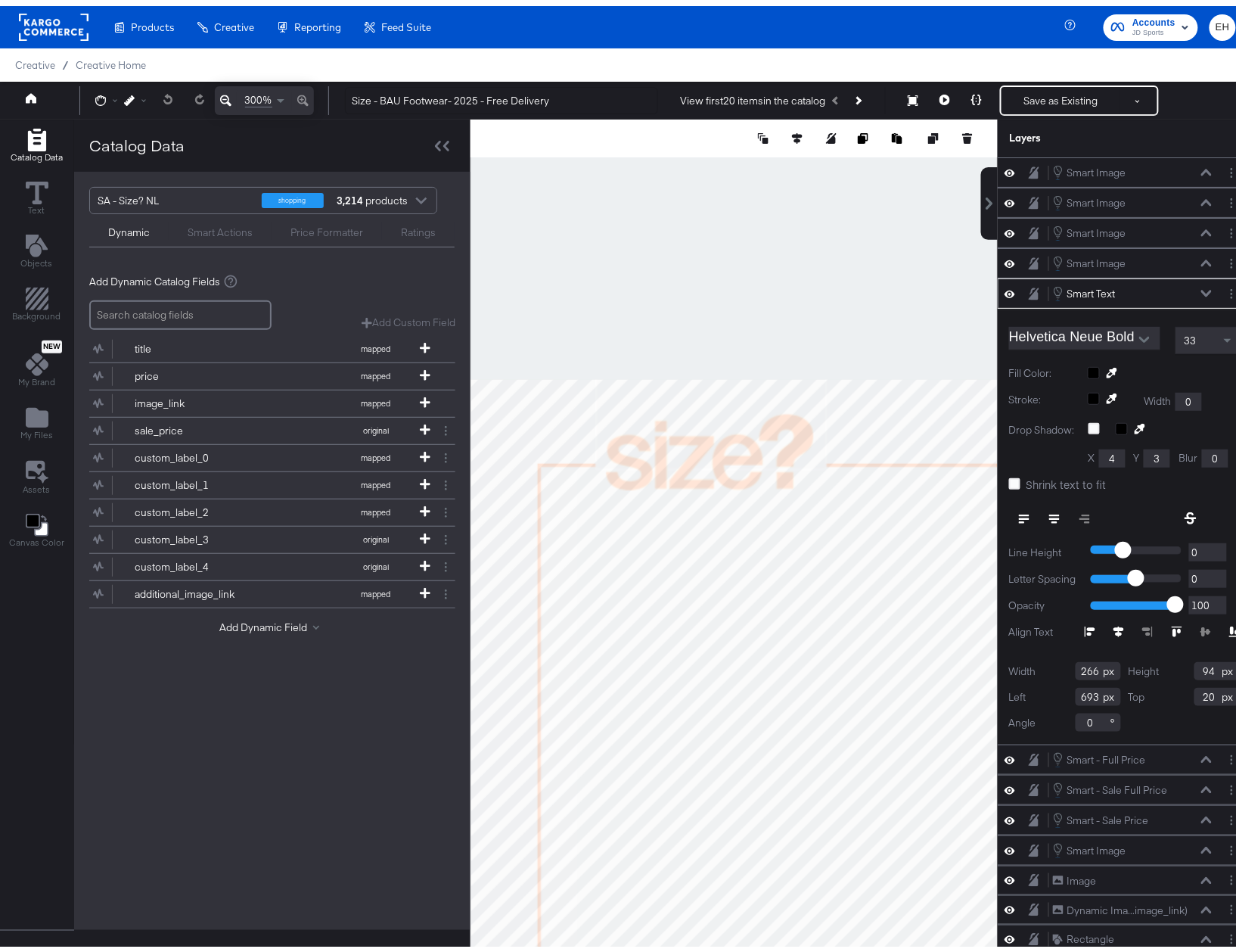
click at [305, 94] on div "300%" at bounding box center [264, 95] width 99 height 29
click at [300, 92] on div "300%" at bounding box center [264, 95] width 99 height 29
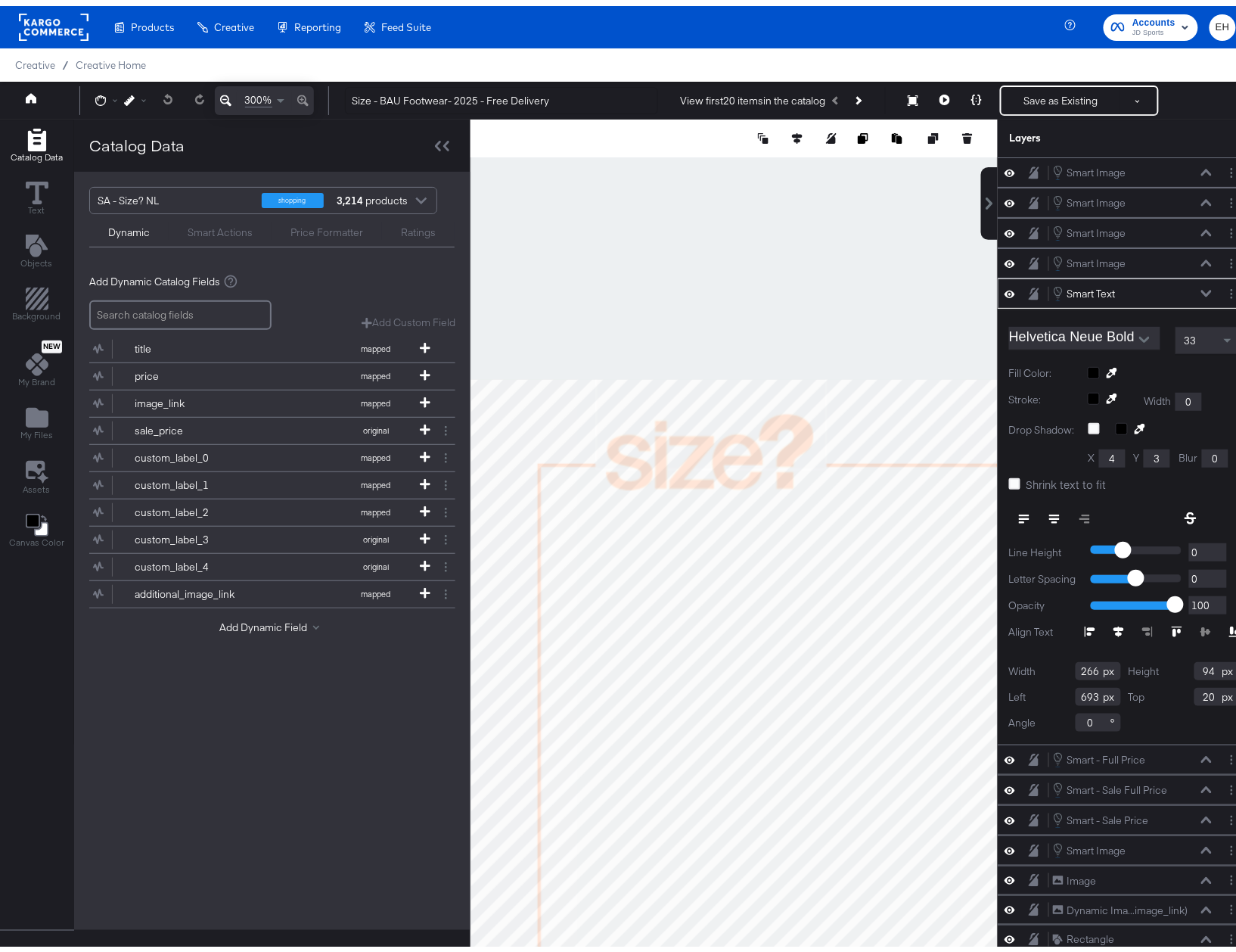
click at [298, 91] on div "300%" at bounding box center [264, 95] width 99 height 29
drag, startPoint x: 95, startPoint y: 90, endPoint x: 110, endPoint y: 96, distance: 16.2
click at [95, 90] on icon at bounding box center [100, 95] width 11 height 11
click at [103, 119] on icon at bounding box center [103, 124] width 11 height 11
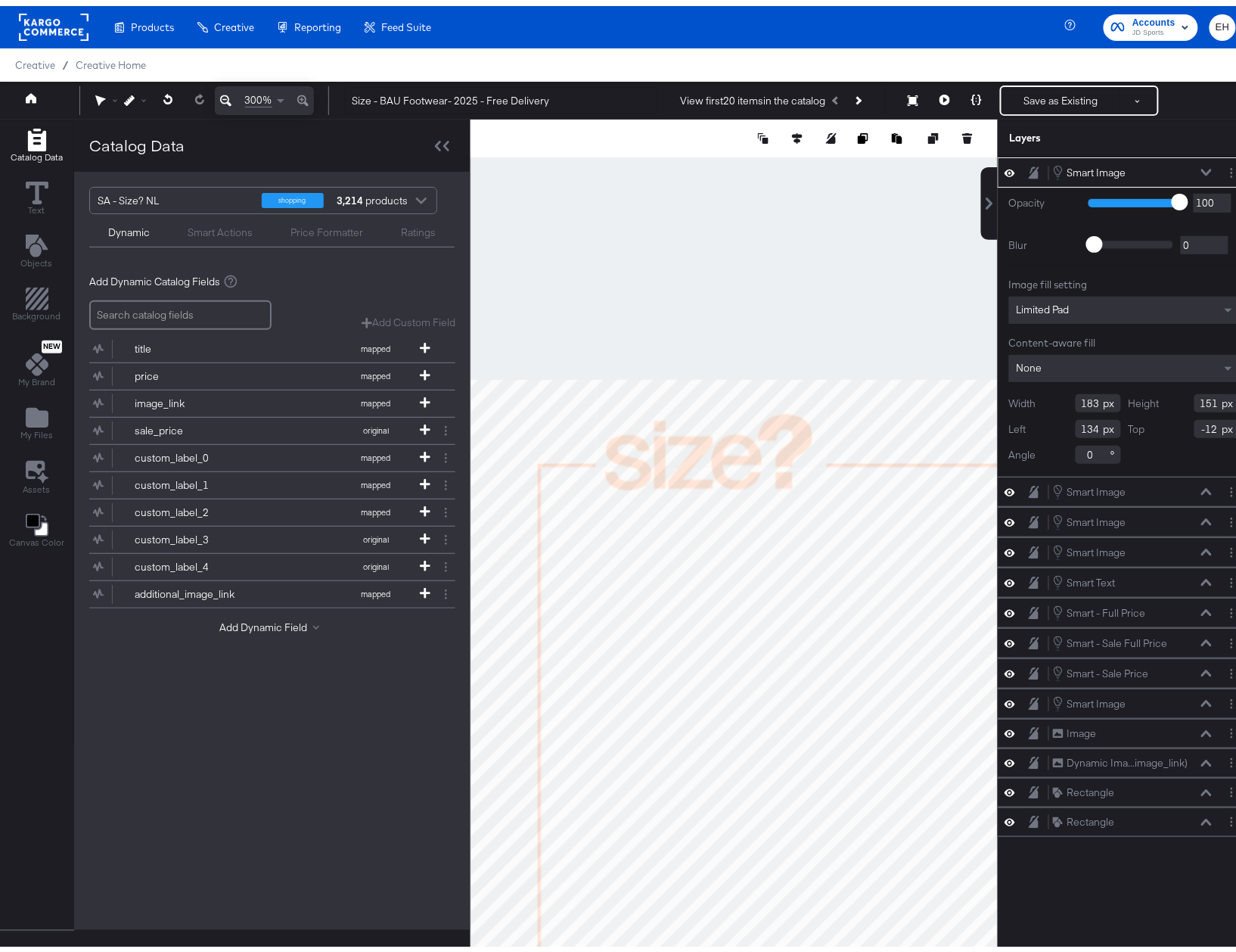
type input "135"
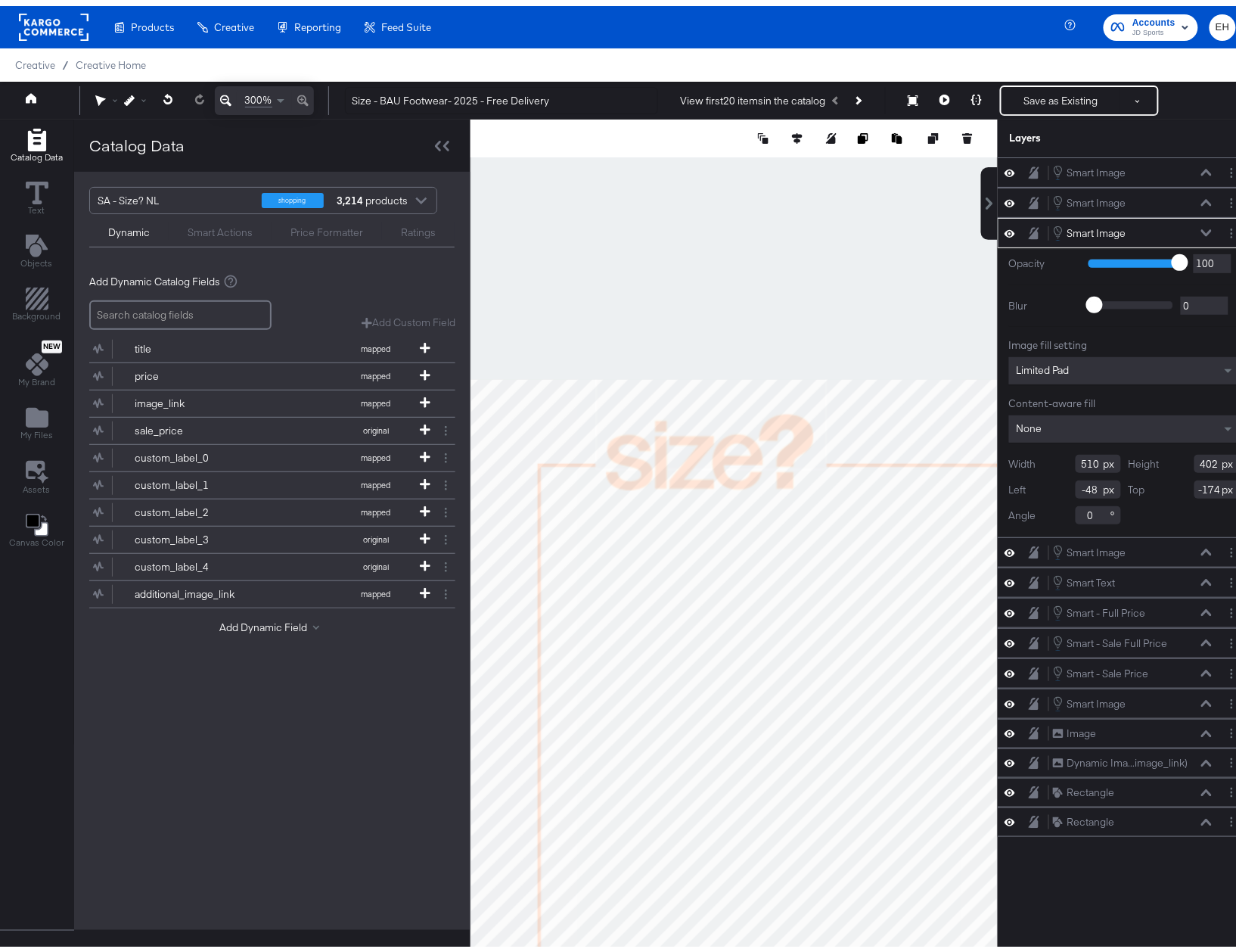
type input "408"
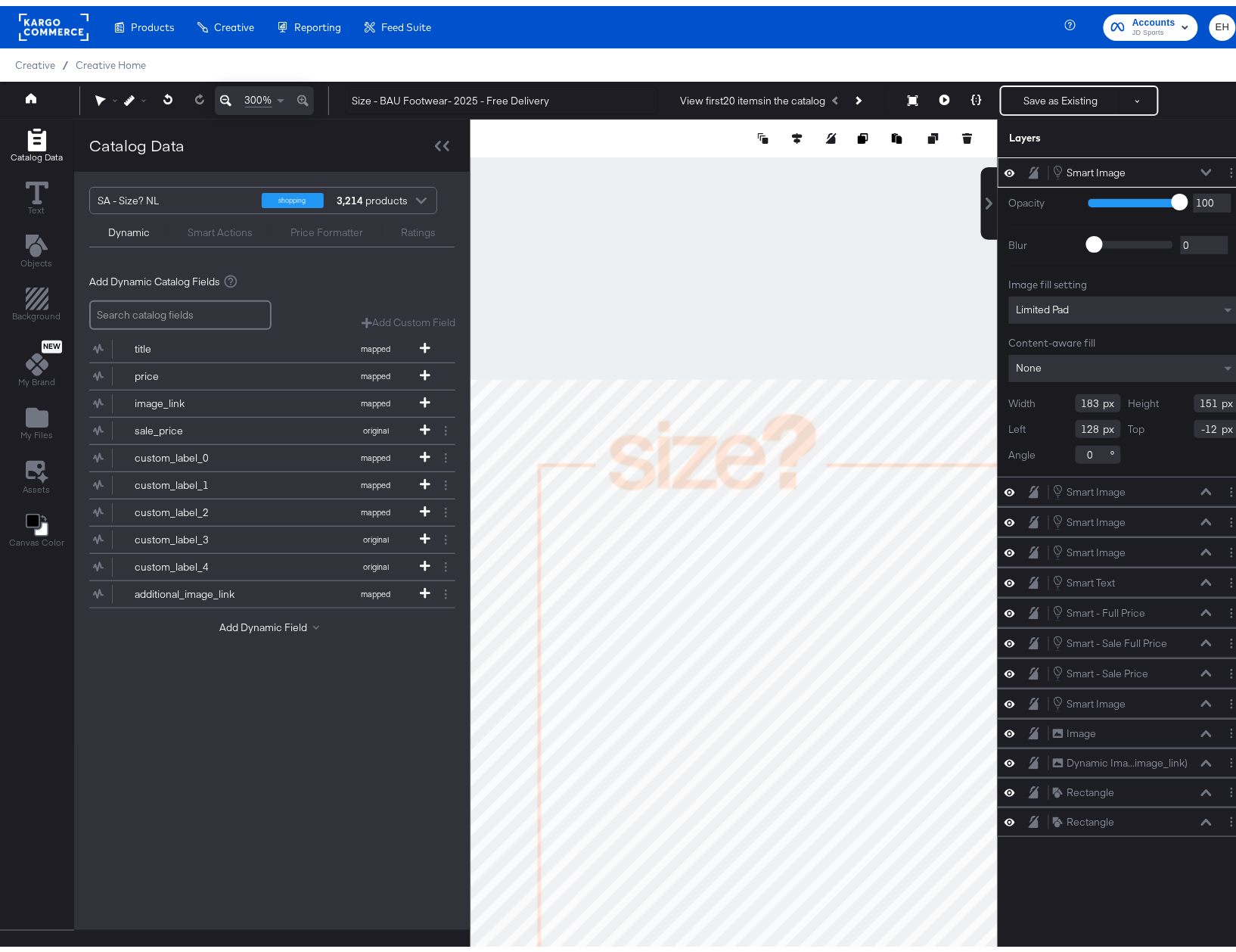
type input "136"
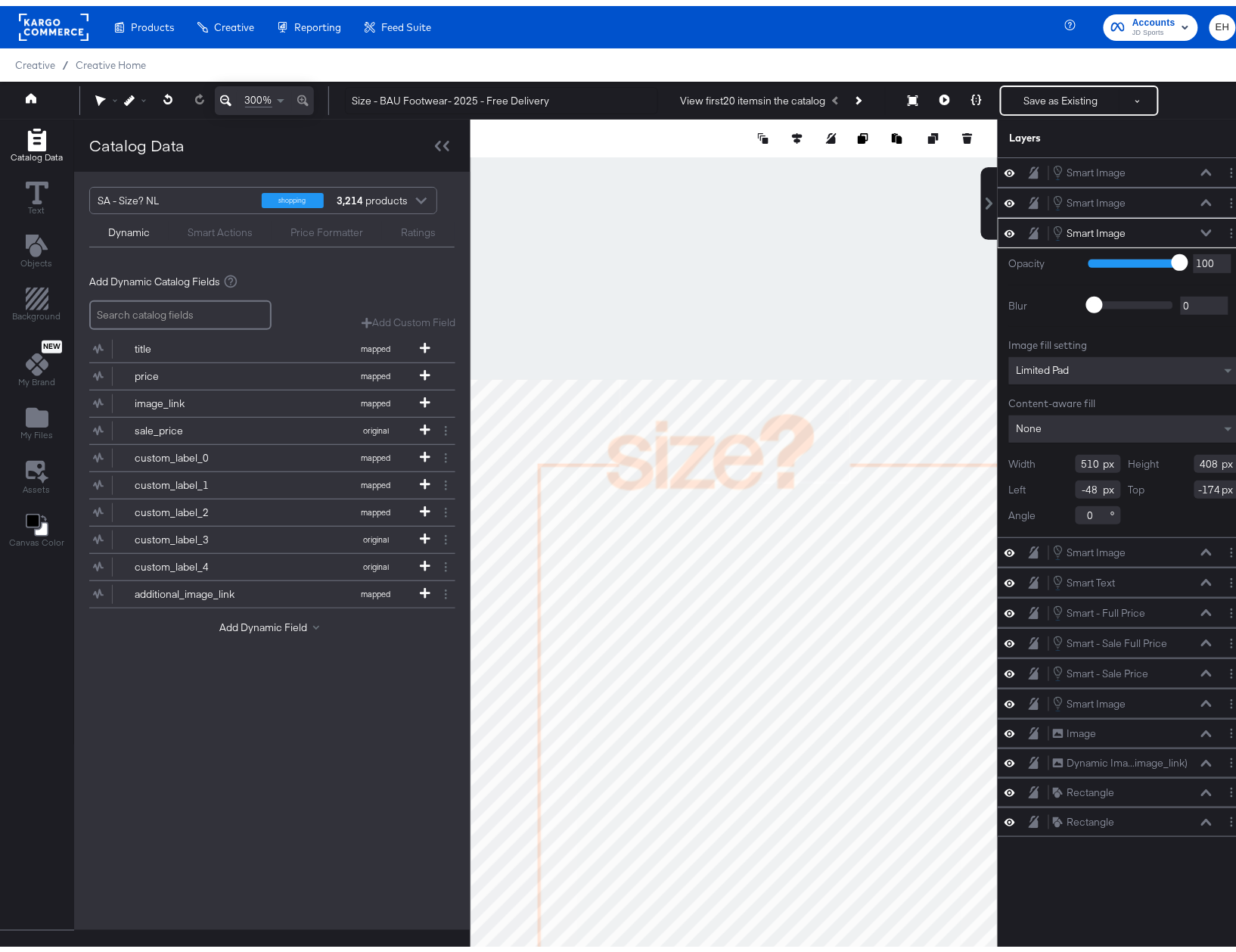
type input "-28"
type input "-165"
type input "-40"
type input "-174"
type input "-36"
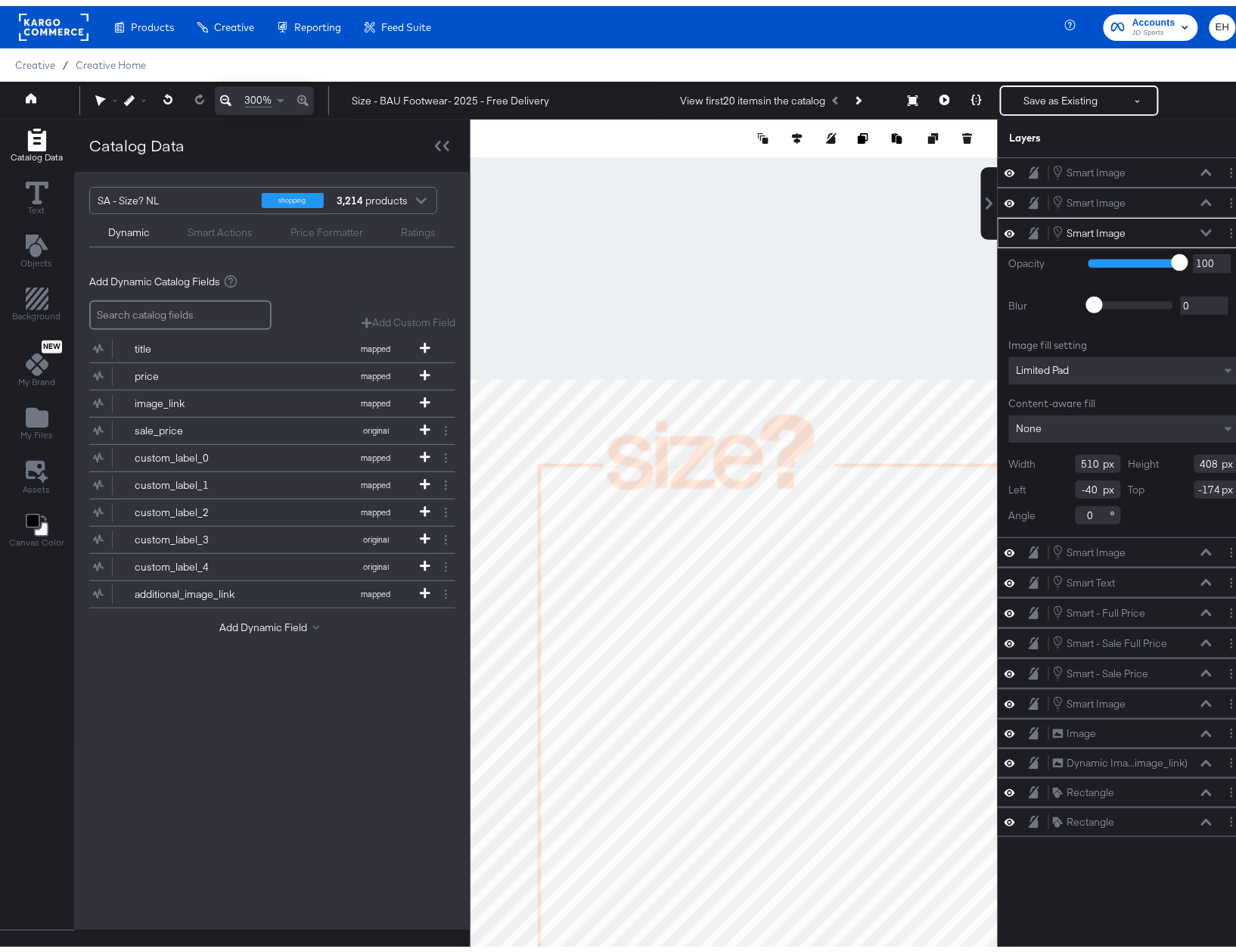
type input "0"
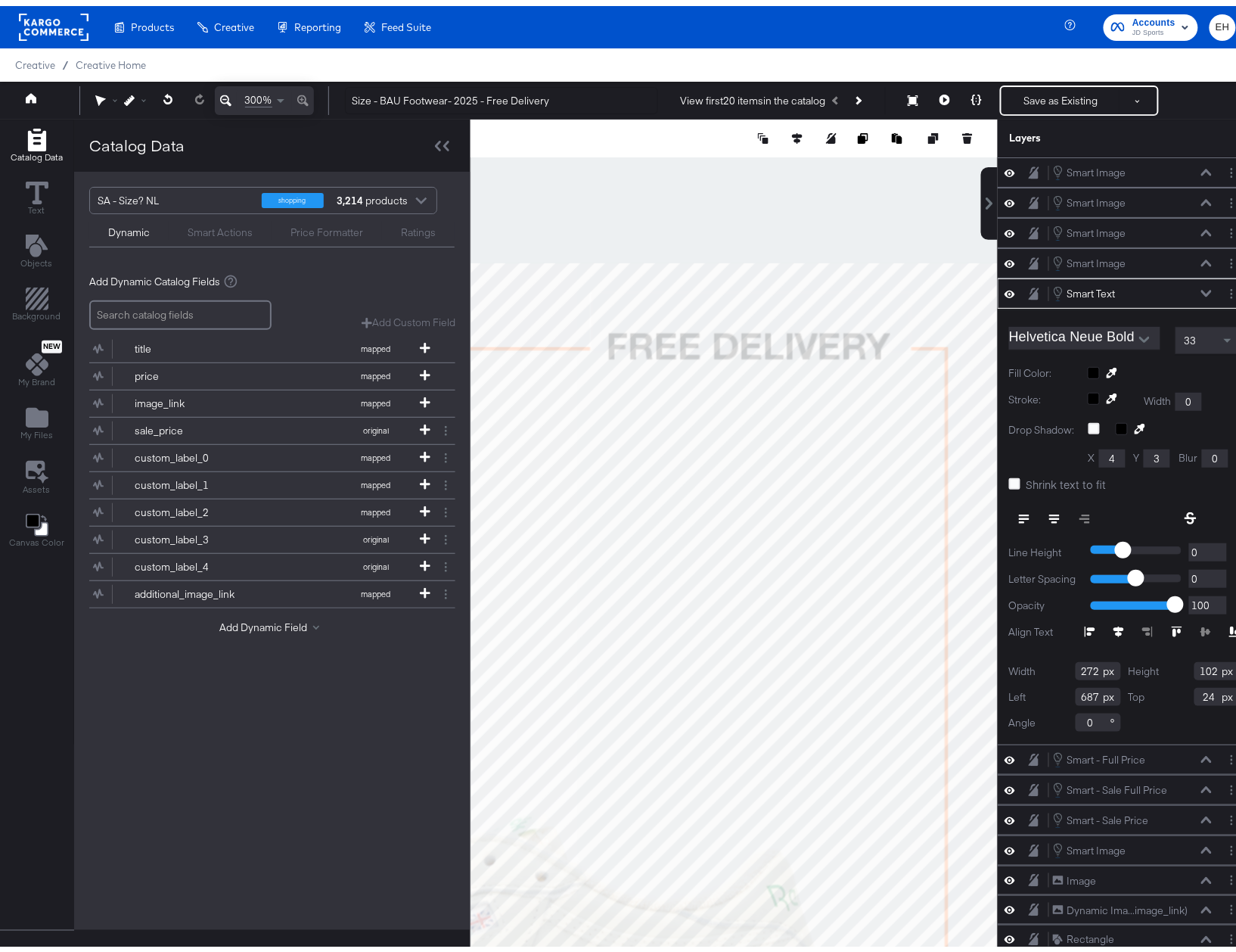
type input "25"
type input "687"
click at [694, 203] on div at bounding box center [734, 552] width 527 height 877
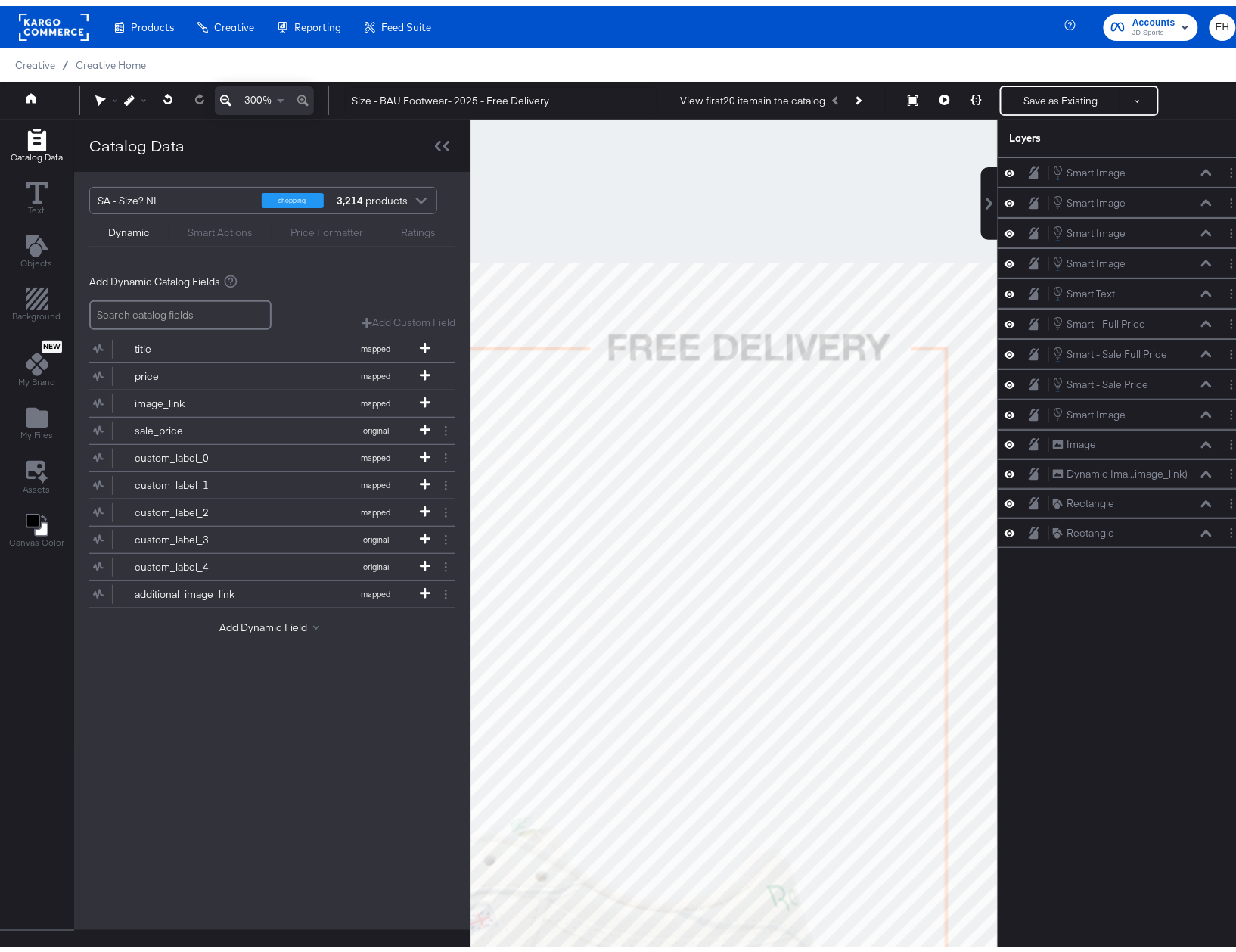
click at [103, 101] on div at bounding box center [109, 95] width 29 height 29
click at [109, 92] on div at bounding box center [109, 95] width 29 height 11
click at [101, 122] on icon at bounding box center [103, 124] width 11 height 11
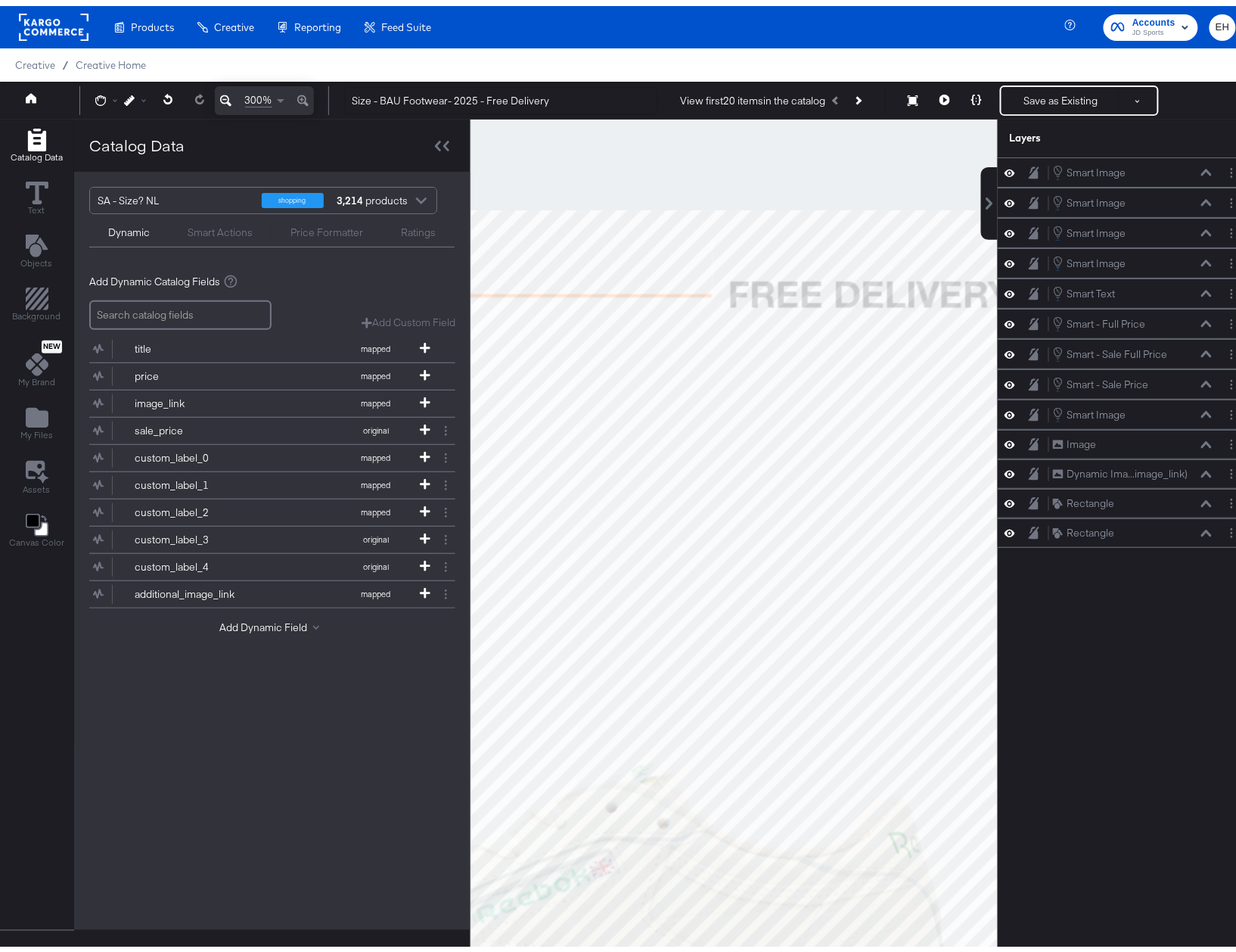
drag, startPoint x: 592, startPoint y: 521, endPoint x: 767, endPoint y: 432, distance: 196.3
click at [767, 432] on div at bounding box center [734, 552] width 526 height 877
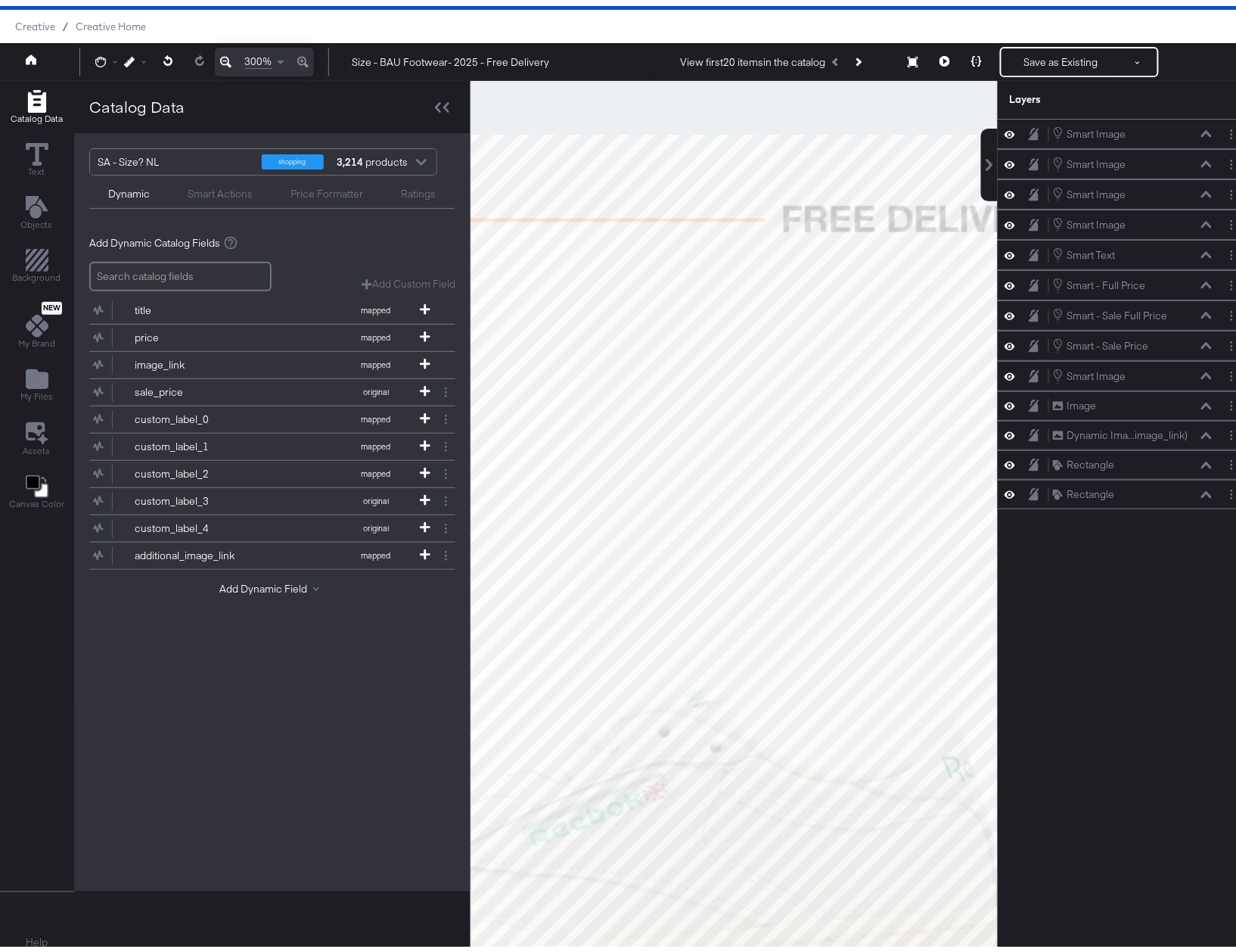
click at [222, 52] on icon at bounding box center [226, 56] width 11 height 18
click at [221, 52] on icon at bounding box center [226, 56] width 11 height 18
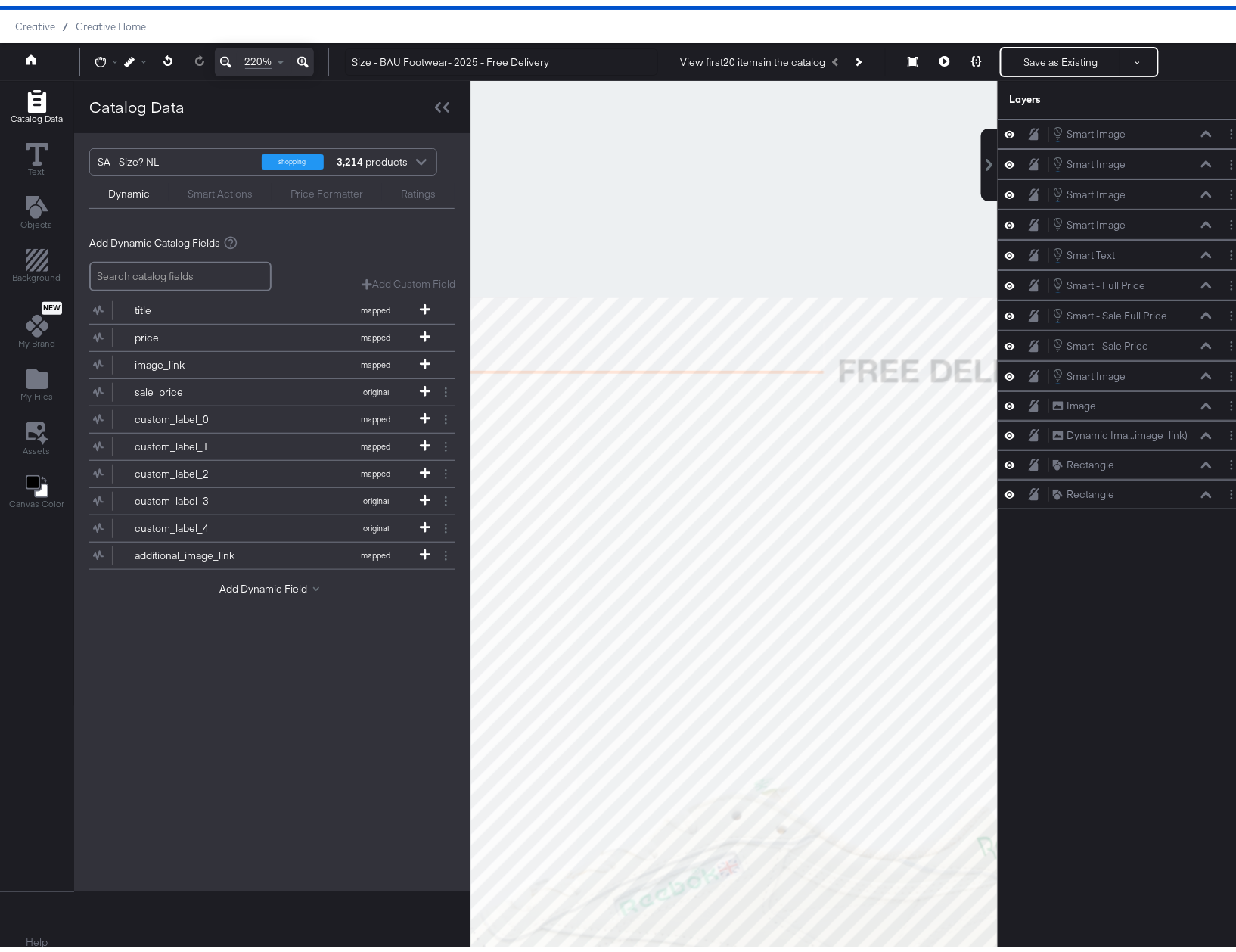
click at [221, 52] on icon at bounding box center [226, 56] width 11 height 18
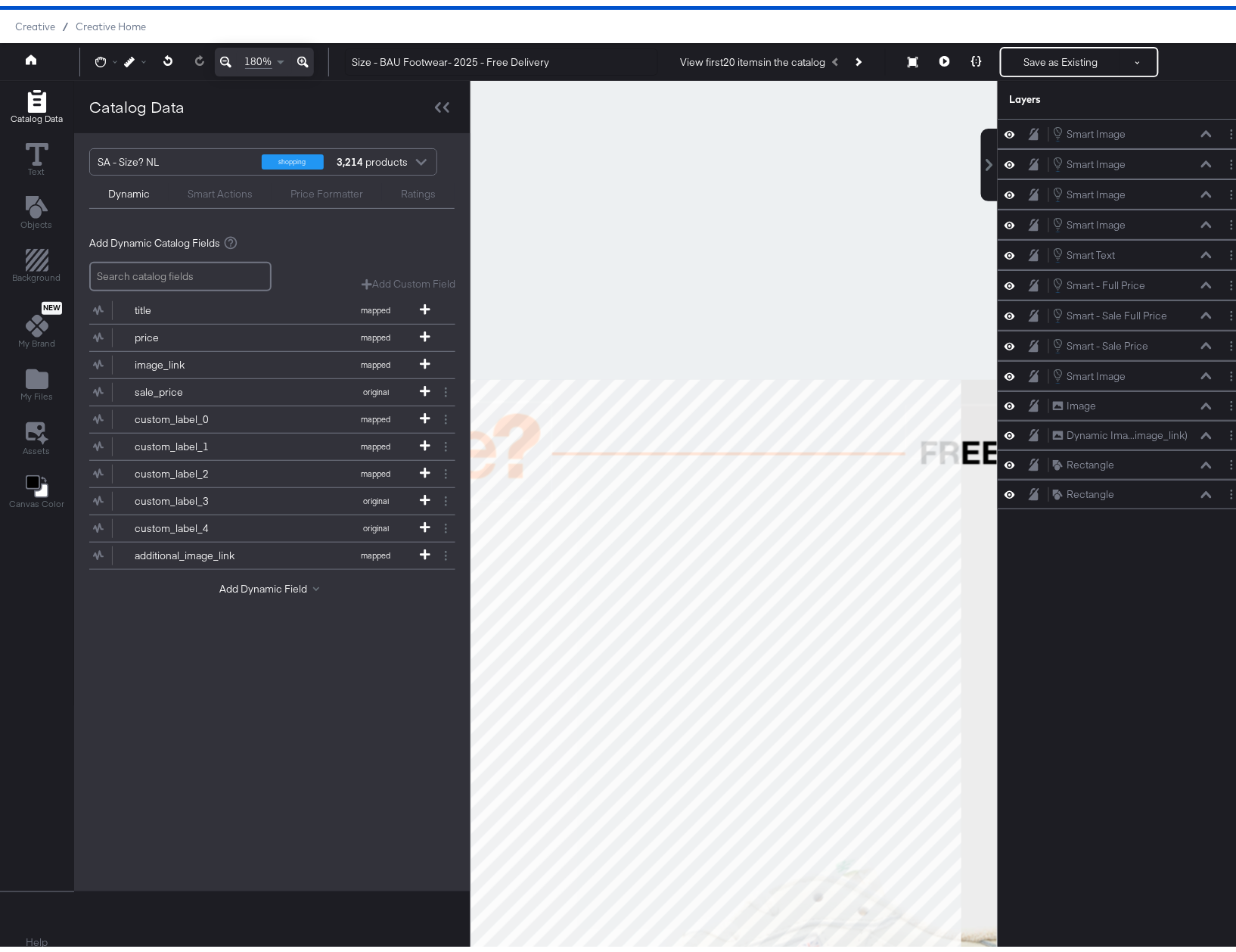
click at [221, 52] on icon at bounding box center [226, 56] width 11 height 18
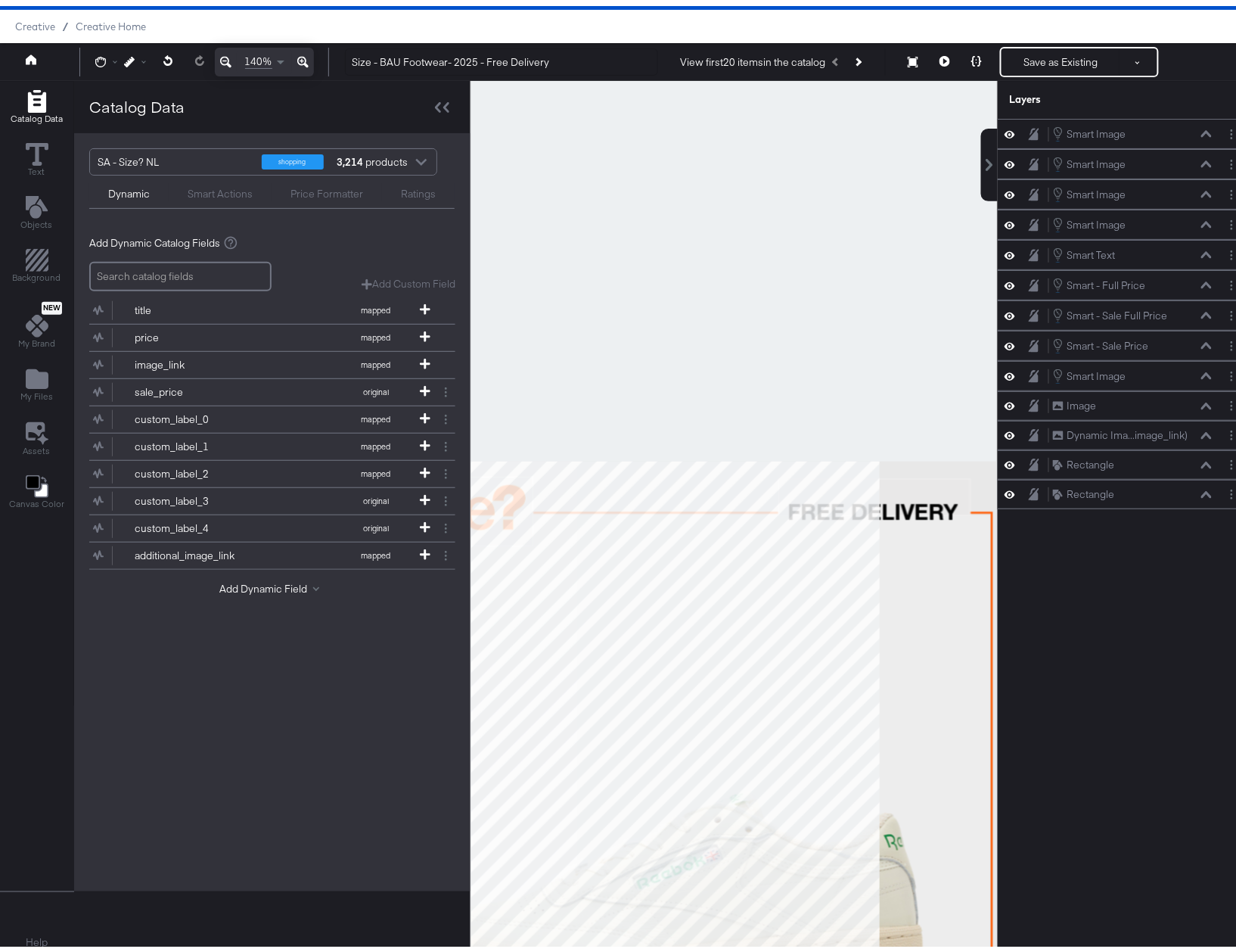
click at [221, 52] on icon at bounding box center [226, 56] width 11 height 18
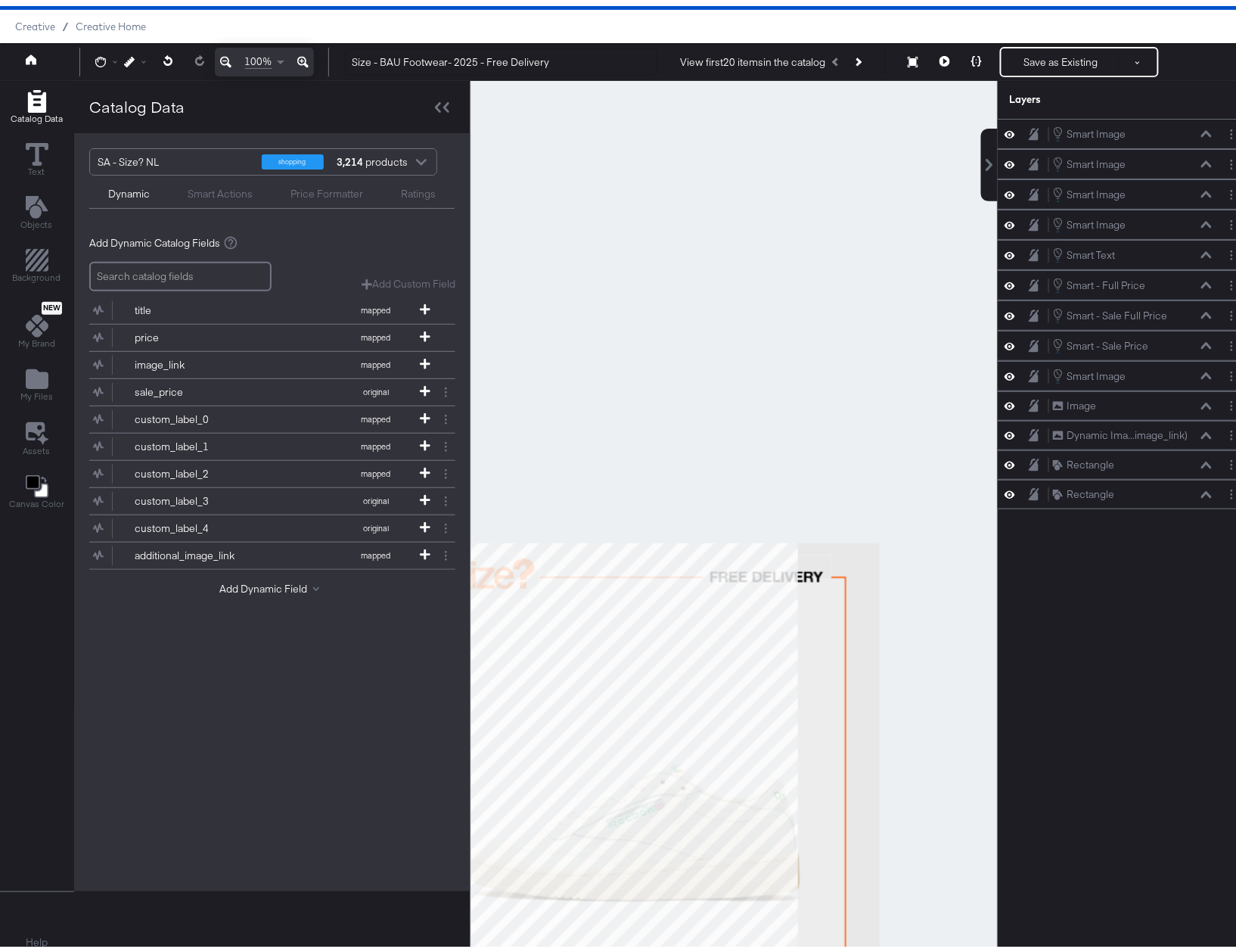
click at [221, 52] on icon at bounding box center [226, 56] width 11 height 18
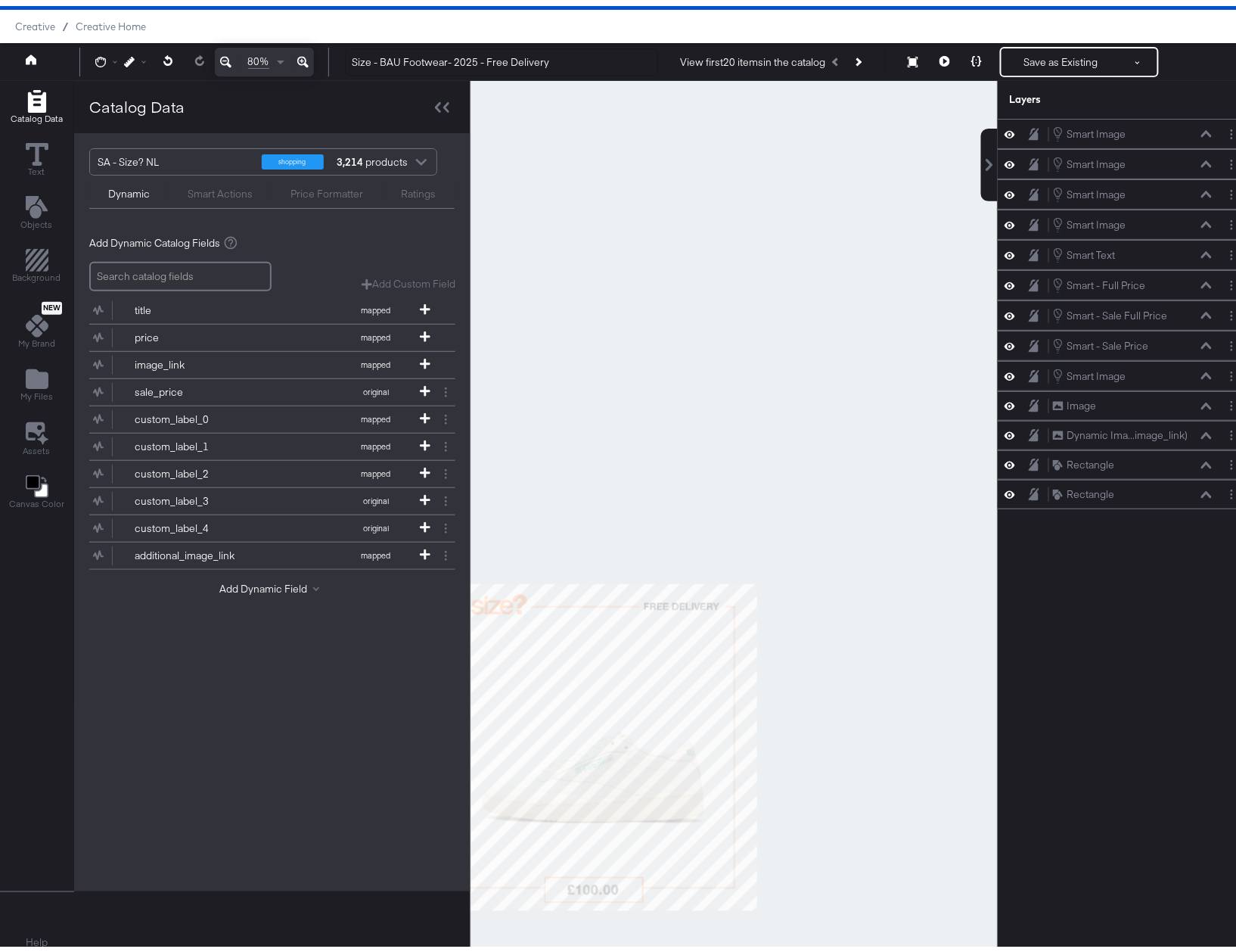
click at [221, 52] on icon at bounding box center [226, 56] width 11 height 18
click at [1224, 255] on button "Layer Options" at bounding box center [1231, 249] width 16 height 16
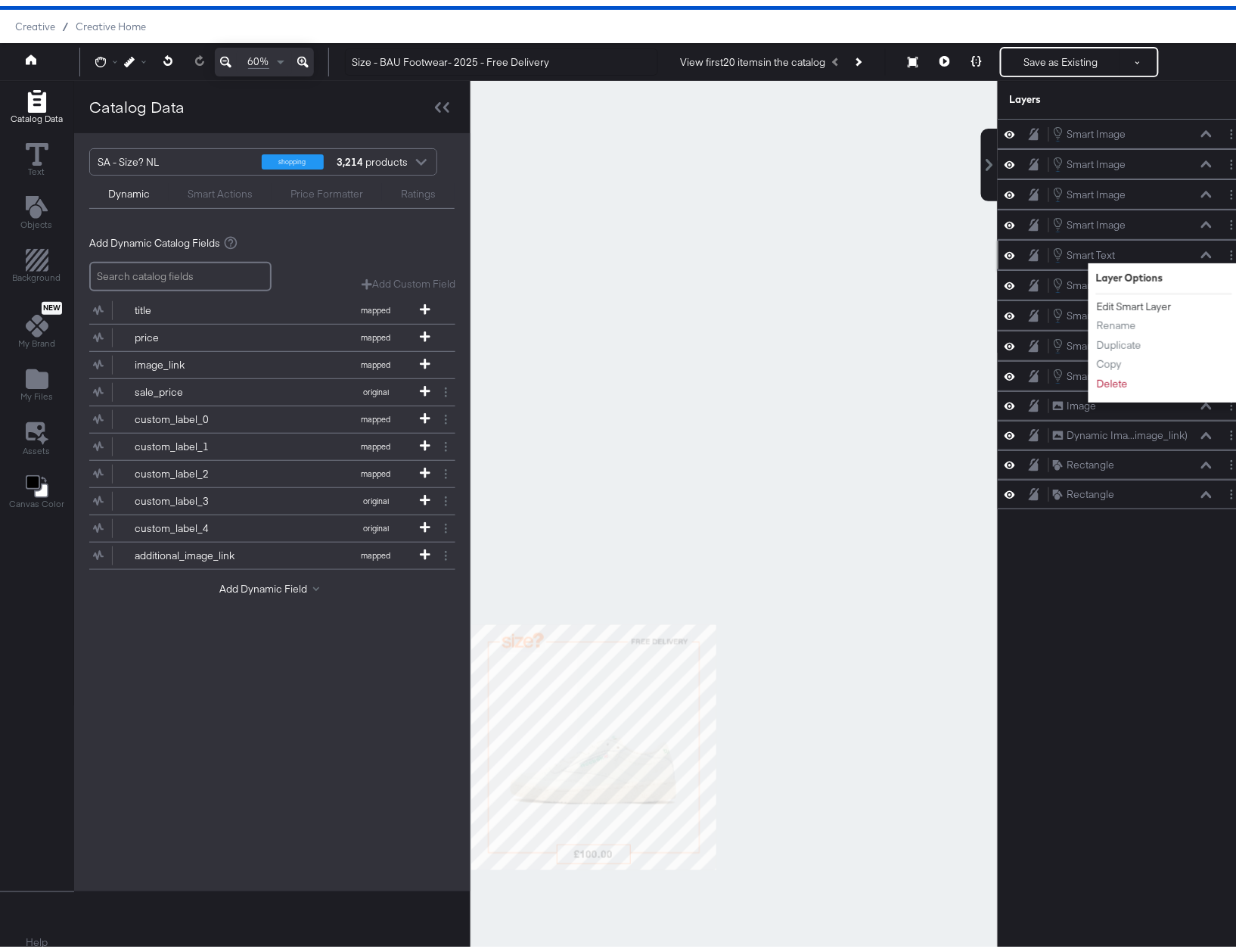
click at [1152, 307] on button "Edit Smart Layer" at bounding box center [1134, 300] width 77 height 16
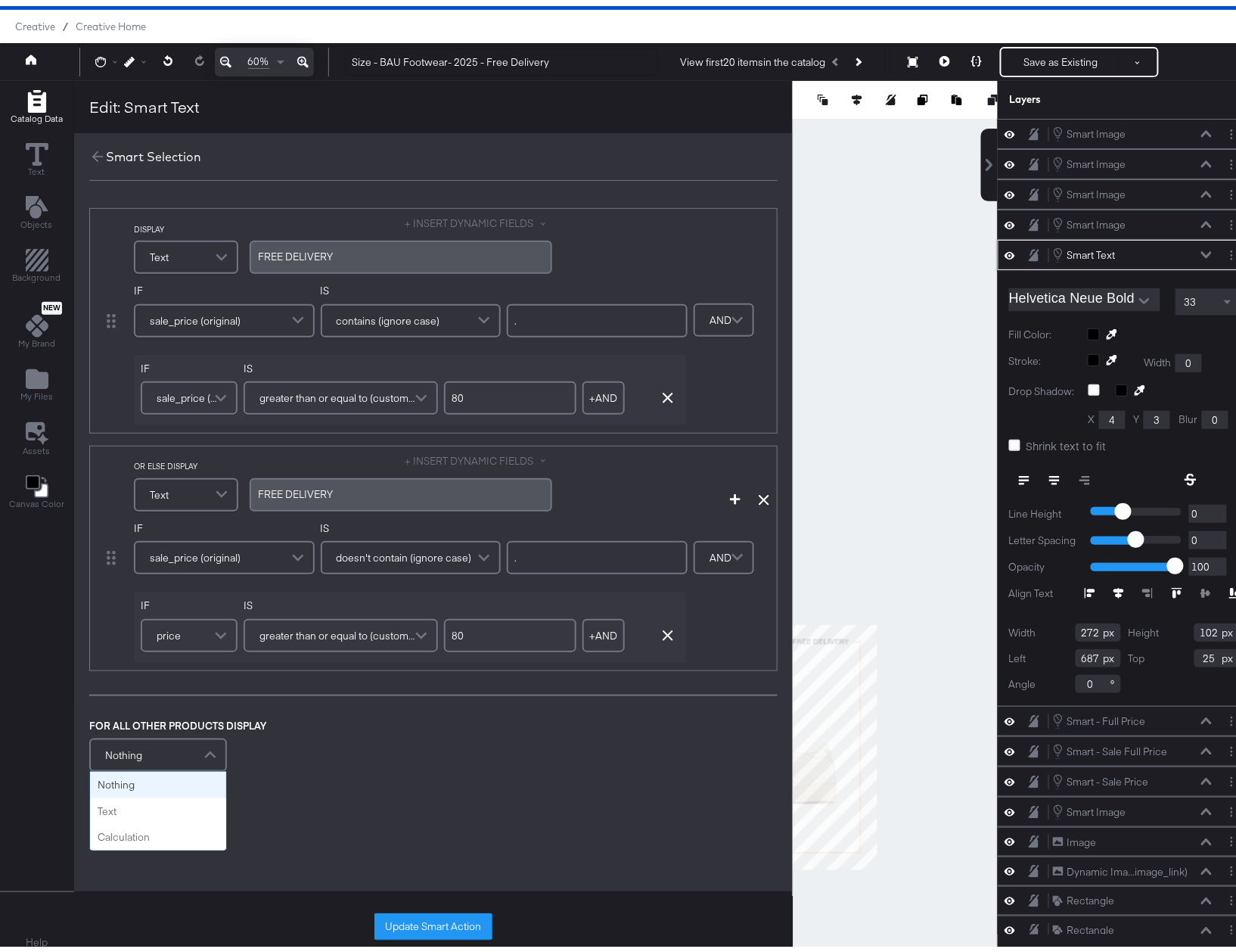
click at [179, 748] on div "Nothing" at bounding box center [157, 749] width 134 height 30
click at [333, 745] on div "FOR ALL OTHER PRODUCTS DISPLAY Nothing Nothing Text Calculation" at bounding box center [434, 742] width 688 height 58
